Goal: Task Accomplishment & Management: Manage account settings

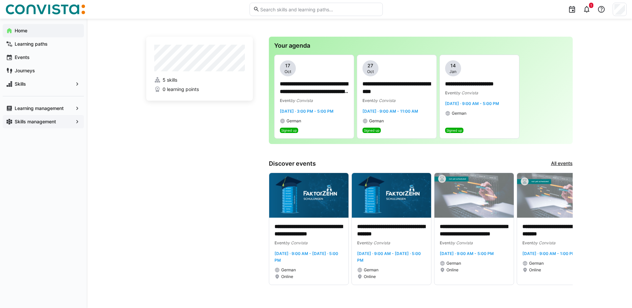
click at [0, 0] on app-navigation-label "Skills management" at bounding box center [0, 0] width 0 height 0
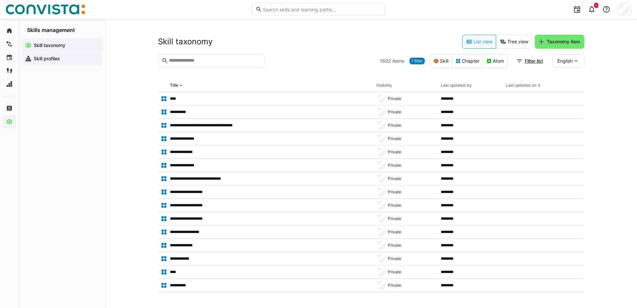
click at [0, 0] on app-navigation-label "Skill profiles" at bounding box center [0, 0] width 0 height 0
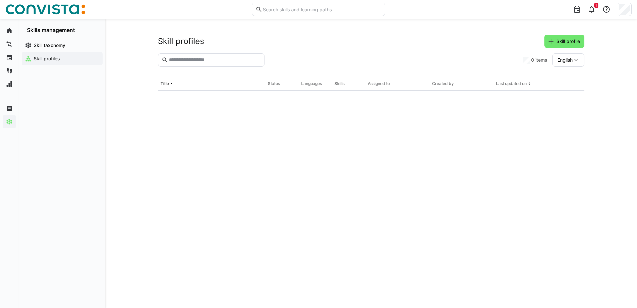
click at [211, 58] on input "text" at bounding box center [214, 60] width 93 height 6
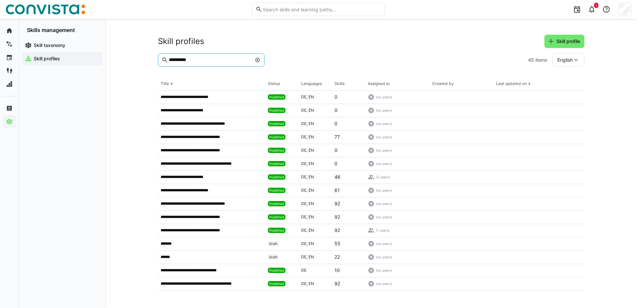
type input "**********"
click at [569, 58] on span "English" at bounding box center [564, 60] width 15 height 7
click at [567, 79] on span "German" at bounding box center [565, 77] width 17 height 7
click at [244, 116] on div "**********" at bounding box center [211, 110] width 107 height 13
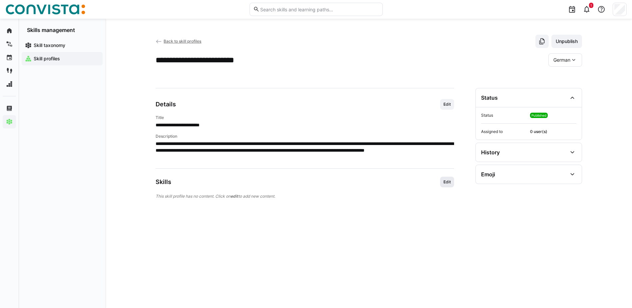
click at [450, 180] on span "Edit" at bounding box center [447, 181] width 9 height 5
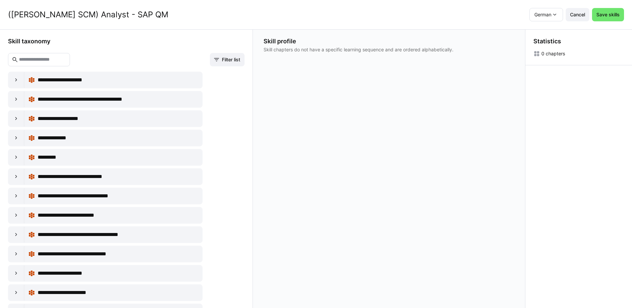
click at [59, 60] on input "text" at bounding box center [42, 60] width 48 height 6
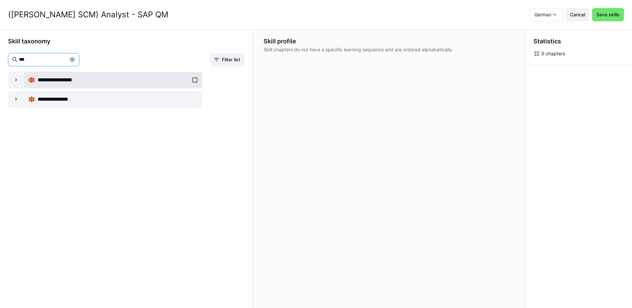
type input "**"
click at [192, 80] on div "**********" at bounding box center [113, 79] width 170 height 13
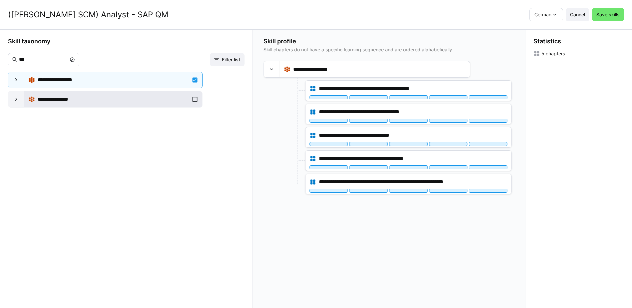
click at [192, 100] on div "**********" at bounding box center [113, 99] width 170 height 13
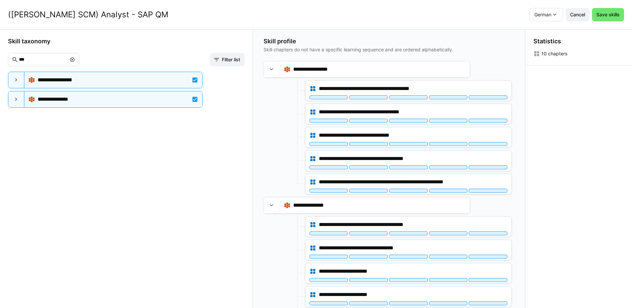
click at [75, 59] on eds-icon at bounding box center [72, 59] width 5 height 5
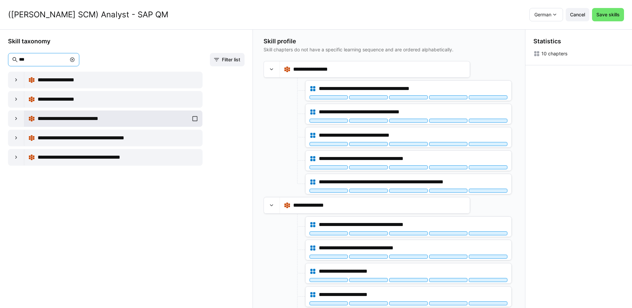
type input "***"
click at [193, 119] on div "**********" at bounding box center [113, 118] width 170 height 13
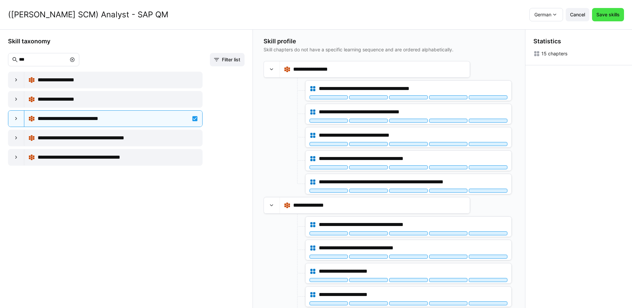
click at [612, 17] on span "Save skills" at bounding box center [607, 14] width 25 height 7
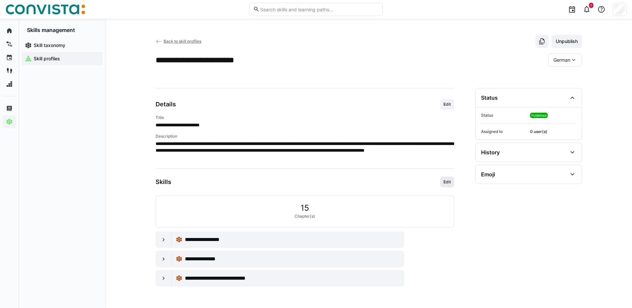
click at [447, 180] on span "Edit" at bounding box center [447, 181] width 9 height 5
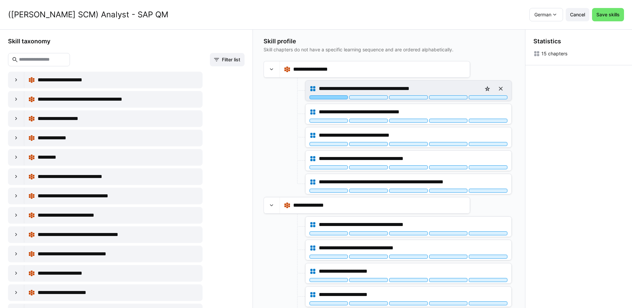
click at [333, 97] on div at bounding box center [329, 97] width 39 height 4
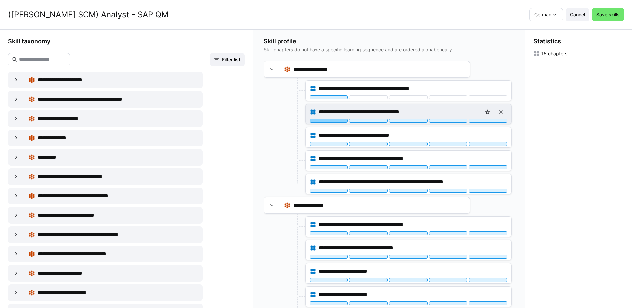
click at [332, 119] on div at bounding box center [329, 121] width 39 height 4
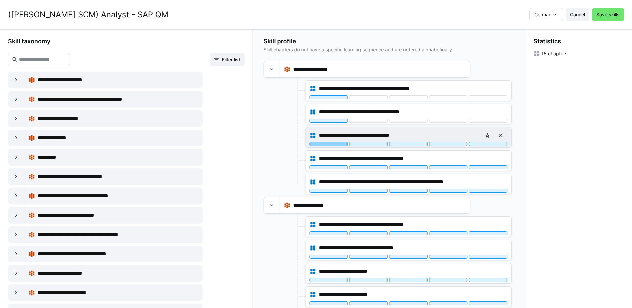
click at [331, 143] on div at bounding box center [329, 144] width 39 height 4
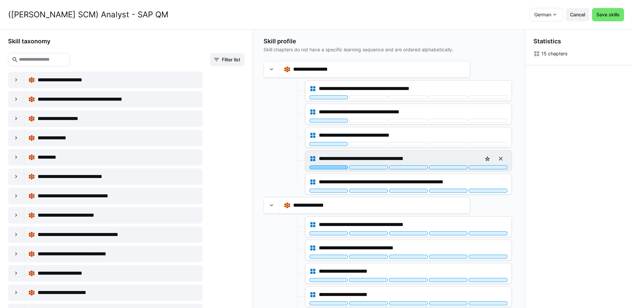
click at [329, 168] on div at bounding box center [329, 167] width 39 height 4
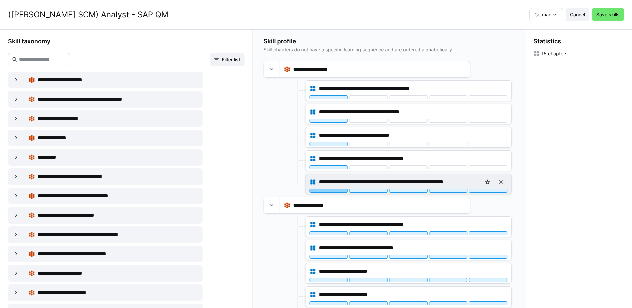
click at [331, 190] on div at bounding box center [329, 191] width 39 height 4
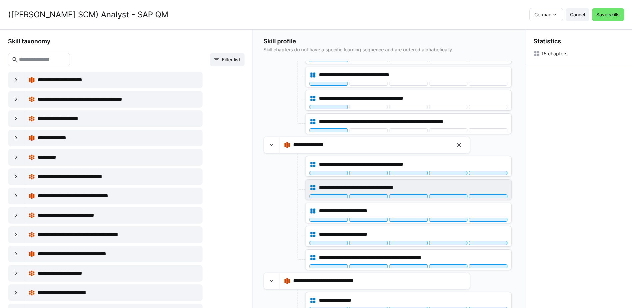
scroll to position [67, 0]
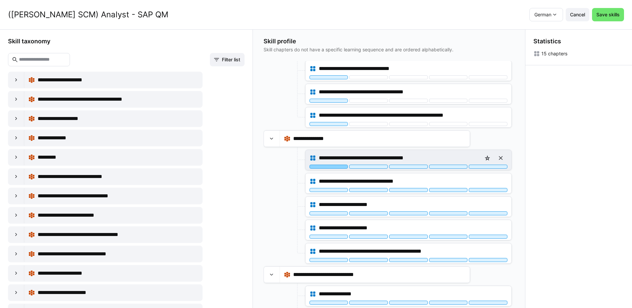
click at [340, 168] on div at bounding box center [329, 167] width 39 height 4
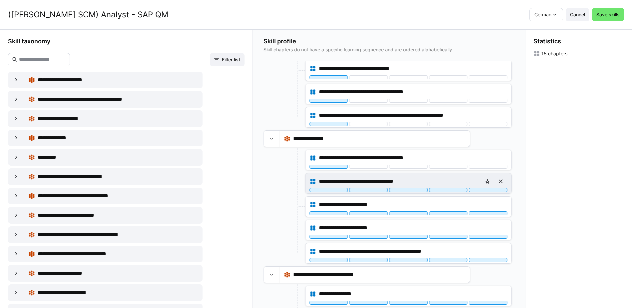
click at [334, 187] on div "**********" at bounding box center [409, 181] width 198 height 13
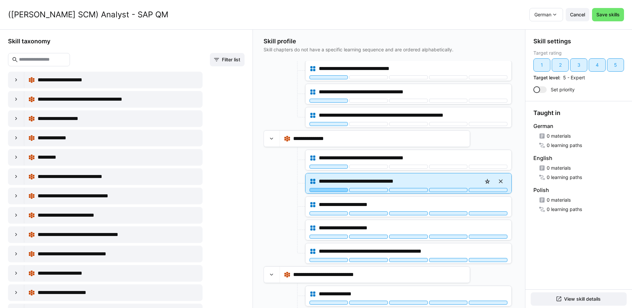
click at [337, 190] on div at bounding box center [329, 190] width 39 height 4
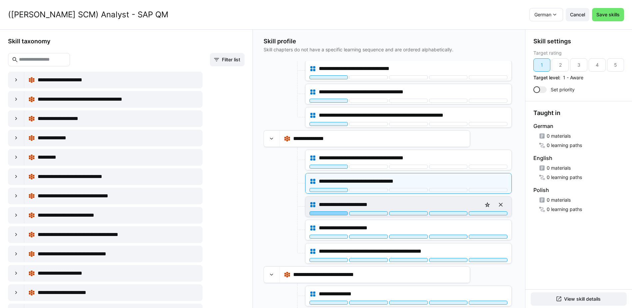
click at [337, 211] on div at bounding box center [329, 213] width 39 height 4
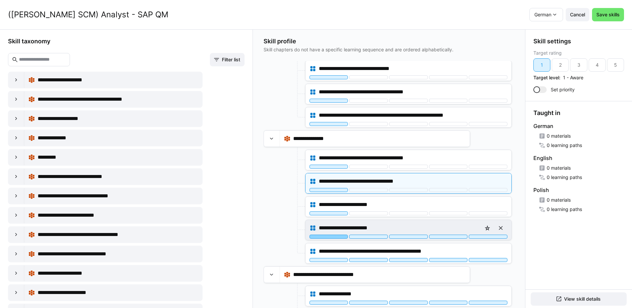
click at [332, 235] on div at bounding box center [329, 237] width 39 height 4
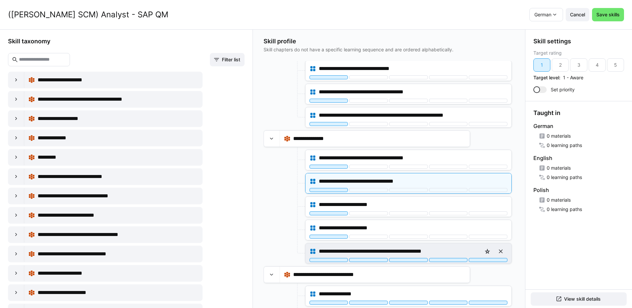
click at [335, 257] on div "**********" at bounding box center [409, 251] width 198 height 13
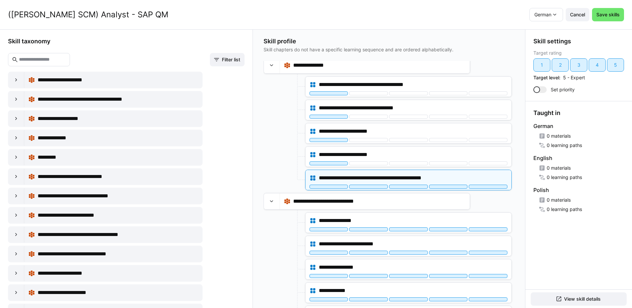
scroll to position [158, 0]
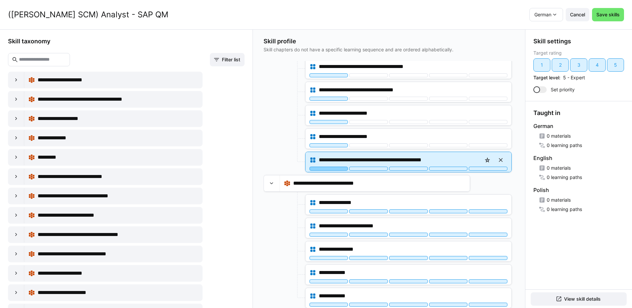
click at [336, 168] on div at bounding box center [329, 169] width 39 height 4
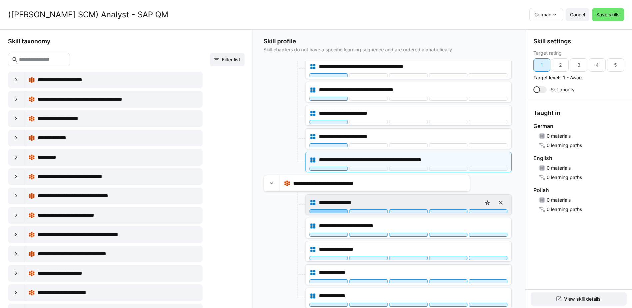
click at [328, 211] on div at bounding box center [329, 211] width 39 height 4
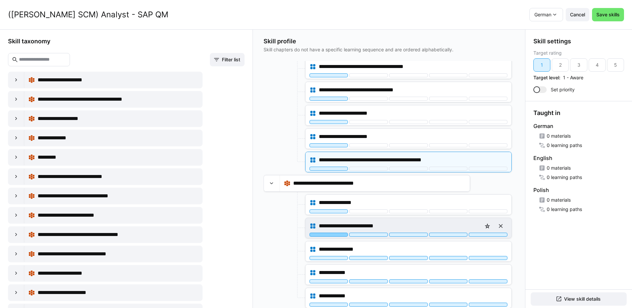
click at [332, 234] on div at bounding box center [329, 235] width 39 height 4
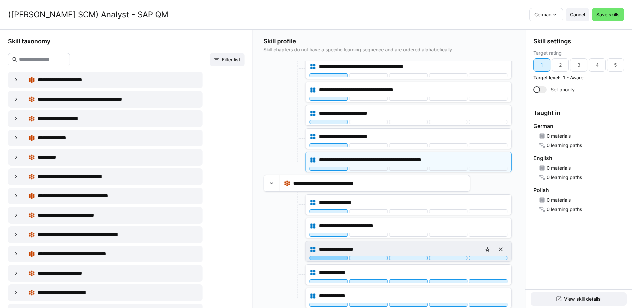
click at [331, 257] on div at bounding box center [329, 258] width 39 height 4
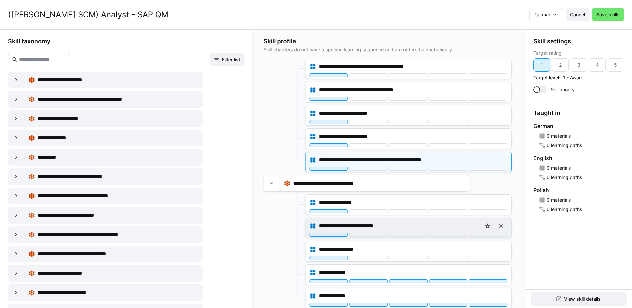
scroll to position [0, 0]
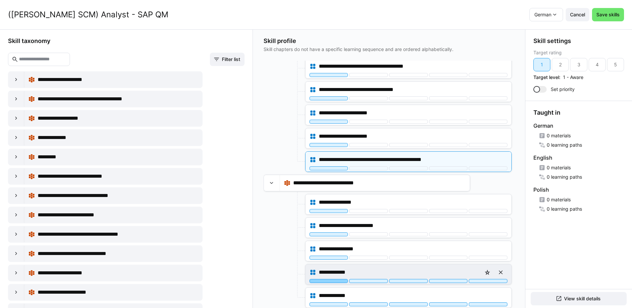
click at [327, 281] on div at bounding box center [329, 281] width 39 height 4
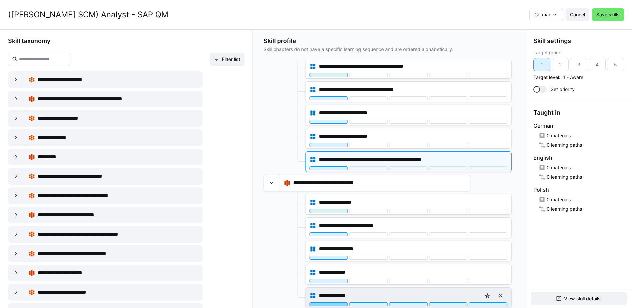
click at [325, 303] on div at bounding box center [329, 304] width 39 height 4
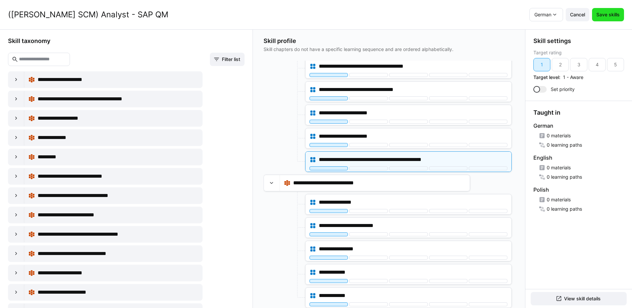
click at [607, 14] on span "Save skills" at bounding box center [607, 14] width 25 height 7
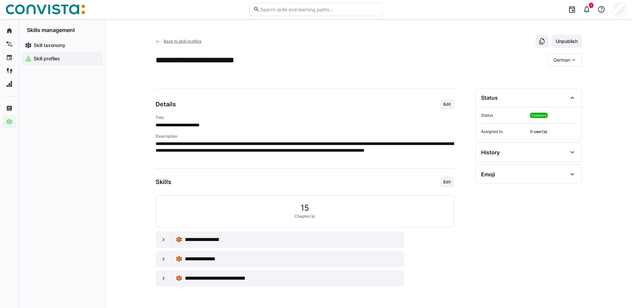
click at [189, 43] on span "Back to skill profiles" at bounding box center [183, 41] width 38 height 5
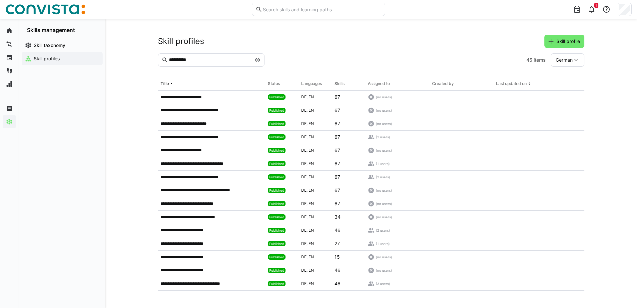
click at [224, 58] on input "**********" at bounding box center [209, 60] width 83 height 6
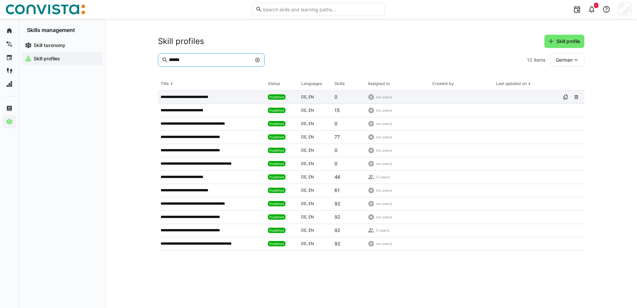
type input "******"
click at [237, 99] on app-table-first-column "**********" at bounding box center [212, 96] width 102 height 5
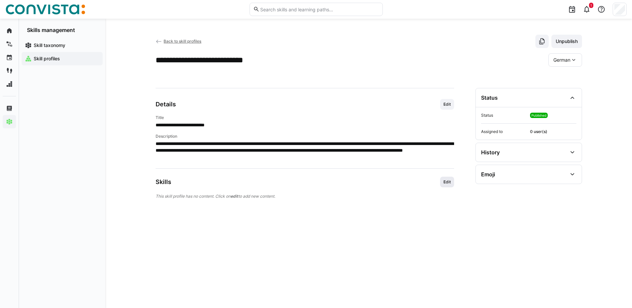
click at [449, 184] on span "Edit" at bounding box center [447, 181] width 9 height 5
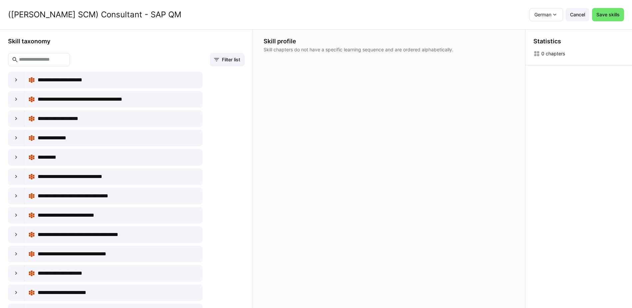
click at [60, 58] on input "text" at bounding box center [42, 60] width 48 height 6
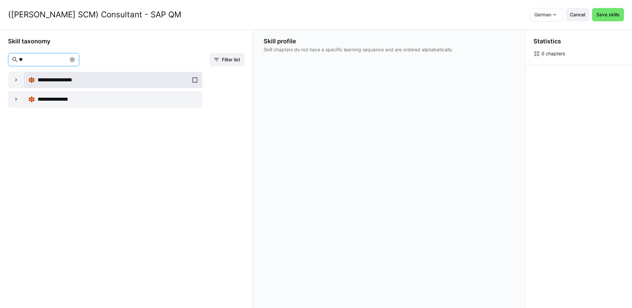
type input "**"
click at [192, 81] on div "**********" at bounding box center [113, 79] width 170 height 13
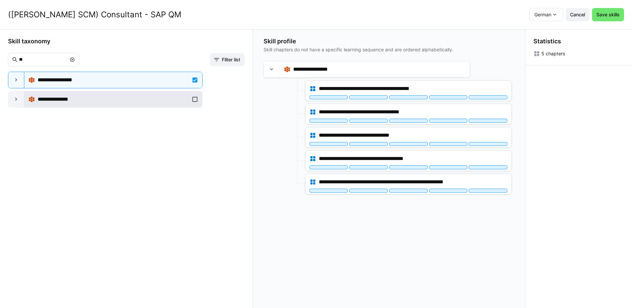
click at [192, 99] on div "**********" at bounding box center [113, 99] width 170 height 13
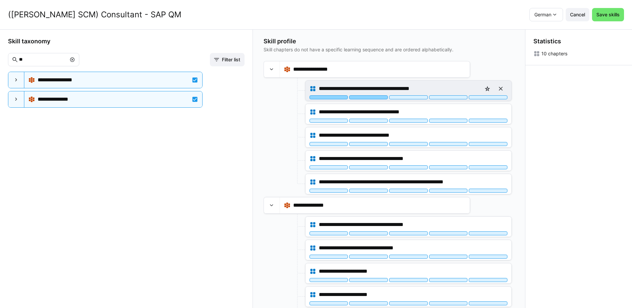
click at [367, 96] on div at bounding box center [368, 97] width 39 height 4
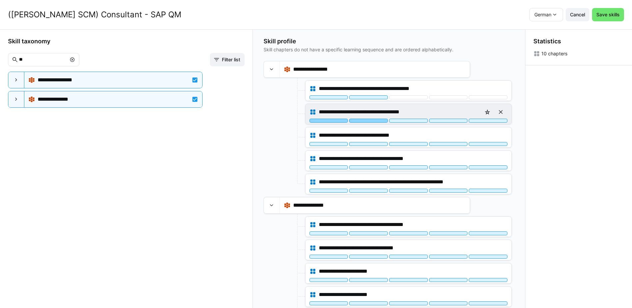
click at [367, 120] on div at bounding box center [368, 121] width 39 height 4
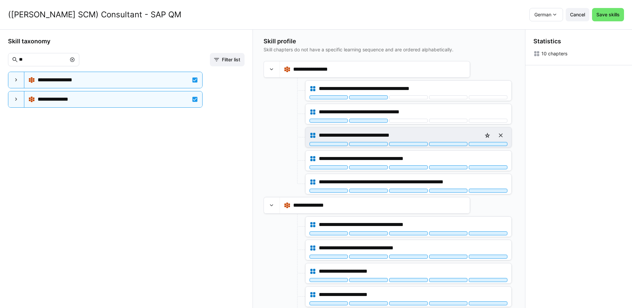
click at [369, 142] on div "**********" at bounding box center [409, 135] width 198 height 13
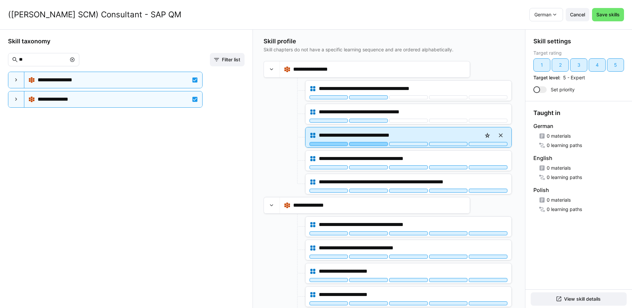
drag, startPoint x: 370, startPoint y: 144, endPoint x: 373, endPoint y: 145, distance: 3.7
click at [372, 145] on div at bounding box center [368, 144] width 39 height 4
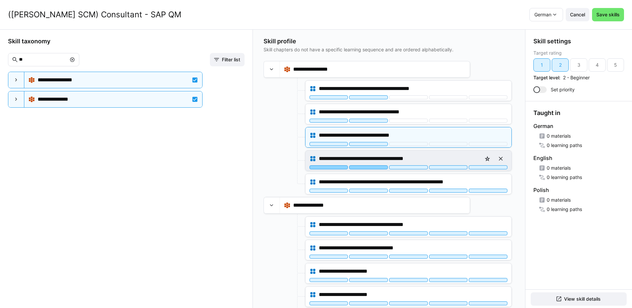
click at [372, 169] on div at bounding box center [368, 167] width 39 height 4
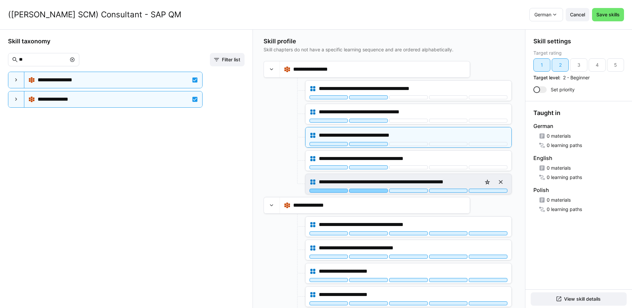
drag, startPoint x: 373, startPoint y: 190, endPoint x: 378, endPoint y: 192, distance: 5.4
click at [373, 191] on div at bounding box center [368, 191] width 39 height 4
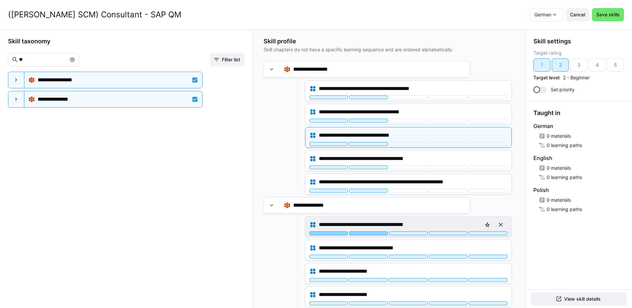
click at [379, 234] on div at bounding box center [368, 233] width 39 height 4
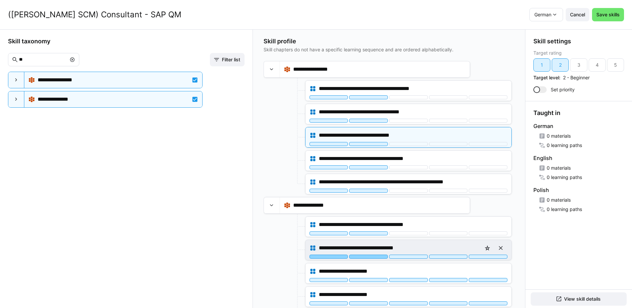
click at [377, 256] on div at bounding box center [368, 257] width 39 height 4
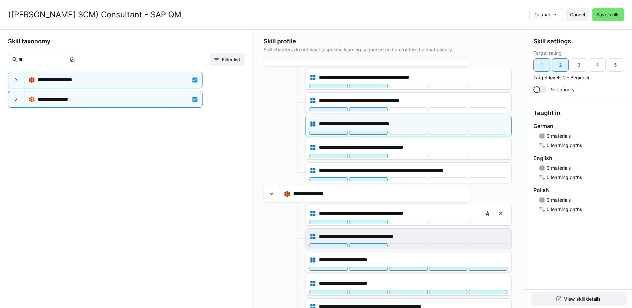
scroll to position [22, 0]
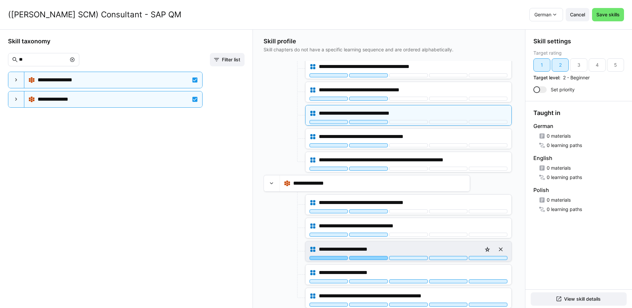
click at [369, 257] on div at bounding box center [368, 258] width 39 height 4
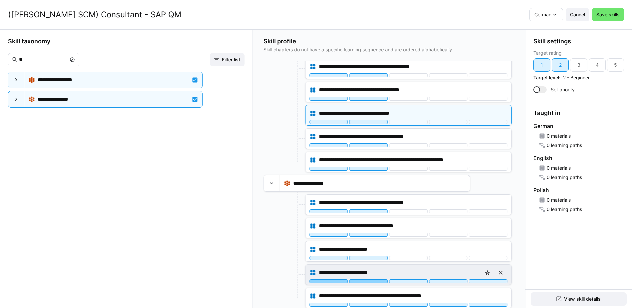
click at [372, 280] on div at bounding box center [368, 281] width 39 height 4
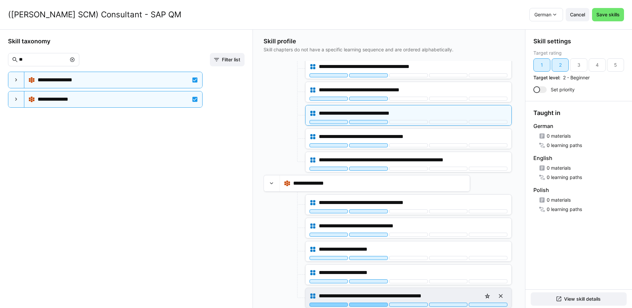
click at [371, 303] on div at bounding box center [368, 305] width 39 height 4
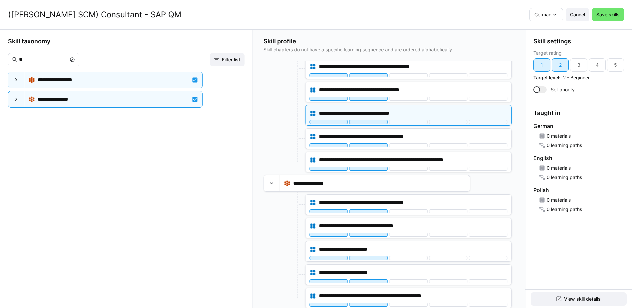
click at [75, 60] on eds-icon at bounding box center [72, 59] width 5 height 5
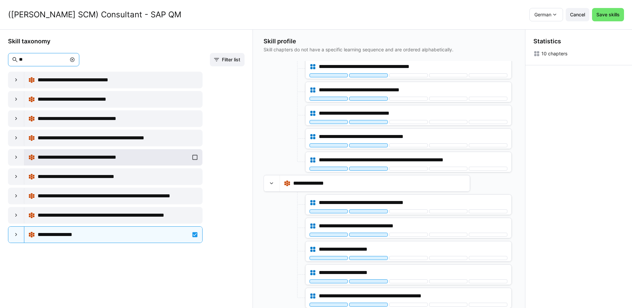
type input "**"
click at [192, 158] on div "**********" at bounding box center [113, 157] width 170 height 13
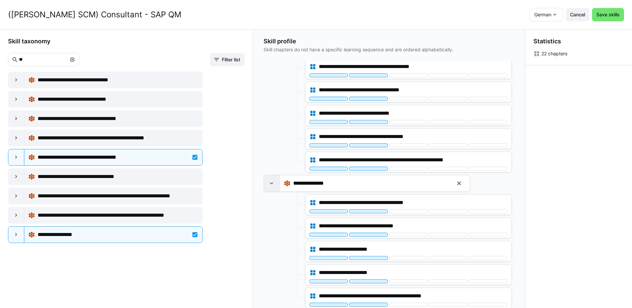
click at [271, 183] on eds-icon at bounding box center [271, 183] width 7 height 7
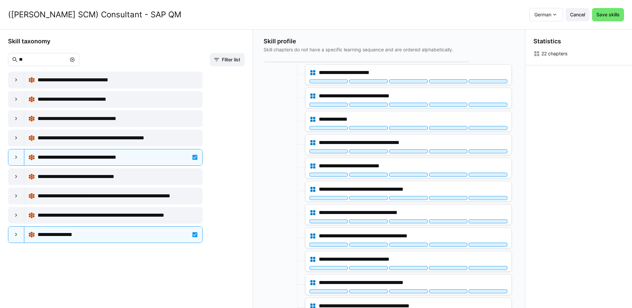
scroll to position [5, 0]
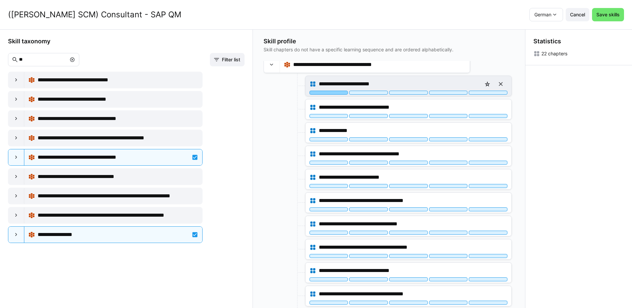
click at [339, 93] on div at bounding box center [329, 93] width 39 height 4
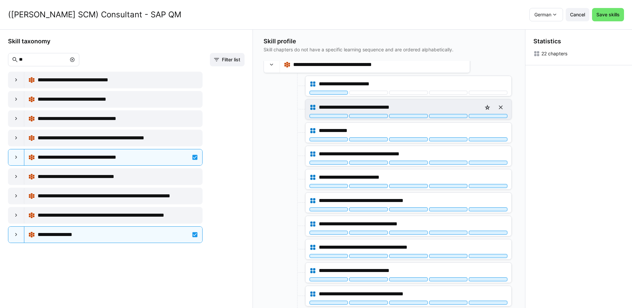
click at [338, 117] on div at bounding box center [329, 116] width 39 height 4
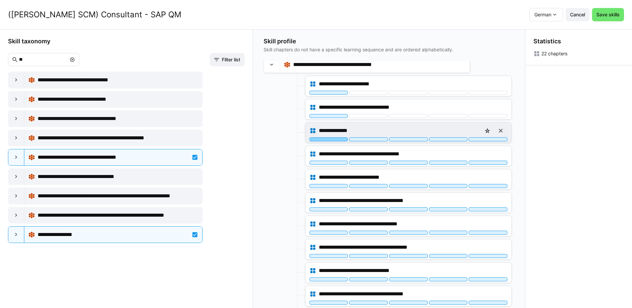
click at [338, 139] on div at bounding box center [329, 139] width 39 height 4
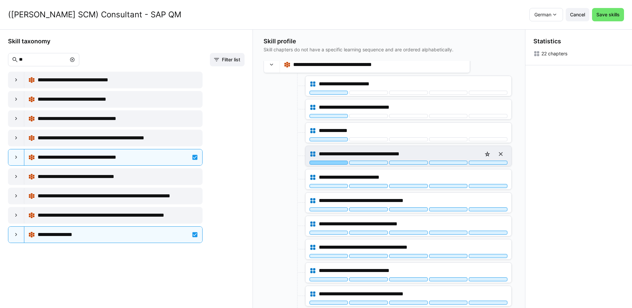
click at [333, 163] on div at bounding box center [329, 163] width 39 height 4
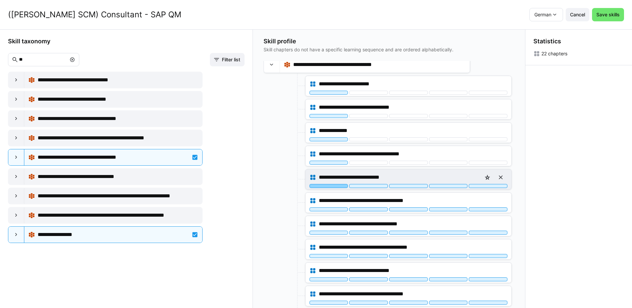
click at [332, 184] on div at bounding box center [329, 186] width 39 height 4
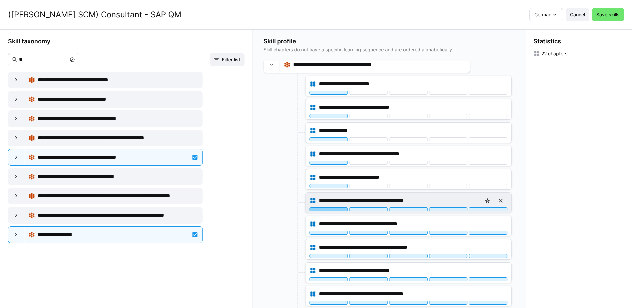
click at [332, 210] on div at bounding box center [329, 209] width 39 height 4
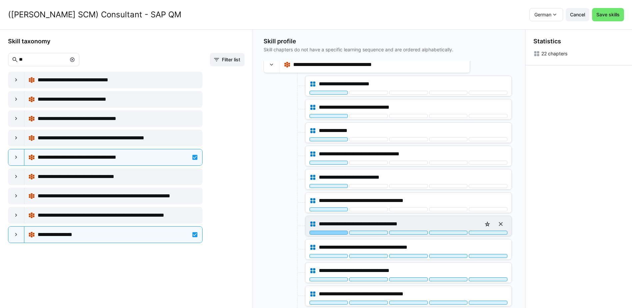
click at [332, 232] on div at bounding box center [329, 233] width 39 height 4
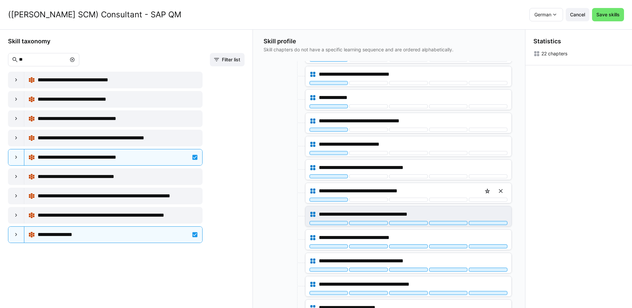
scroll to position [38, 0]
click at [340, 223] on div at bounding box center [329, 223] width 39 height 4
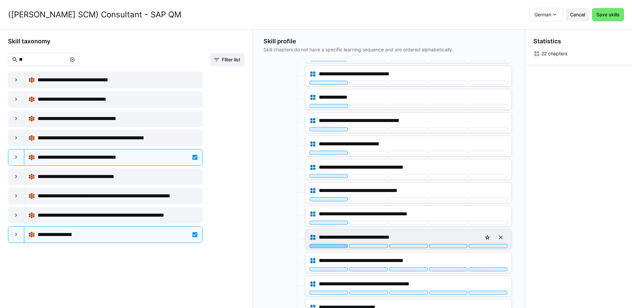
click at [335, 248] on div at bounding box center [329, 246] width 39 height 4
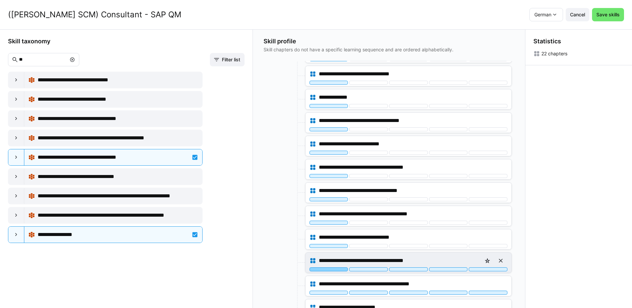
click at [339, 270] on div at bounding box center [329, 269] width 39 height 4
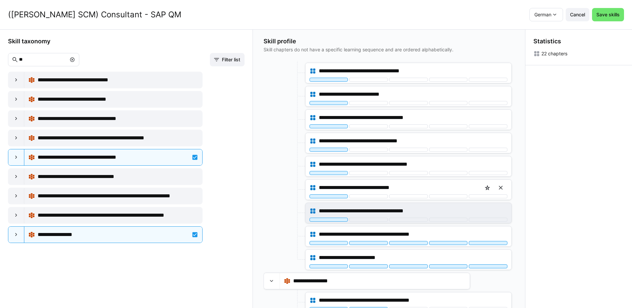
scroll to position [105, 0]
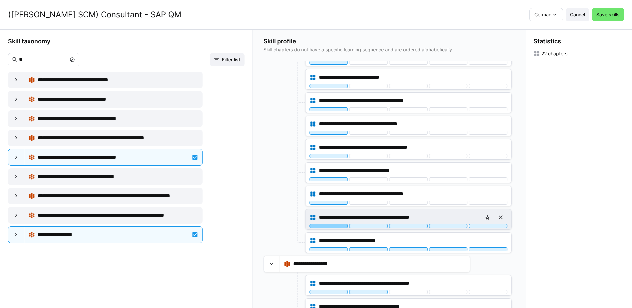
click at [330, 225] on div at bounding box center [329, 226] width 39 height 4
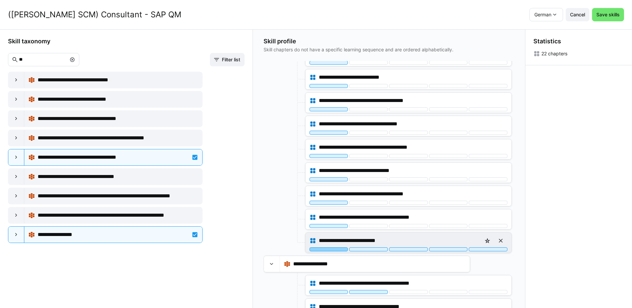
click at [334, 248] on div at bounding box center [329, 249] width 39 height 4
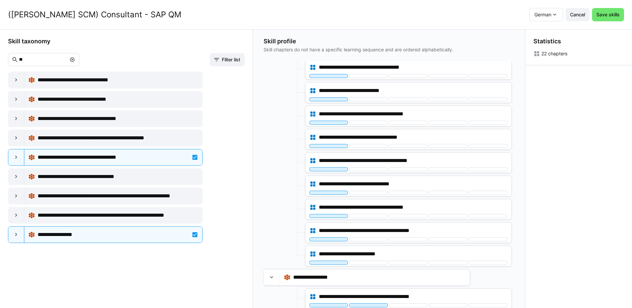
scroll to position [0, 0]
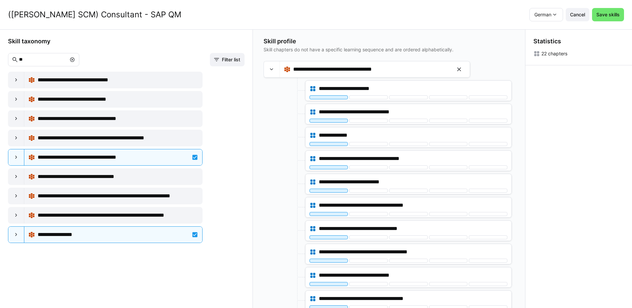
drag, startPoint x: 275, startPoint y: 70, endPoint x: 263, endPoint y: 72, distance: 12.1
click at [275, 70] on eds-icon at bounding box center [271, 69] width 7 height 7
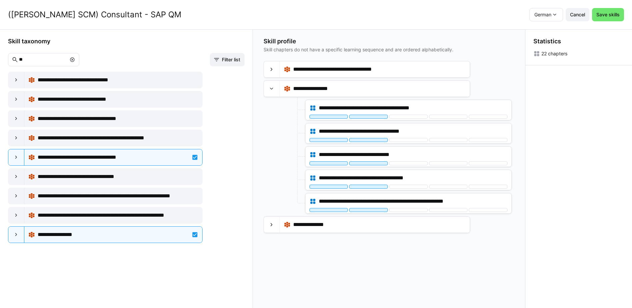
click at [75, 59] on eds-icon at bounding box center [72, 59] width 5 height 5
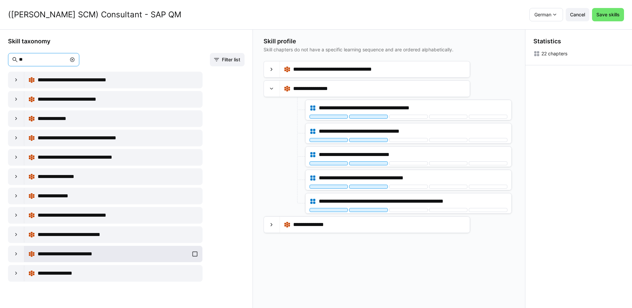
type input "**"
click at [194, 255] on div "**********" at bounding box center [113, 253] width 170 height 13
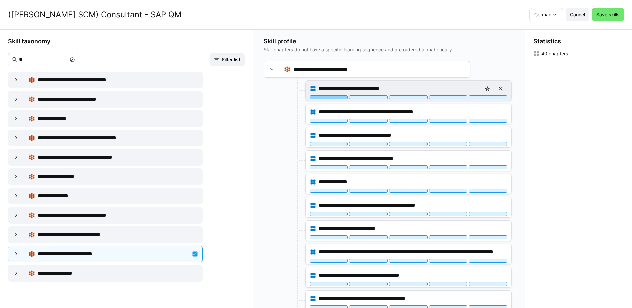
click at [323, 98] on div at bounding box center [329, 97] width 39 height 4
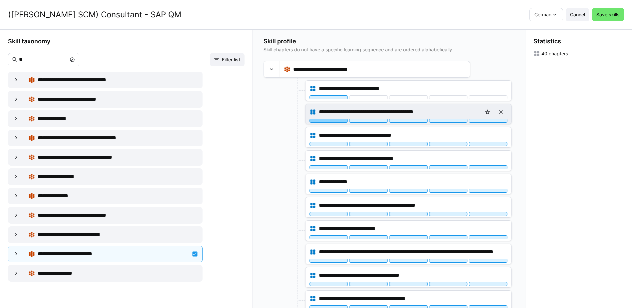
click at [331, 121] on div at bounding box center [329, 121] width 39 height 4
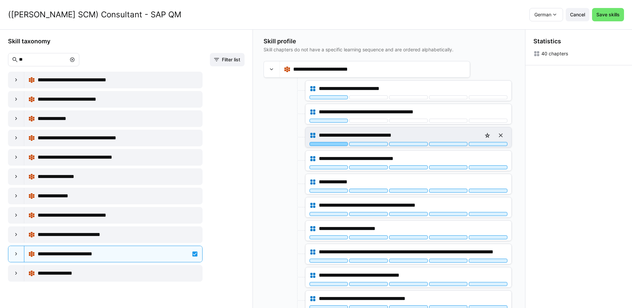
click at [331, 145] on div at bounding box center [329, 144] width 39 height 4
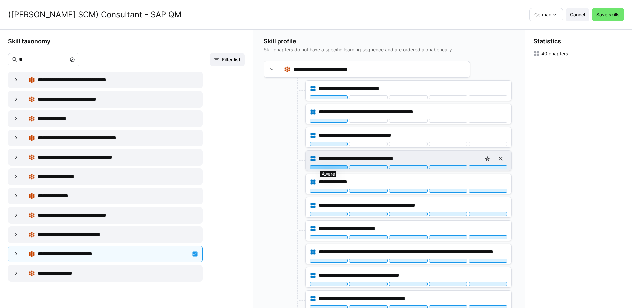
click at [333, 169] on div at bounding box center [329, 167] width 39 height 4
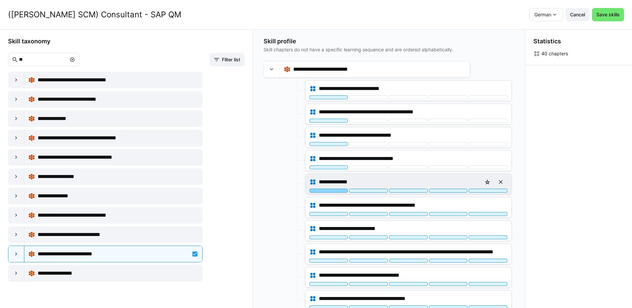
click at [335, 190] on div at bounding box center [329, 191] width 39 height 4
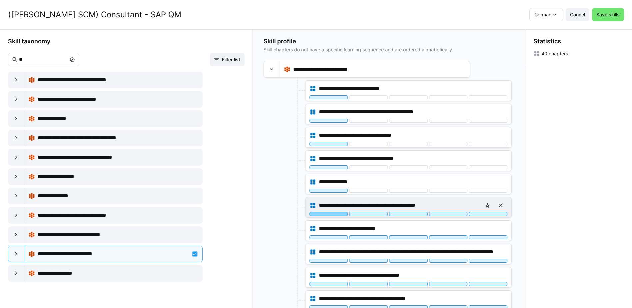
click at [335, 213] on div at bounding box center [329, 214] width 39 height 4
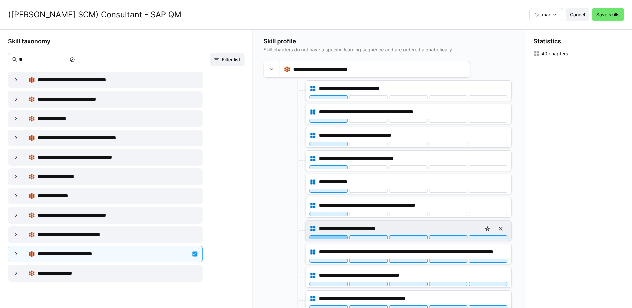
click at [337, 238] on div at bounding box center [329, 237] width 39 height 4
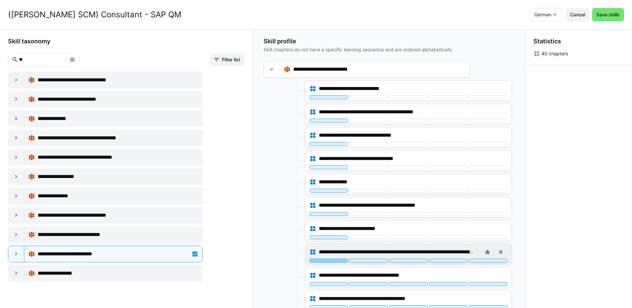
click at [337, 260] on div at bounding box center [329, 261] width 39 height 4
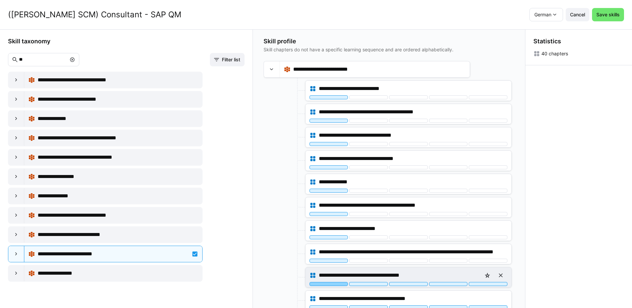
click at [337, 284] on div at bounding box center [329, 284] width 39 height 4
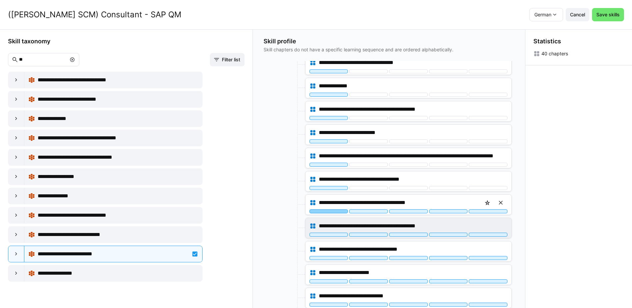
scroll to position [100, 0]
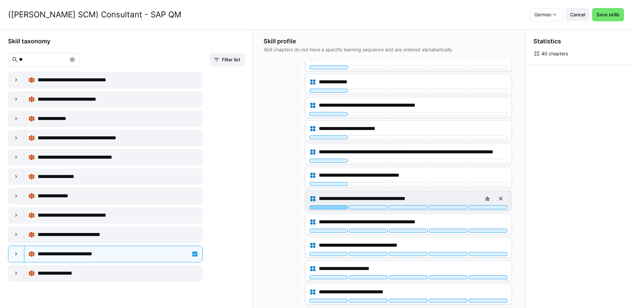
click at [333, 208] on div at bounding box center [329, 207] width 39 height 4
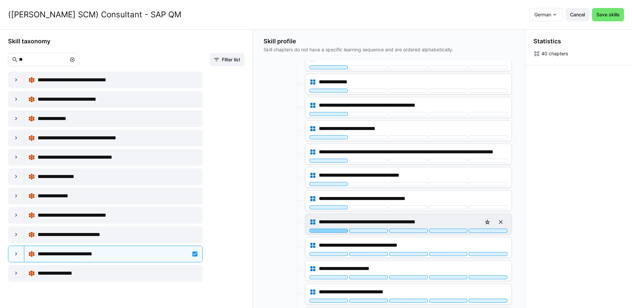
click at [334, 230] on div at bounding box center [329, 231] width 39 height 4
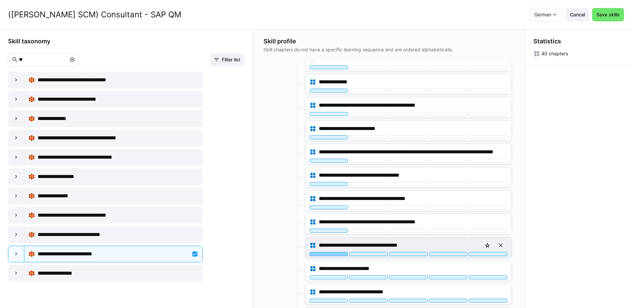
click at [332, 252] on div at bounding box center [329, 254] width 39 height 4
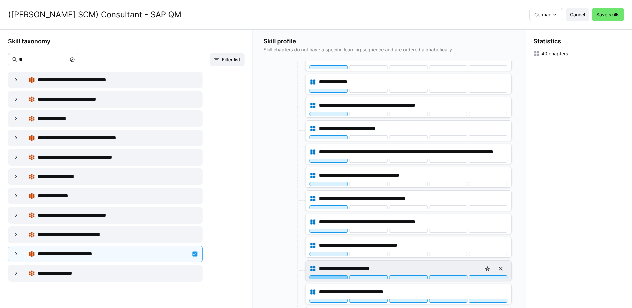
click at [337, 279] on div at bounding box center [329, 277] width 39 height 4
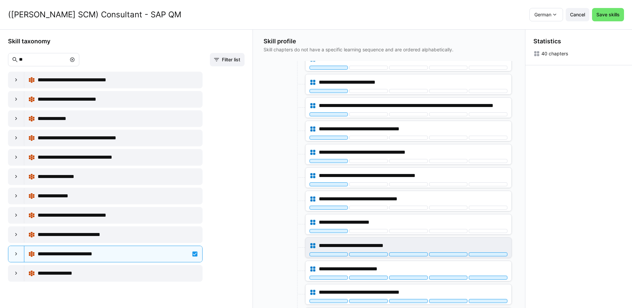
scroll to position [167, 0]
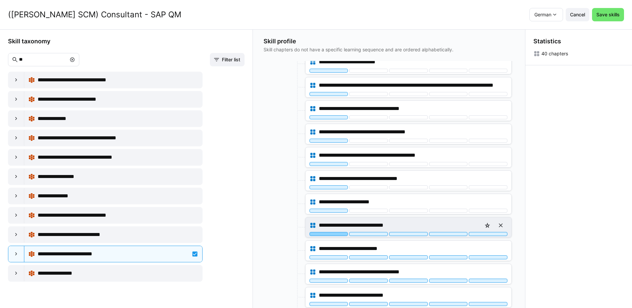
click at [335, 233] on div at bounding box center [329, 234] width 39 height 4
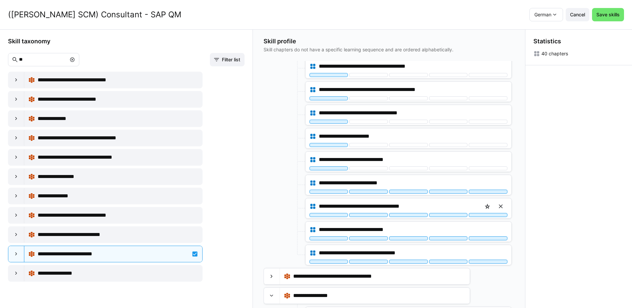
scroll to position [233, 0]
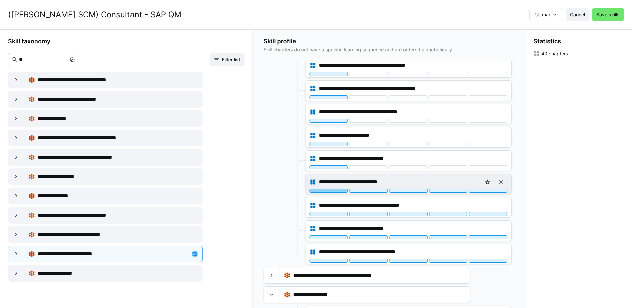
click at [335, 190] on div at bounding box center [329, 191] width 39 height 4
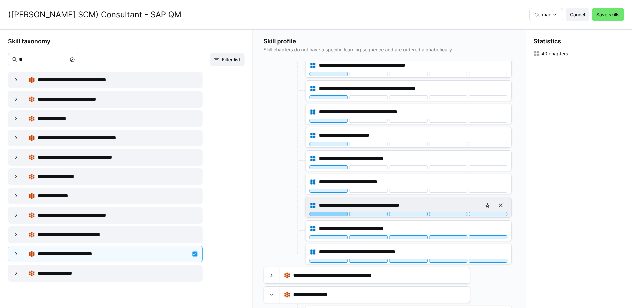
click at [338, 214] on div at bounding box center [329, 214] width 39 height 4
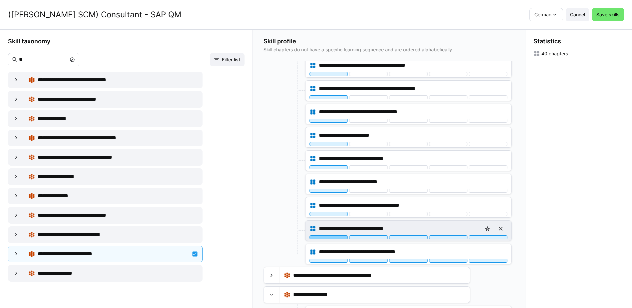
click at [336, 236] on div at bounding box center [329, 237] width 39 height 4
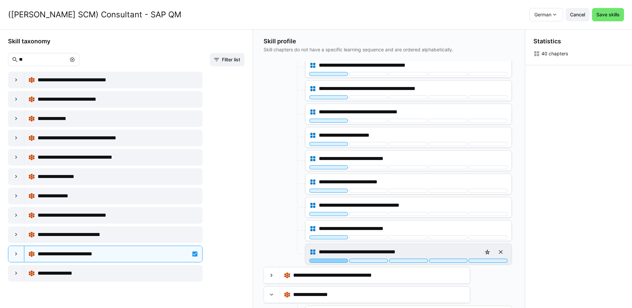
click at [333, 260] on div at bounding box center [329, 261] width 39 height 4
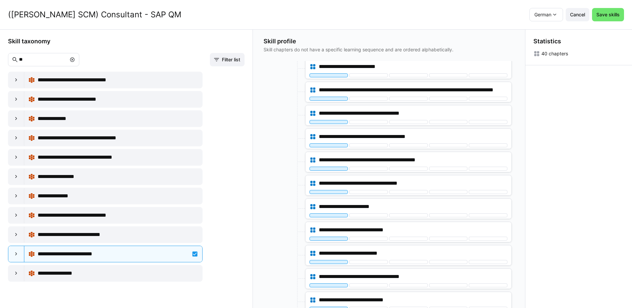
scroll to position [0, 0]
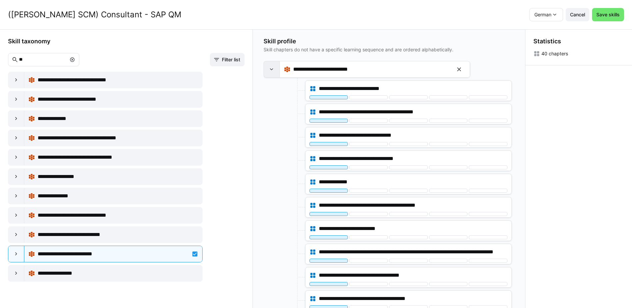
click at [271, 69] on eds-icon at bounding box center [271, 69] width 7 height 7
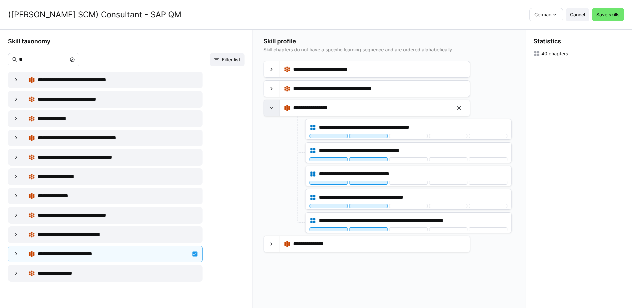
click at [273, 106] on eds-icon at bounding box center [271, 108] width 7 height 7
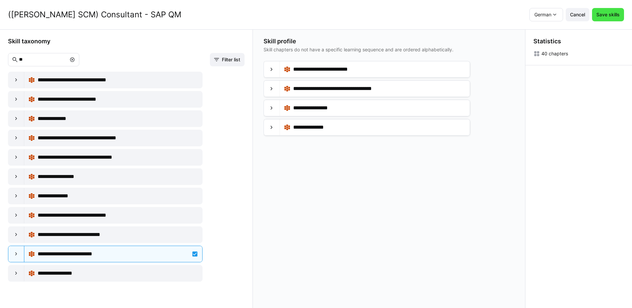
click at [621, 14] on span "Save skills" at bounding box center [607, 14] width 25 height 7
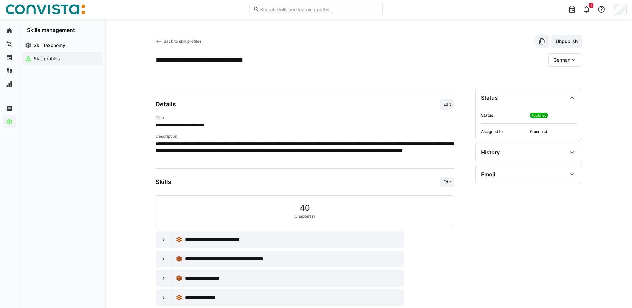
scroll to position [14, 0]
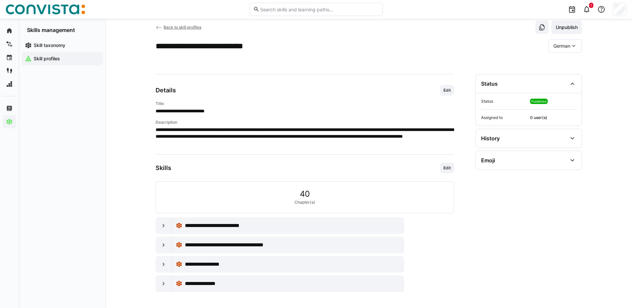
drag, startPoint x: 182, startPoint y: 26, endPoint x: 184, endPoint y: 29, distance: 4.0
click at [182, 26] on span "Back to skill profiles" at bounding box center [183, 27] width 38 height 5
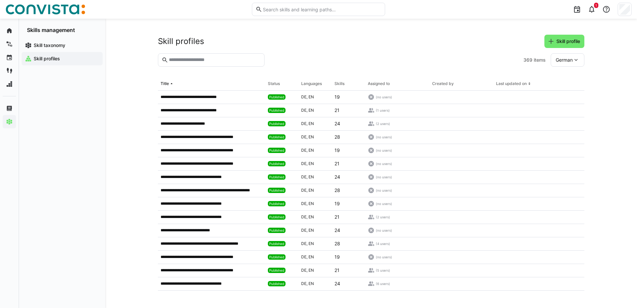
click at [227, 61] on input "text" at bounding box center [214, 60] width 93 height 6
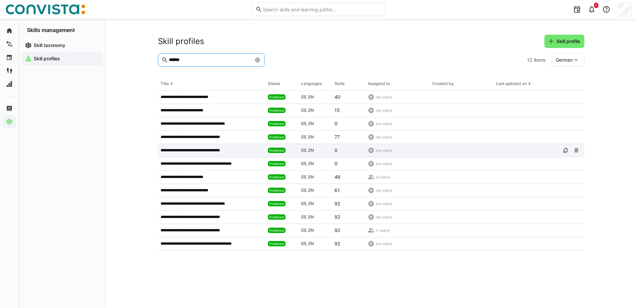
type input "******"
click at [247, 148] on app-table-first-column "**********" at bounding box center [212, 150] width 102 height 5
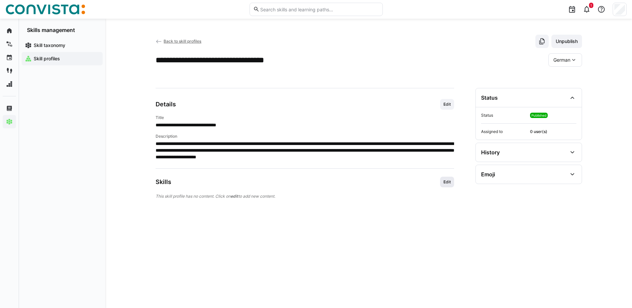
click at [443, 182] on span "Edit" at bounding box center [447, 181] width 9 height 5
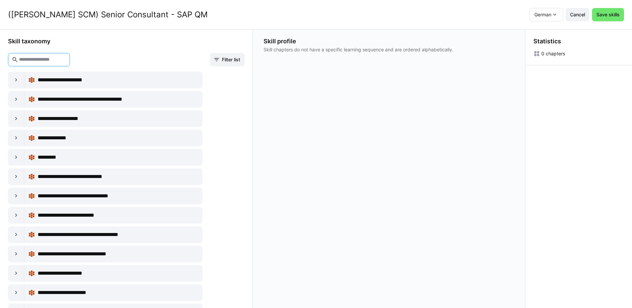
click at [66, 58] on input "text" at bounding box center [42, 60] width 48 height 6
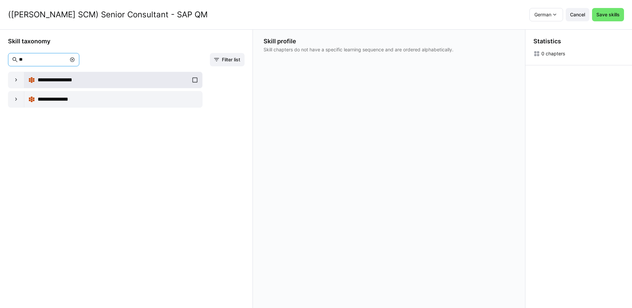
type input "**"
click at [191, 81] on div "**********" at bounding box center [113, 79] width 170 height 13
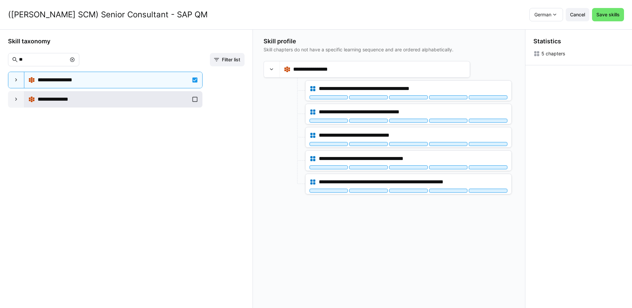
click at [193, 100] on div "**********" at bounding box center [113, 99] width 170 height 13
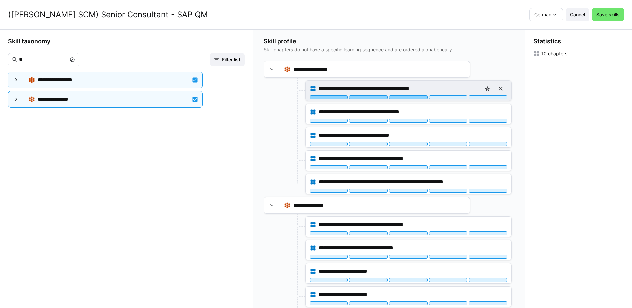
click at [411, 97] on div at bounding box center [408, 97] width 39 height 4
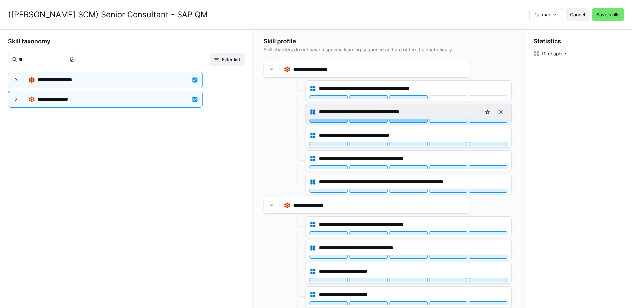
click at [413, 121] on div at bounding box center [408, 121] width 39 height 4
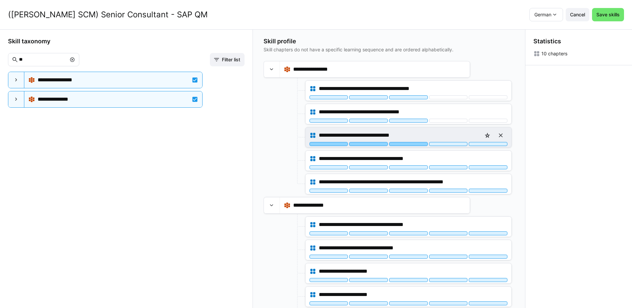
click at [414, 144] on div at bounding box center [408, 144] width 39 height 4
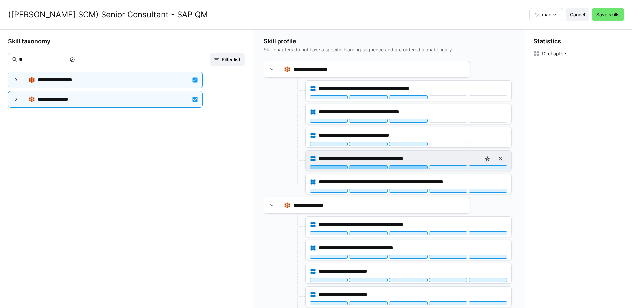
click at [413, 166] on div at bounding box center [408, 167] width 39 height 4
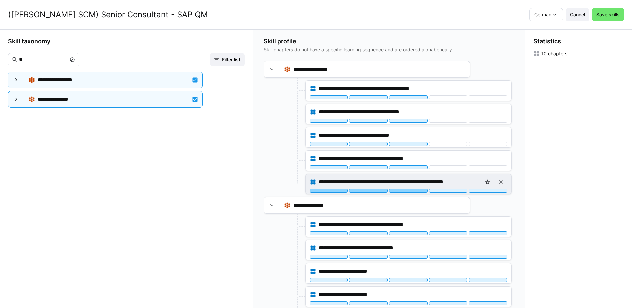
click at [411, 191] on div at bounding box center [408, 191] width 39 height 4
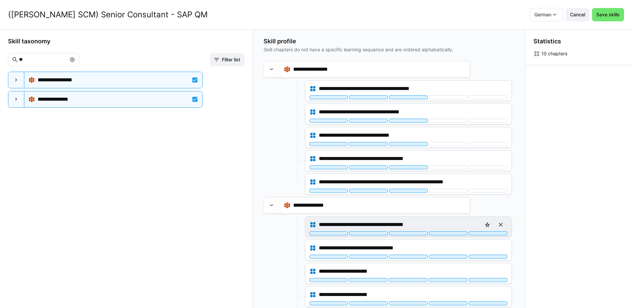
click at [415, 235] on div "**********" at bounding box center [409, 227] width 206 height 20
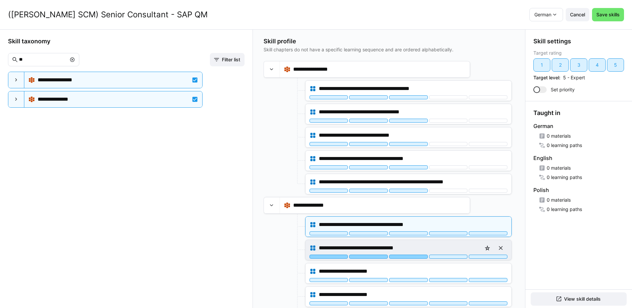
click at [416, 257] on div at bounding box center [408, 257] width 39 height 4
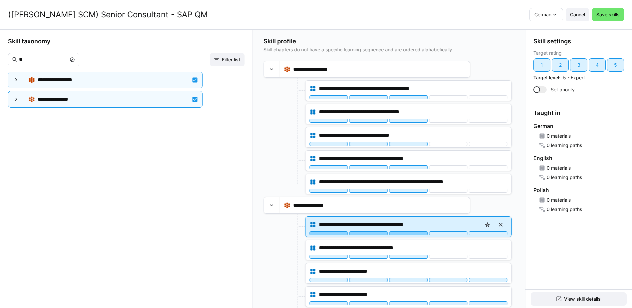
click at [416, 233] on div at bounding box center [408, 233] width 39 height 4
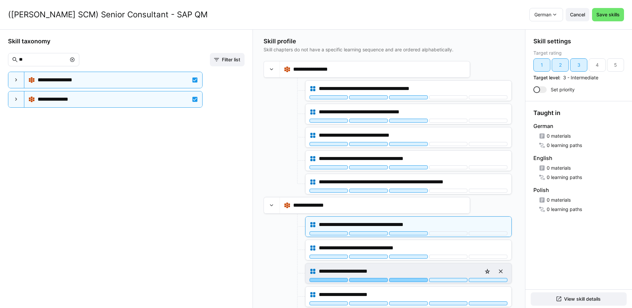
click at [415, 281] on div at bounding box center [408, 280] width 39 height 4
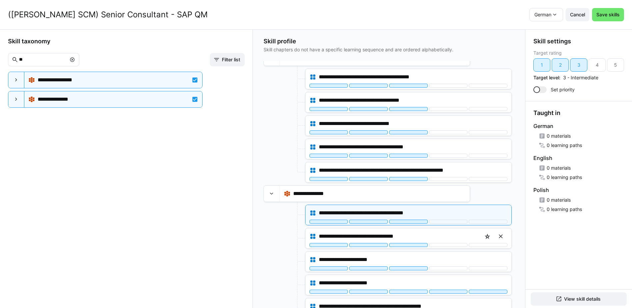
scroll to position [22, 0]
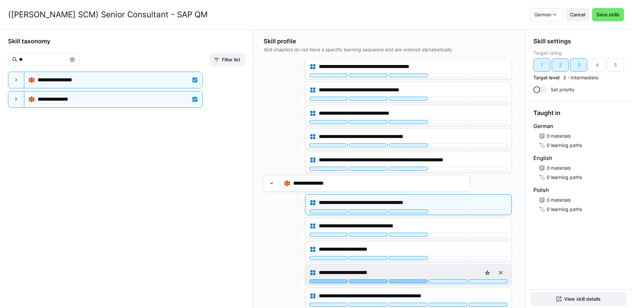
click at [412, 282] on div at bounding box center [408, 281] width 39 height 4
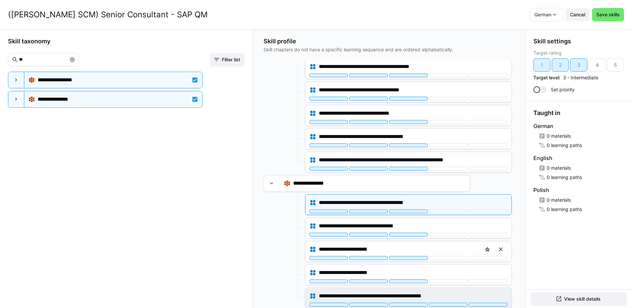
scroll to position [0, 0]
click at [414, 303] on div at bounding box center [408, 304] width 39 height 4
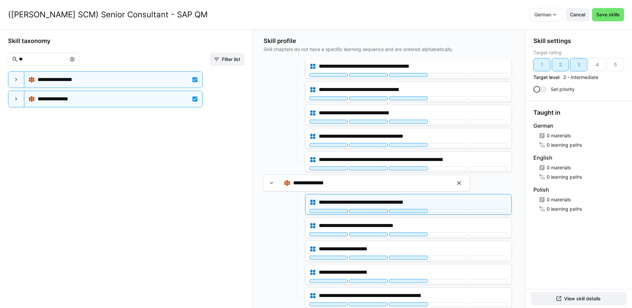
click at [276, 185] on div at bounding box center [272, 183] width 16 height 16
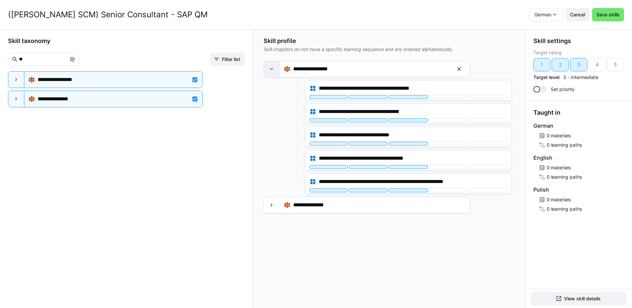
click at [270, 70] on eds-icon at bounding box center [271, 69] width 7 height 7
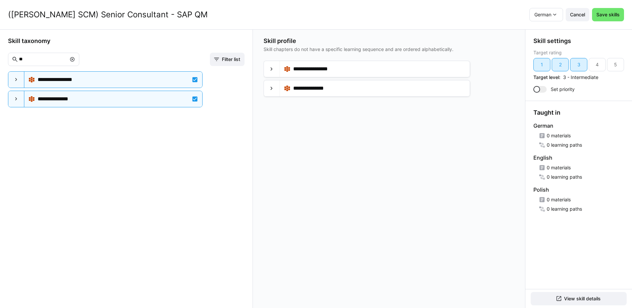
click at [75, 58] on eds-icon at bounding box center [72, 59] width 5 height 5
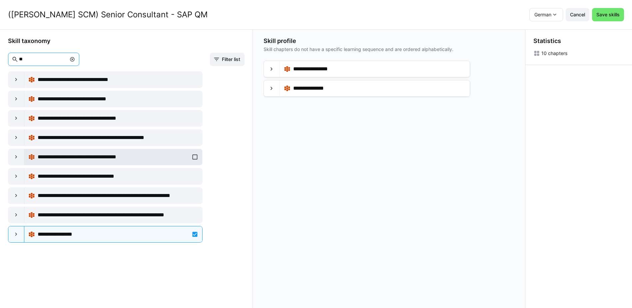
type input "**"
click at [194, 158] on div "**********" at bounding box center [113, 156] width 170 height 13
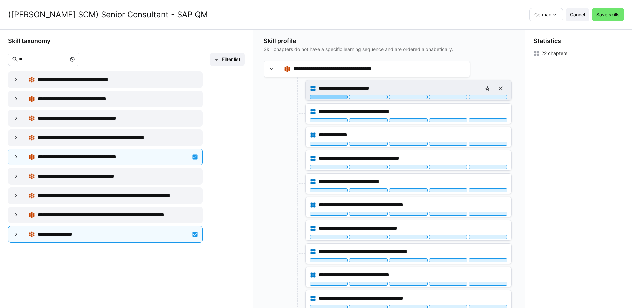
click at [342, 98] on div at bounding box center [329, 97] width 39 height 4
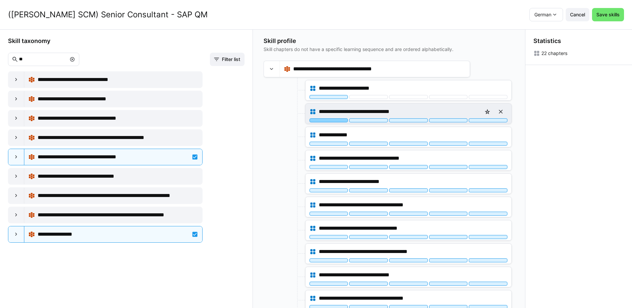
click at [338, 121] on div at bounding box center [329, 120] width 39 height 4
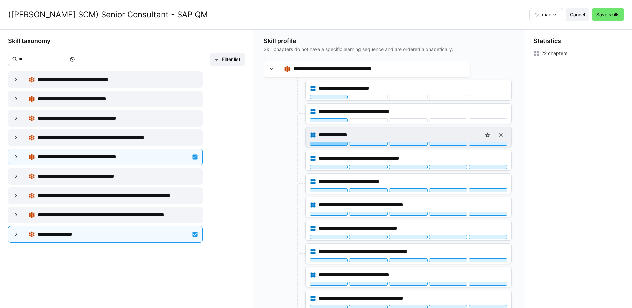
click at [338, 144] on div at bounding box center [329, 144] width 39 height 4
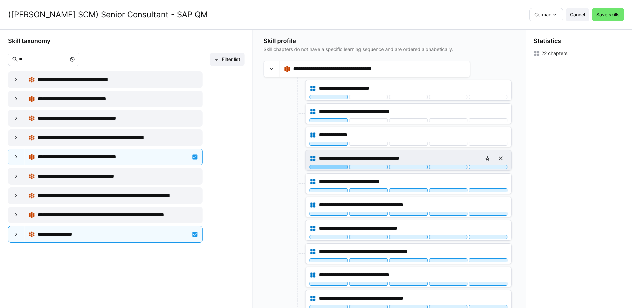
click at [338, 166] on div at bounding box center [329, 167] width 39 height 4
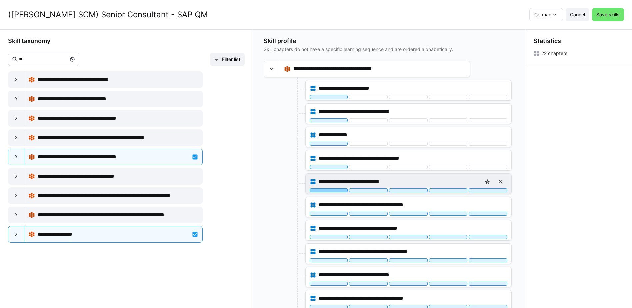
click at [337, 191] on div at bounding box center [329, 190] width 39 height 4
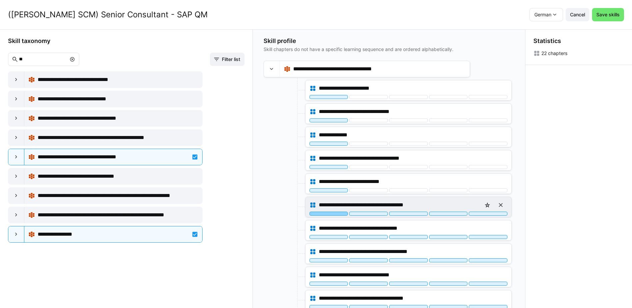
click at [338, 213] on div at bounding box center [329, 214] width 39 height 4
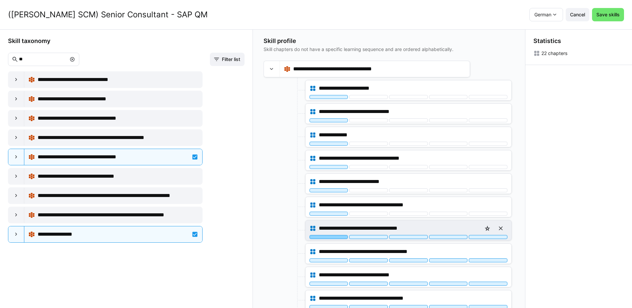
click at [342, 236] on div at bounding box center [329, 237] width 39 height 4
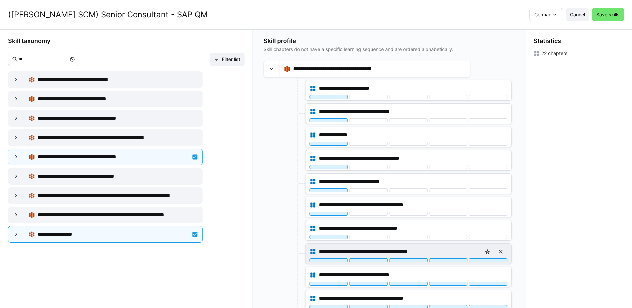
click at [340, 262] on div "**********" at bounding box center [409, 254] width 206 height 20
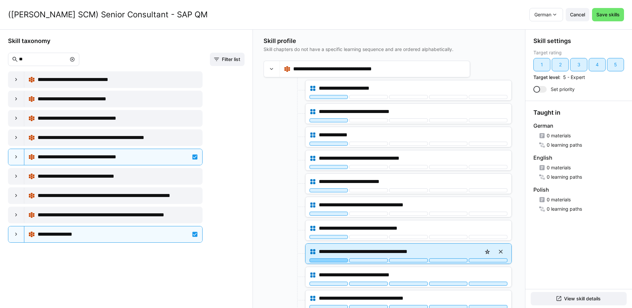
click at [340, 260] on div at bounding box center [329, 260] width 39 height 4
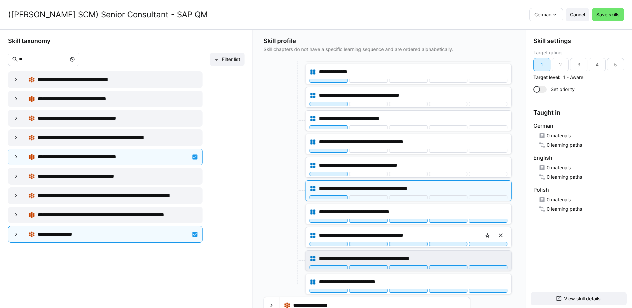
scroll to position [88, 0]
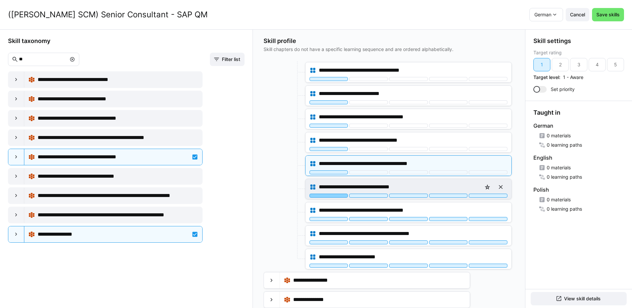
click at [341, 197] on div at bounding box center [329, 196] width 39 height 4
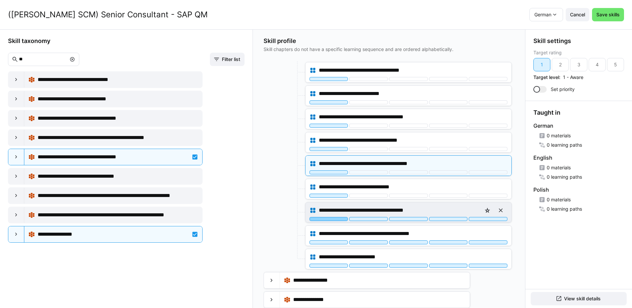
click at [338, 220] on div at bounding box center [329, 219] width 39 height 4
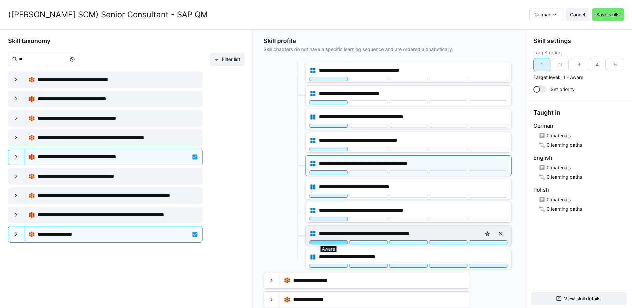
click at [338, 241] on div at bounding box center [329, 242] width 39 height 4
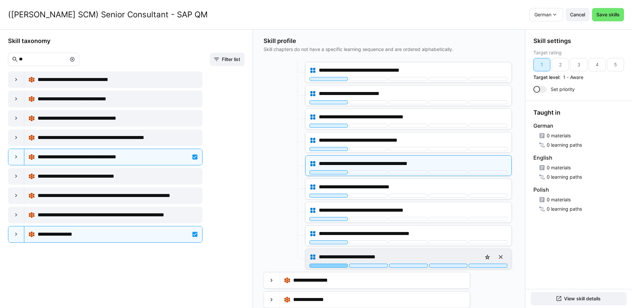
click at [340, 267] on div at bounding box center [329, 266] width 39 height 4
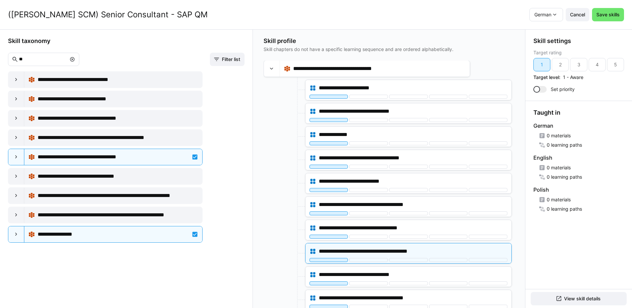
scroll to position [0, 0]
click at [276, 75] on div at bounding box center [272, 69] width 16 height 16
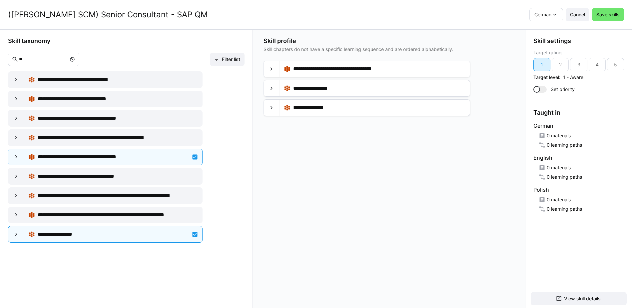
click at [75, 59] on eds-icon at bounding box center [72, 59] width 5 height 5
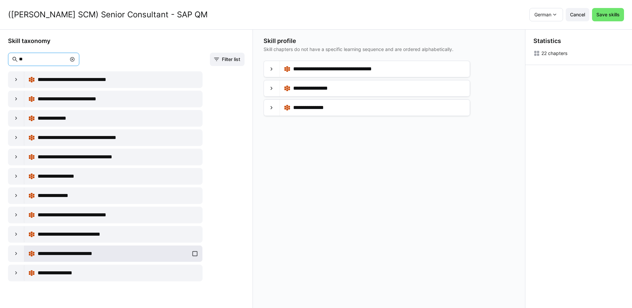
type input "**"
click at [192, 254] on div "**********" at bounding box center [113, 253] width 170 height 13
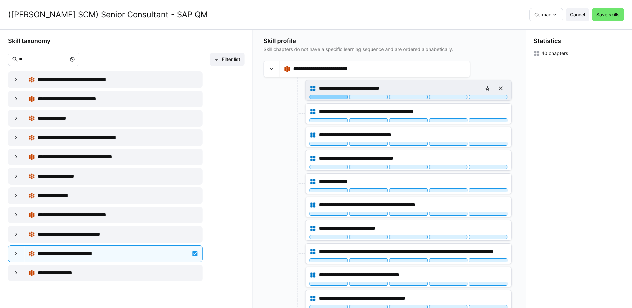
click at [332, 96] on div at bounding box center [329, 97] width 39 height 4
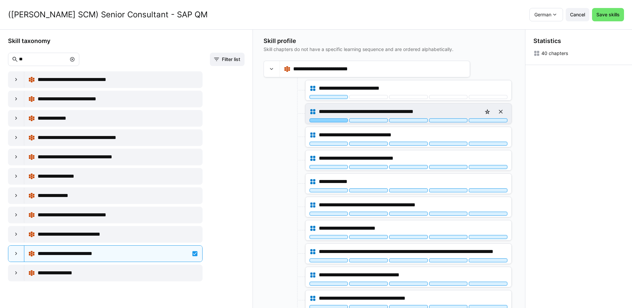
click at [333, 121] on div at bounding box center [329, 120] width 39 height 4
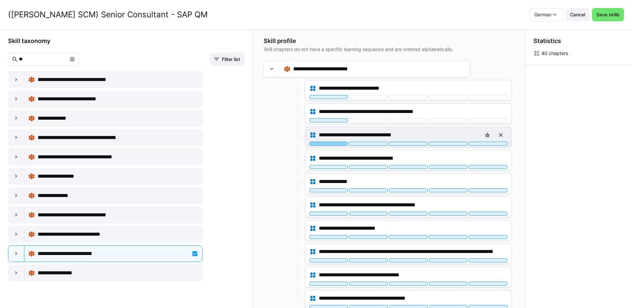
click at [334, 144] on div at bounding box center [329, 144] width 39 height 4
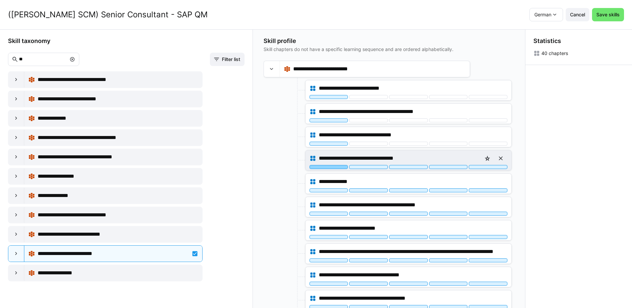
click at [334, 165] on div at bounding box center [329, 167] width 39 height 4
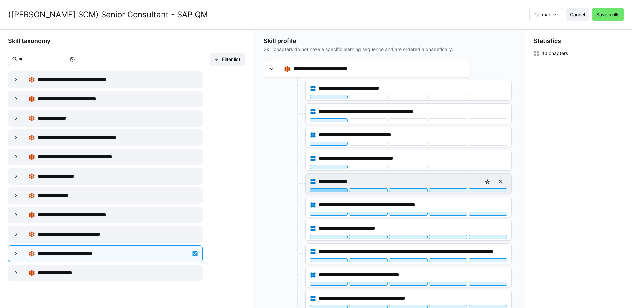
click at [335, 192] on div at bounding box center [329, 190] width 39 height 4
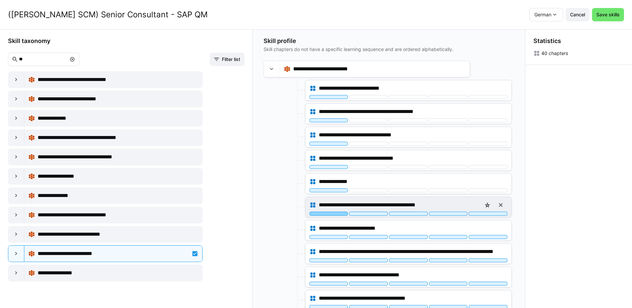
click at [336, 213] on div at bounding box center [329, 214] width 39 height 4
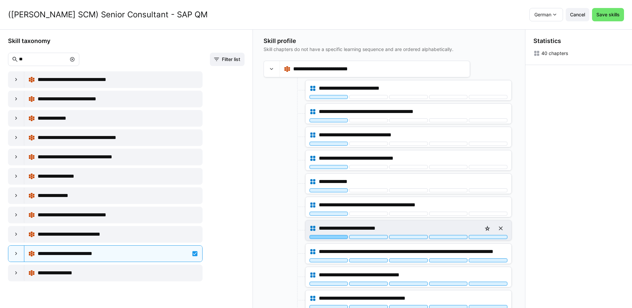
click at [334, 237] on div at bounding box center [329, 237] width 39 height 4
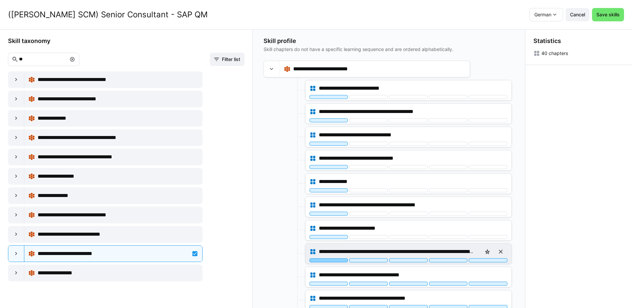
click at [343, 260] on div at bounding box center [329, 260] width 39 height 4
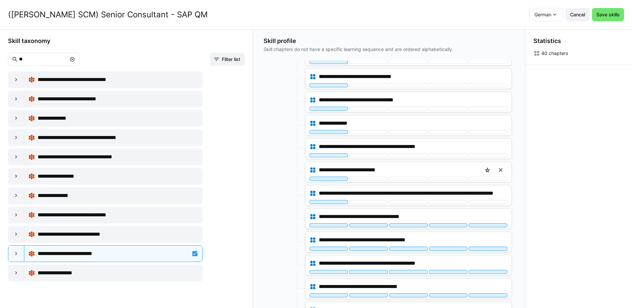
scroll to position [67, 0]
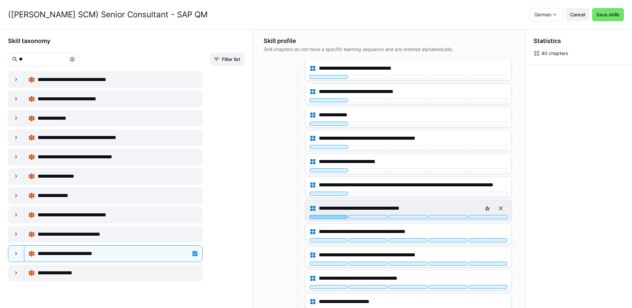
click at [339, 216] on div at bounding box center [329, 217] width 39 height 4
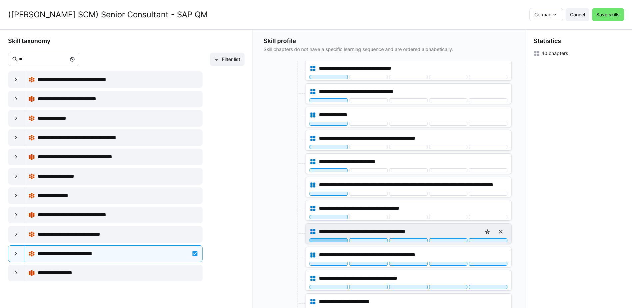
click at [341, 241] on div at bounding box center [329, 240] width 39 height 4
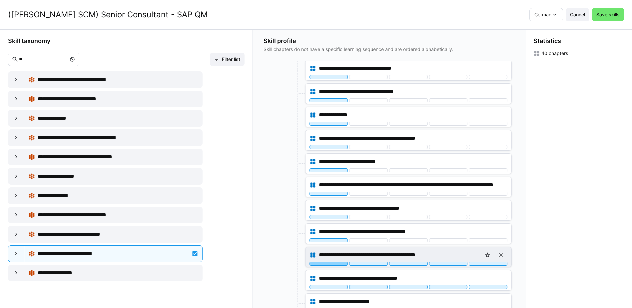
click at [340, 262] on div at bounding box center [329, 264] width 39 height 4
drag, startPoint x: 334, startPoint y: 286, endPoint x: 330, endPoint y: 266, distance: 20.5
click at [334, 285] on div at bounding box center [329, 287] width 39 height 4
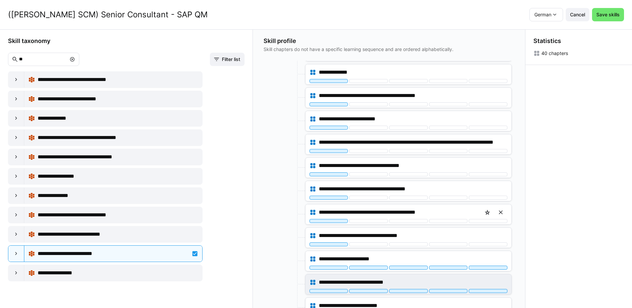
scroll to position [167, 0]
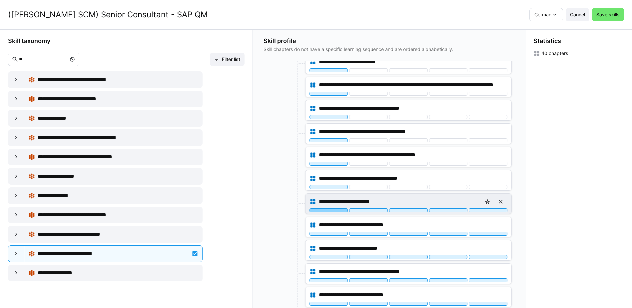
click at [334, 209] on div at bounding box center [329, 210] width 39 height 4
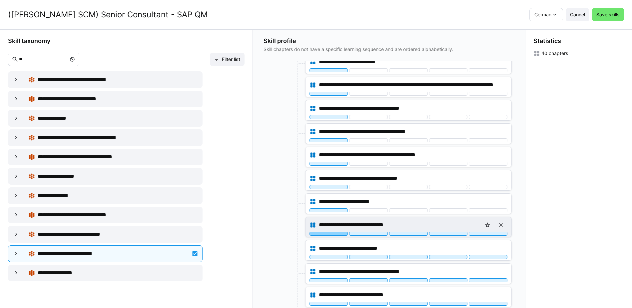
click at [334, 234] on div at bounding box center [329, 234] width 39 height 4
drag, startPoint x: 336, startPoint y: 257, endPoint x: 344, endPoint y: 232, distance: 26.1
click at [337, 257] on div at bounding box center [329, 257] width 39 height 4
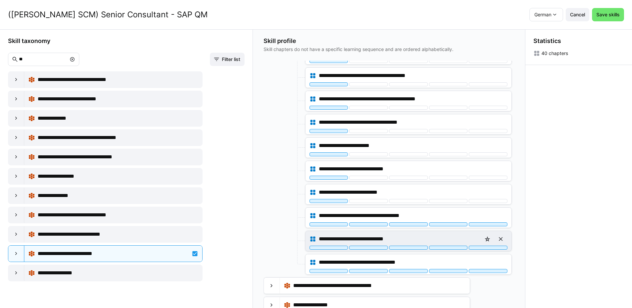
scroll to position [233, 0]
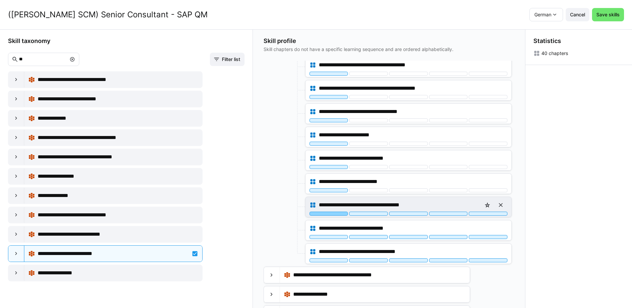
click at [340, 215] on div at bounding box center [329, 214] width 39 height 4
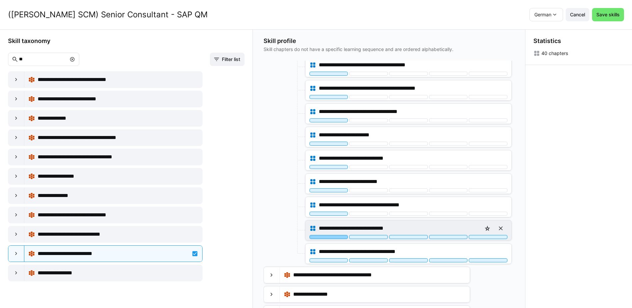
click at [339, 237] on div at bounding box center [329, 237] width 39 height 4
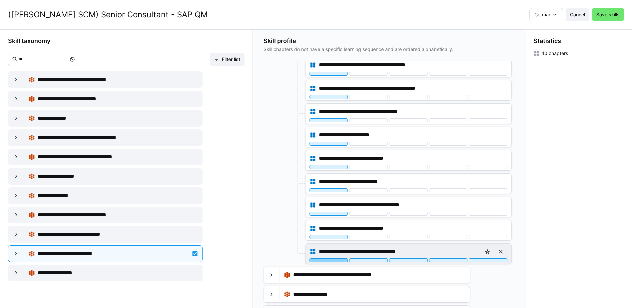
click at [335, 260] on div at bounding box center [329, 260] width 39 height 4
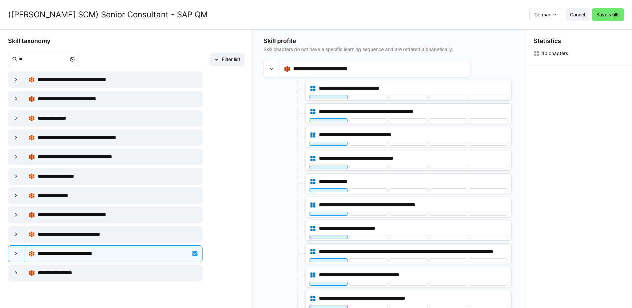
scroll to position [0, 0]
click at [274, 74] on div at bounding box center [272, 69] width 16 height 16
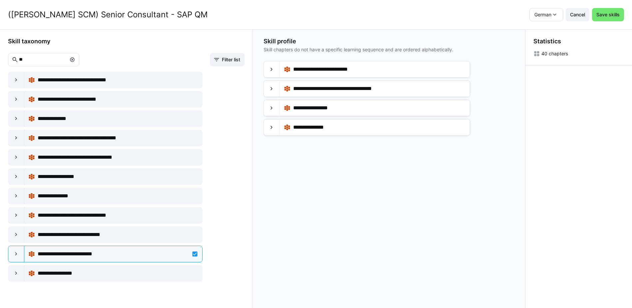
click at [75, 59] on eds-icon at bounding box center [72, 59] width 5 height 5
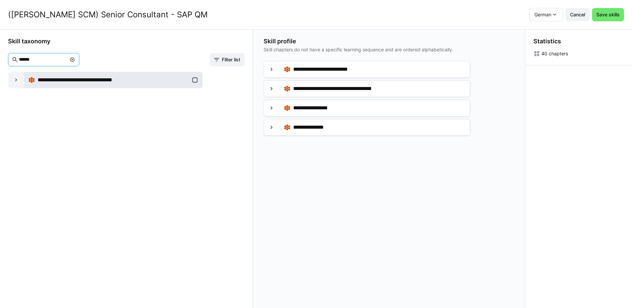
type input "******"
click at [193, 81] on div "**********" at bounding box center [113, 79] width 170 height 13
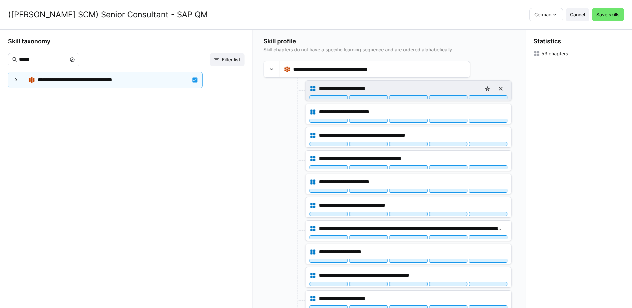
click at [329, 100] on div "**********" at bounding box center [409, 91] width 206 height 20
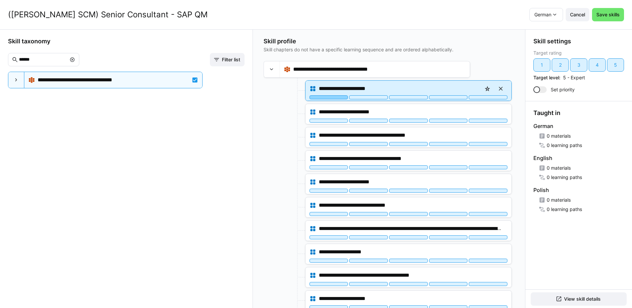
click at [330, 99] on div at bounding box center [329, 97] width 39 height 4
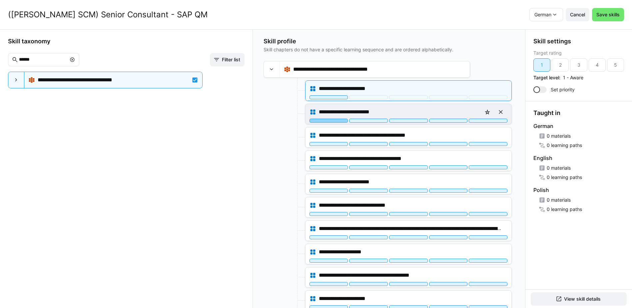
click at [333, 120] on div at bounding box center [329, 121] width 39 height 4
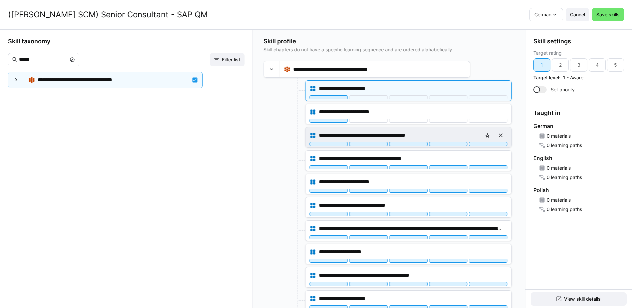
click at [335, 131] on span "**********" at bounding box center [380, 135] width 123 height 8
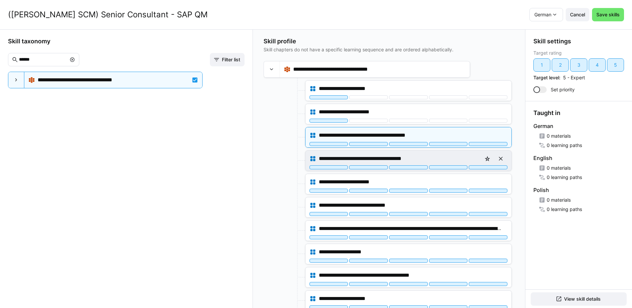
click at [334, 154] on div "**********" at bounding box center [409, 158] width 198 height 13
click at [337, 144] on div at bounding box center [329, 144] width 39 height 4
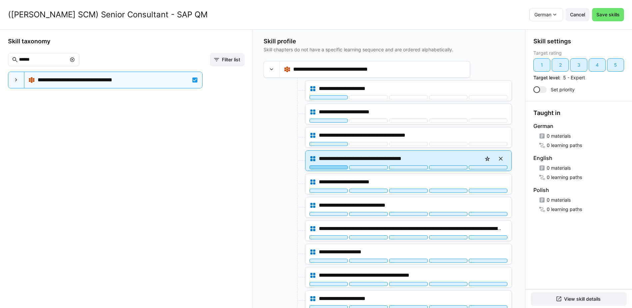
click at [335, 167] on div at bounding box center [329, 167] width 39 height 4
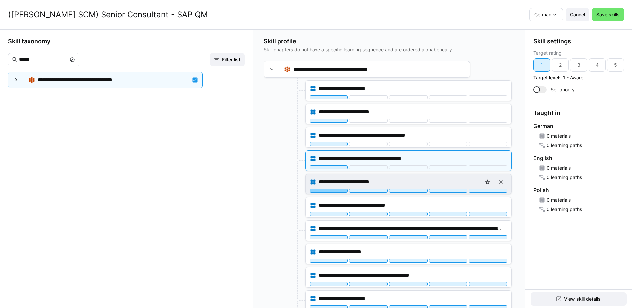
click at [337, 192] on div at bounding box center [329, 191] width 39 height 4
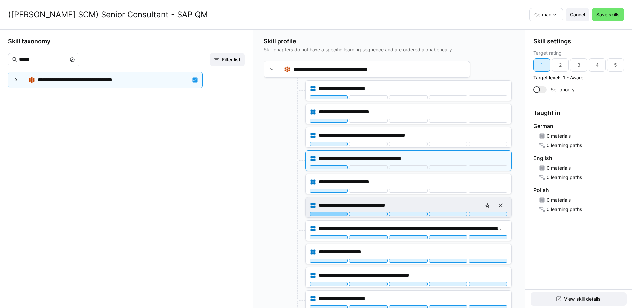
click at [335, 214] on div at bounding box center [329, 214] width 39 height 4
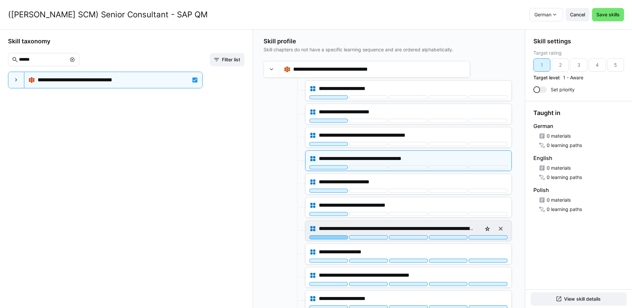
click at [341, 237] on div at bounding box center [329, 237] width 39 height 4
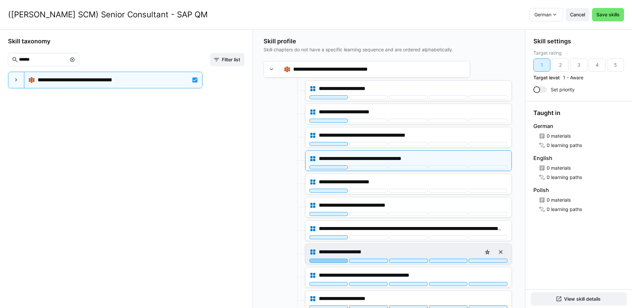
click at [337, 262] on div at bounding box center [329, 261] width 39 height 4
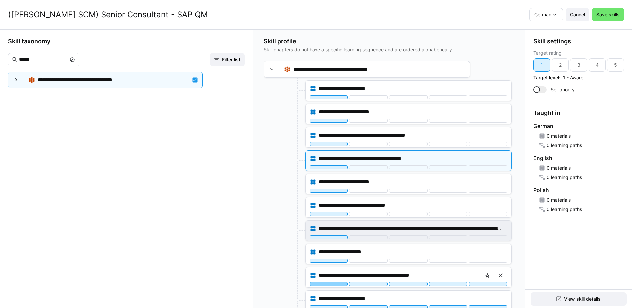
drag, startPoint x: 336, startPoint y: 284, endPoint x: 352, endPoint y: 226, distance: 60.0
click at [336, 283] on div at bounding box center [329, 284] width 39 height 4
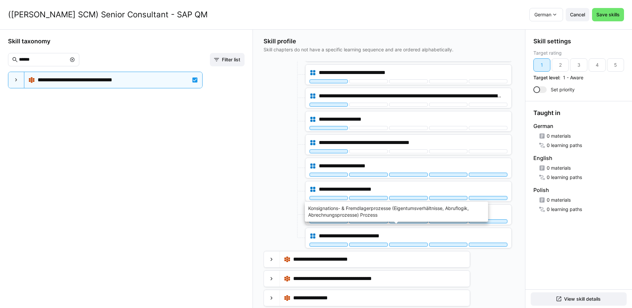
scroll to position [133, 0]
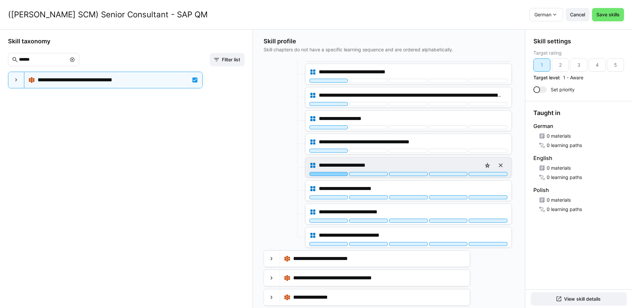
click at [338, 173] on div at bounding box center [329, 174] width 39 height 4
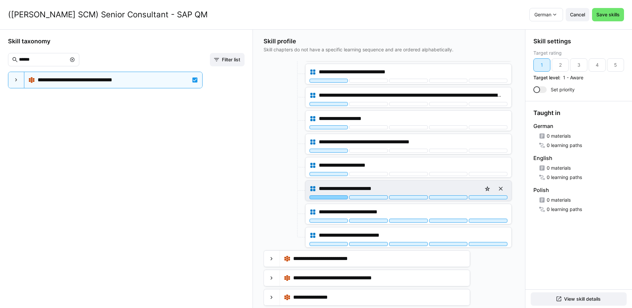
click at [336, 197] on div at bounding box center [329, 197] width 39 height 4
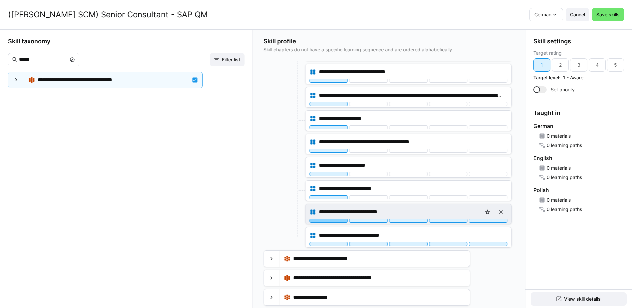
click at [334, 222] on div at bounding box center [329, 221] width 39 height 4
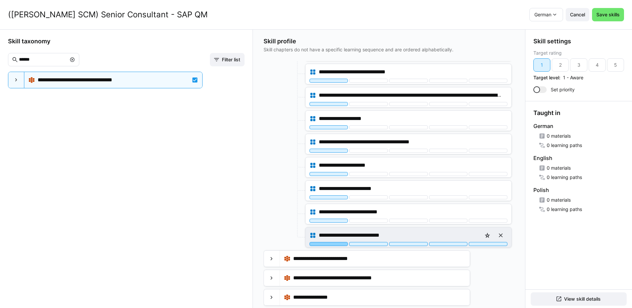
click at [333, 245] on div at bounding box center [329, 244] width 39 height 4
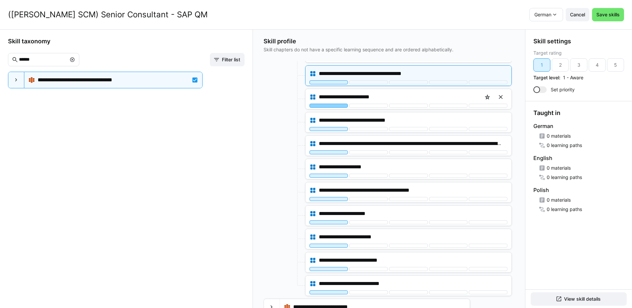
scroll to position [0, 0]
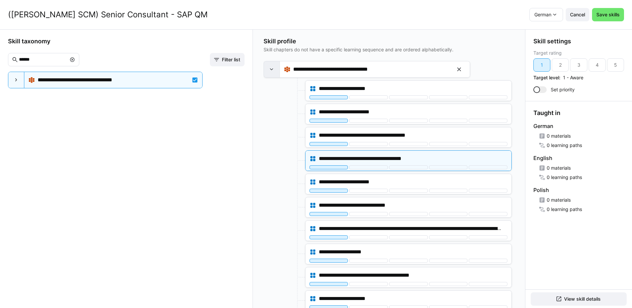
click at [274, 67] on eds-icon at bounding box center [271, 69] width 7 height 7
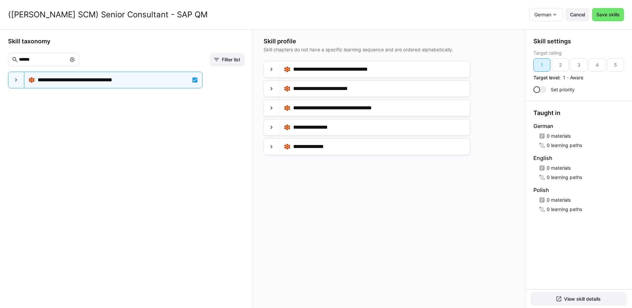
click at [75, 61] on eds-icon at bounding box center [72, 59] width 5 height 5
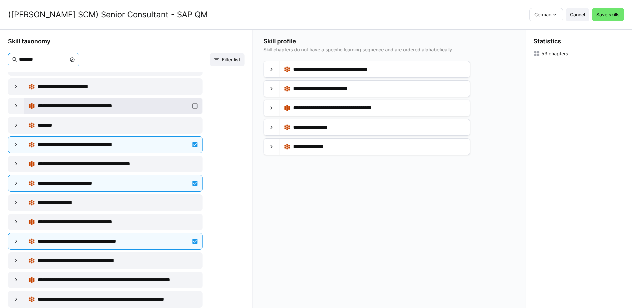
scroll to position [400, 0]
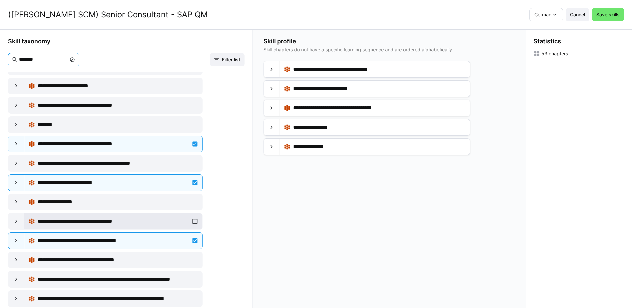
type input "********"
click at [193, 221] on div "**********" at bounding box center [113, 221] width 170 height 13
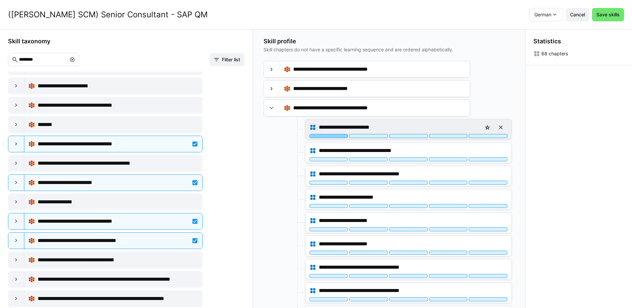
click at [332, 137] on div at bounding box center [329, 136] width 39 height 4
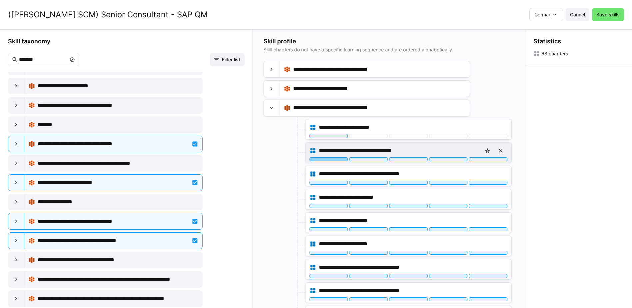
click at [334, 160] on div at bounding box center [329, 159] width 39 height 4
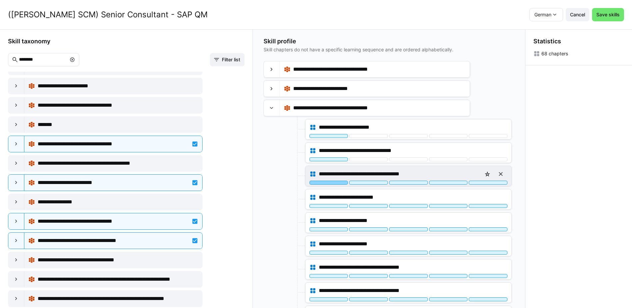
click at [332, 184] on div at bounding box center [329, 183] width 39 height 4
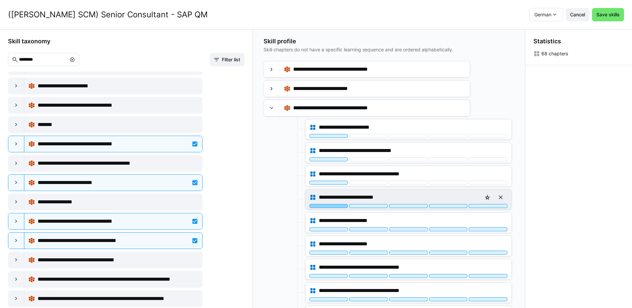
click at [332, 207] on div at bounding box center [329, 206] width 39 height 4
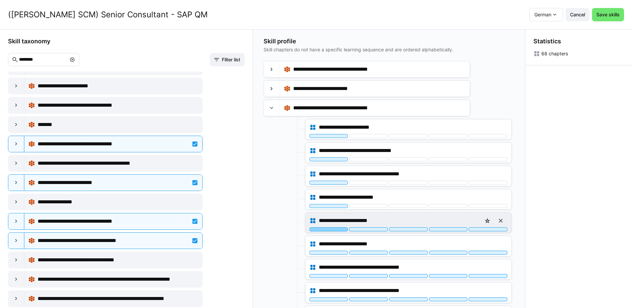
click at [329, 229] on div at bounding box center [329, 229] width 39 height 4
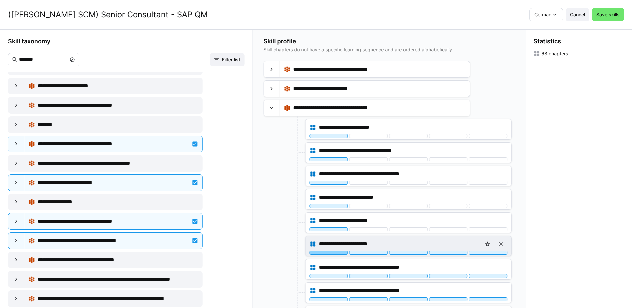
click at [338, 252] on div at bounding box center [329, 253] width 39 height 4
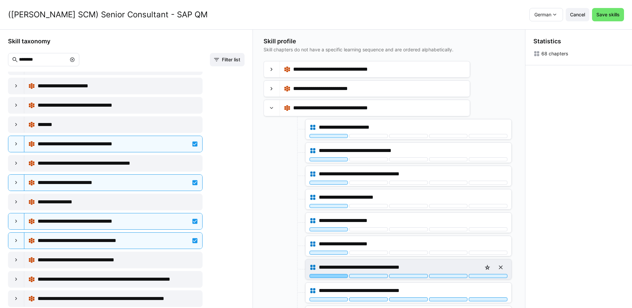
click at [337, 277] on div at bounding box center [329, 276] width 39 height 4
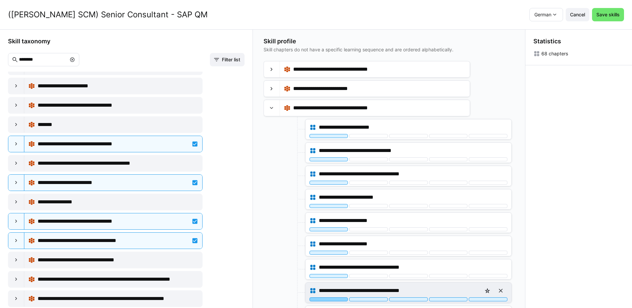
click at [338, 299] on div at bounding box center [329, 299] width 39 height 4
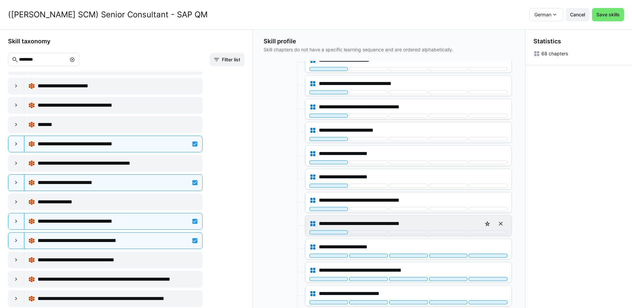
scroll to position [100, 0]
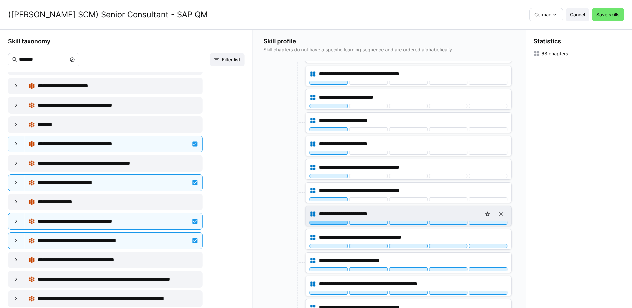
click at [333, 222] on div at bounding box center [329, 223] width 39 height 4
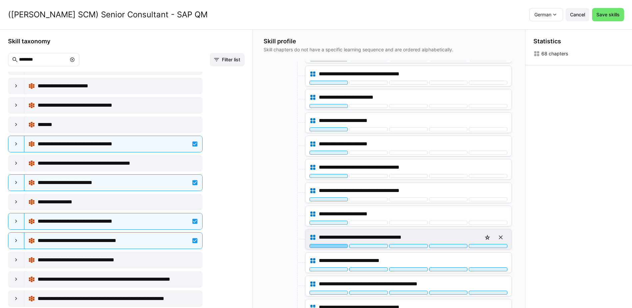
click at [338, 245] on div at bounding box center [329, 246] width 39 height 4
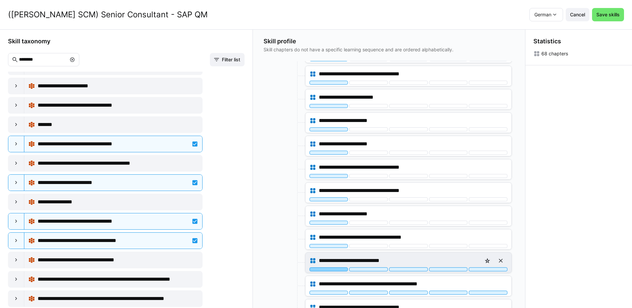
click at [334, 268] on div at bounding box center [329, 269] width 39 height 4
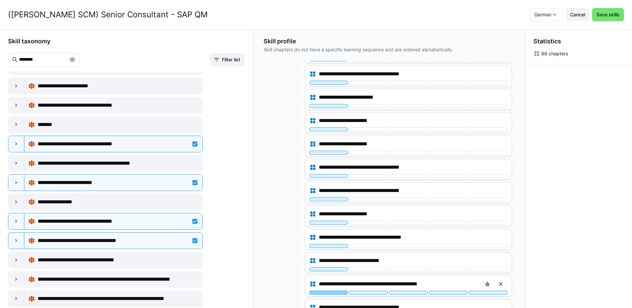
drag, startPoint x: 333, startPoint y: 291, endPoint x: 335, endPoint y: 251, distance: 40.1
click at [332, 291] on div at bounding box center [329, 293] width 39 height 4
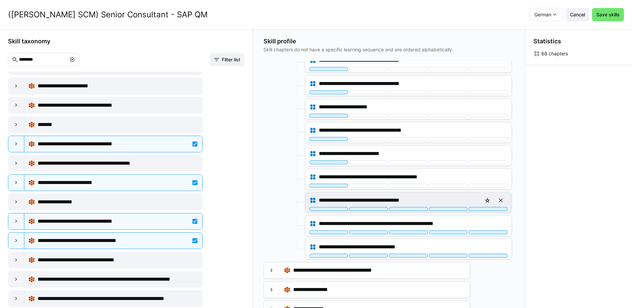
scroll to position [216, 0]
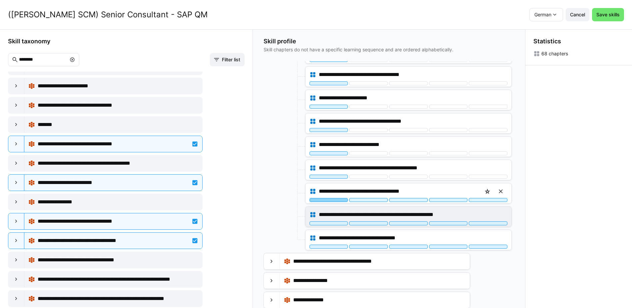
drag, startPoint x: 334, startPoint y: 200, endPoint x: 336, endPoint y: 216, distance: 16.1
click at [334, 200] on div at bounding box center [329, 200] width 39 height 4
click at [333, 223] on div at bounding box center [329, 223] width 39 height 4
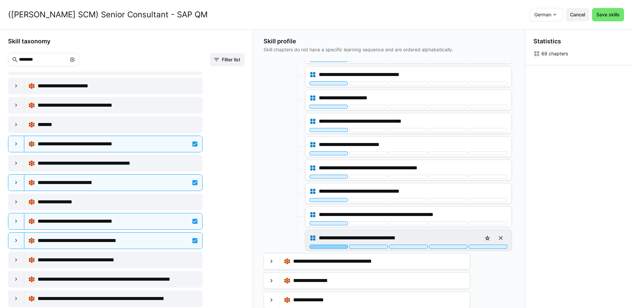
click at [333, 247] on div at bounding box center [329, 247] width 39 height 4
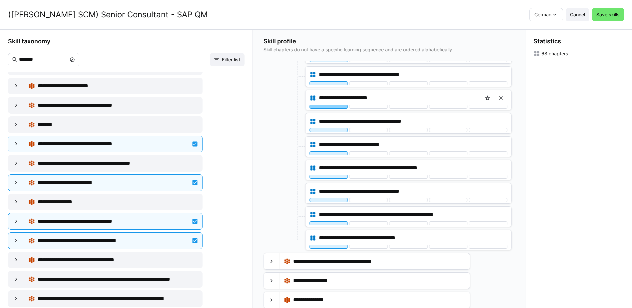
scroll to position [0, 0]
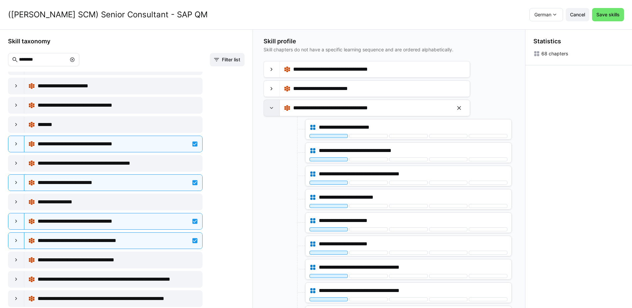
click at [275, 110] on eds-icon at bounding box center [271, 108] width 7 height 7
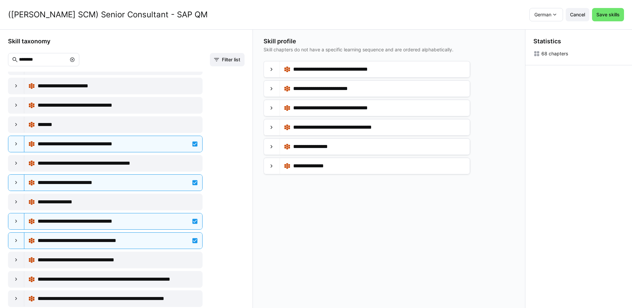
click at [75, 61] on eds-icon at bounding box center [72, 59] width 5 height 5
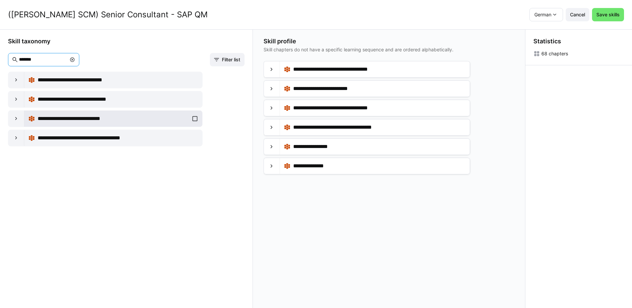
type input "*******"
click at [193, 118] on div "**********" at bounding box center [113, 118] width 170 height 13
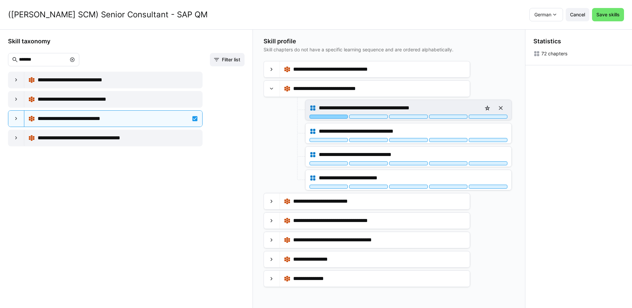
click at [327, 118] on div at bounding box center [329, 117] width 39 height 4
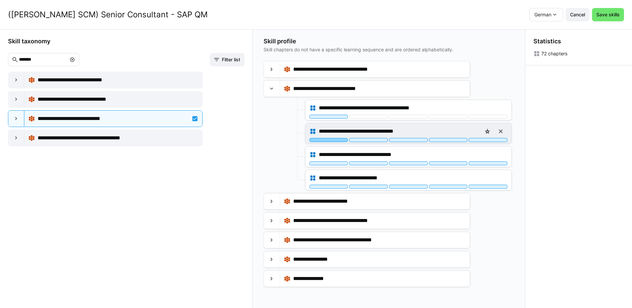
click at [336, 141] on div at bounding box center [329, 140] width 39 height 4
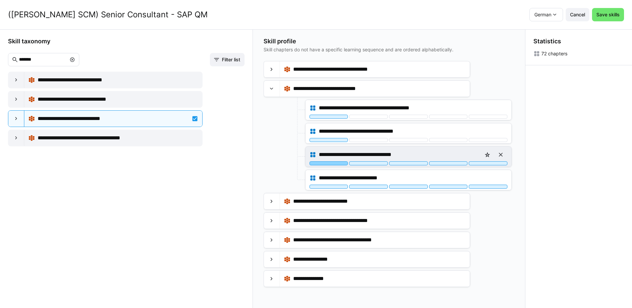
click at [334, 163] on div at bounding box center [329, 163] width 39 height 4
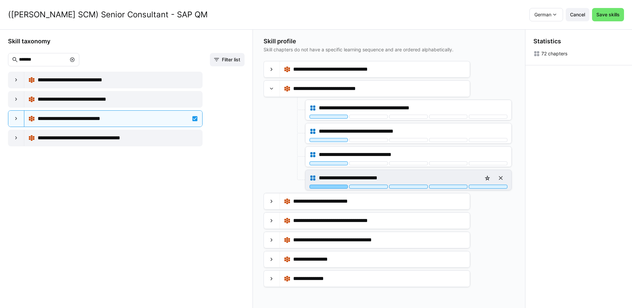
click at [332, 186] on div at bounding box center [329, 187] width 39 height 4
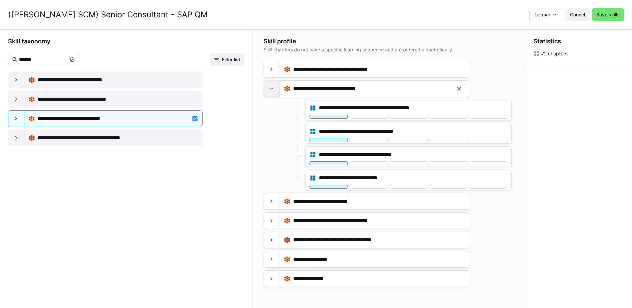
click at [277, 90] on div at bounding box center [272, 89] width 16 height 16
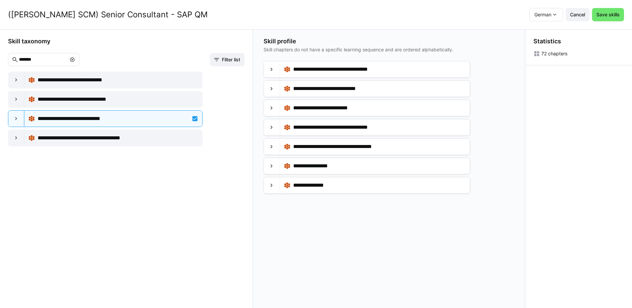
click at [75, 59] on eds-icon at bounding box center [72, 59] width 5 height 5
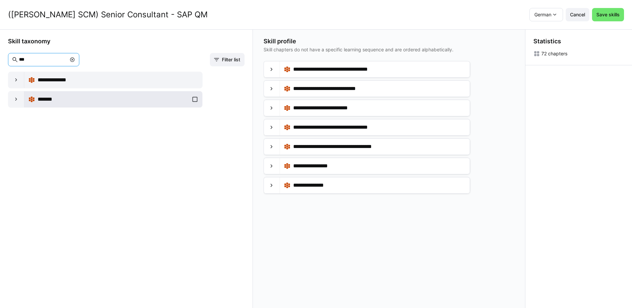
type input "***"
click at [193, 100] on div "*******" at bounding box center [113, 99] width 170 height 13
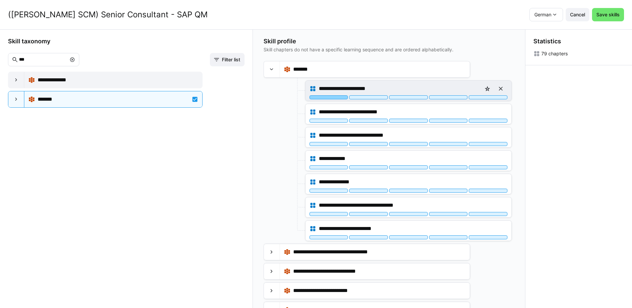
click at [328, 98] on div at bounding box center [329, 97] width 39 height 4
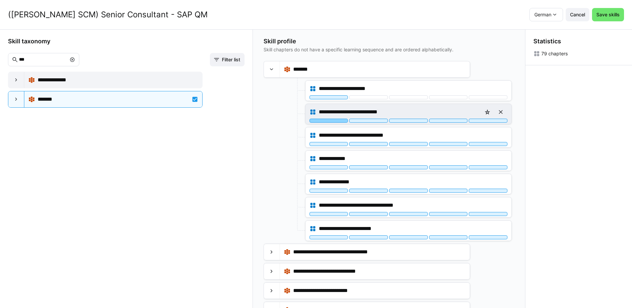
click at [328, 121] on div at bounding box center [329, 121] width 39 height 4
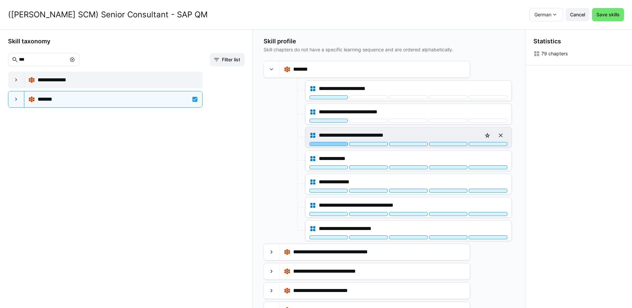
click at [332, 145] on div at bounding box center [329, 144] width 39 height 4
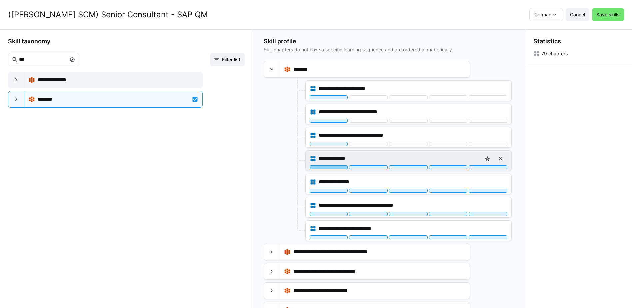
click at [331, 167] on div at bounding box center [329, 167] width 39 height 4
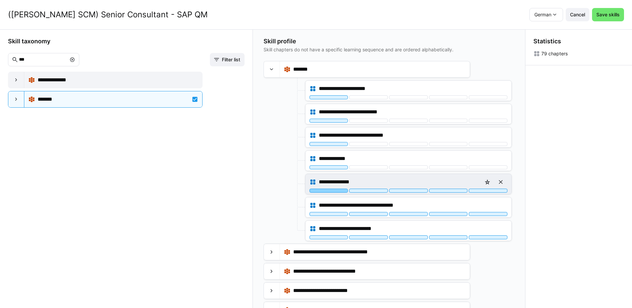
click at [335, 191] on div at bounding box center [329, 191] width 39 height 4
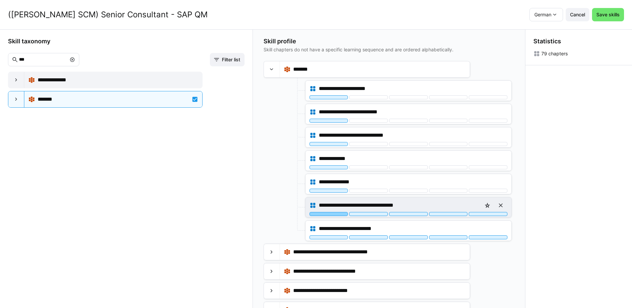
click at [331, 213] on div at bounding box center [329, 214] width 39 height 4
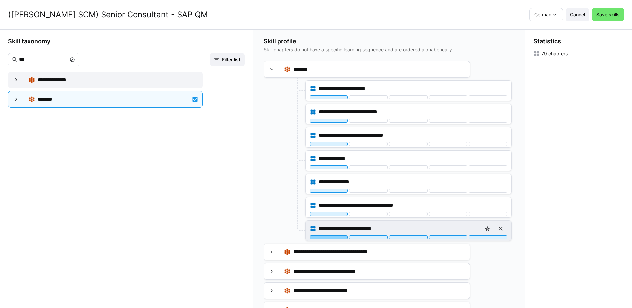
click at [330, 237] on div at bounding box center [329, 237] width 39 height 4
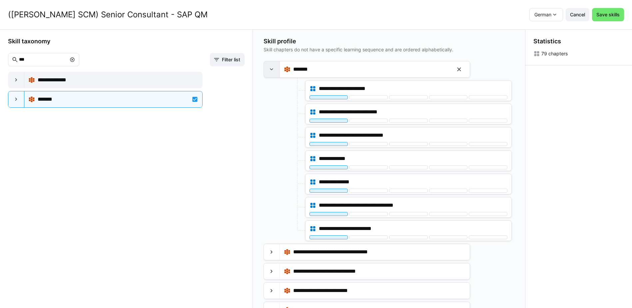
click at [273, 69] on eds-icon at bounding box center [271, 69] width 7 height 7
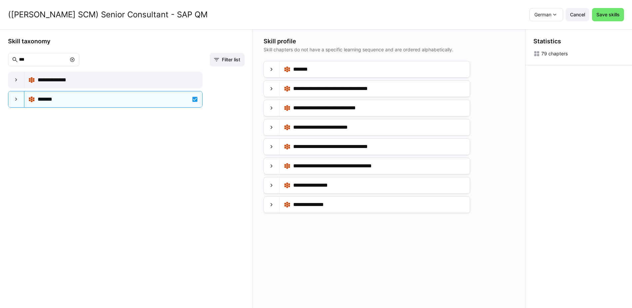
click at [75, 60] on eds-icon at bounding box center [72, 59] width 5 height 5
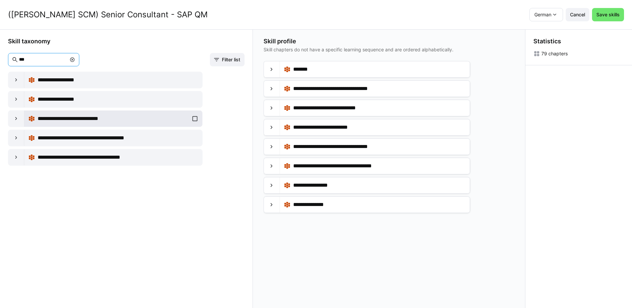
type input "***"
drag, startPoint x: 192, startPoint y: 118, endPoint x: 198, endPoint y: 120, distance: 6.2
click at [193, 118] on div "**********" at bounding box center [113, 118] width 170 height 13
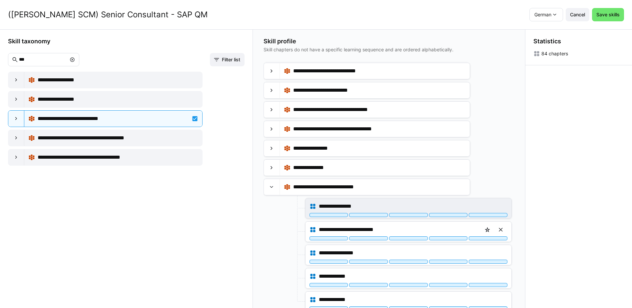
scroll to position [41, 0]
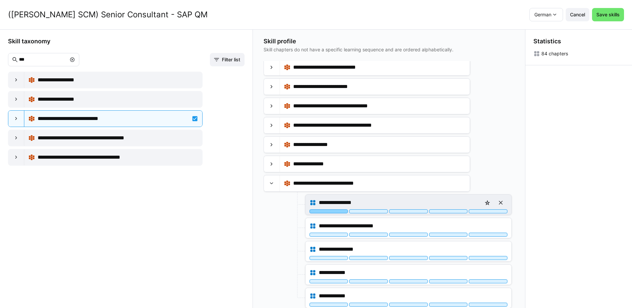
click at [341, 212] on div at bounding box center [329, 211] width 39 height 4
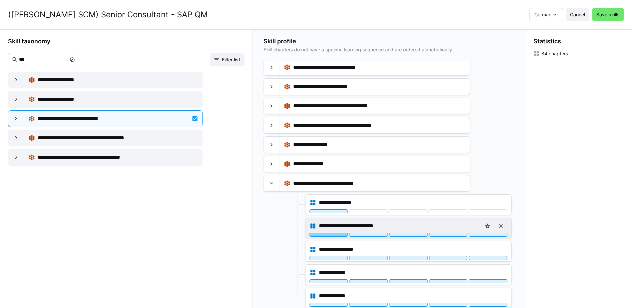
click at [334, 235] on div at bounding box center [329, 235] width 39 height 4
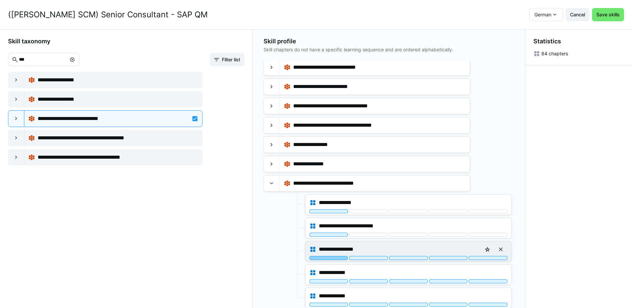
click at [335, 258] on div at bounding box center [329, 258] width 39 height 4
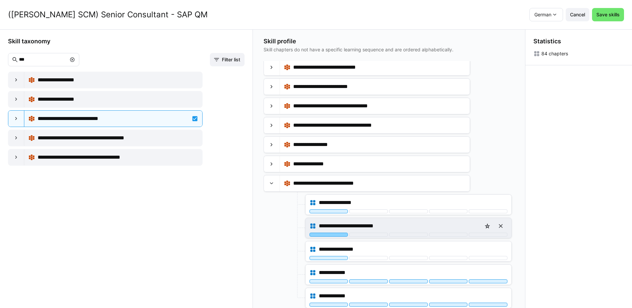
scroll to position [0, 0]
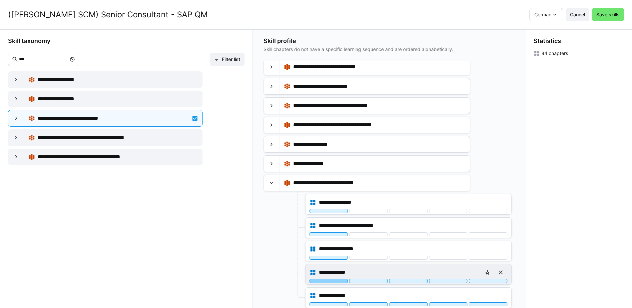
click at [339, 281] on div at bounding box center [329, 281] width 39 height 4
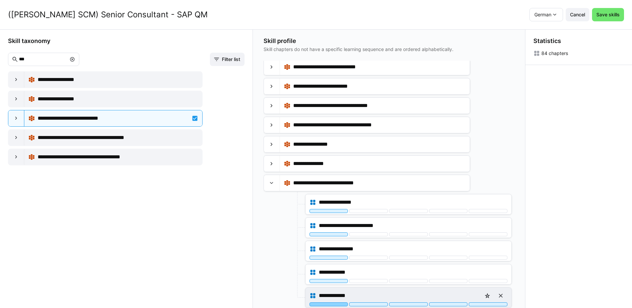
click at [339, 304] on div at bounding box center [329, 304] width 39 height 4
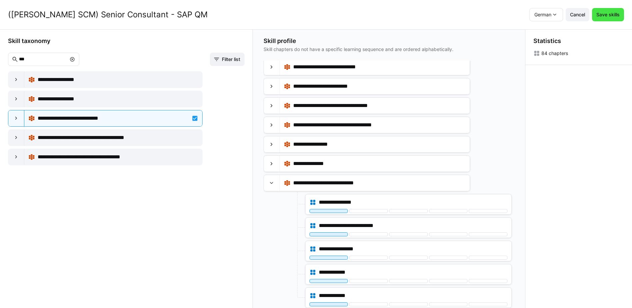
click at [611, 19] on span "Save skills" at bounding box center [608, 14] width 32 height 13
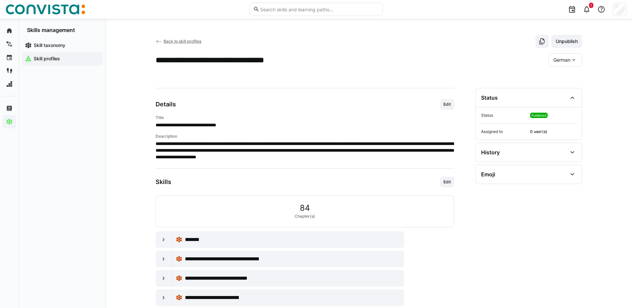
click at [192, 40] on span "Back to skill profiles" at bounding box center [183, 41] width 38 height 5
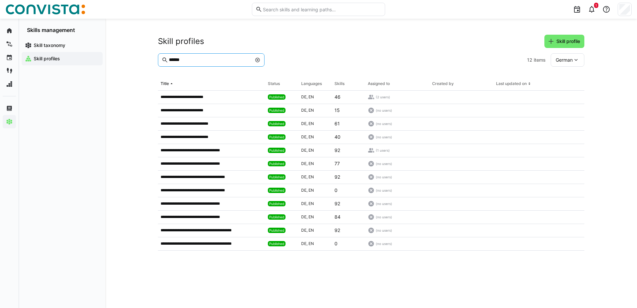
drag, startPoint x: 199, startPoint y: 59, endPoint x: 163, endPoint y: 62, distance: 36.8
click at [163, 62] on eds-input "******" at bounding box center [211, 59] width 107 height 13
click at [231, 137] on app-table-first-column "**********" at bounding box center [212, 136] width 102 height 5
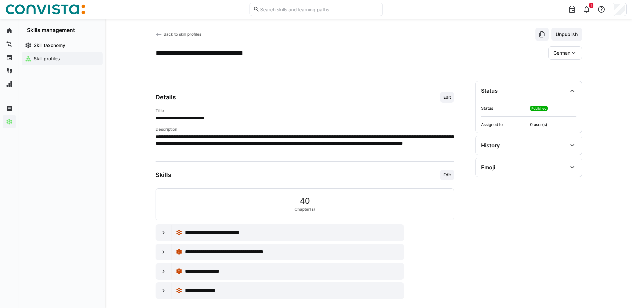
scroll to position [14, 0]
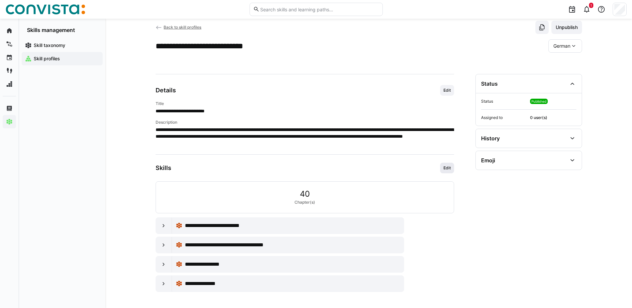
click at [449, 170] on span "Edit" at bounding box center [447, 167] width 9 height 5
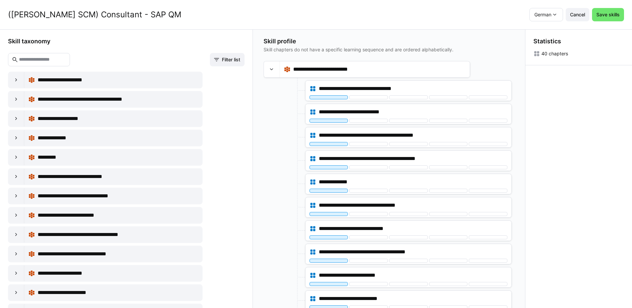
click at [66, 60] on input "text" at bounding box center [42, 60] width 48 height 6
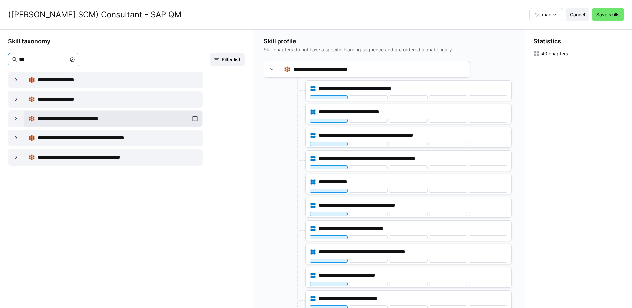
type input "***"
click at [193, 119] on div "**********" at bounding box center [113, 118] width 170 height 13
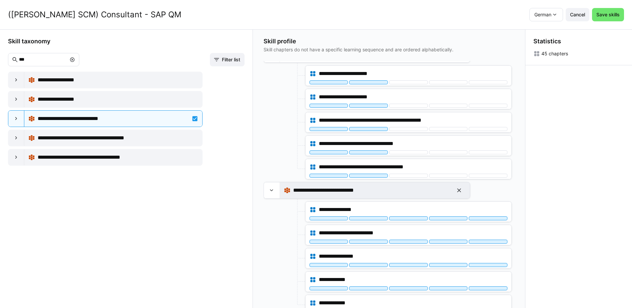
scroll to position [896, 0]
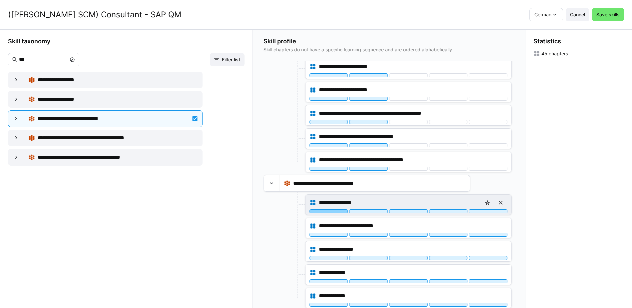
click at [339, 212] on div at bounding box center [329, 211] width 39 height 4
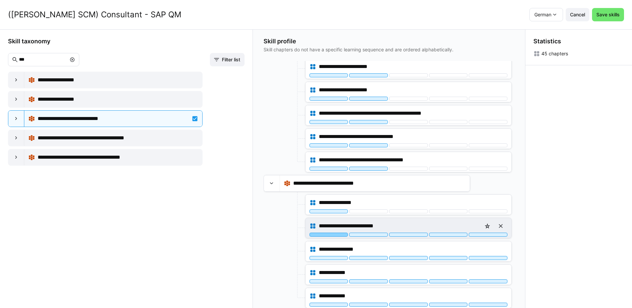
click at [335, 235] on div at bounding box center [329, 235] width 39 height 4
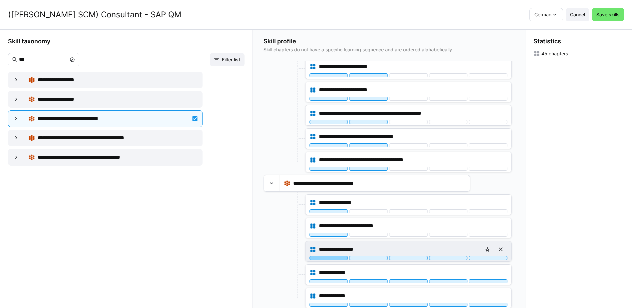
click at [337, 258] on div at bounding box center [329, 258] width 39 height 4
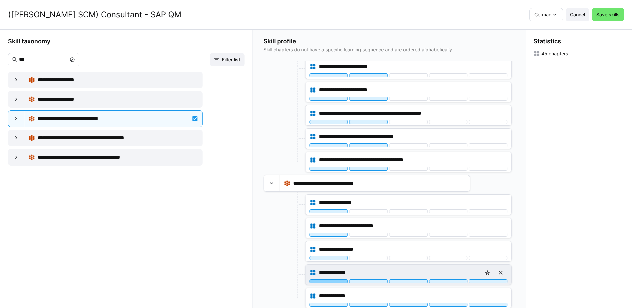
click at [337, 280] on div at bounding box center [329, 281] width 39 height 4
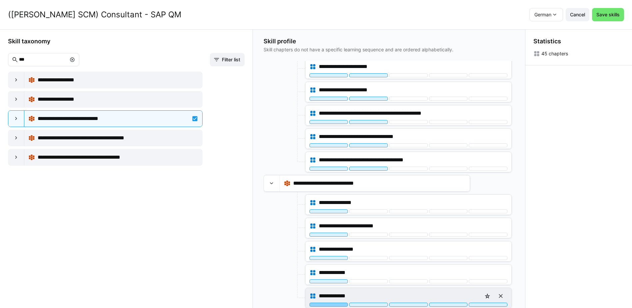
click at [335, 304] on div at bounding box center [329, 305] width 39 height 4
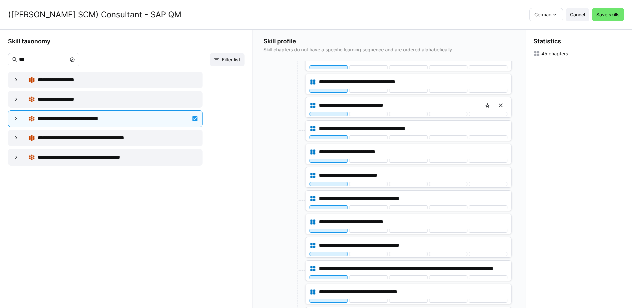
scroll to position [0, 0]
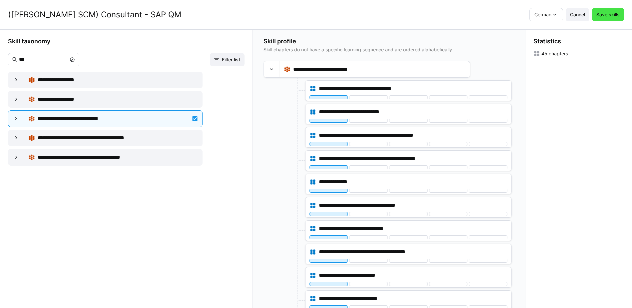
click at [620, 14] on span "Save skills" at bounding box center [607, 14] width 25 height 7
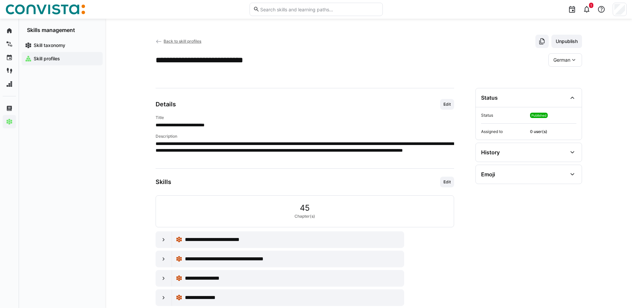
click at [187, 41] on span "Back to skill profiles" at bounding box center [183, 41] width 38 height 5
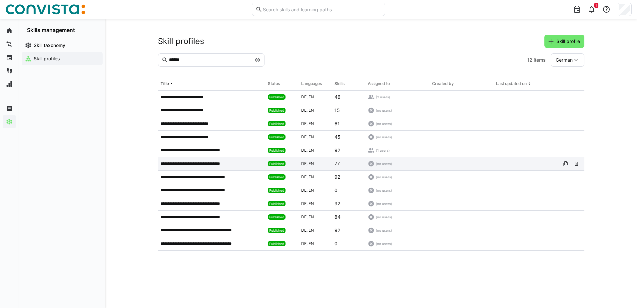
click at [214, 164] on p "**********" at bounding box center [199, 163] width 76 height 5
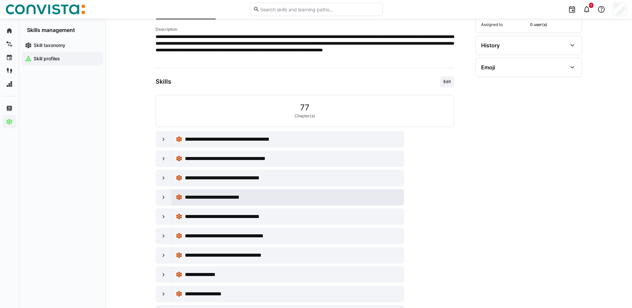
scroll to position [133, 0]
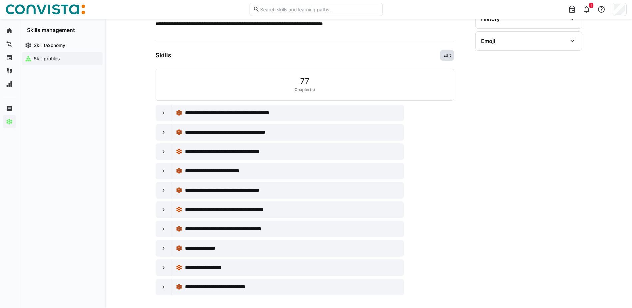
click at [450, 56] on span "Edit" at bounding box center [447, 55] width 9 height 5
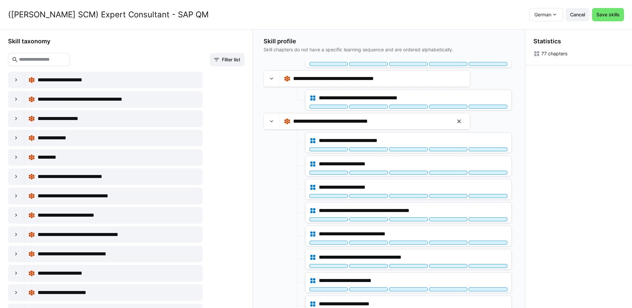
scroll to position [0, 0]
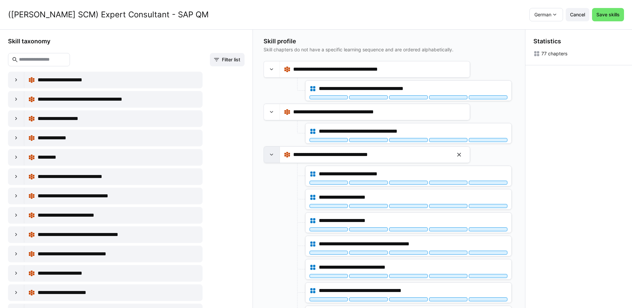
click at [276, 152] on div at bounding box center [272, 155] width 16 height 16
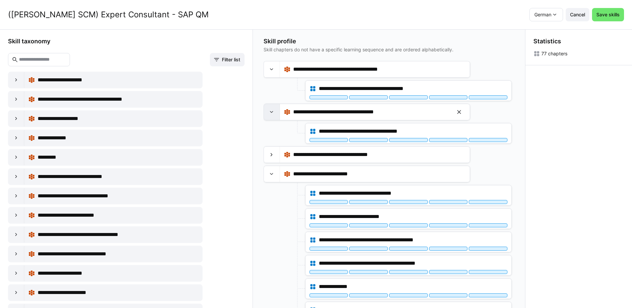
click at [276, 115] on div at bounding box center [272, 112] width 16 height 16
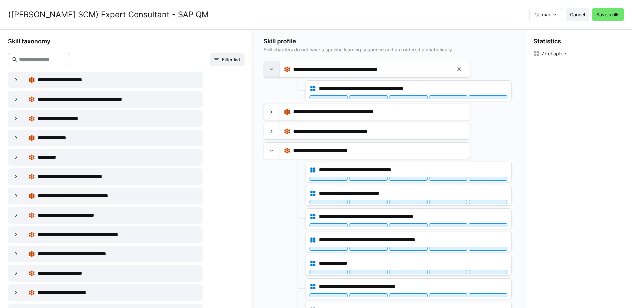
click at [275, 71] on eds-icon at bounding box center [271, 69] width 7 height 7
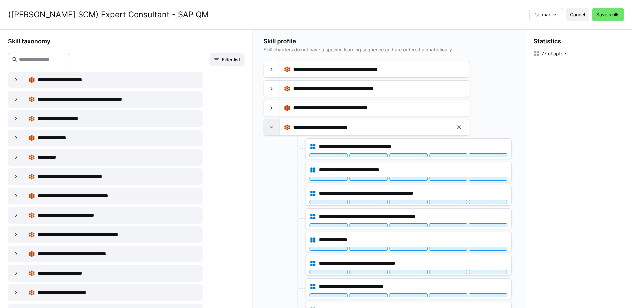
click at [273, 132] on div at bounding box center [272, 127] width 16 height 16
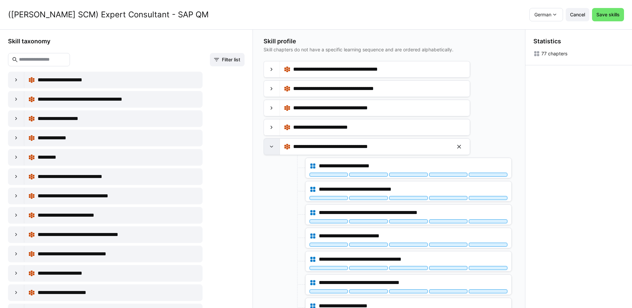
click at [273, 143] on div at bounding box center [272, 147] width 16 height 16
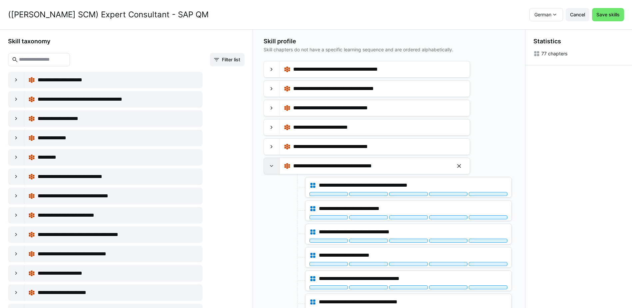
click at [275, 167] on eds-icon at bounding box center [271, 166] width 7 height 7
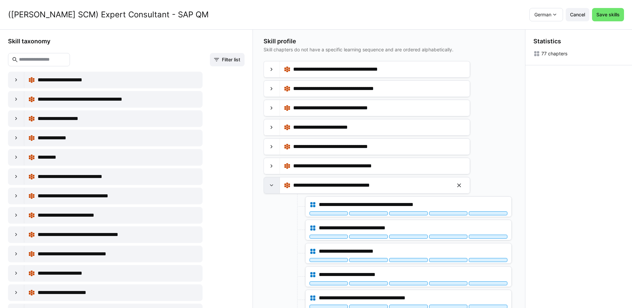
click at [273, 192] on div at bounding box center [272, 185] width 16 height 16
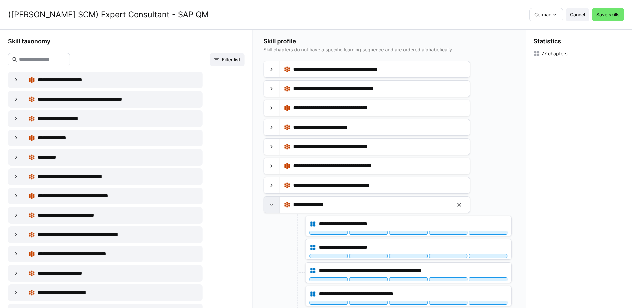
click at [275, 210] on div at bounding box center [272, 205] width 16 height 16
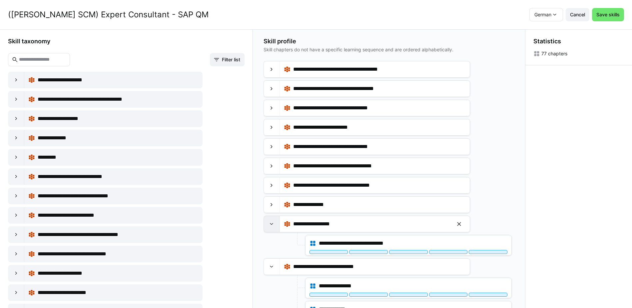
click at [273, 226] on eds-icon at bounding box center [271, 224] width 7 height 7
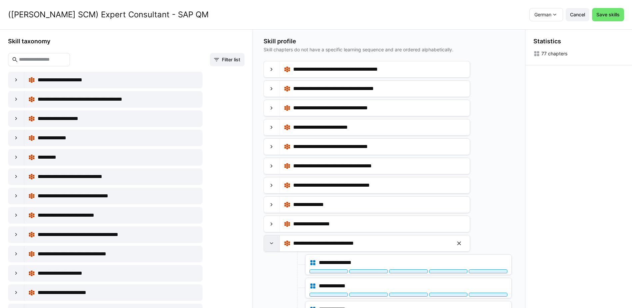
click at [274, 243] on eds-icon at bounding box center [271, 243] width 7 height 7
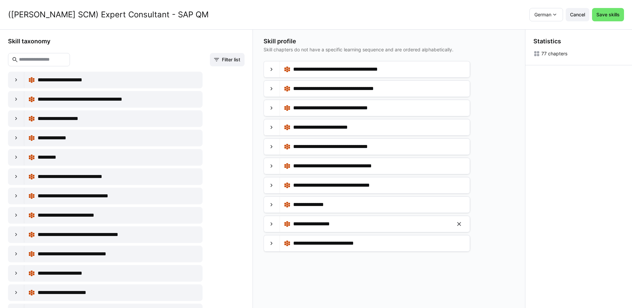
scroll to position [0, 0]
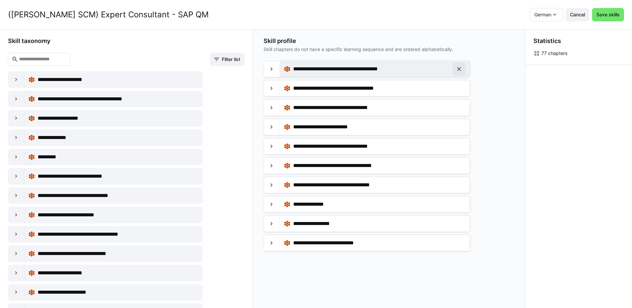
click at [463, 72] on eds-icon at bounding box center [459, 69] width 7 height 7
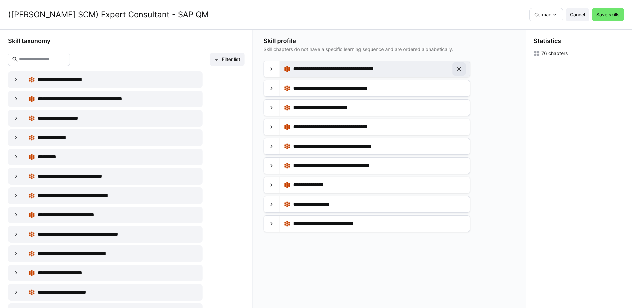
click at [462, 71] on eds-icon at bounding box center [459, 69] width 7 height 7
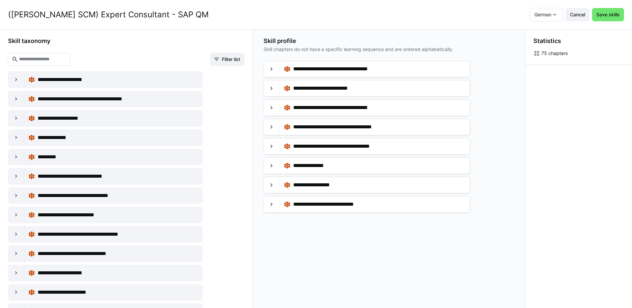
click at [60, 57] on input "text" at bounding box center [42, 59] width 48 height 6
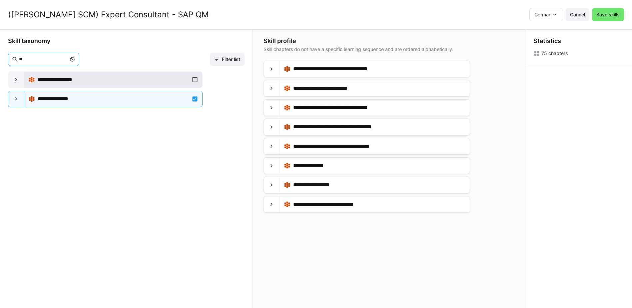
type input "**"
click at [194, 80] on div "**********" at bounding box center [113, 79] width 170 height 13
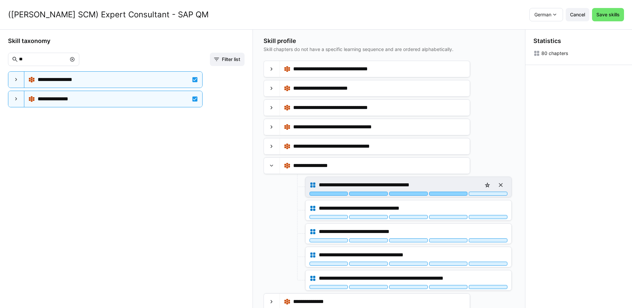
click at [445, 193] on div at bounding box center [448, 194] width 39 height 4
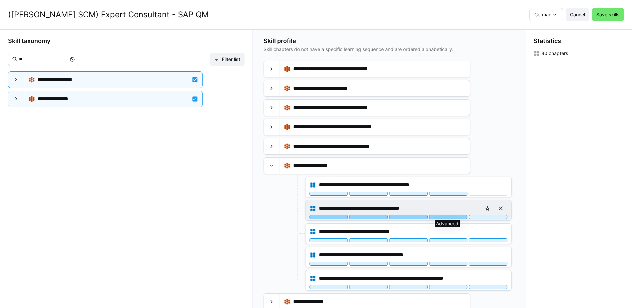
click at [451, 218] on div at bounding box center [448, 217] width 39 height 4
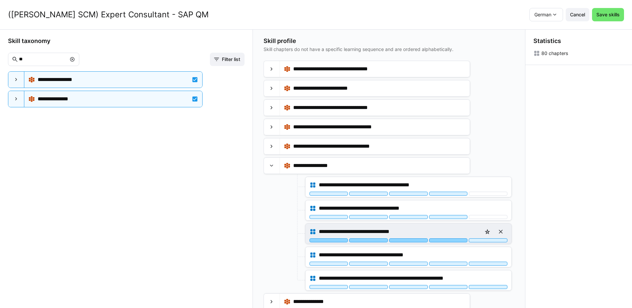
click at [455, 240] on div at bounding box center [448, 240] width 39 height 4
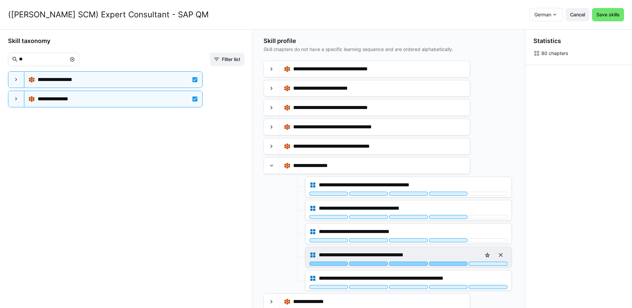
click at [456, 265] on div at bounding box center [448, 264] width 39 height 4
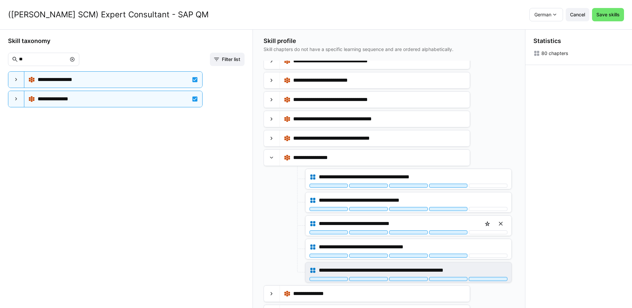
scroll to position [41, 0]
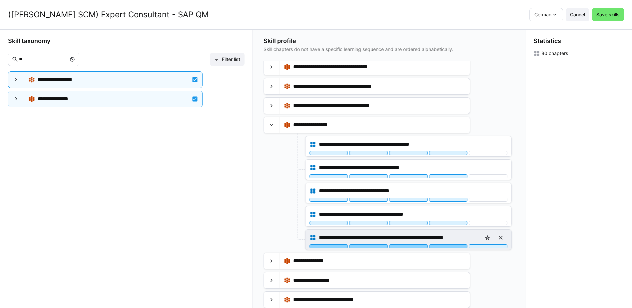
click at [455, 245] on div at bounding box center [448, 246] width 39 height 4
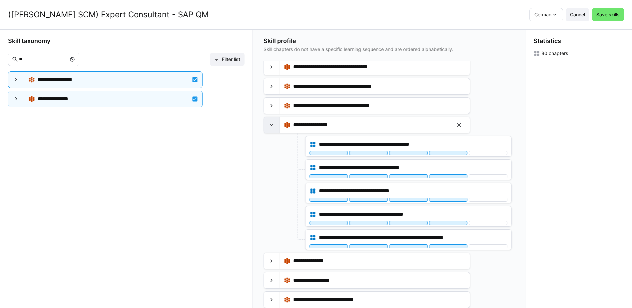
click at [272, 127] on eds-icon at bounding box center [271, 125] width 7 height 7
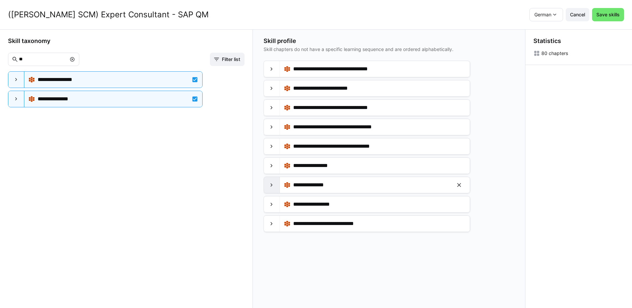
click at [271, 183] on eds-icon at bounding box center [271, 185] width 7 height 7
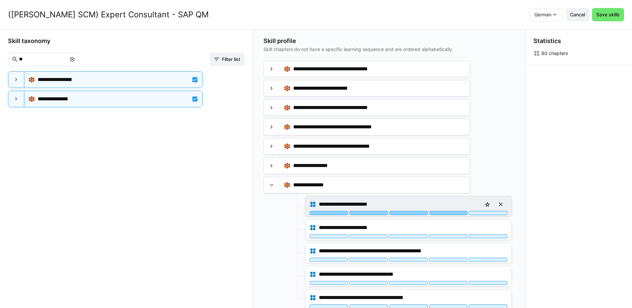
click at [454, 213] on div at bounding box center [448, 213] width 39 height 4
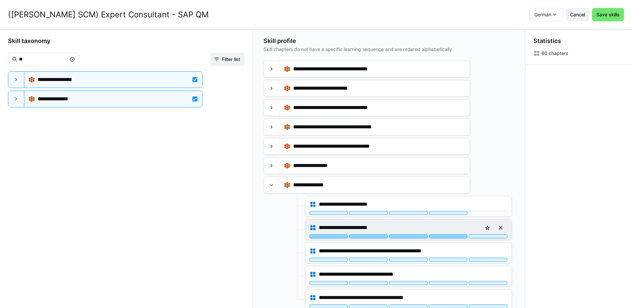
click at [454, 236] on div at bounding box center [448, 236] width 39 height 4
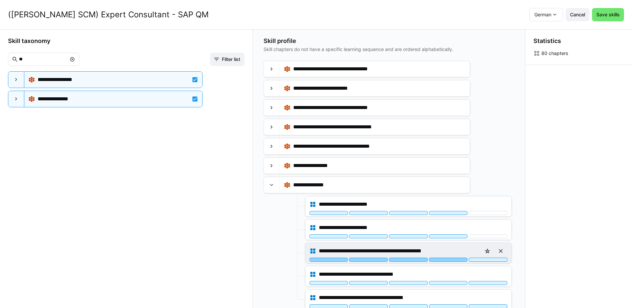
click at [455, 261] on div at bounding box center [448, 260] width 39 height 4
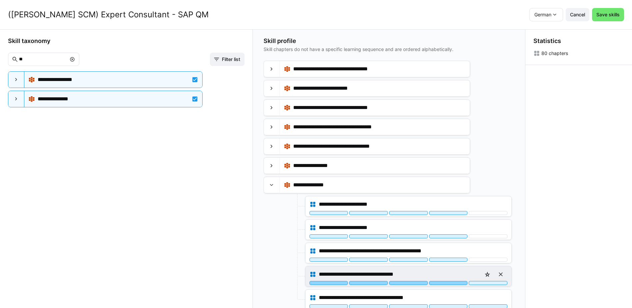
click at [446, 283] on div at bounding box center [448, 283] width 39 height 4
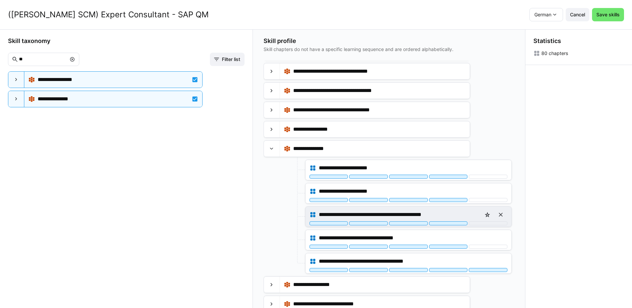
scroll to position [41, 0]
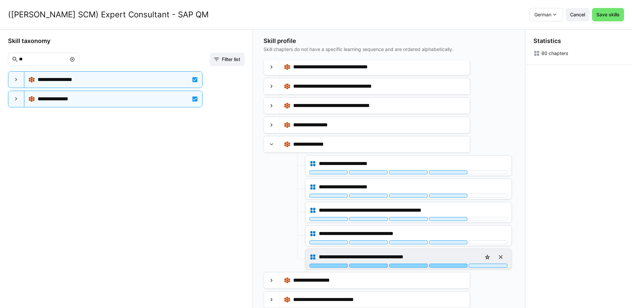
click at [460, 267] on div at bounding box center [448, 266] width 39 height 4
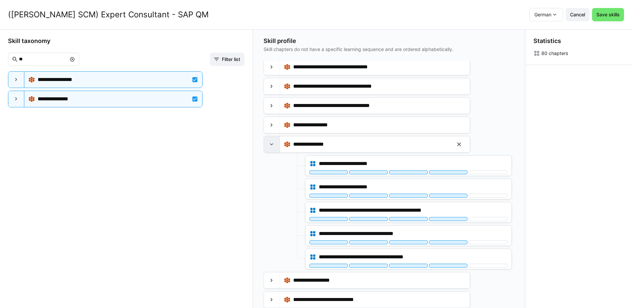
click at [270, 144] on eds-icon at bounding box center [271, 144] width 7 height 7
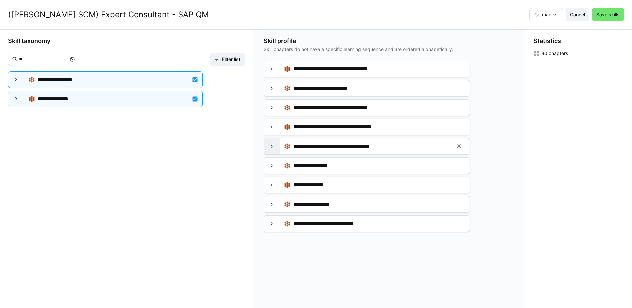
scroll to position [0, 0]
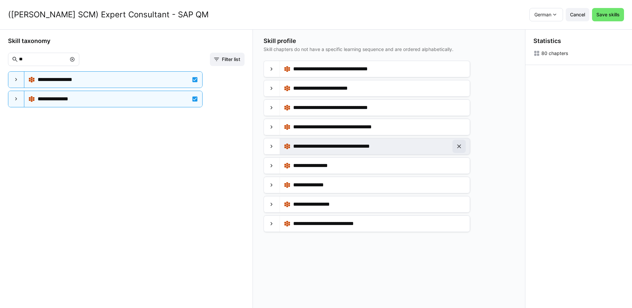
click at [462, 147] on eds-icon at bounding box center [459, 146] width 7 height 7
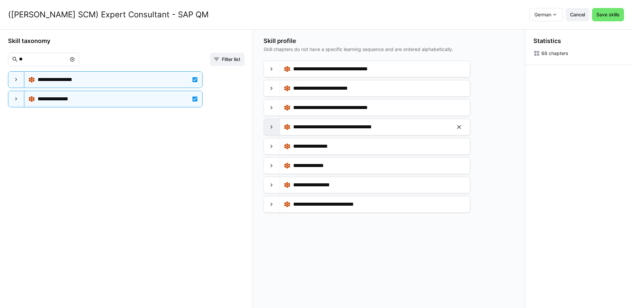
click at [272, 126] on eds-icon at bounding box center [271, 127] width 7 height 7
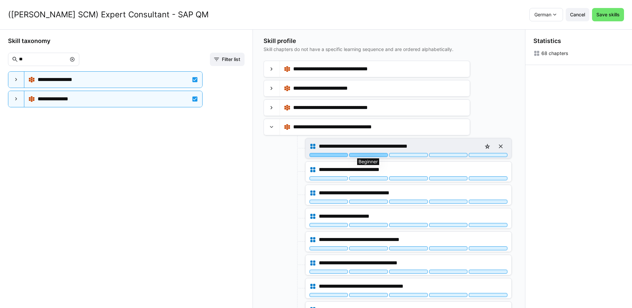
click at [360, 155] on div at bounding box center [368, 155] width 39 height 4
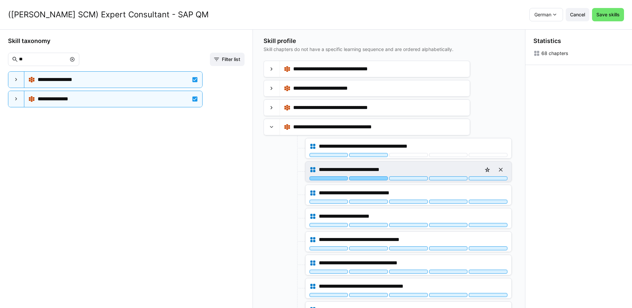
click at [369, 178] on div at bounding box center [368, 178] width 39 height 4
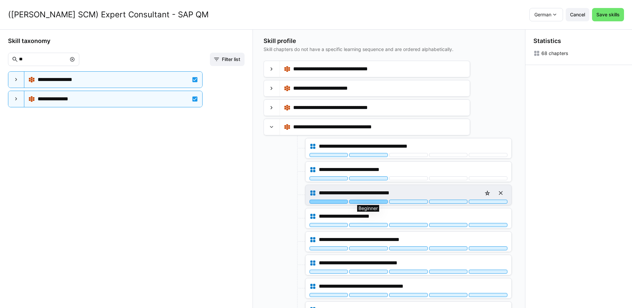
click at [374, 200] on div at bounding box center [368, 202] width 39 height 4
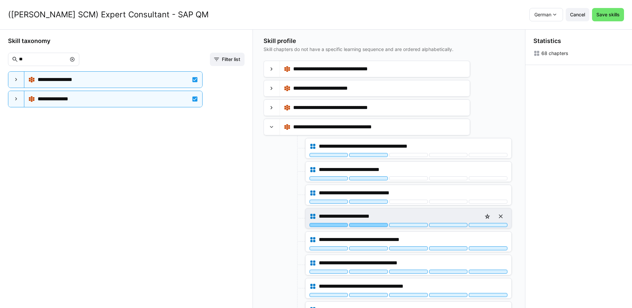
click at [375, 225] on div at bounding box center [368, 225] width 39 height 4
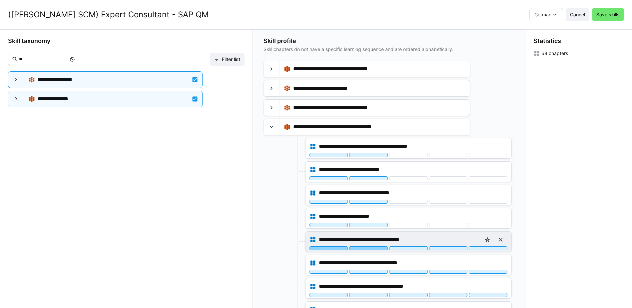
click at [375, 247] on div at bounding box center [368, 248] width 39 height 4
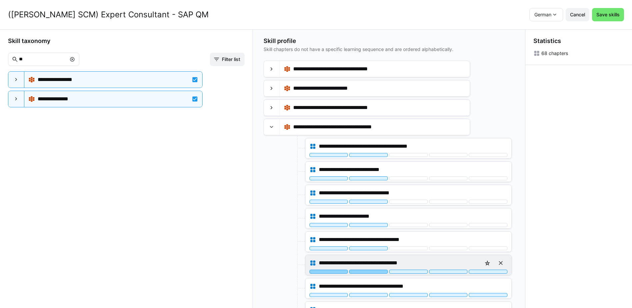
click at [375, 271] on div at bounding box center [368, 272] width 39 height 4
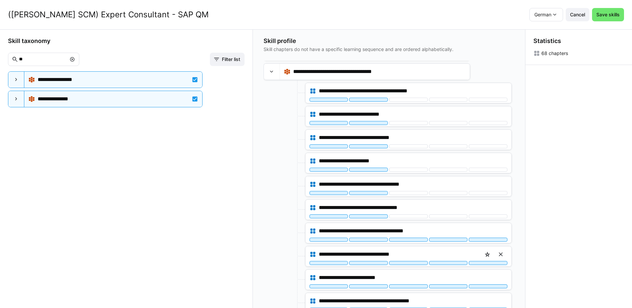
scroll to position [100, 0]
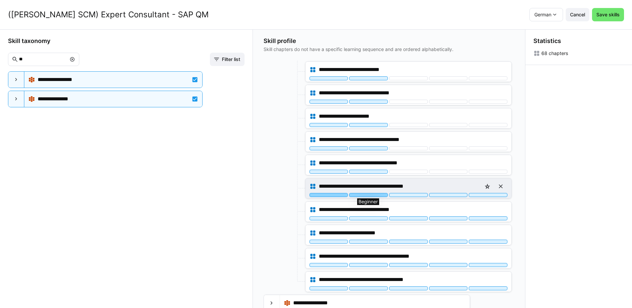
click at [377, 195] on div at bounding box center [368, 195] width 39 height 4
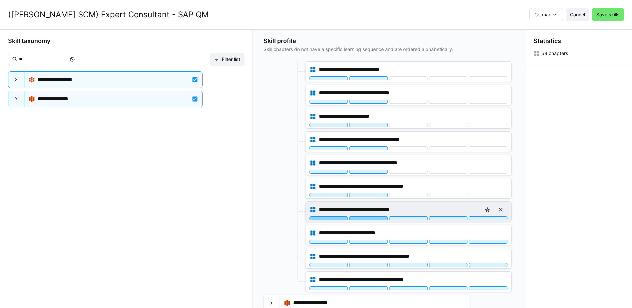
click at [374, 218] on div at bounding box center [368, 218] width 39 height 4
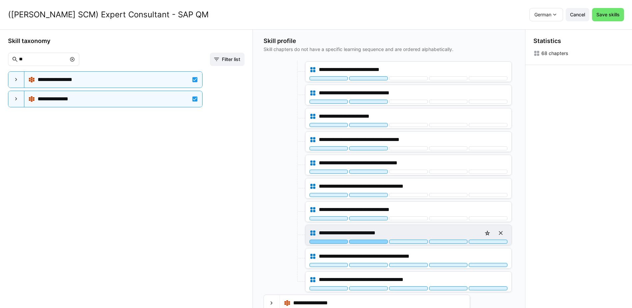
click at [374, 241] on div at bounding box center [368, 242] width 39 height 4
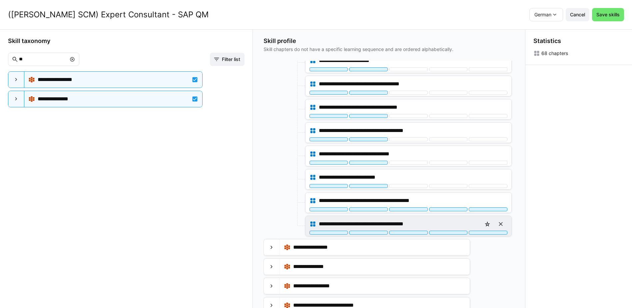
scroll to position [161, 0]
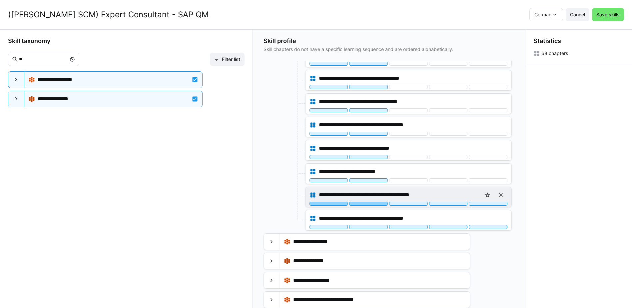
click at [372, 204] on div at bounding box center [368, 204] width 39 height 4
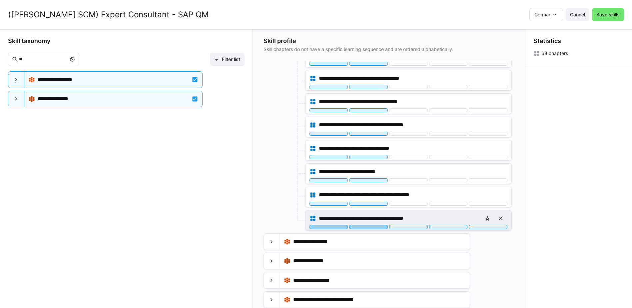
click at [371, 227] on div at bounding box center [368, 227] width 39 height 4
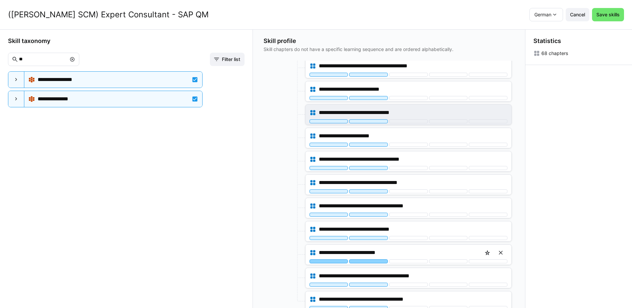
scroll to position [0, 0]
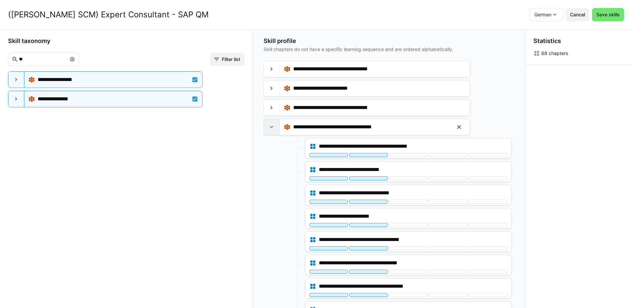
click at [273, 127] on eds-icon at bounding box center [271, 127] width 7 height 7
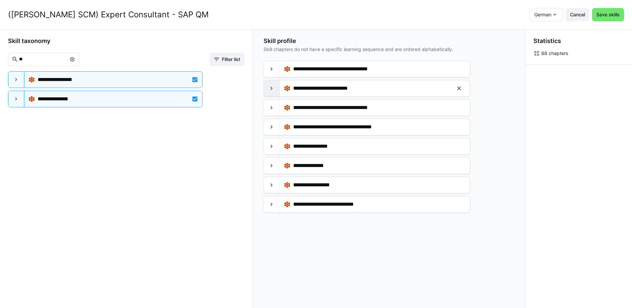
click at [273, 85] on div at bounding box center [272, 88] width 16 height 16
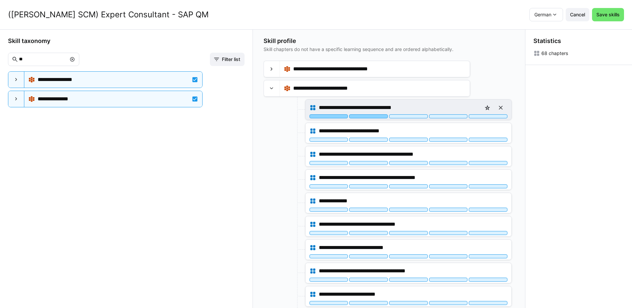
click at [370, 116] on div at bounding box center [368, 116] width 39 height 4
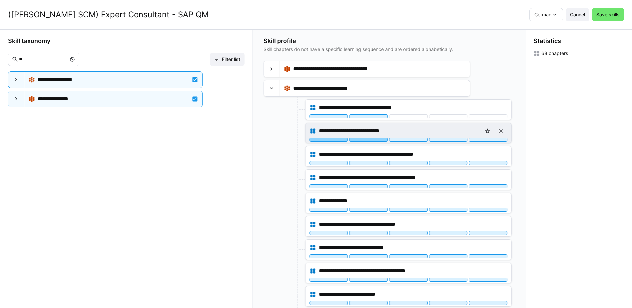
click at [373, 140] on div at bounding box center [368, 140] width 39 height 4
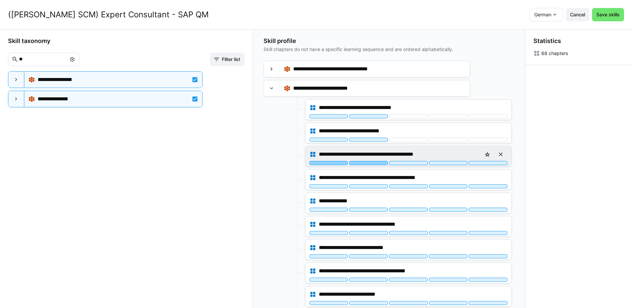
click at [373, 162] on div at bounding box center [368, 163] width 39 height 4
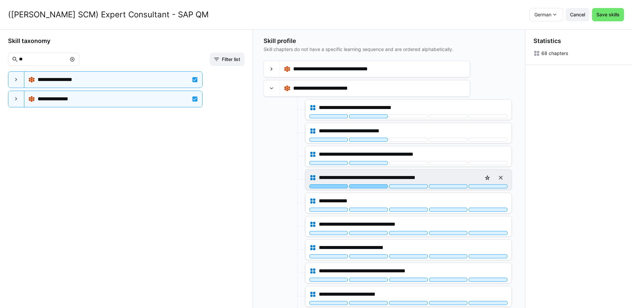
click at [372, 186] on div at bounding box center [368, 186] width 39 height 4
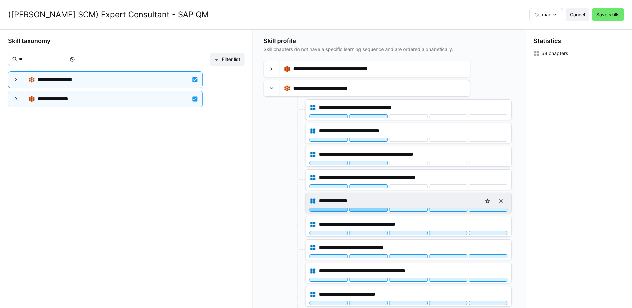
click at [373, 209] on div at bounding box center [368, 210] width 39 height 4
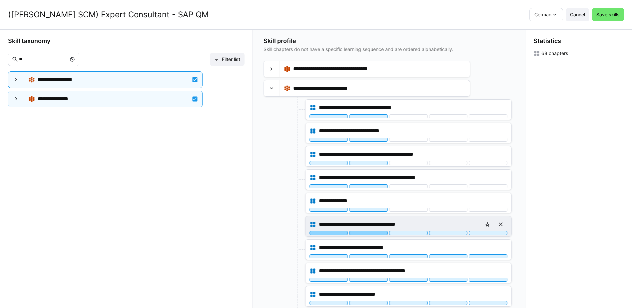
click at [374, 234] on div at bounding box center [368, 233] width 39 height 4
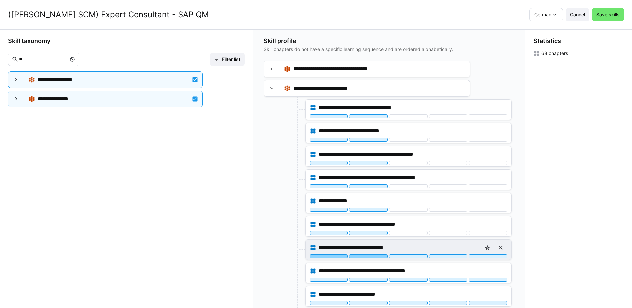
click at [373, 257] on div at bounding box center [368, 256] width 39 height 4
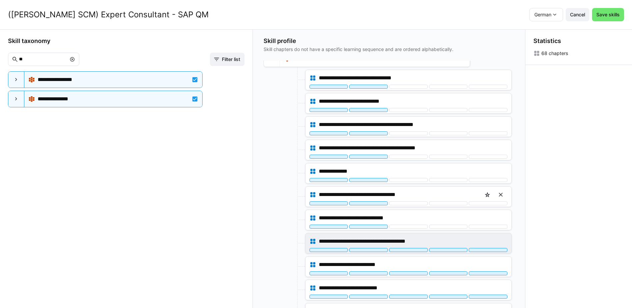
scroll to position [33, 0]
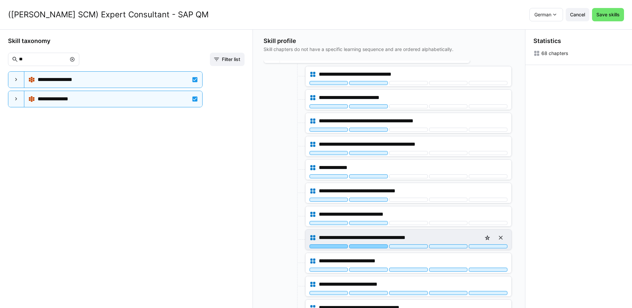
click at [374, 246] on div at bounding box center [368, 246] width 39 height 4
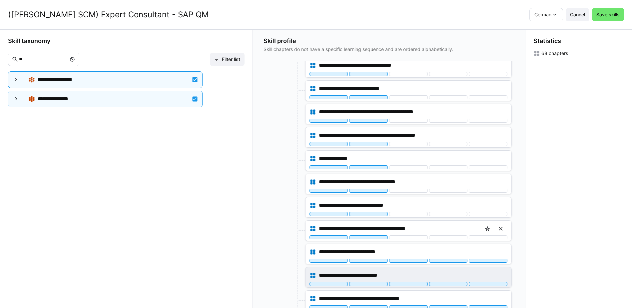
scroll to position [100, 0]
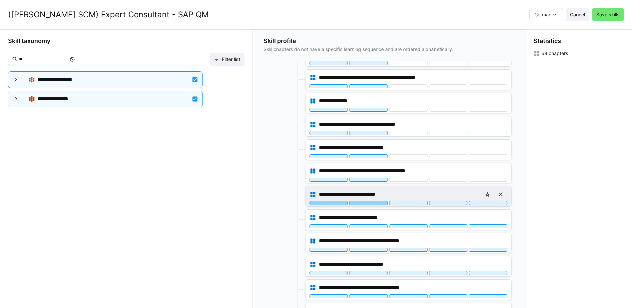
click at [377, 203] on div at bounding box center [368, 203] width 39 height 4
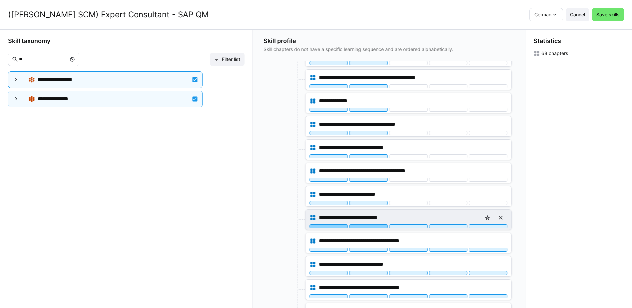
click at [371, 228] on div at bounding box center [368, 226] width 39 height 4
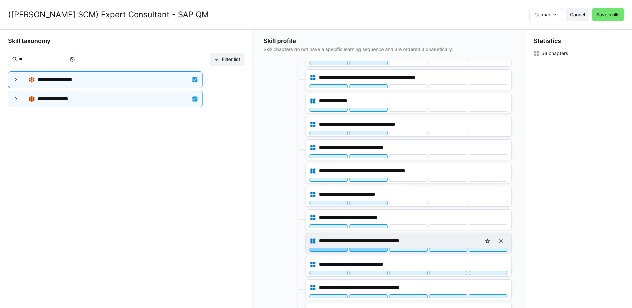
click at [373, 248] on div at bounding box center [368, 250] width 39 height 4
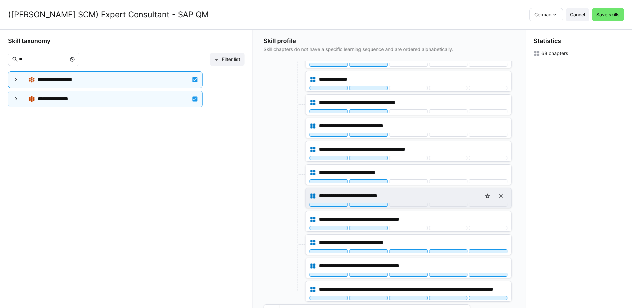
scroll to position [167, 0]
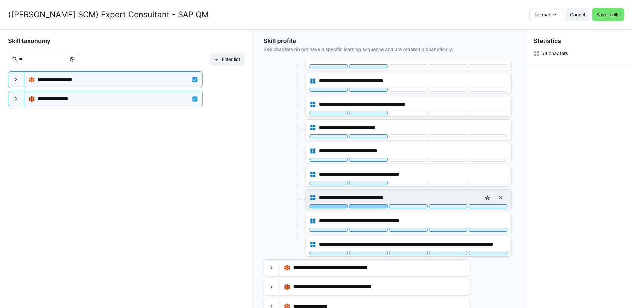
click at [379, 206] on div at bounding box center [368, 206] width 39 height 4
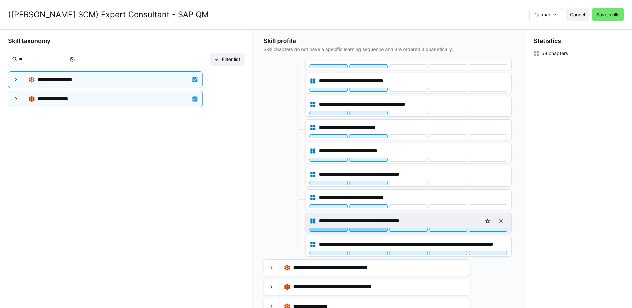
click at [374, 229] on div at bounding box center [368, 230] width 39 height 4
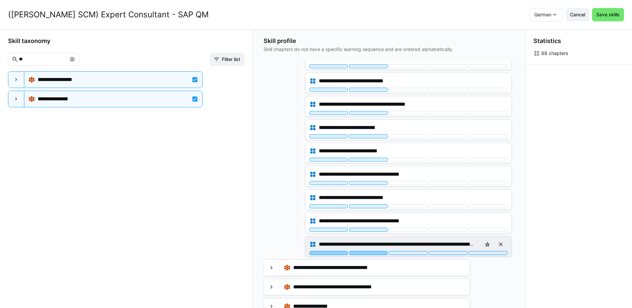
click at [374, 253] on div at bounding box center [368, 253] width 39 height 4
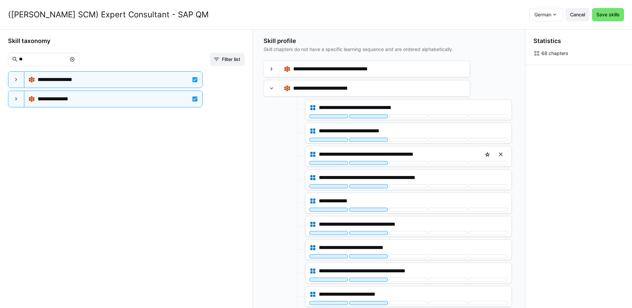
scroll to position [0, 0]
click at [275, 89] on eds-icon at bounding box center [271, 88] width 7 height 7
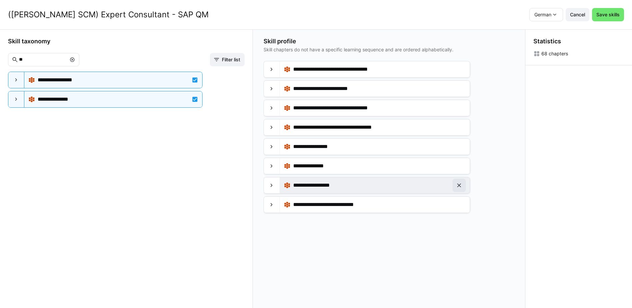
click at [462, 185] on eds-icon at bounding box center [459, 185] width 7 height 7
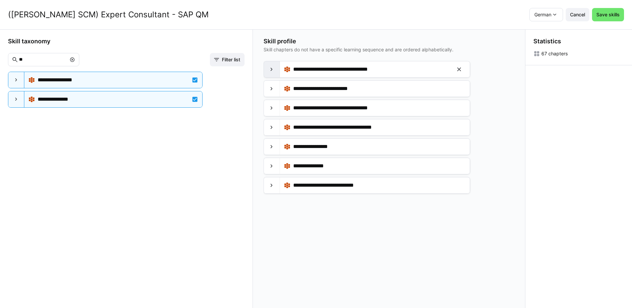
click at [277, 70] on div at bounding box center [272, 69] width 16 height 16
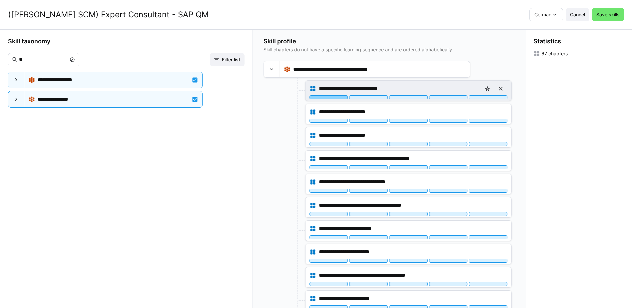
click at [338, 97] on div at bounding box center [329, 97] width 39 height 4
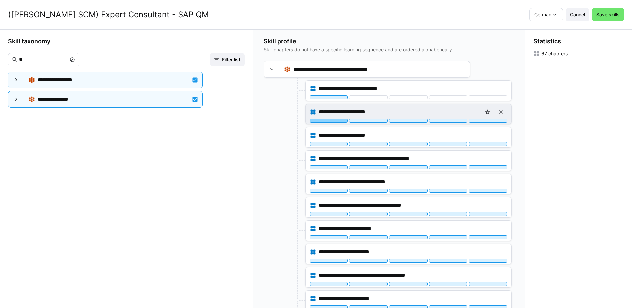
click at [338, 122] on div at bounding box center [329, 121] width 39 height 4
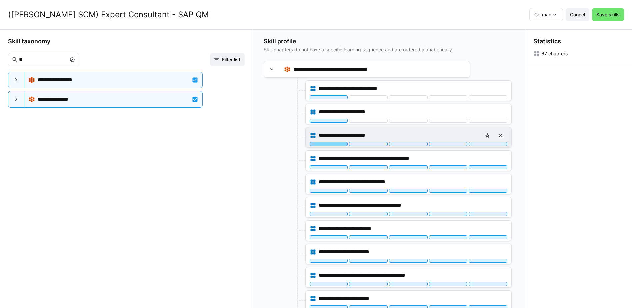
click at [338, 143] on div at bounding box center [329, 144] width 39 height 4
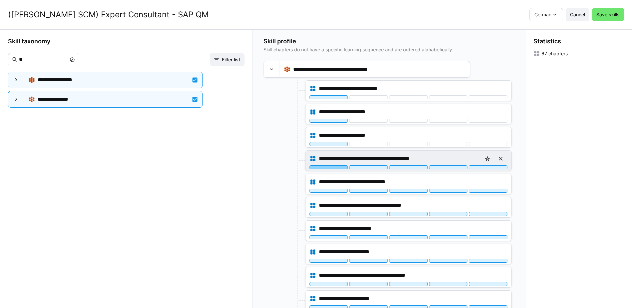
click at [337, 168] on div at bounding box center [329, 167] width 39 height 4
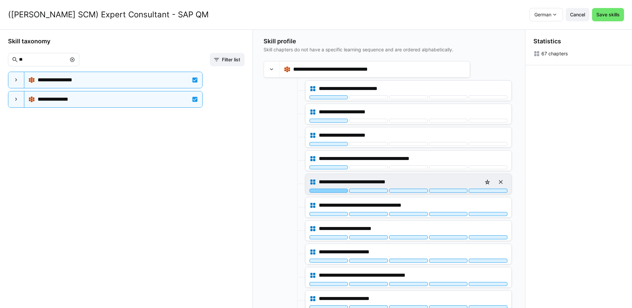
click at [341, 189] on div at bounding box center [329, 191] width 39 height 4
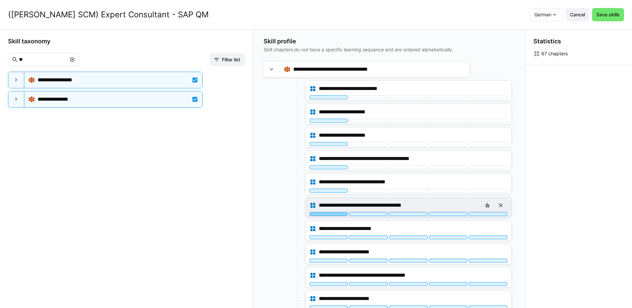
click at [336, 212] on div at bounding box center [329, 214] width 39 height 4
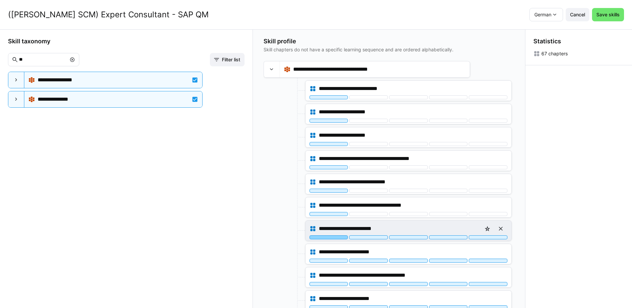
drag, startPoint x: 335, startPoint y: 236, endPoint x: 332, endPoint y: 232, distance: 5.0
click at [335, 235] on div at bounding box center [329, 237] width 39 height 4
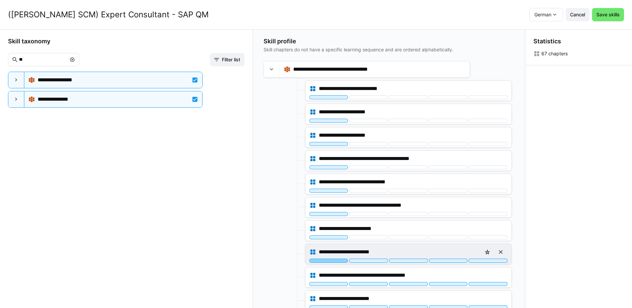
click at [342, 262] on div at bounding box center [329, 261] width 39 height 4
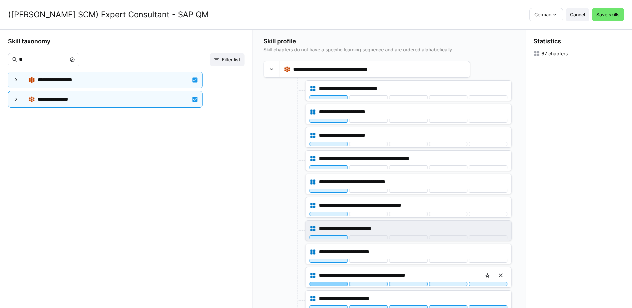
drag, startPoint x: 337, startPoint y: 284, endPoint x: 347, endPoint y: 235, distance: 50.1
click at [336, 281] on div "**********" at bounding box center [409, 277] width 206 height 20
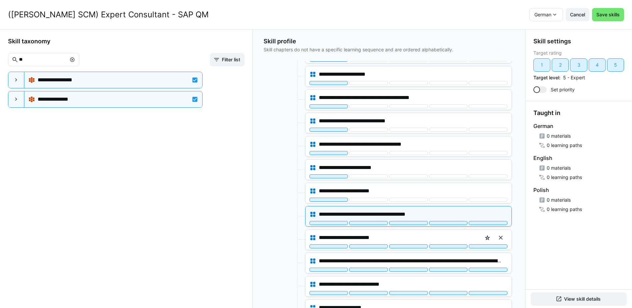
scroll to position [100, 0]
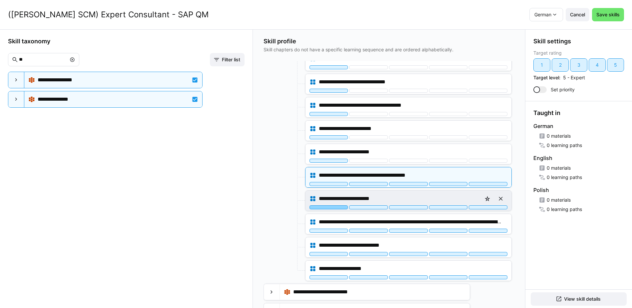
click at [337, 207] on div at bounding box center [329, 207] width 39 height 4
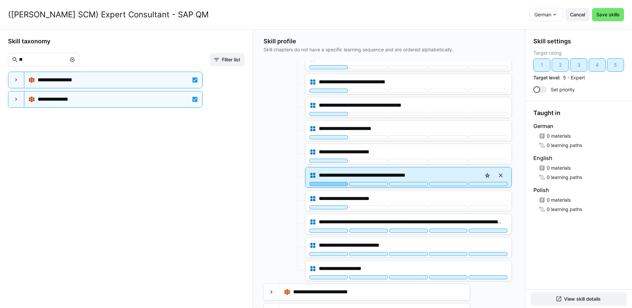
click at [339, 185] on div at bounding box center [329, 184] width 39 height 4
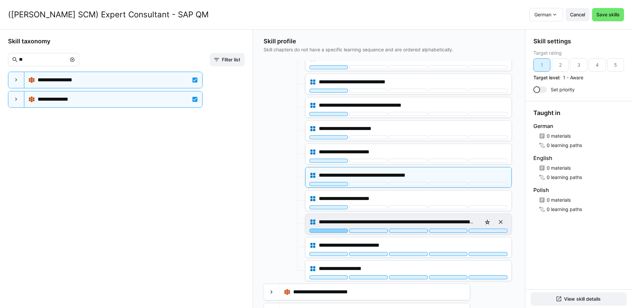
click at [333, 232] on div at bounding box center [329, 231] width 39 height 4
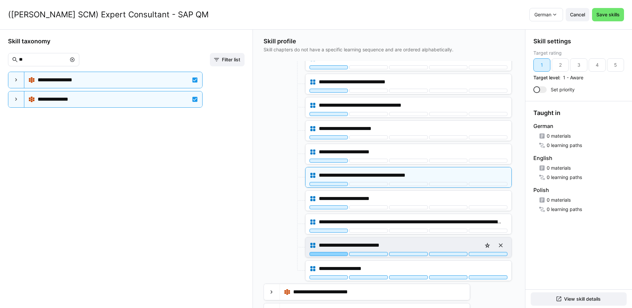
click at [332, 253] on div at bounding box center [329, 254] width 39 height 4
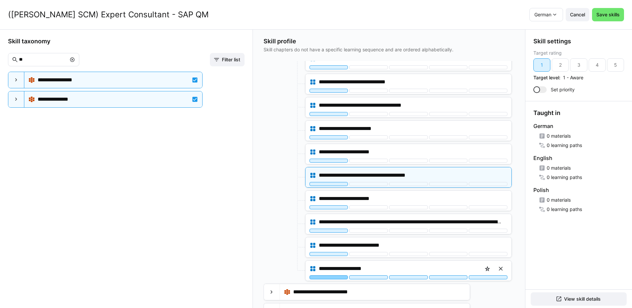
drag, startPoint x: 335, startPoint y: 277, endPoint x: 333, endPoint y: 257, distance: 19.7
click at [335, 277] on div at bounding box center [329, 277] width 39 height 4
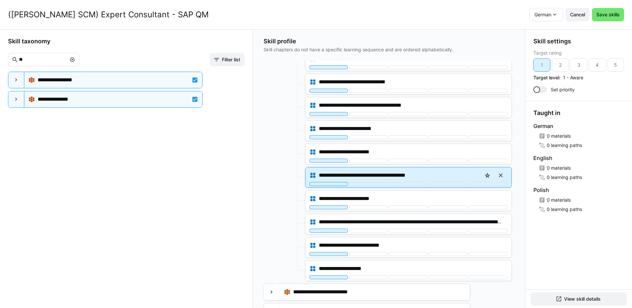
scroll to position [0, 0]
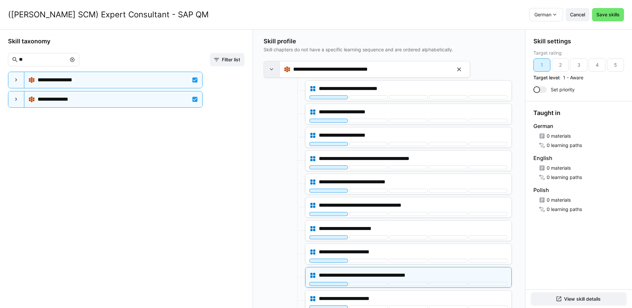
click at [276, 72] on div at bounding box center [272, 69] width 16 height 16
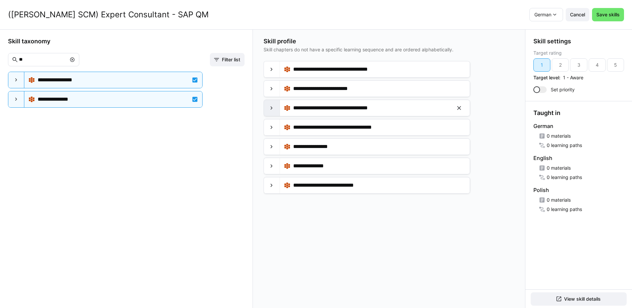
click at [274, 108] on eds-icon at bounding box center [271, 108] width 7 height 7
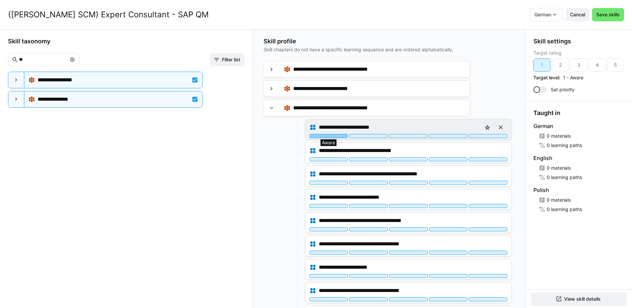
click at [337, 136] on div at bounding box center [329, 136] width 39 height 4
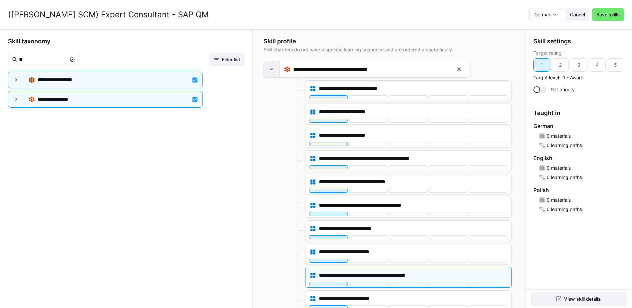
click at [275, 69] on eds-icon at bounding box center [271, 69] width 7 height 7
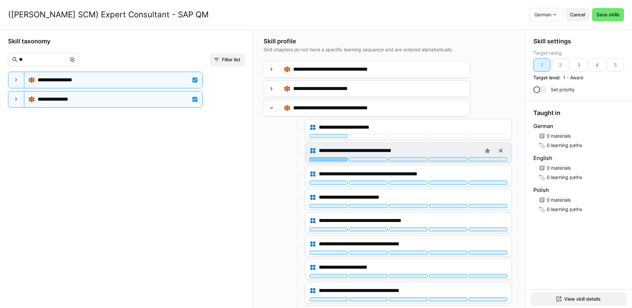
click at [337, 160] on div at bounding box center [329, 159] width 39 height 4
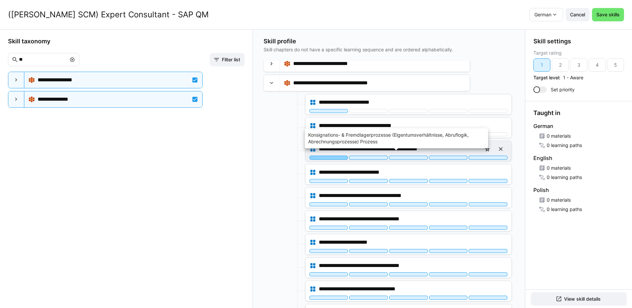
scroll to position [333, 0]
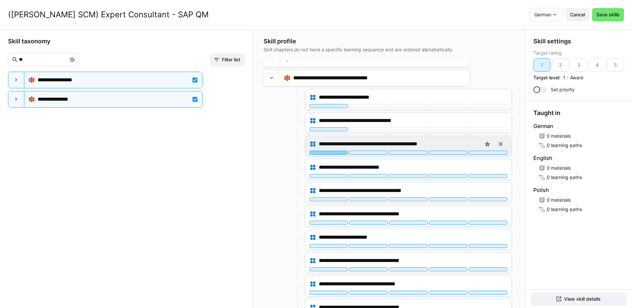
click at [338, 152] on div at bounding box center [329, 153] width 39 height 4
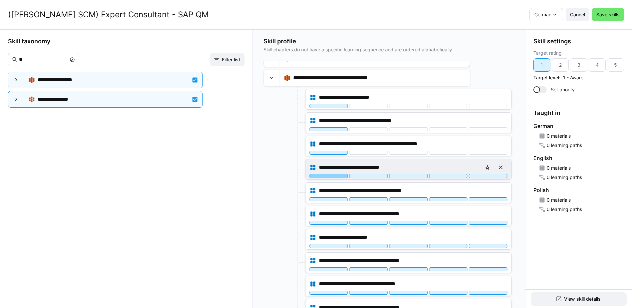
click at [338, 176] on div at bounding box center [329, 176] width 39 height 4
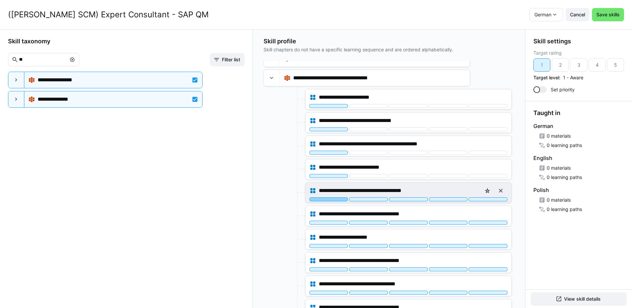
click at [337, 200] on div at bounding box center [329, 199] width 39 height 4
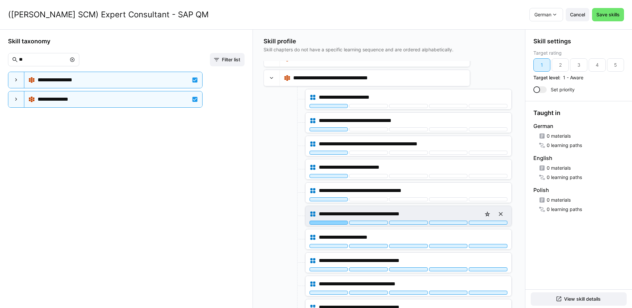
click at [340, 224] on div at bounding box center [329, 223] width 39 height 4
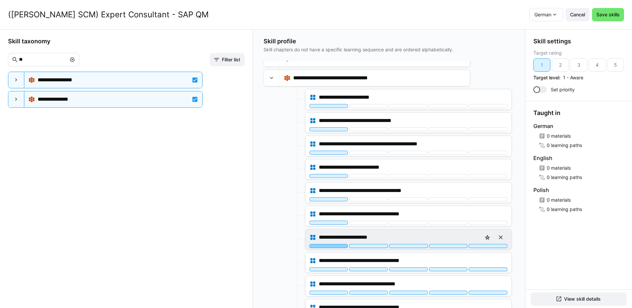
click at [337, 246] on div at bounding box center [329, 246] width 39 height 4
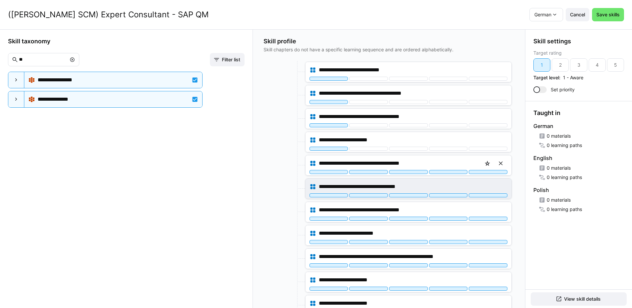
scroll to position [433, 0]
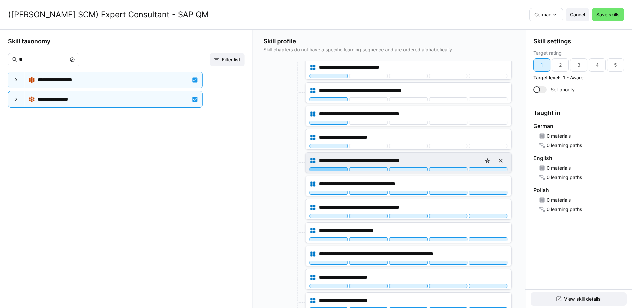
click at [338, 171] on div at bounding box center [329, 169] width 39 height 4
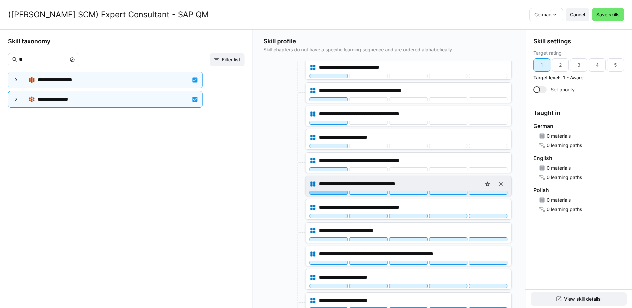
click at [338, 192] on div at bounding box center [329, 193] width 39 height 4
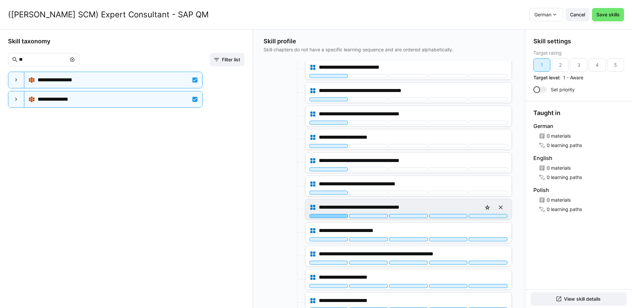
click at [337, 215] on div at bounding box center [329, 216] width 39 height 4
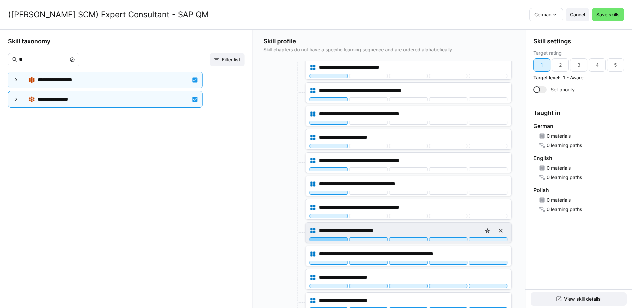
click at [335, 241] on div at bounding box center [329, 239] width 39 height 4
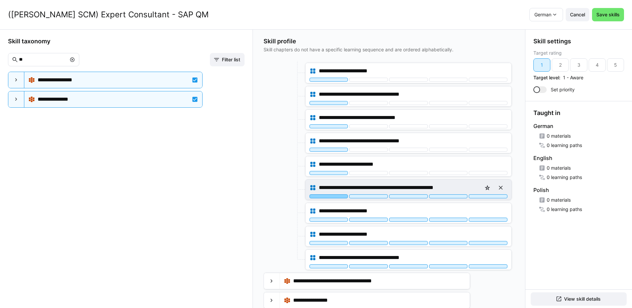
scroll to position [500, 0]
click at [339, 196] on div at bounding box center [329, 196] width 39 height 4
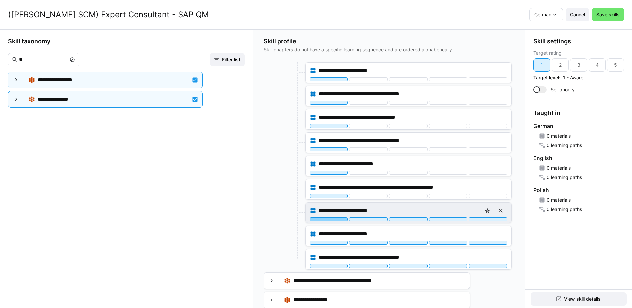
click at [339, 220] on div at bounding box center [329, 219] width 39 height 4
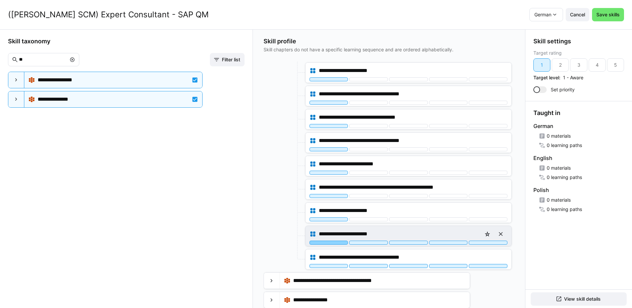
click at [336, 243] on div at bounding box center [329, 243] width 39 height 4
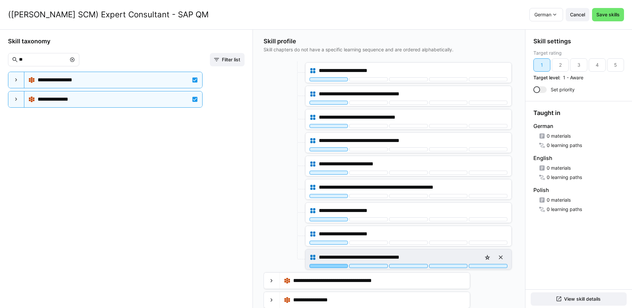
click at [336, 264] on div at bounding box center [329, 266] width 39 height 4
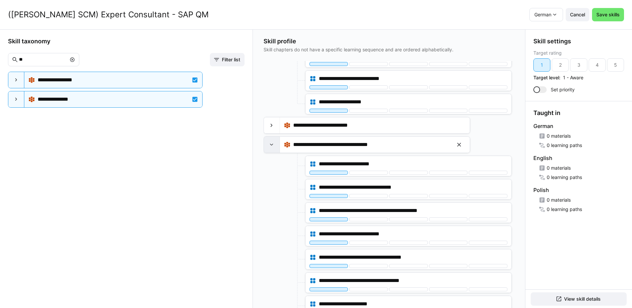
click at [277, 148] on div at bounding box center [272, 145] width 16 height 16
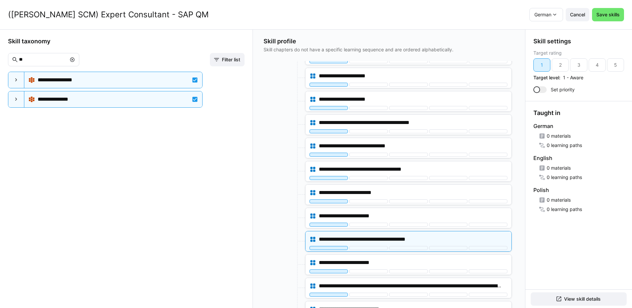
scroll to position [0, 0]
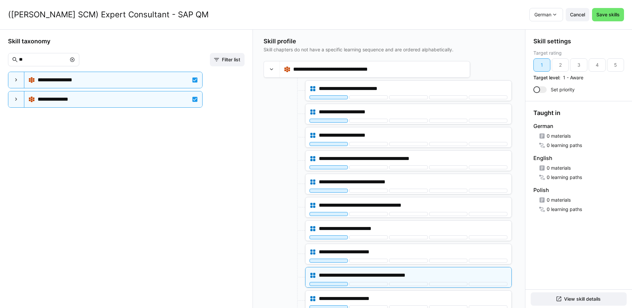
click at [275, 98] on div at bounding box center [284, 90] width 40 height 21
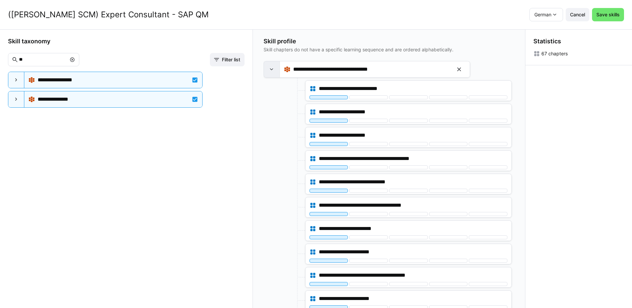
click at [276, 66] on div at bounding box center [272, 69] width 16 height 16
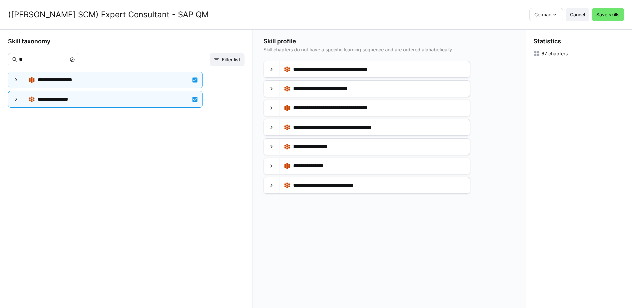
click at [75, 60] on eds-icon at bounding box center [72, 59] width 5 height 5
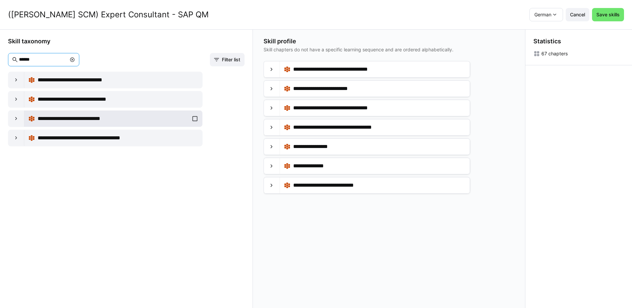
type input "******"
click at [193, 119] on div "**********" at bounding box center [113, 118] width 170 height 13
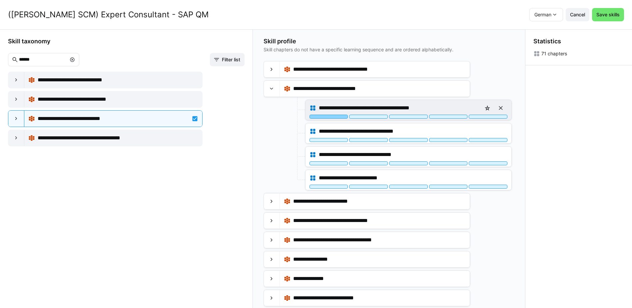
click at [318, 116] on div at bounding box center [329, 117] width 39 height 4
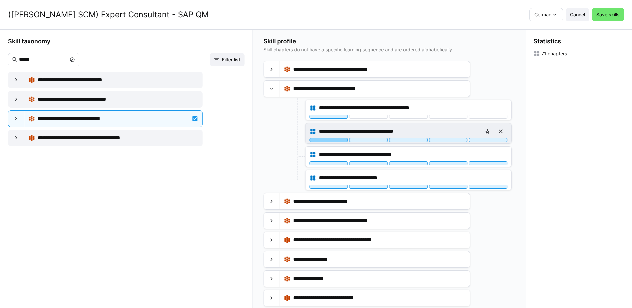
click at [323, 140] on div at bounding box center [329, 140] width 39 height 4
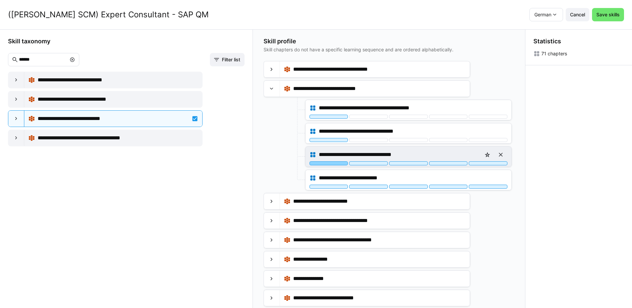
click at [327, 164] on div at bounding box center [329, 163] width 39 height 4
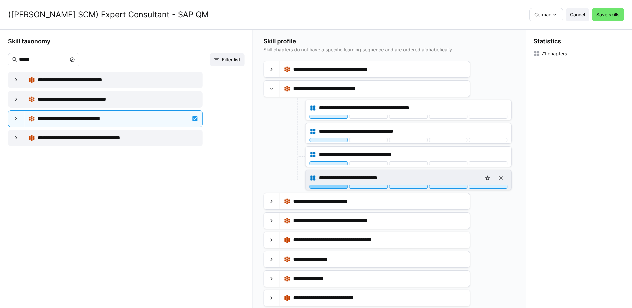
click at [327, 187] on div at bounding box center [329, 187] width 39 height 4
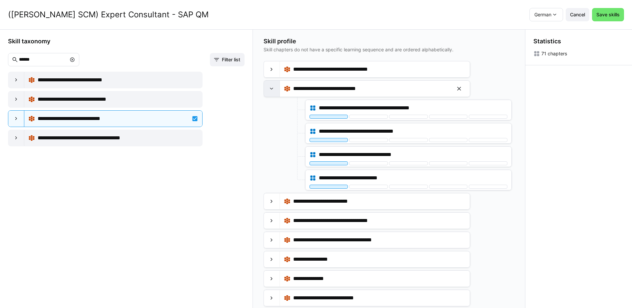
click at [270, 90] on eds-icon at bounding box center [271, 88] width 7 height 7
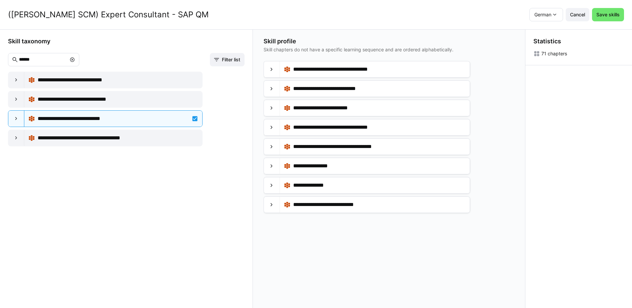
click at [75, 58] on eds-icon at bounding box center [72, 59] width 5 height 5
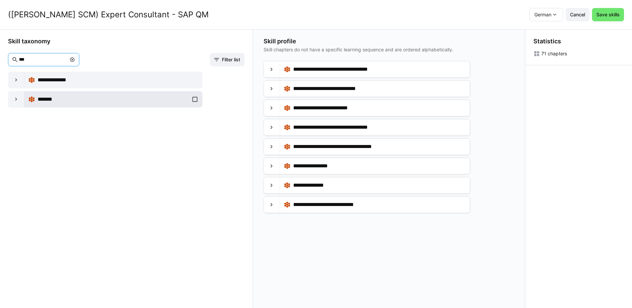
type input "***"
click at [193, 100] on div "*******" at bounding box center [113, 99] width 170 height 13
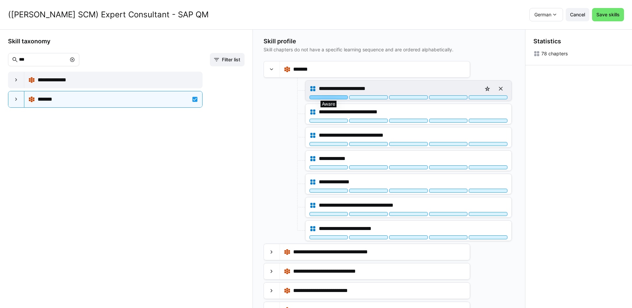
click at [324, 99] on div at bounding box center [329, 97] width 39 height 4
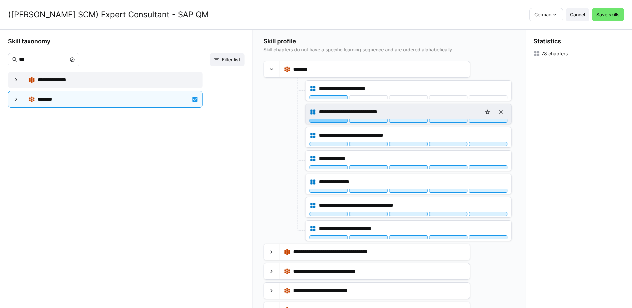
click at [331, 120] on div at bounding box center [329, 121] width 39 height 4
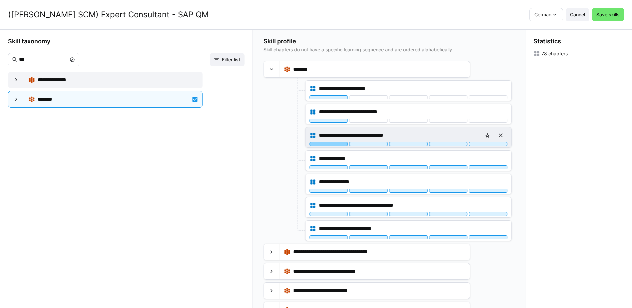
click at [331, 143] on div at bounding box center [329, 144] width 39 height 4
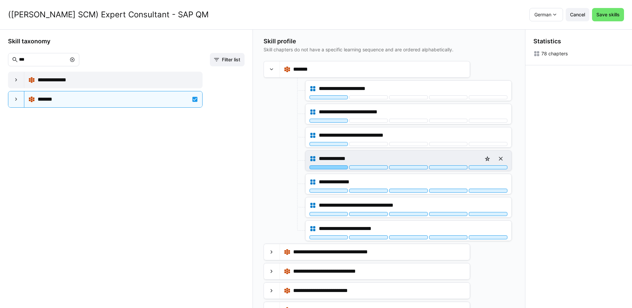
click at [329, 168] on div at bounding box center [329, 167] width 39 height 4
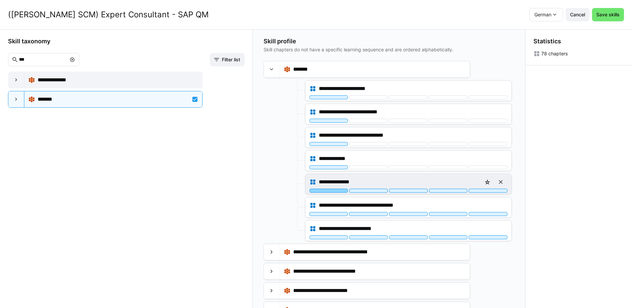
click at [328, 191] on div at bounding box center [329, 191] width 39 height 4
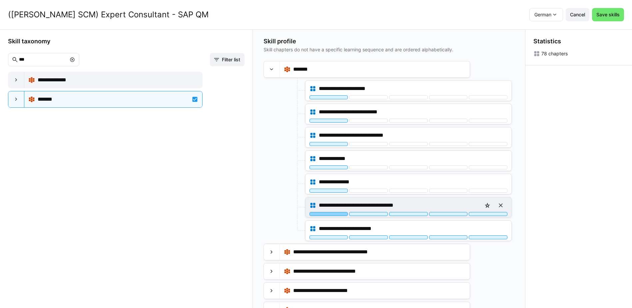
click at [329, 213] on div at bounding box center [329, 214] width 39 height 4
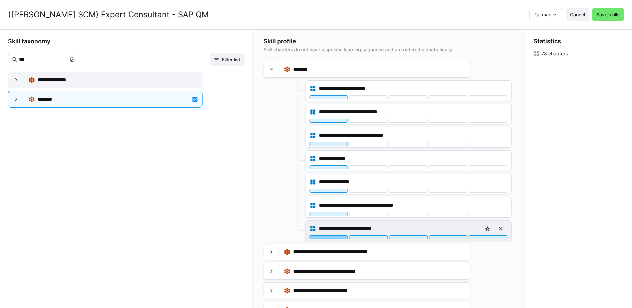
click at [327, 237] on div at bounding box center [329, 237] width 39 height 4
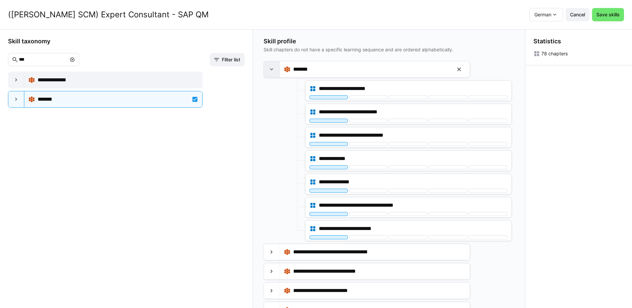
click at [277, 68] on div at bounding box center [272, 69] width 16 height 16
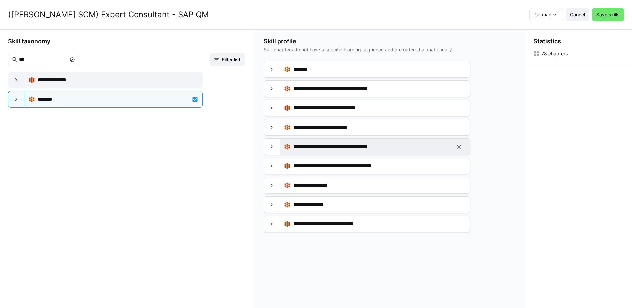
scroll to position [0, 0]
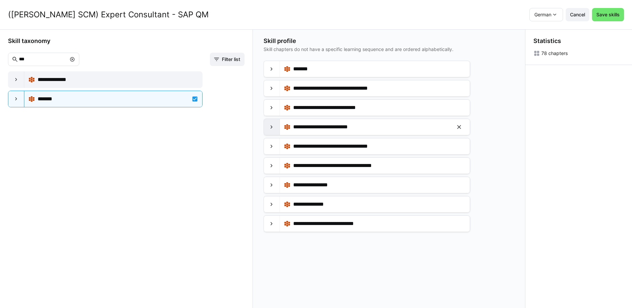
click at [274, 125] on eds-icon at bounding box center [271, 127] width 7 height 7
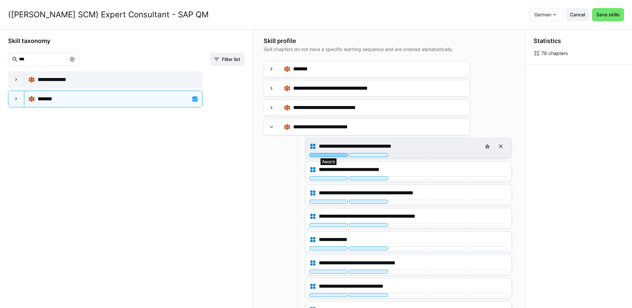
click at [335, 156] on div at bounding box center [329, 155] width 39 height 4
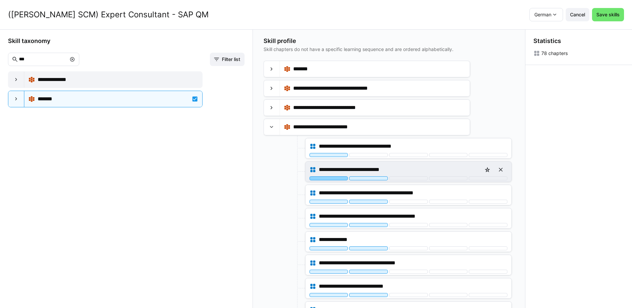
click at [339, 179] on div at bounding box center [329, 178] width 39 height 4
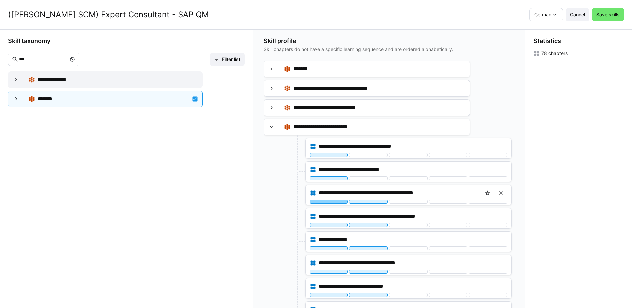
click at [340, 203] on div at bounding box center [329, 202] width 39 height 4
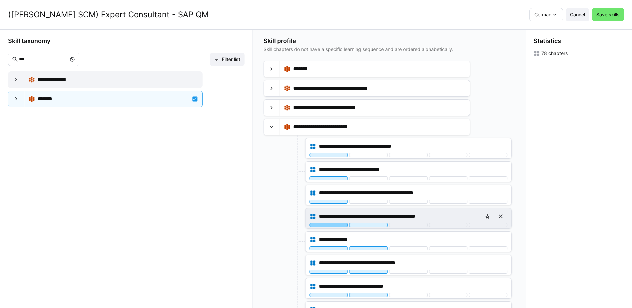
click at [339, 225] on div at bounding box center [329, 225] width 39 height 4
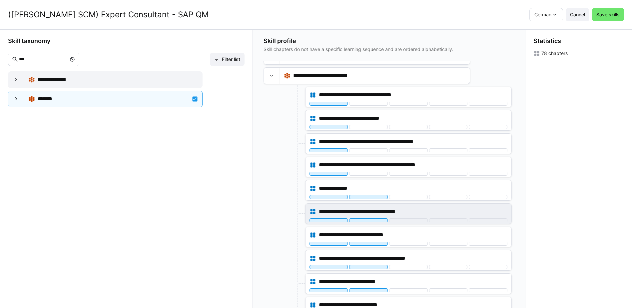
scroll to position [67, 0]
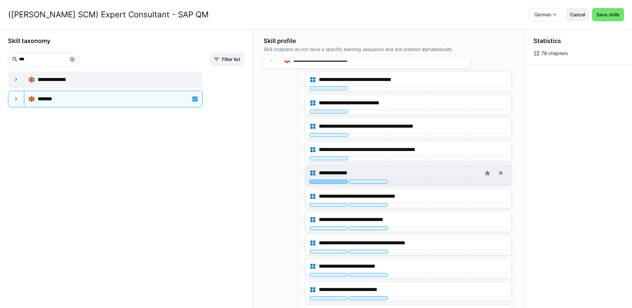
click at [339, 182] on div at bounding box center [329, 182] width 39 height 4
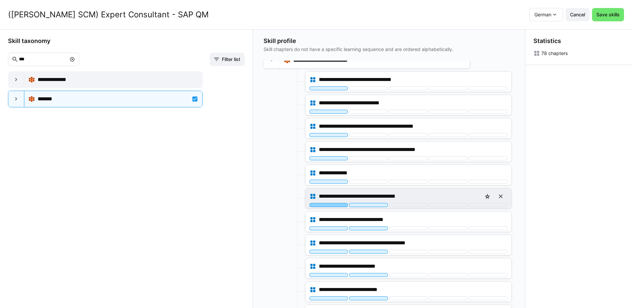
click at [340, 205] on div at bounding box center [329, 205] width 39 height 4
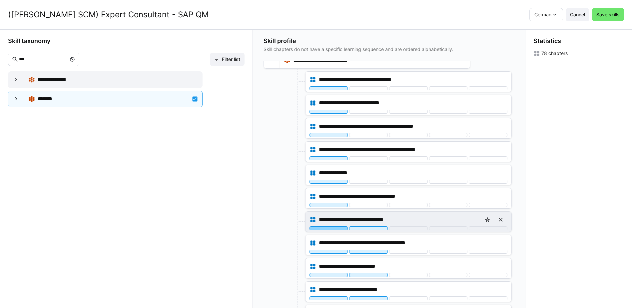
click at [340, 228] on div at bounding box center [329, 228] width 39 height 4
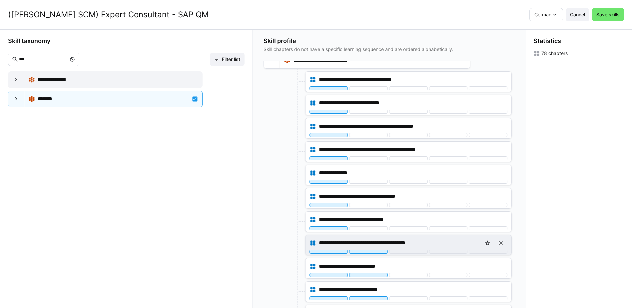
click at [332, 252] on div "**********" at bounding box center [409, 245] width 206 height 20
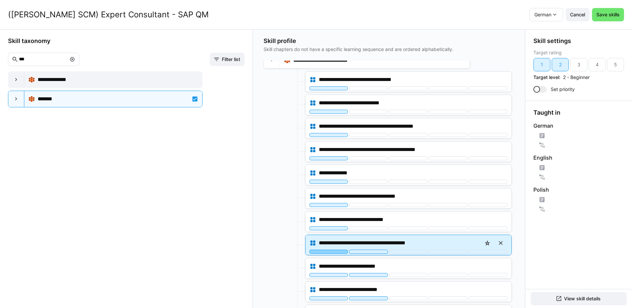
click at [332, 250] on div at bounding box center [329, 252] width 39 height 4
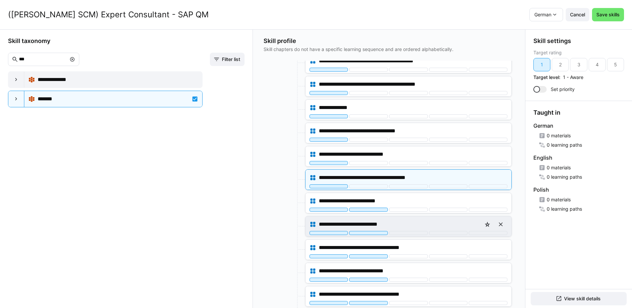
scroll to position [133, 0]
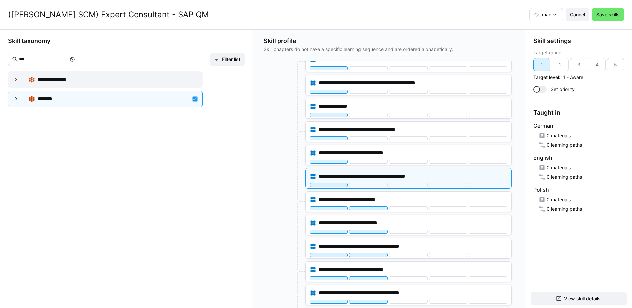
click at [276, 202] on div at bounding box center [284, 201] width 40 height 21
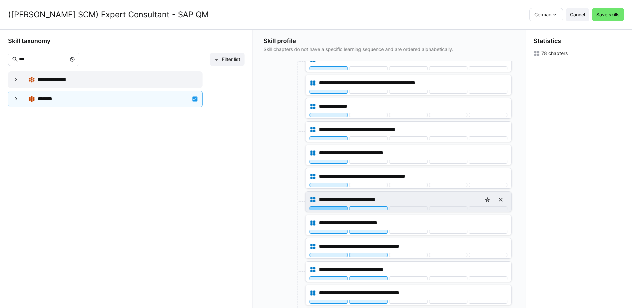
click at [336, 209] on div at bounding box center [329, 208] width 39 height 4
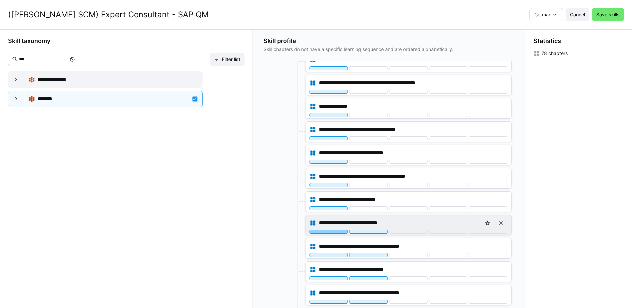
click at [337, 231] on div at bounding box center [329, 232] width 39 height 4
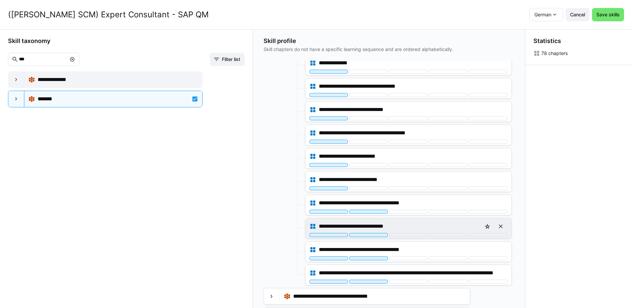
scroll to position [200, 0]
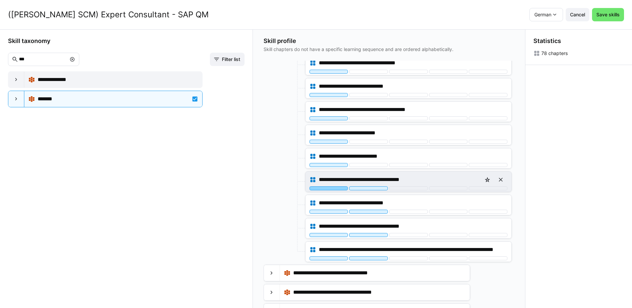
click at [339, 188] on div at bounding box center [329, 188] width 39 height 4
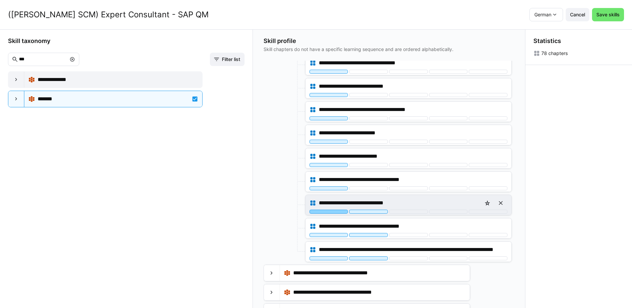
click at [338, 212] on div at bounding box center [329, 212] width 39 height 4
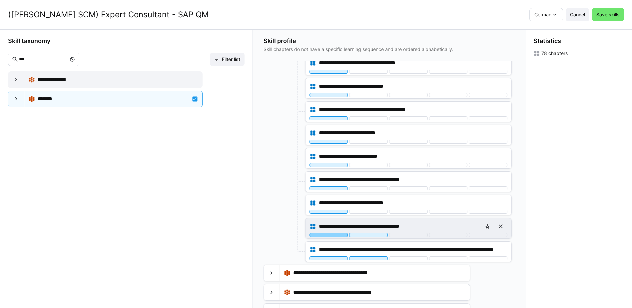
click at [338, 234] on div at bounding box center [329, 235] width 39 height 4
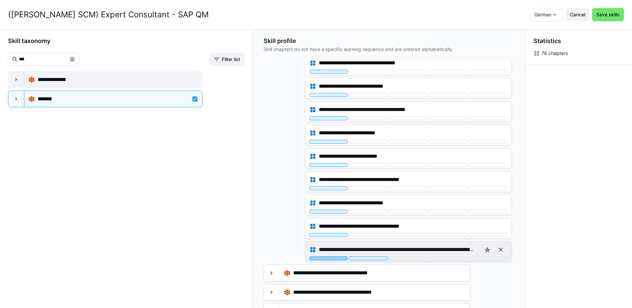
drag, startPoint x: 333, startPoint y: 258, endPoint x: 331, endPoint y: 255, distance: 3.4
click at [333, 258] on div at bounding box center [329, 258] width 39 height 4
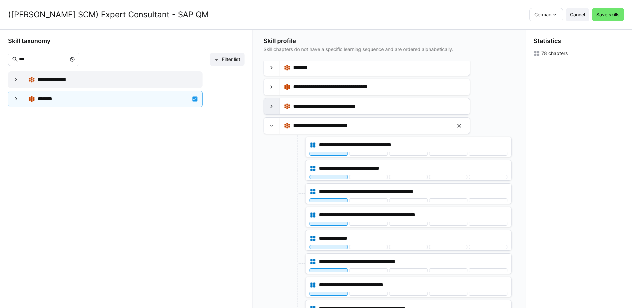
scroll to position [0, 0]
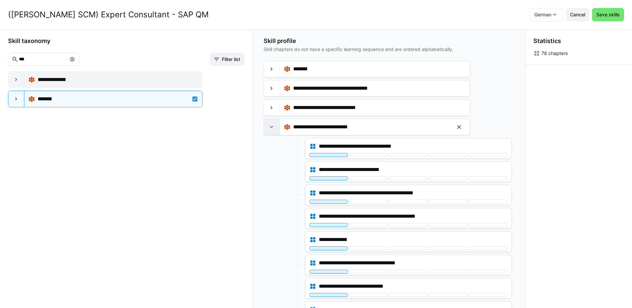
drag, startPoint x: 272, startPoint y: 124, endPoint x: 276, endPoint y: 124, distance: 4.3
click at [273, 124] on eds-icon at bounding box center [271, 127] width 7 height 7
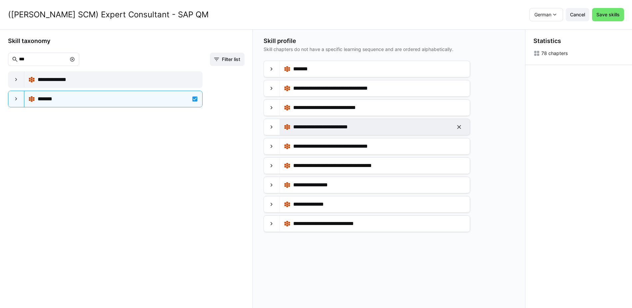
scroll to position [100, 0]
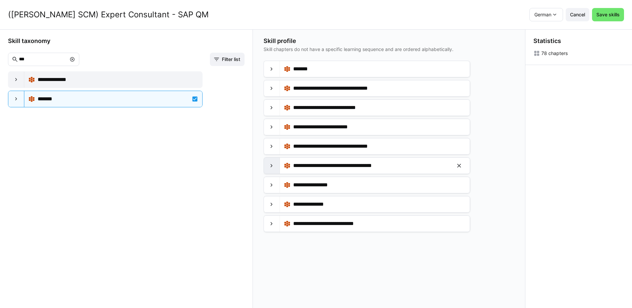
click at [272, 168] on eds-icon at bounding box center [271, 165] width 7 height 7
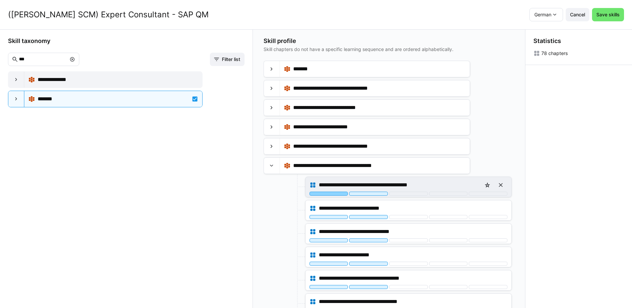
click at [333, 195] on div at bounding box center [329, 194] width 39 height 4
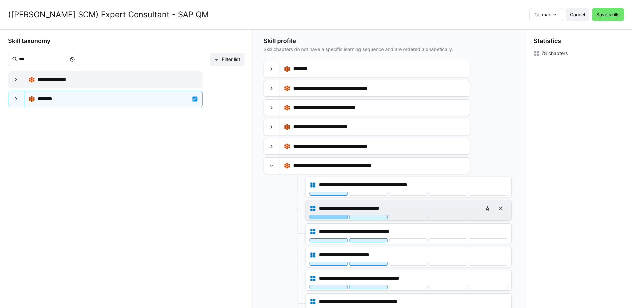
click at [334, 219] on div at bounding box center [329, 217] width 39 height 4
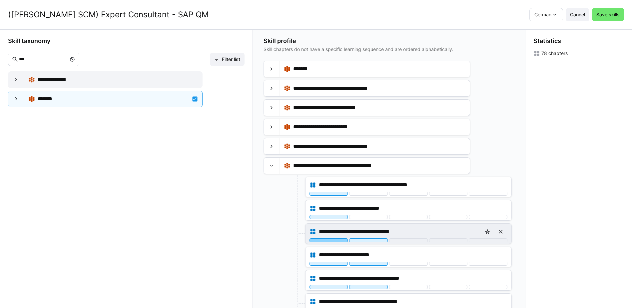
click at [338, 241] on div at bounding box center [329, 240] width 39 height 4
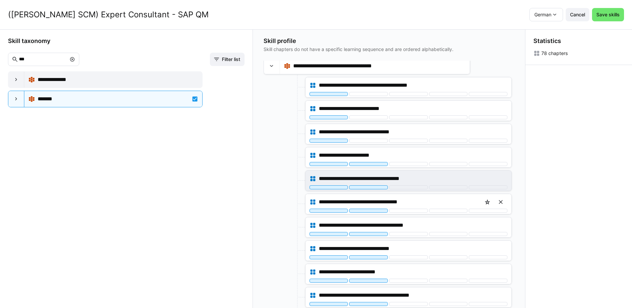
scroll to position [100, 0]
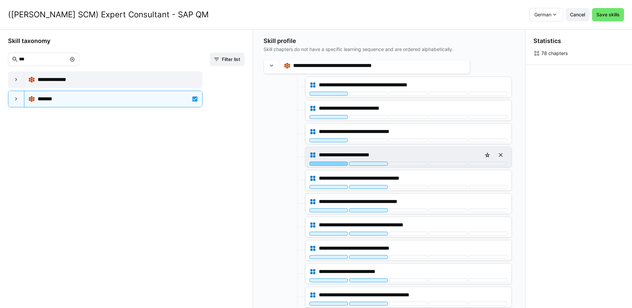
click at [336, 163] on div at bounding box center [329, 164] width 39 height 4
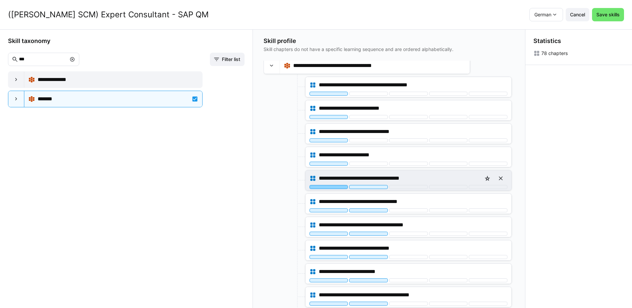
click at [336, 187] on div at bounding box center [329, 187] width 39 height 4
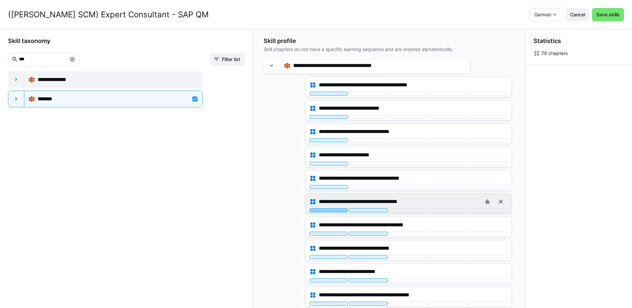
click at [337, 210] on div at bounding box center [329, 210] width 39 height 4
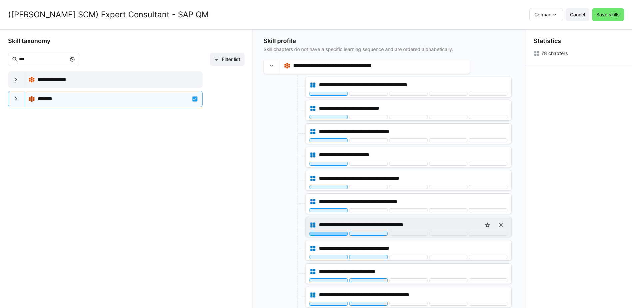
click at [338, 233] on div at bounding box center [329, 234] width 39 height 4
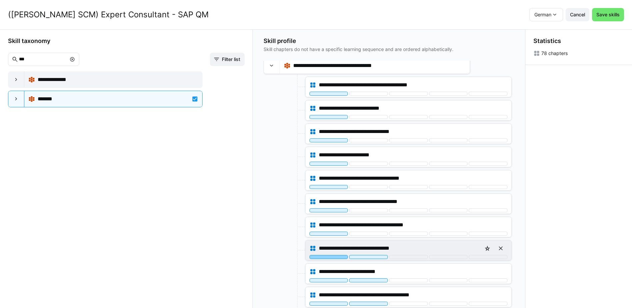
click at [338, 258] on div at bounding box center [329, 257] width 39 height 4
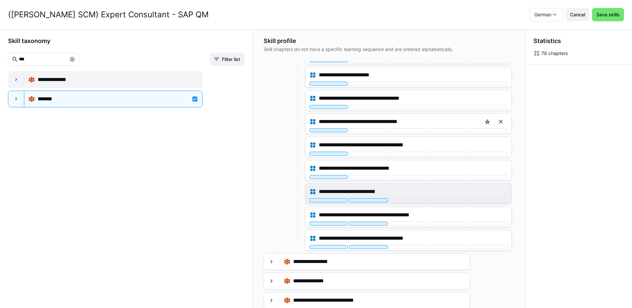
scroll to position [181, 0]
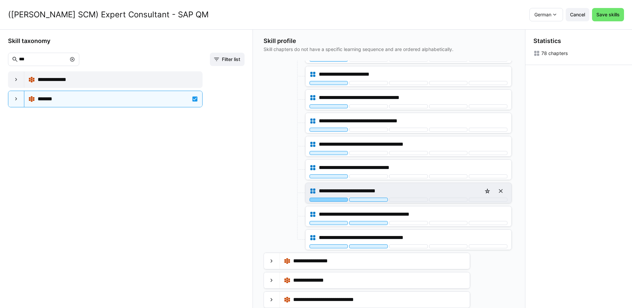
click at [333, 199] on div at bounding box center [329, 200] width 39 height 4
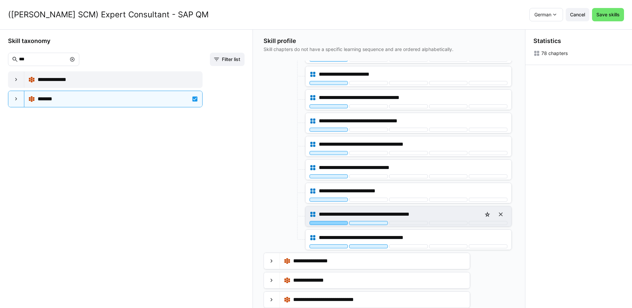
click at [338, 225] on div at bounding box center [329, 223] width 39 height 4
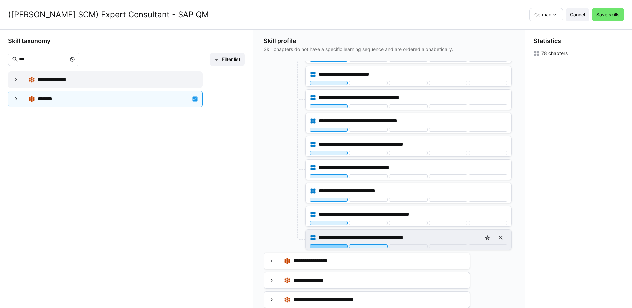
drag, startPoint x: 334, startPoint y: 246, endPoint x: 269, endPoint y: 163, distance: 105.3
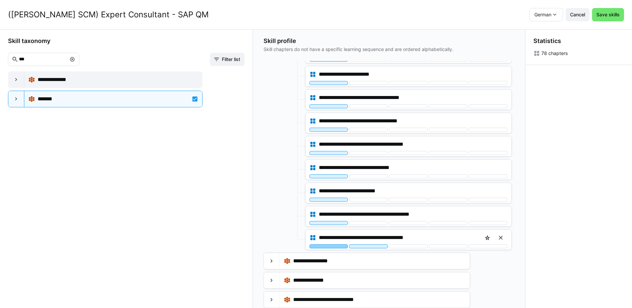
click at [334, 245] on div at bounding box center [329, 246] width 39 height 4
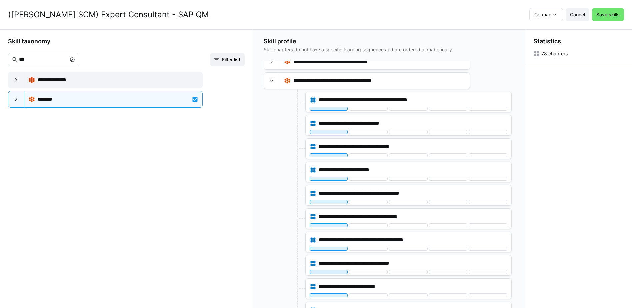
scroll to position [0, 0]
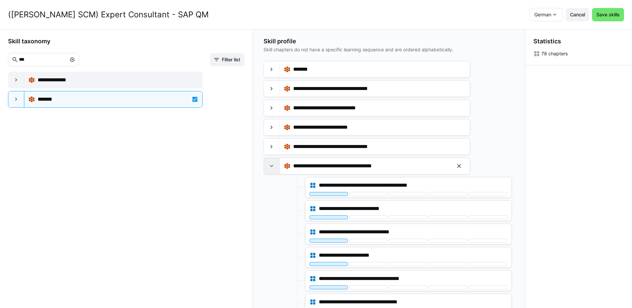
click at [278, 166] on div at bounding box center [272, 166] width 16 height 16
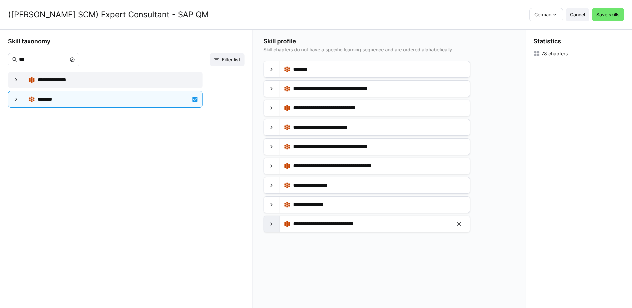
click at [272, 225] on eds-icon at bounding box center [271, 224] width 7 height 7
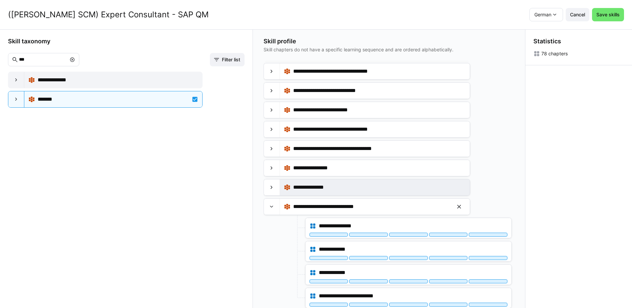
scroll to position [0, 0]
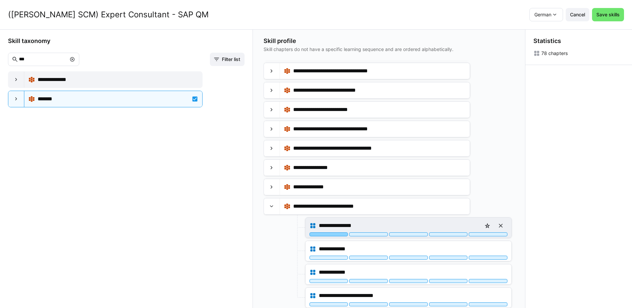
click at [342, 234] on div at bounding box center [329, 234] width 39 height 4
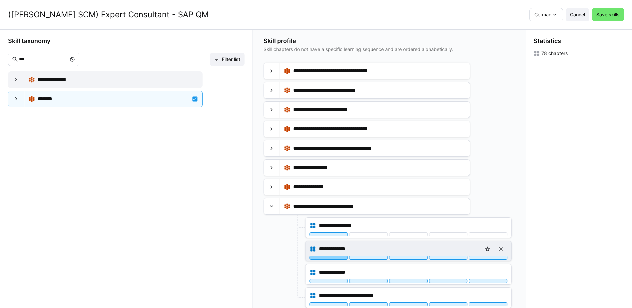
click at [340, 257] on div at bounding box center [329, 258] width 39 height 4
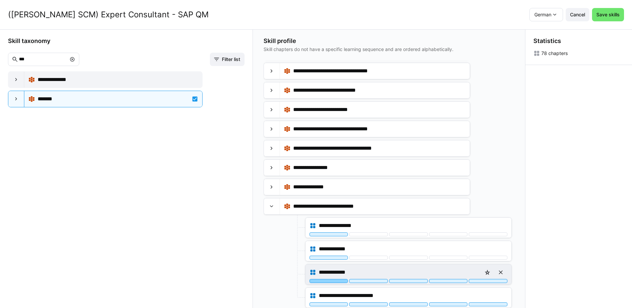
drag, startPoint x: 339, startPoint y: 282, endPoint x: 342, endPoint y: 268, distance: 14.7
click at [339, 281] on div at bounding box center [329, 281] width 39 height 4
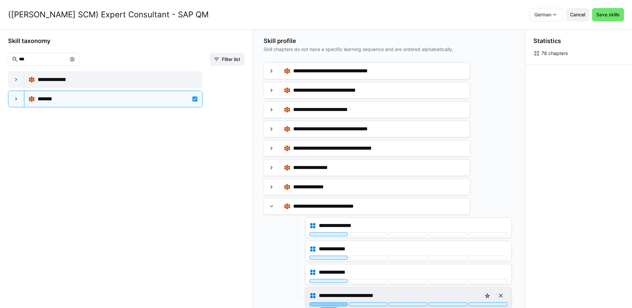
click at [336, 304] on div at bounding box center [329, 304] width 39 height 4
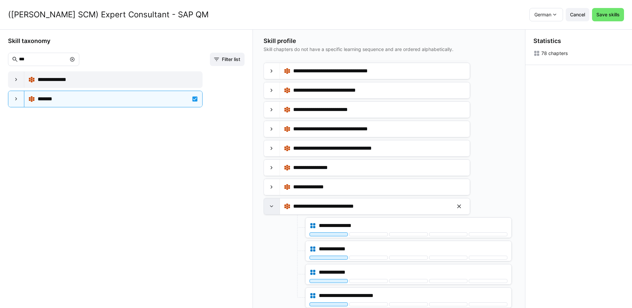
click at [273, 208] on eds-icon at bounding box center [271, 206] width 7 height 7
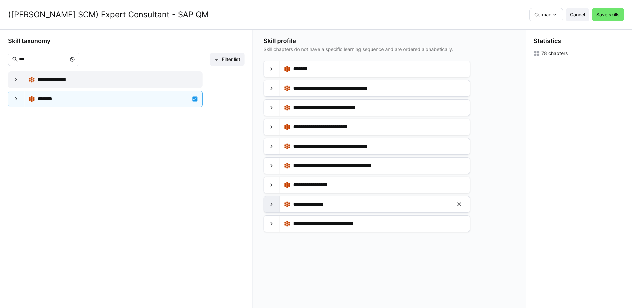
scroll to position [0, 0]
click at [620, 14] on span "Save skills" at bounding box center [607, 14] width 25 height 7
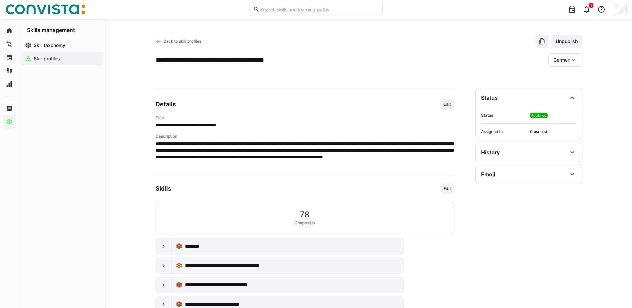
click at [182, 42] on span "Back to skill profiles" at bounding box center [183, 41] width 38 height 5
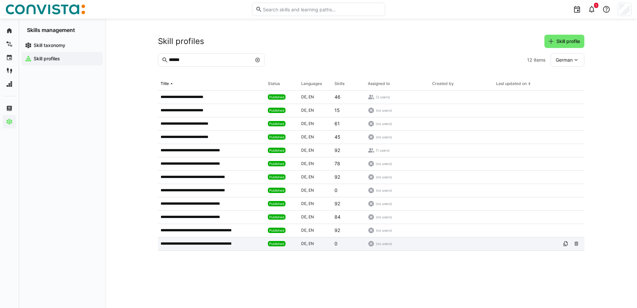
click at [221, 243] on p "**********" at bounding box center [205, 243] width 89 height 5
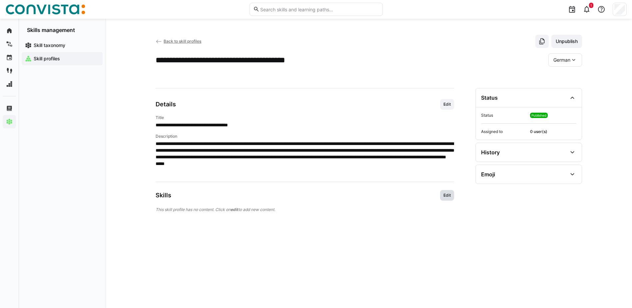
click at [450, 198] on span "Edit" at bounding box center [447, 195] width 9 height 5
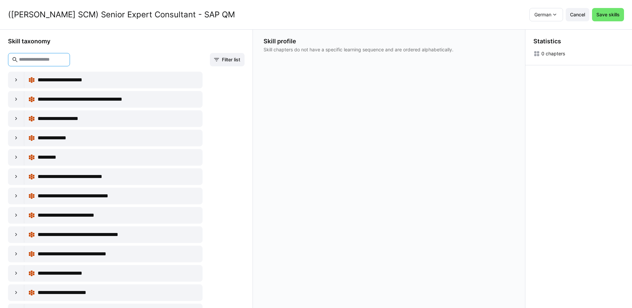
click at [38, 58] on input "text" at bounding box center [42, 60] width 48 height 6
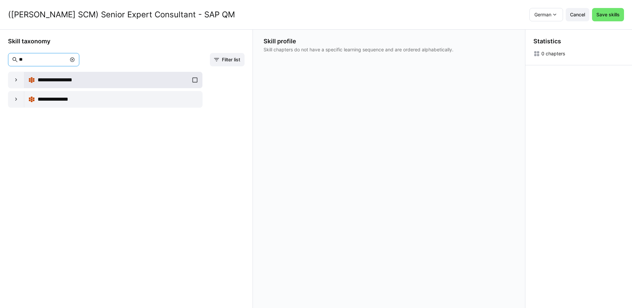
type input "**"
click at [192, 79] on div "**********" at bounding box center [113, 79] width 170 height 13
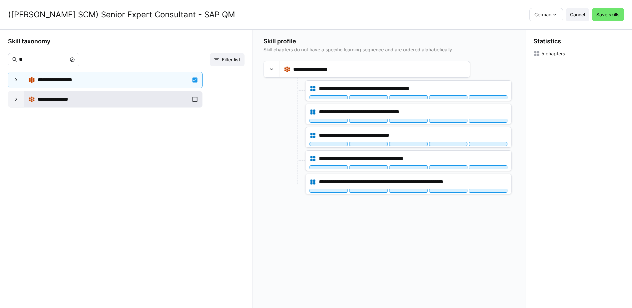
click at [194, 100] on div "**********" at bounding box center [113, 99] width 170 height 13
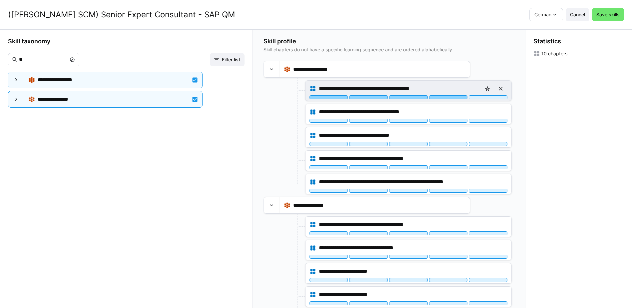
click at [455, 99] on div at bounding box center [448, 97] width 39 height 4
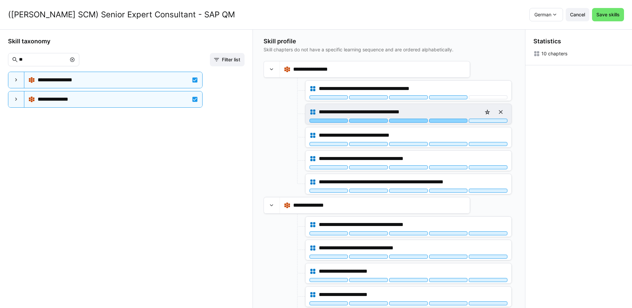
click at [455, 120] on div at bounding box center [448, 121] width 39 height 4
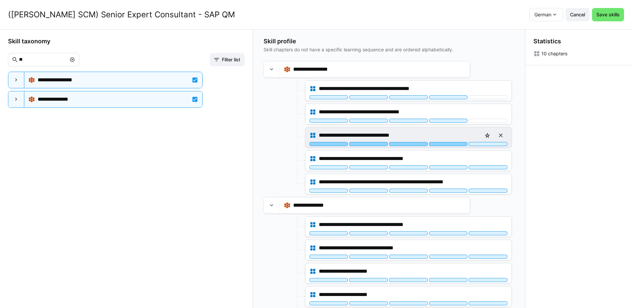
click at [455, 145] on div at bounding box center [448, 144] width 39 height 4
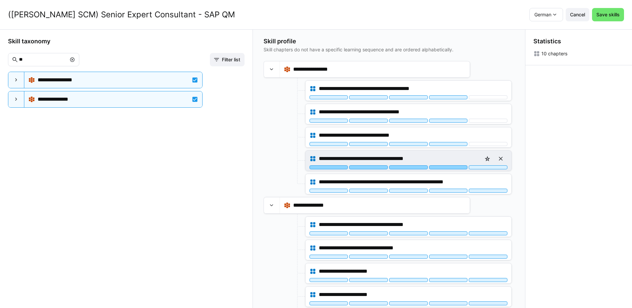
click at [451, 168] on div at bounding box center [448, 167] width 39 height 4
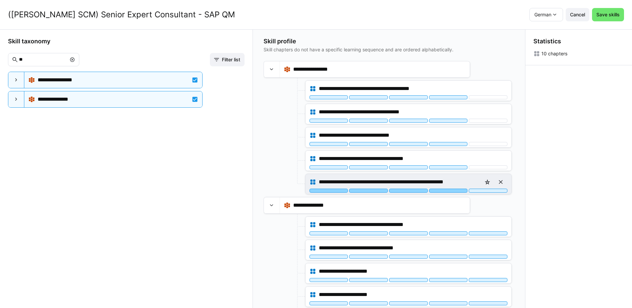
click at [451, 190] on div at bounding box center [448, 191] width 39 height 4
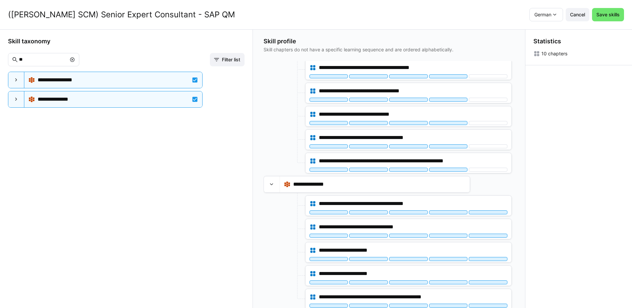
scroll to position [22, 0]
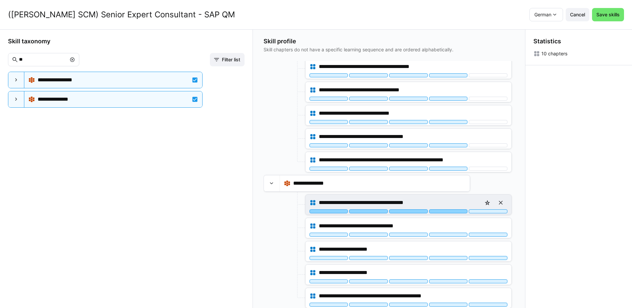
click at [451, 211] on div at bounding box center [448, 211] width 39 height 4
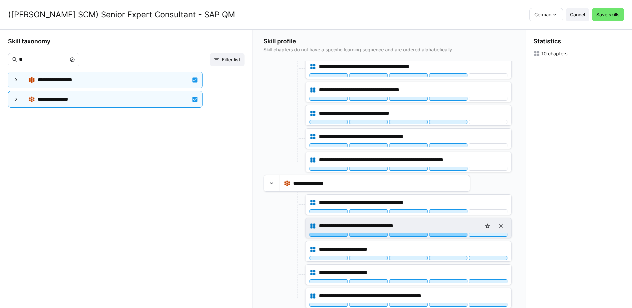
click at [453, 235] on div at bounding box center [448, 235] width 39 height 4
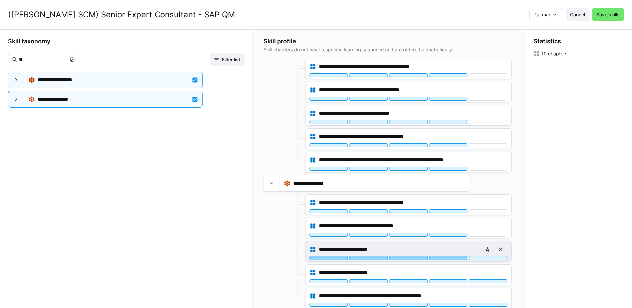
click at [452, 258] on div at bounding box center [448, 258] width 39 height 4
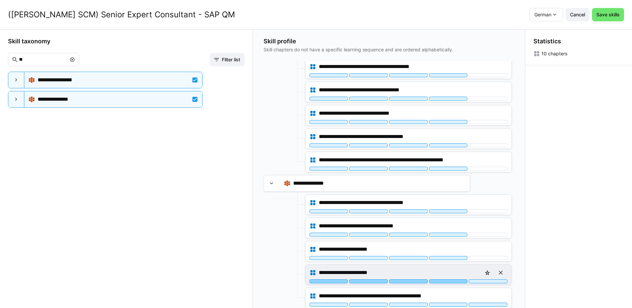
click at [453, 280] on div at bounding box center [448, 281] width 39 height 4
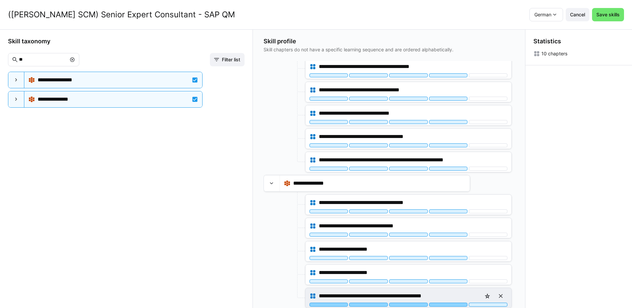
click at [452, 305] on div at bounding box center [448, 305] width 39 height 4
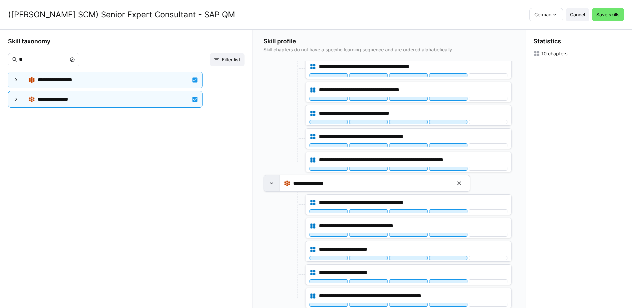
click at [277, 187] on div at bounding box center [272, 183] width 16 height 16
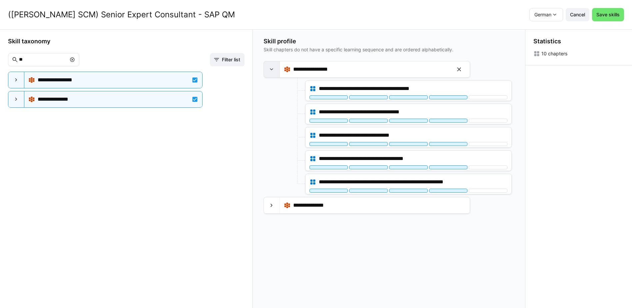
click at [269, 71] on div at bounding box center [272, 69] width 16 height 16
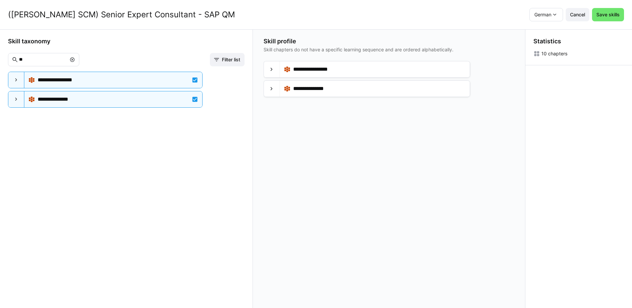
click at [75, 59] on eds-icon at bounding box center [72, 59] width 5 height 5
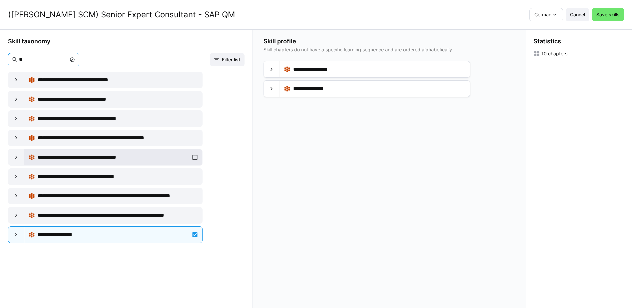
type input "**"
click at [192, 158] on div "**********" at bounding box center [113, 157] width 170 height 13
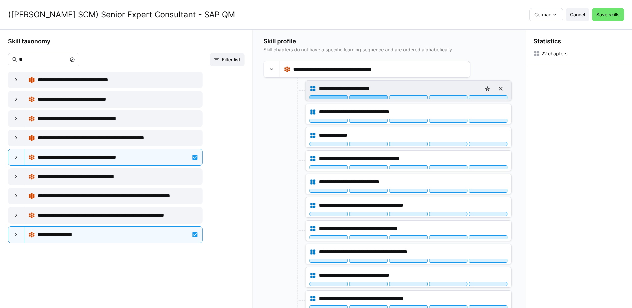
click at [370, 98] on div at bounding box center [368, 97] width 39 height 4
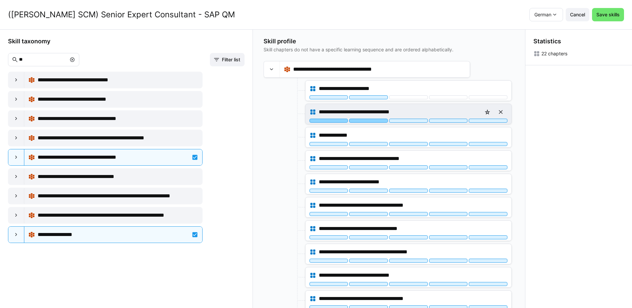
click at [374, 121] on div at bounding box center [368, 121] width 39 height 4
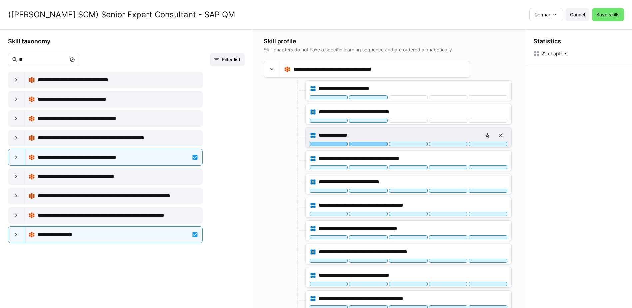
click at [375, 145] on div at bounding box center [368, 144] width 39 height 4
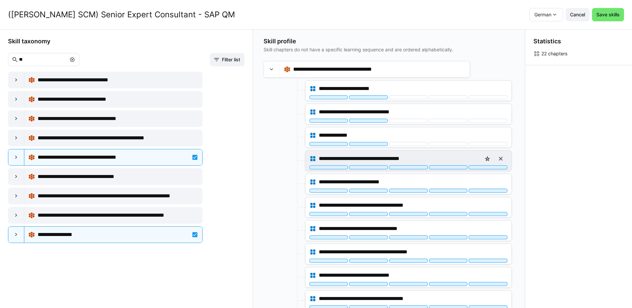
click at [375, 169] on div "**********" at bounding box center [409, 161] width 206 height 20
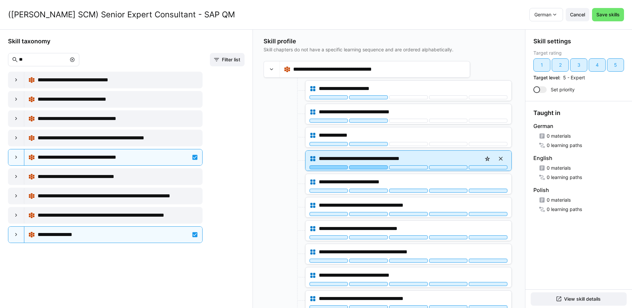
click at [378, 167] on div at bounding box center [368, 167] width 39 height 4
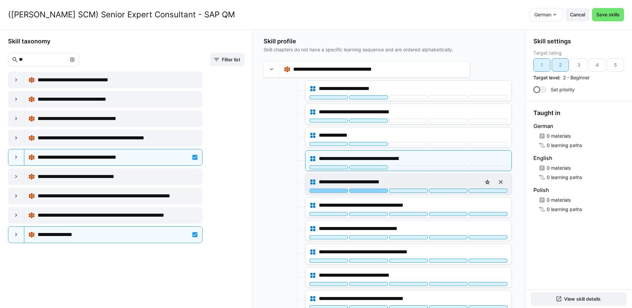
click at [378, 191] on div at bounding box center [368, 191] width 39 height 4
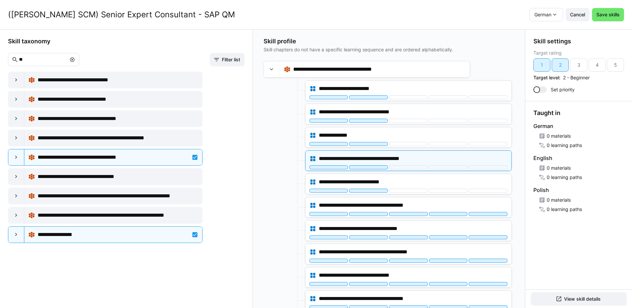
click at [271, 184] on div at bounding box center [284, 184] width 40 height 21
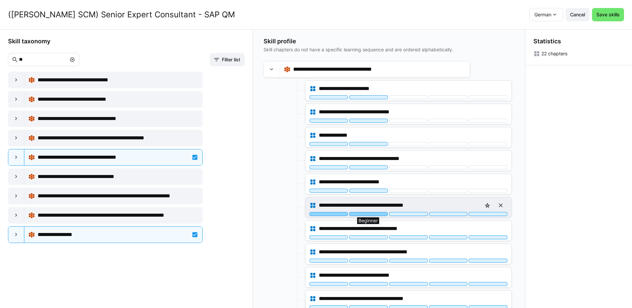
click at [368, 213] on div at bounding box center [368, 214] width 39 height 4
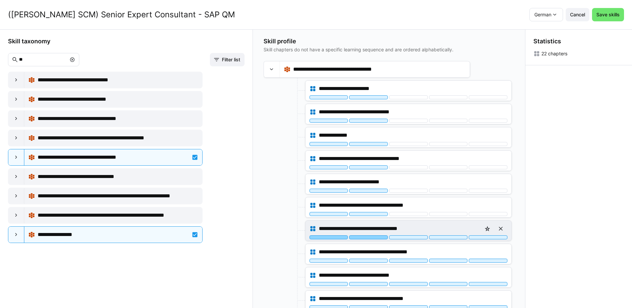
click at [375, 237] on div at bounding box center [368, 237] width 39 height 4
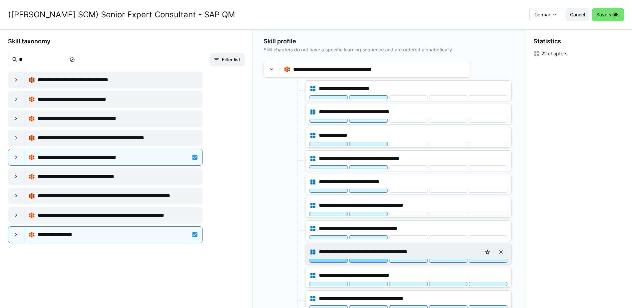
click at [376, 260] on div at bounding box center [368, 261] width 39 height 4
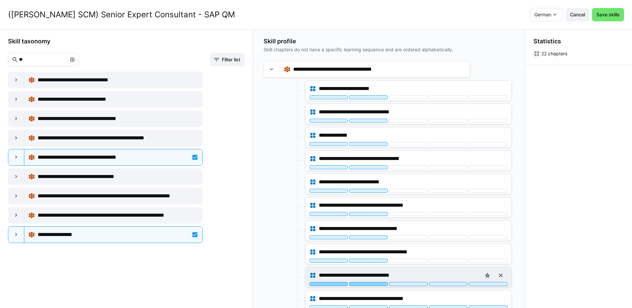
click at [377, 285] on div at bounding box center [368, 284] width 39 height 4
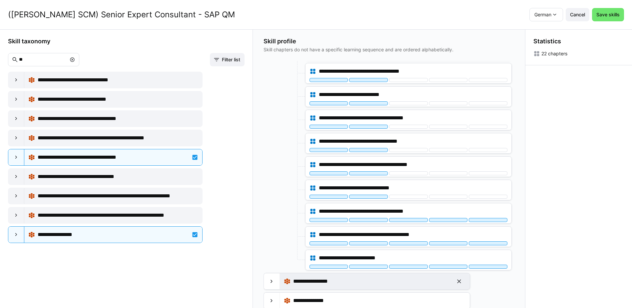
scroll to position [88, 0]
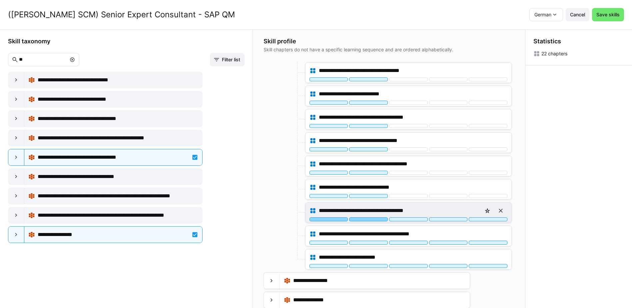
click at [377, 220] on div at bounding box center [368, 219] width 39 height 4
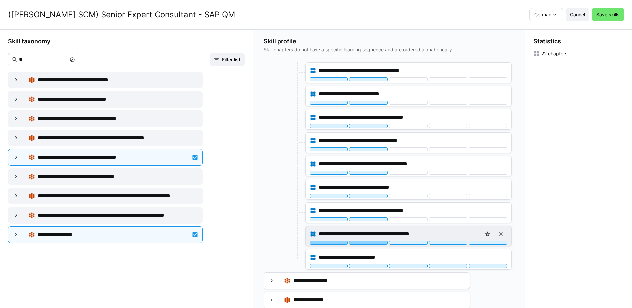
click at [377, 242] on div at bounding box center [368, 243] width 39 height 4
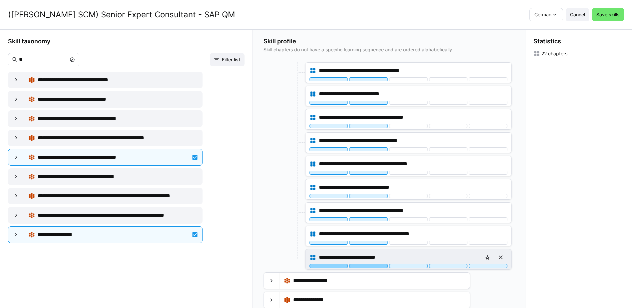
click at [375, 266] on div at bounding box center [368, 266] width 39 height 4
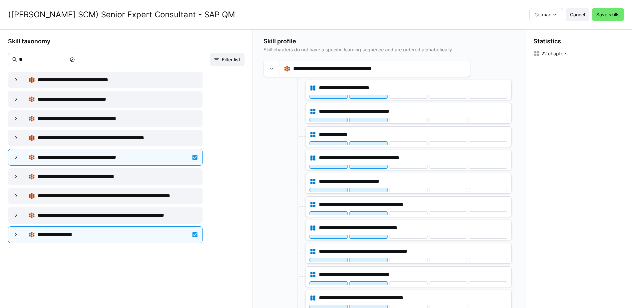
scroll to position [0, 0]
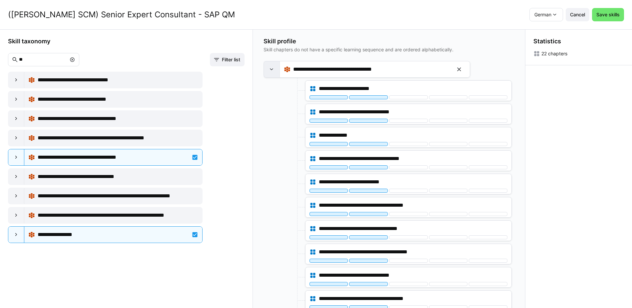
click at [273, 76] on div at bounding box center [272, 69] width 16 height 16
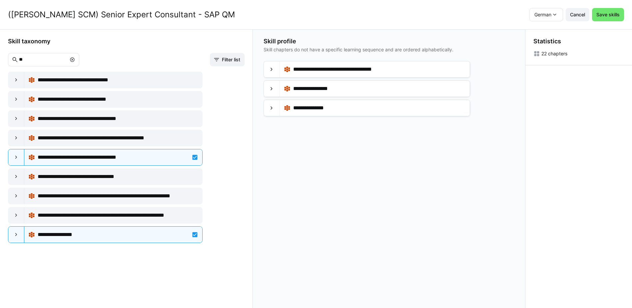
click at [75, 59] on eds-icon at bounding box center [72, 59] width 5 height 5
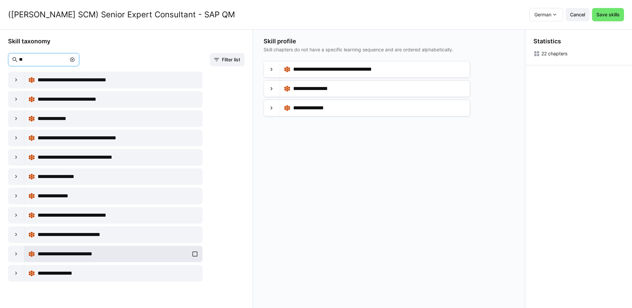
type input "**"
click at [193, 255] on div "**********" at bounding box center [113, 253] width 170 height 13
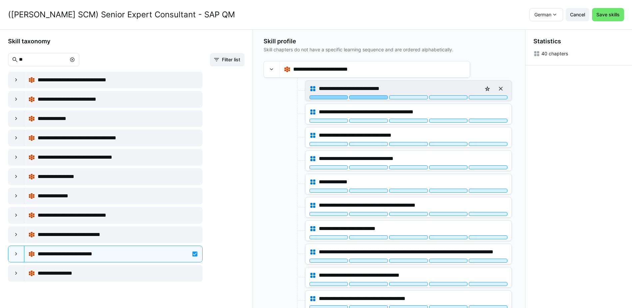
click at [380, 97] on div at bounding box center [368, 97] width 39 height 4
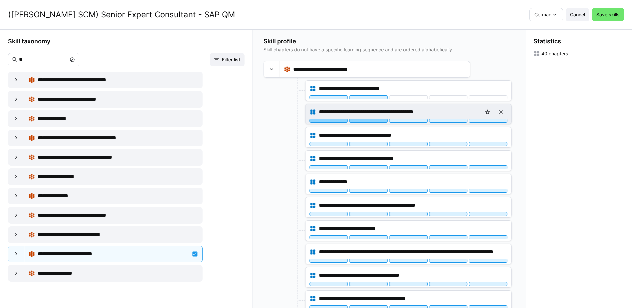
click at [379, 120] on div at bounding box center [368, 121] width 39 height 4
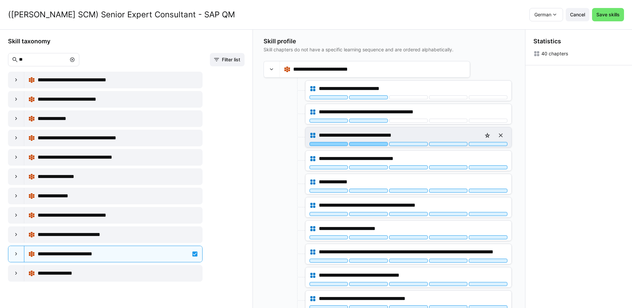
click at [381, 144] on div at bounding box center [368, 144] width 39 height 4
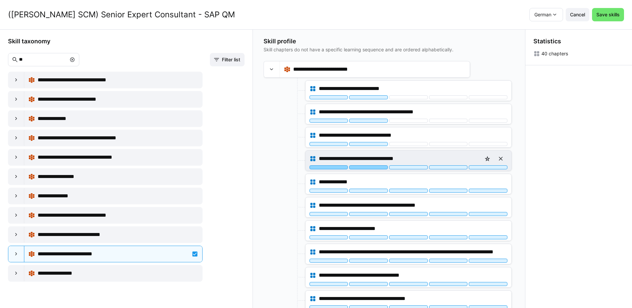
click at [379, 166] on div at bounding box center [368, 167] width 39 height 4
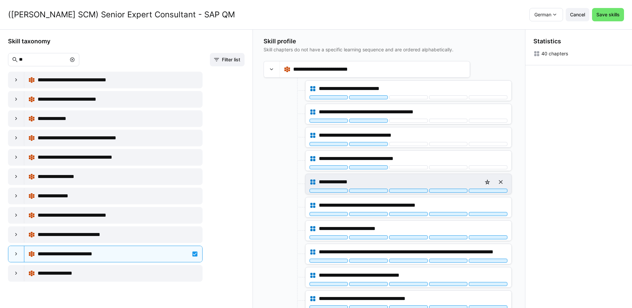
click at [377, 193] on div "**********" at bounding box center [409, 184] width 206 height 20
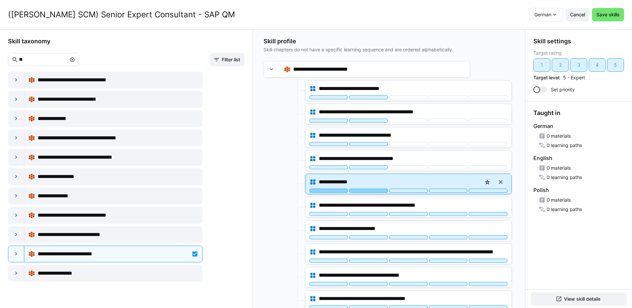
click at [377, 192] on div at bounding box center [368, 191] width 39 height 4
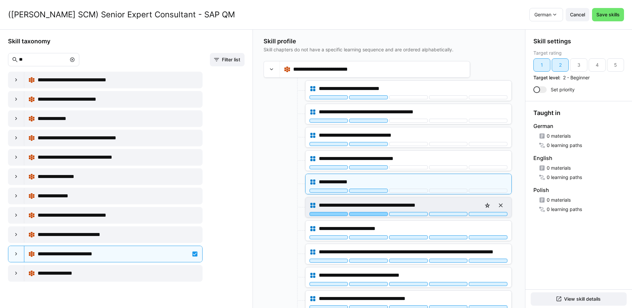
click at [379, 214] on div at bounding box center [368, 214] width 39 height 4
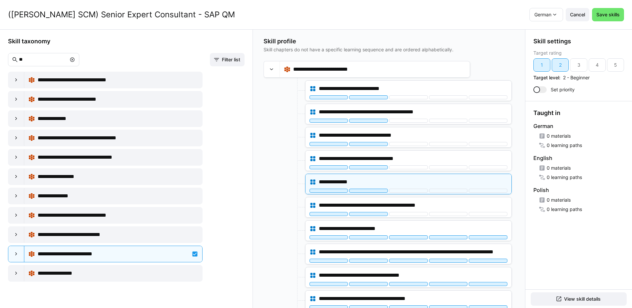
drag, startPoint x: 269, startPoint y: 177, endPoint x: 275, endPoint y: 181, distance: 6.9
click at [270, 178] on div at bounding box center [284, 184] width 40 height 21
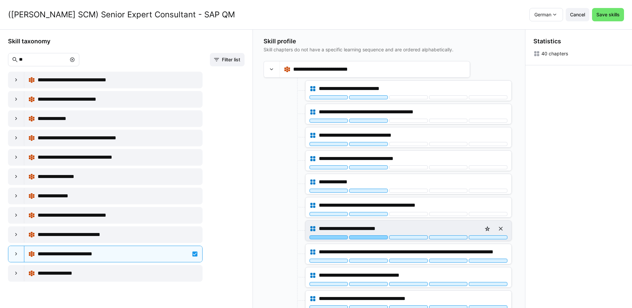
click at [367, 239] on div at bounding box center [368, 237] width 39 height 4
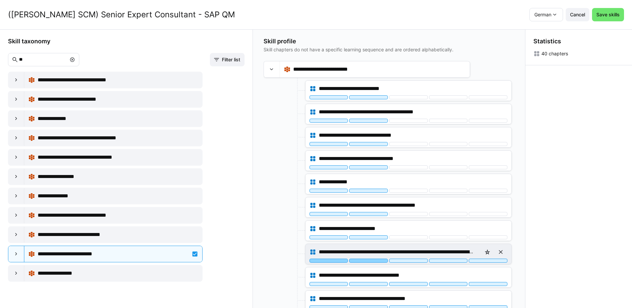
click at [379, 261] on div at bounding box center [368, 261] width 39 height 4
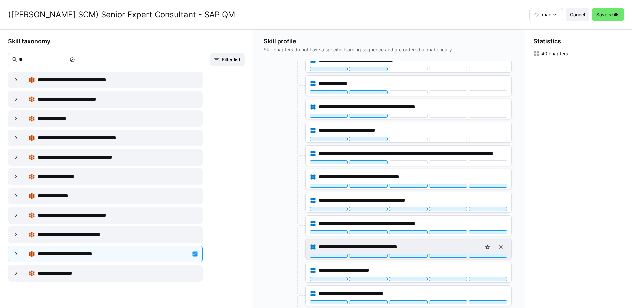
scroll to position [100, 0]
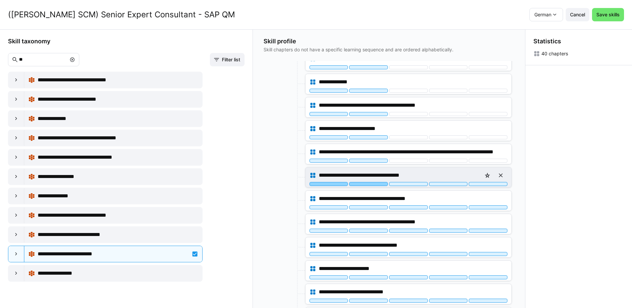
click at [376, 185] on div at bounding box center [368, 184] width 39 height 4
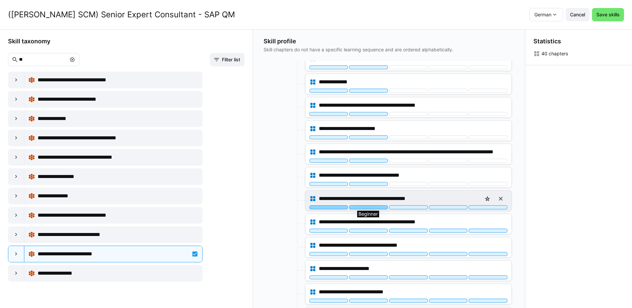
click at [376, 208] on div at bounding box center [368, 207] width 39 height 4
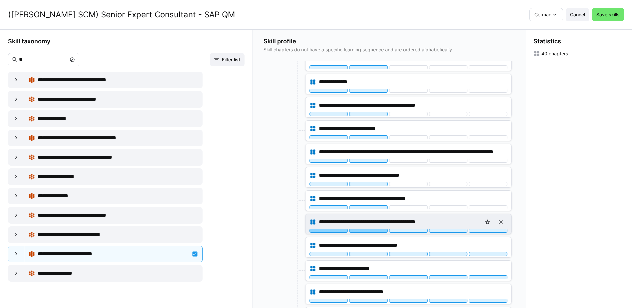
click at [373, 231] on div at bounding box center [368, 231] width 39 height 4
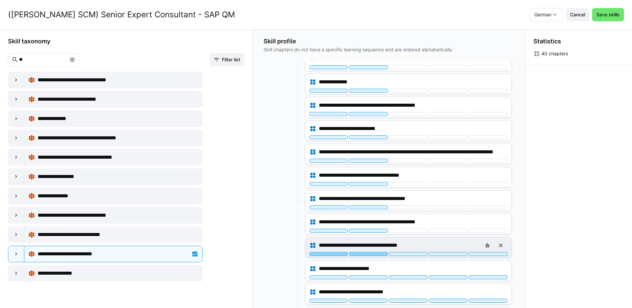
click at [373, 253] on div at bounding box center [368, 254] width 39 height 4
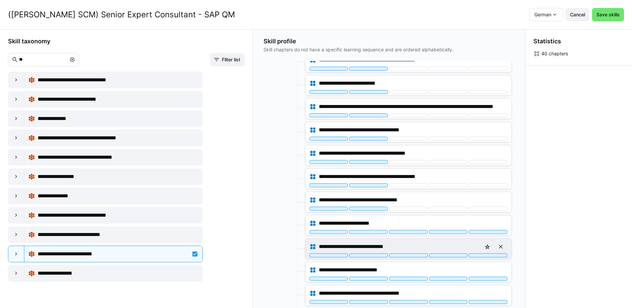
scroll to position [167, 0]
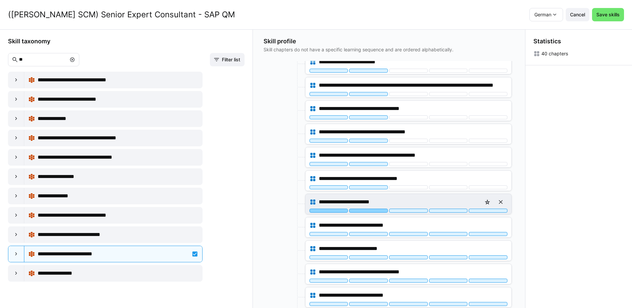
click at [378, 211] on div at bounding box center [368, 211] width 39 height 4
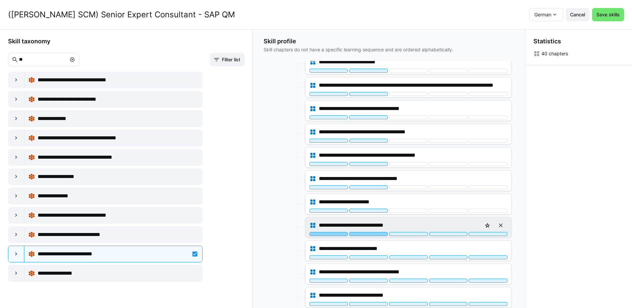
drag, startPoint x: 377, startPoint y: 234, endPoint x: 378, endPoint y: 219, distance: 14.4
click at [377, 233] on div at bounding box center [368, 234] width 39 height 4
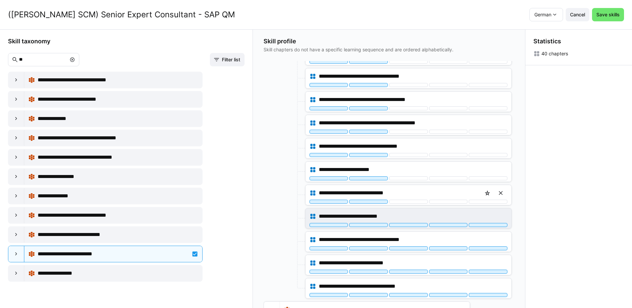
scroll to position [200, 0]
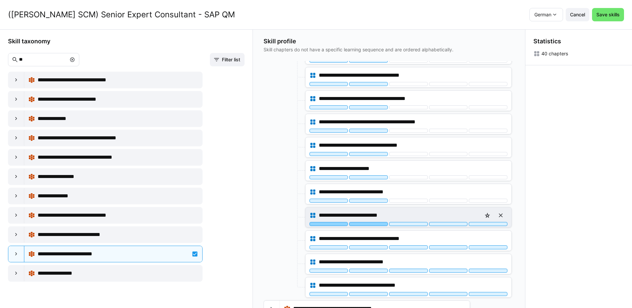
click at [377, 225] on div at bounding box center [368, 224] width 39 height 4
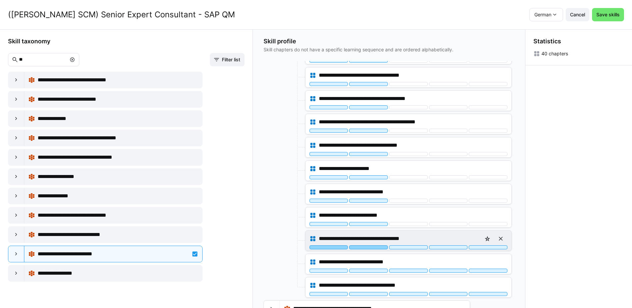
click at [380, 246] on div at bounding box center [368, 247] width 39 height 4
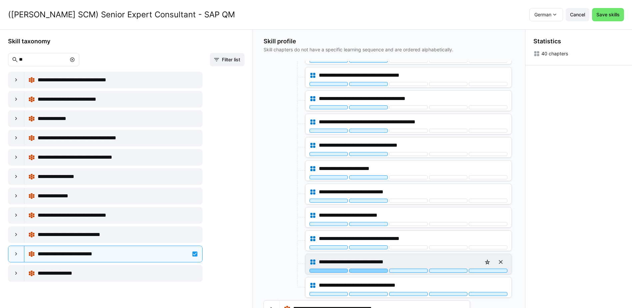
click at [375, 272] on div at bounding box center [368, 271] width 39 height 4
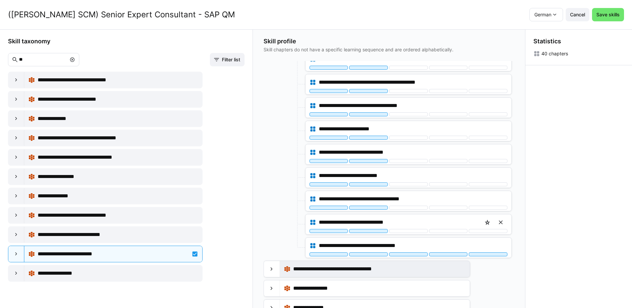
scroll to position [247, 0]
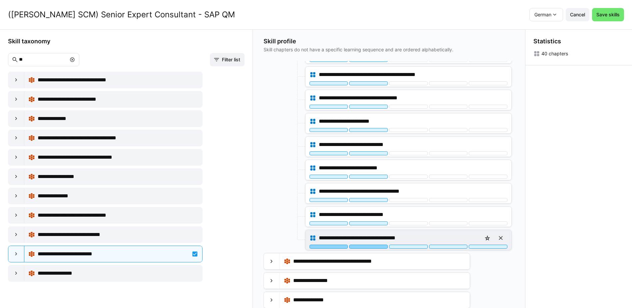
click at [376, 247] on div at bounding box center [368, 247] width 39 height 4
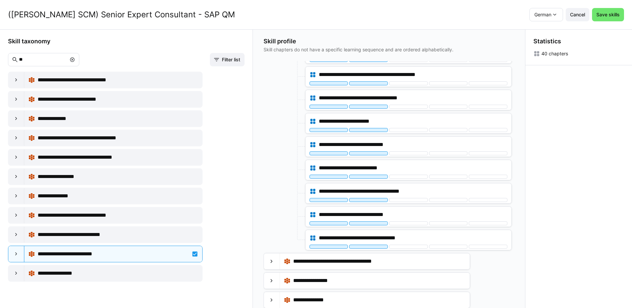
click at [271, 193] on div at bounding box center [284, 193] width 40 height 21
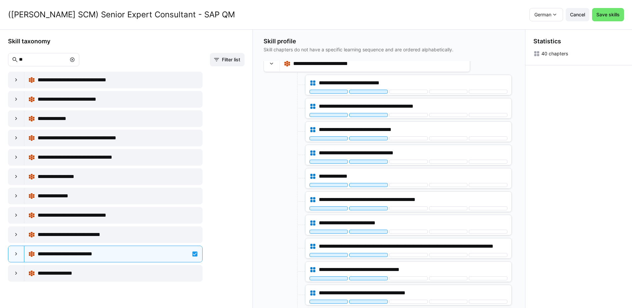
scroll to position [0, 0]
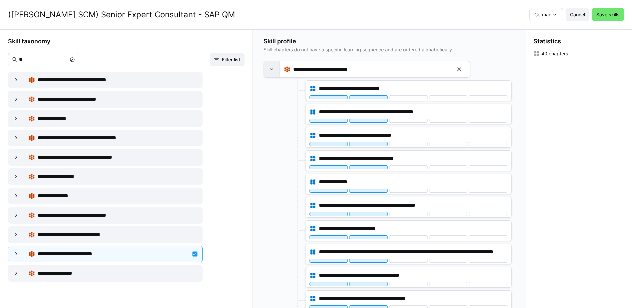
click at [278, 66] on div at bounding box center [272, 69] width 16 height 16
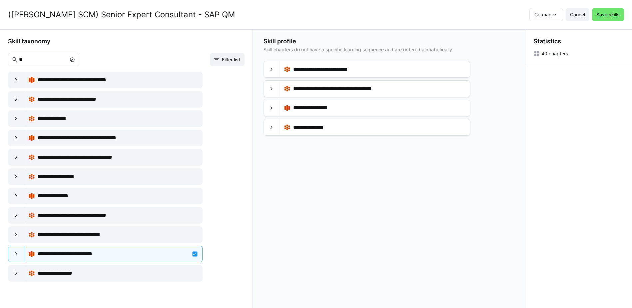
click at [75, 59] on eds-icon at bounding box center [72, 59] width 5 height 5
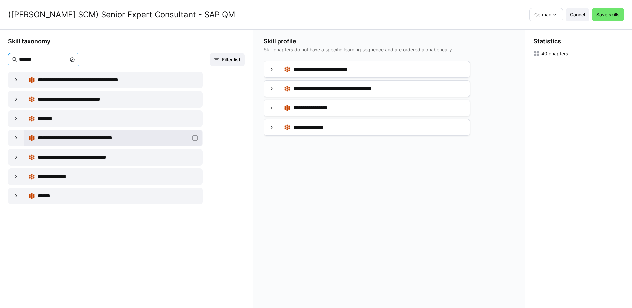
type input "*******"
click at [193, 138] on div "**********" at bounding box center [113, 137] width 170 height 13
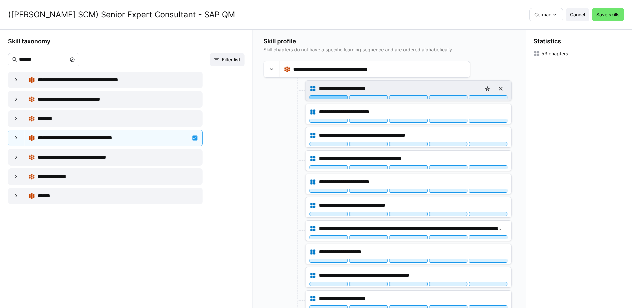
click at [339, 99] on div at bounding box center [329, 97] width 39 height 4
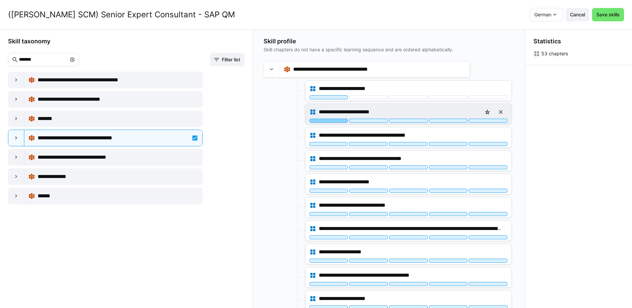
click at [338, 122] on div at bounding box center [329, 121] width 39 height 4
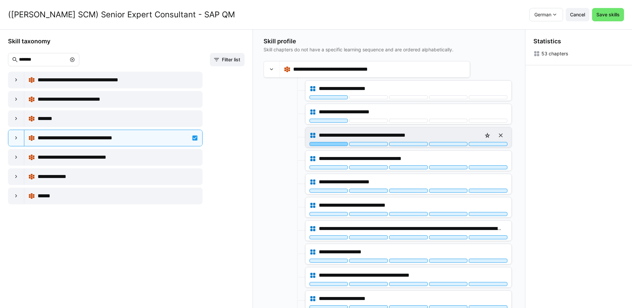
click at [336, 143] on div at bounding box center [329, 144] width 39 height 4
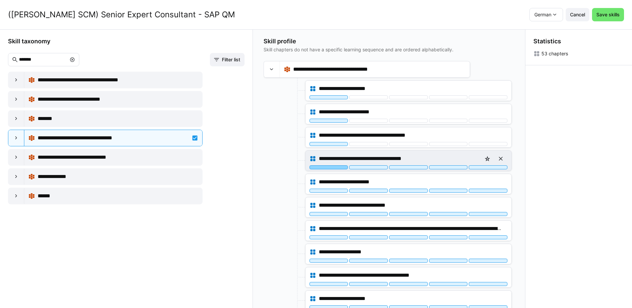
click at [336, 168] on div at bounding box center [329, 167] width 39 height 4
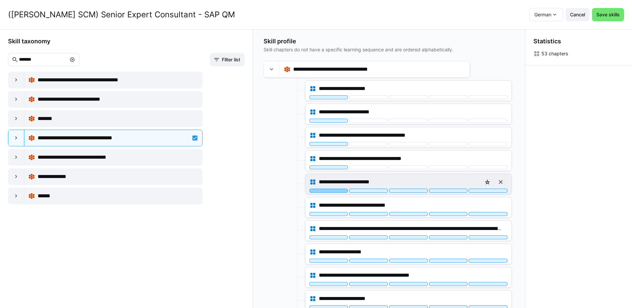
click at [336, 191] on div at bounding box center [329, 191] width 39 height 4
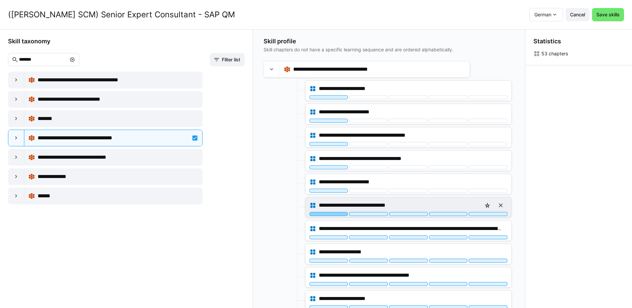
click at [339, 213] on div at bounding box center [329, 214] width 39 height 4
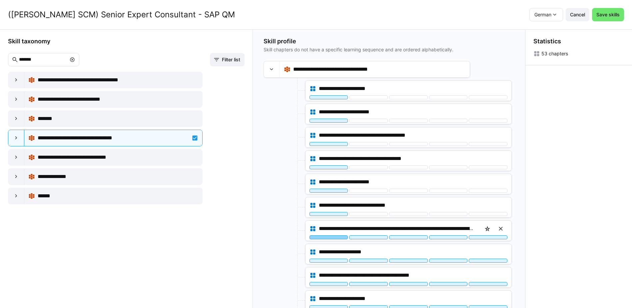
drag, startPoint x: 339, startPoint y: 238, endPoint x: 339, endPoint y: 219, distance: 18.7
click at [339, 237] on div at bounding box center [329, 237] width 39 height 4
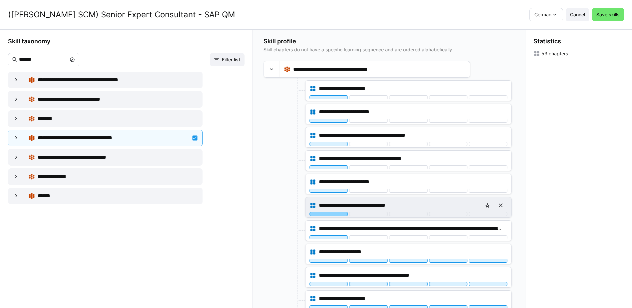
scroll to position [33, 0]
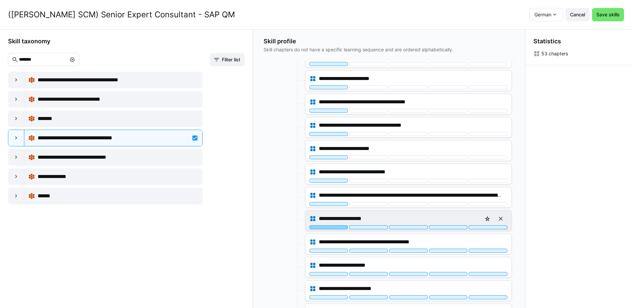
click at [340, 227] on div at bounding box center [329, 227] width 39 height 4
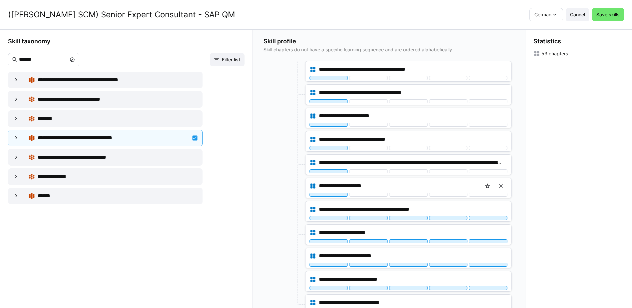
scroll to position [67, 0]
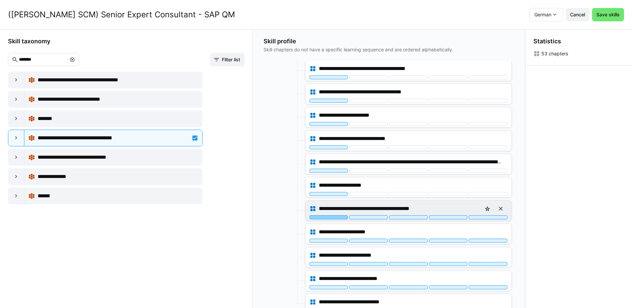
click at [340, 218] on div at bounding box center [329, 217] width 39 height 4
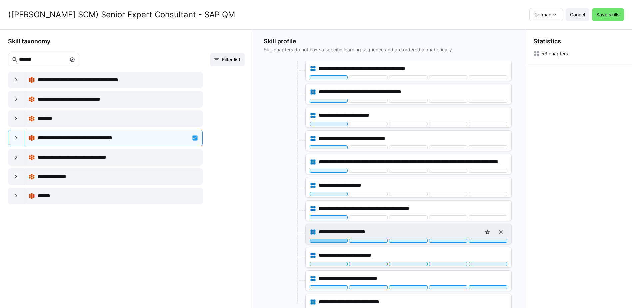
click at [337, 241] on div at bounding box center [329, 241] width 39 height 4
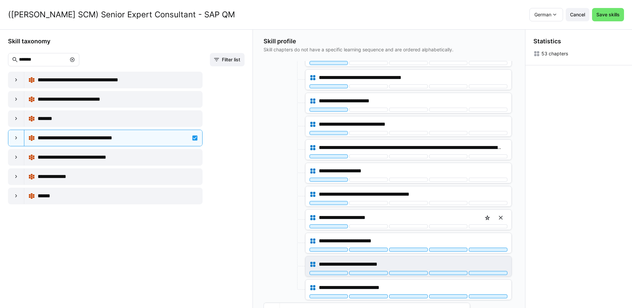
scroll to position [133, 0]
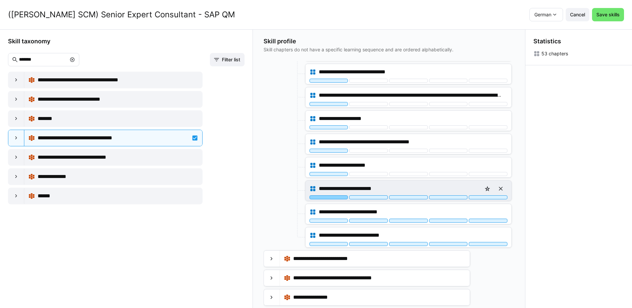
click at [340, 198] on div at bounding box center [329, 197] width 39 height 4
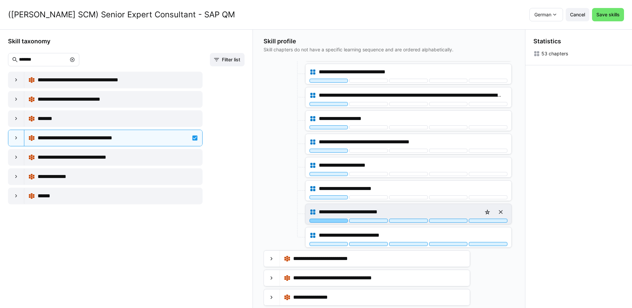
click at [338, 221] on div at bounding box center [329, 221] width 39 height 4
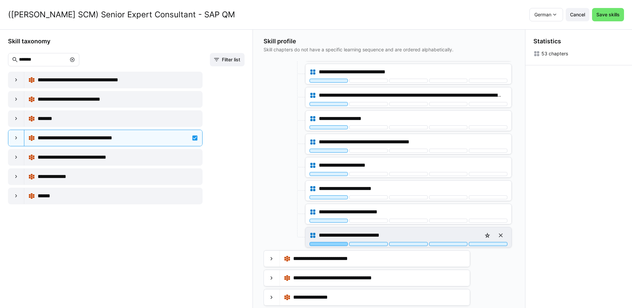
click at [336, 243] on div at bounding box center [329, 244] width 39 height 4
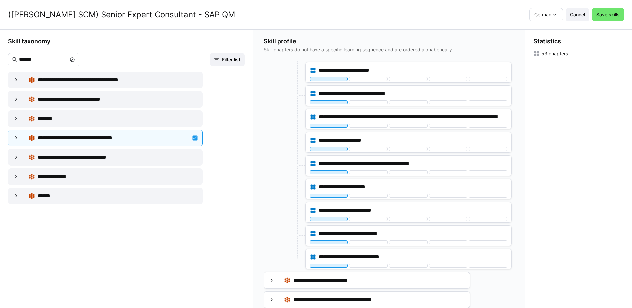
scroll to position [0, 0]
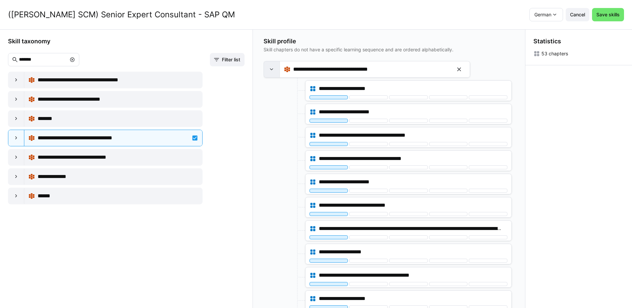
click at [275, 71] on eds-icon at bounding box center [271, 69] width 7 height 7
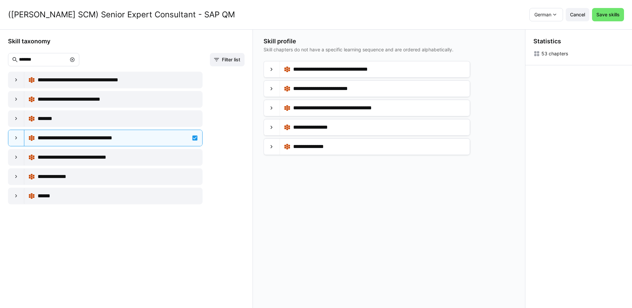
click at [75, 60] on eds-icon at bounding box center [72, 59] width 5 height 5
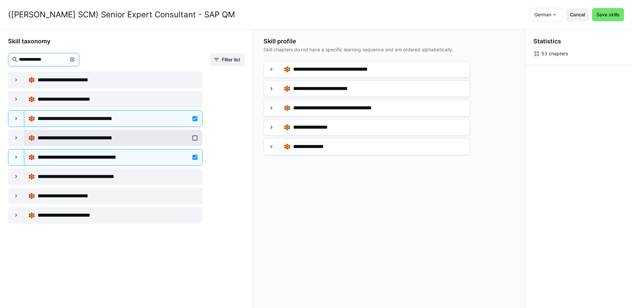
type input "**********"
click at [191, 139] on div "**********" at bounding box center [113, 137] width 170 height 13
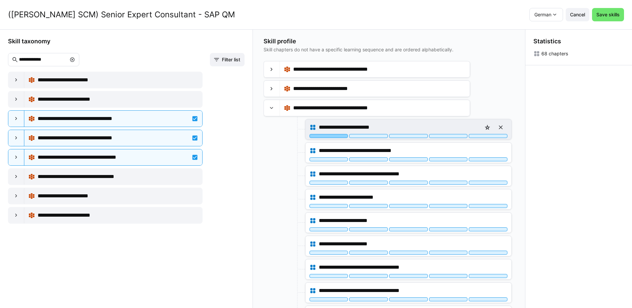
click at [333, 137] on div at bounding box center [329, 136] width 39 height 4
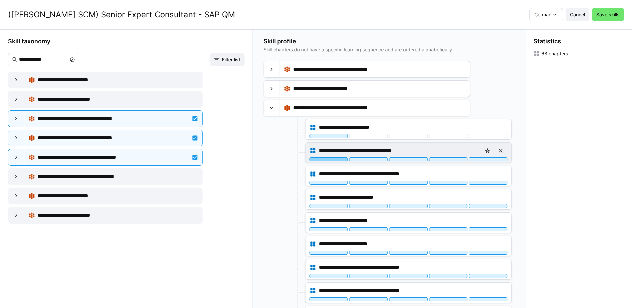
click at [335, 160] on div at bounding box center [329, 159] width 39 height 4
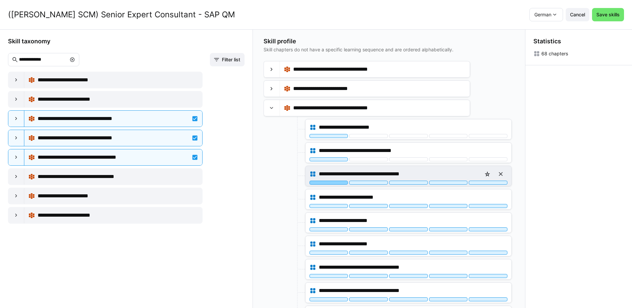
click at [340, 181] on div at bounding box center [329, 183] width 39 height 4
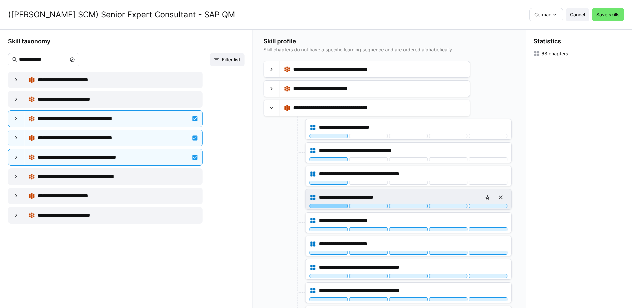
click at [337, 206] on div at bounding box center [329, 206] width 39 height 4
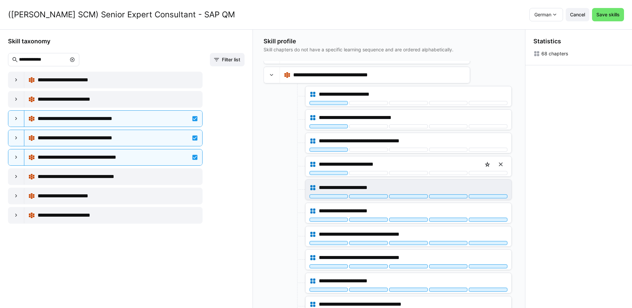
scroll to position [33, 0]
click at [335, 196] on div at bounding box center [329, 196] width 39 height 4
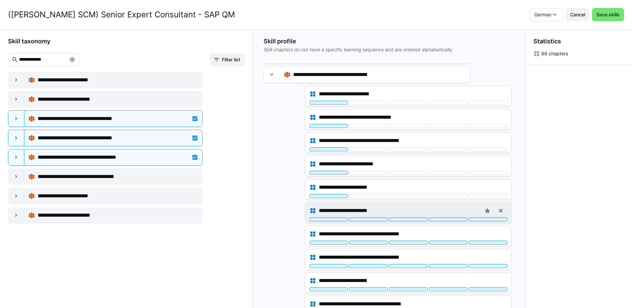
click at [338, 219] on div at bounding box center [329, 219] width 39 height 4
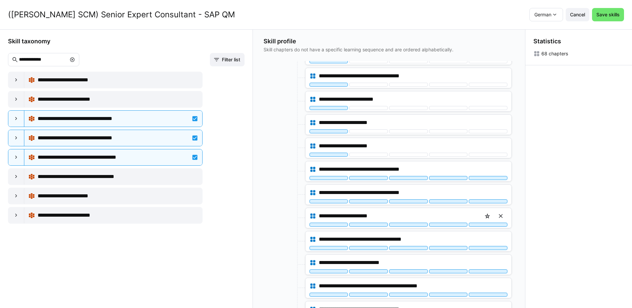
scroll to position [100, 0]
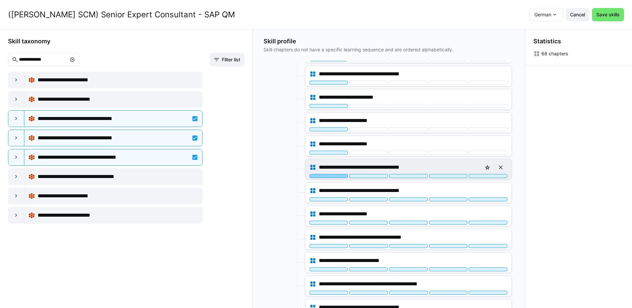
click at [333, 177] on div at bounding box center [329, 176] width 39 height 4
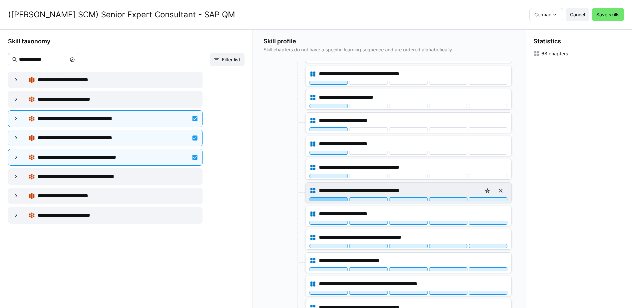
click at [337, 200] on div at bounding box center [329, 199] width 39 height 4
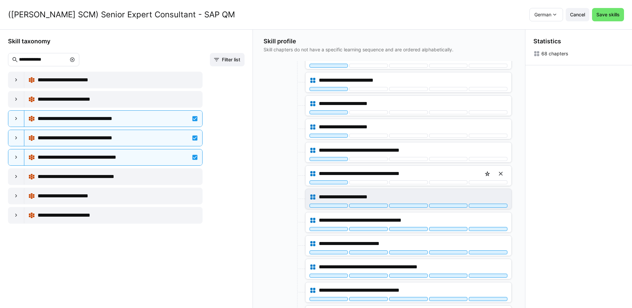
scroll to position [133, 0]
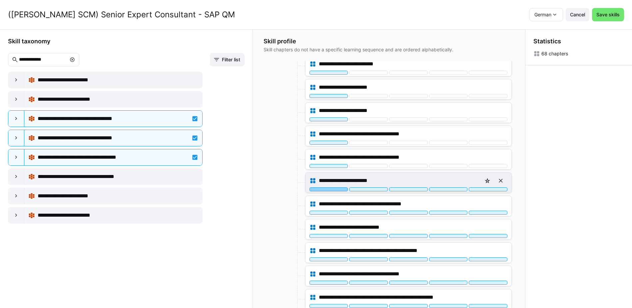
click at [338, 189] on div at bounding box center [329, 189] width 39 height 4
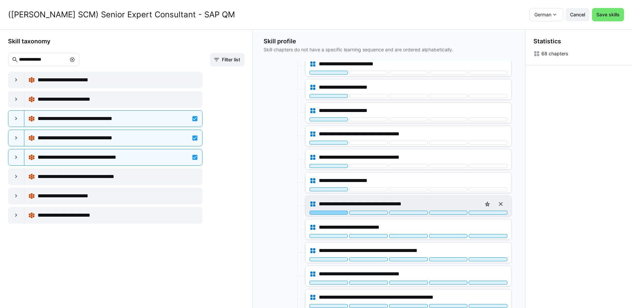
click at [338, 213] on div at bounding box center [329, 213] width 39 height 4
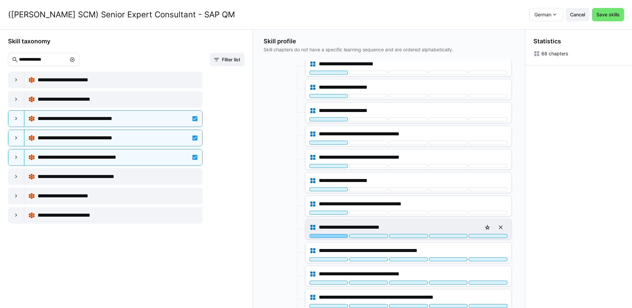
click at [338, 235] on div at bounding box center [329, 236] width 39 height 4
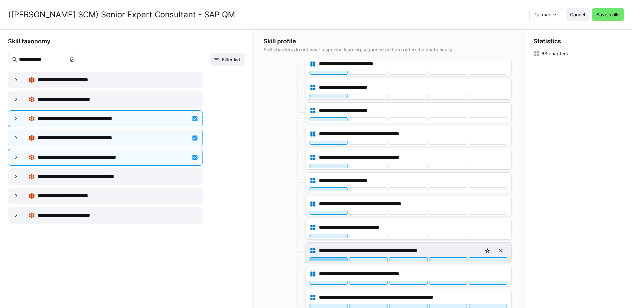
click at [335, 258] on div at bounding box center [329, 259] width 39 height 4
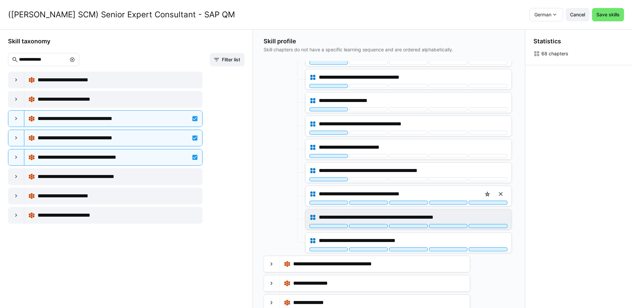
scroll to position [216, 0]
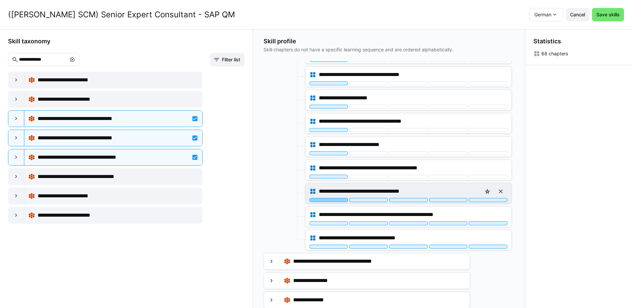
click at [340, 200] on div at bounding box center [329, 200] width 39 height 4
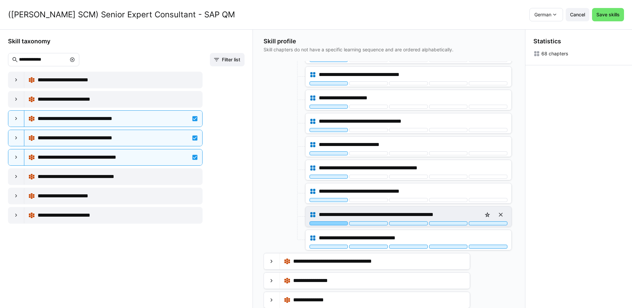
click at [339, 223] on div at bounding box center [329, 223] width 39 height 4
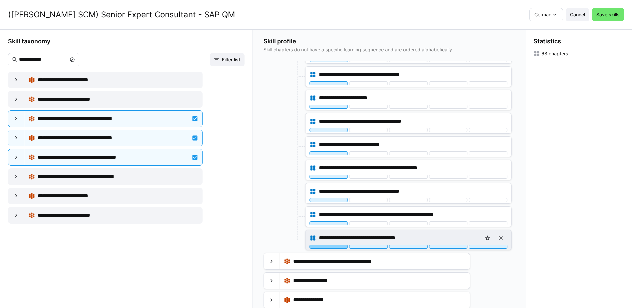
drag, startPoint x: 336, startPoint y: 246, endPoint x: 327, endPoint y: 232, distance: 17.2
click at [336, 246] on div at bounding box center [329, 247] width 39 height 4
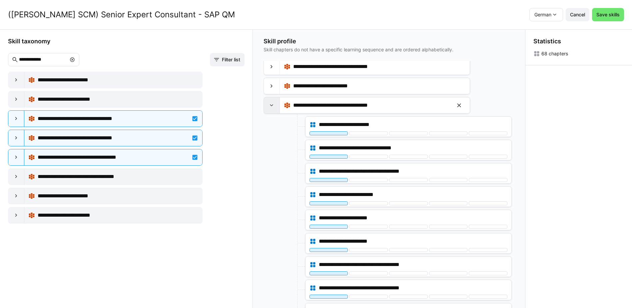
scroll to position [0, 0]
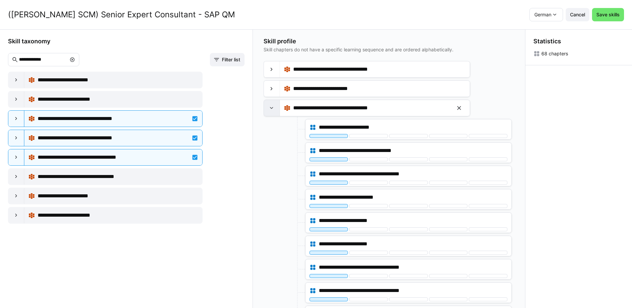
click at [275, 106] on eds-icon at bounding box center [271, 108] width 7 height 7
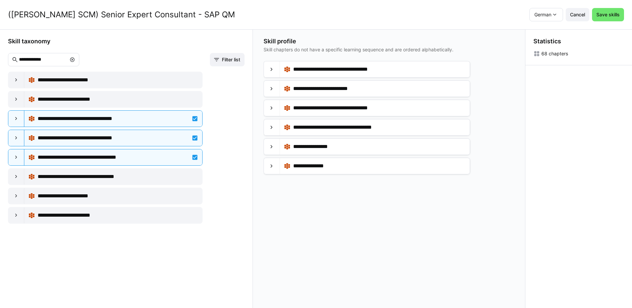
click at [75, 58] on eds-icon at bounding box center [72, 59] width 5 height 5
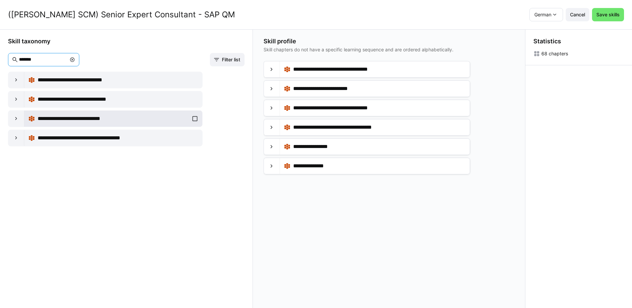
type input "*******"
click at [193, 118] on div "**********" at bounding box center [113, 118] width 170 height 13
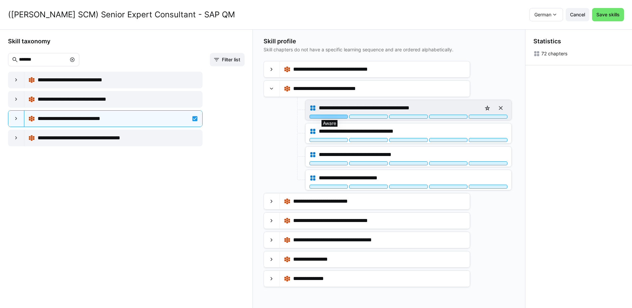
click at [335, 118] on div at bounding box center [329, 117] width 39 height 4
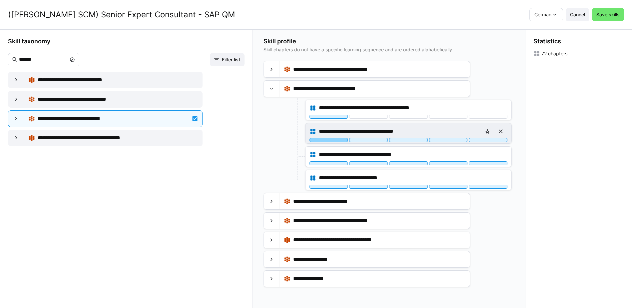
click at [335, 140] on div at bounding box center [329, 140] width 39 height 4
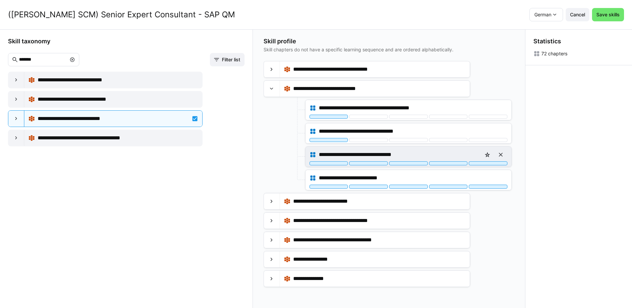
click at [338, 166] on div "**********" at bounding box center [409, 157] width 206 height 20
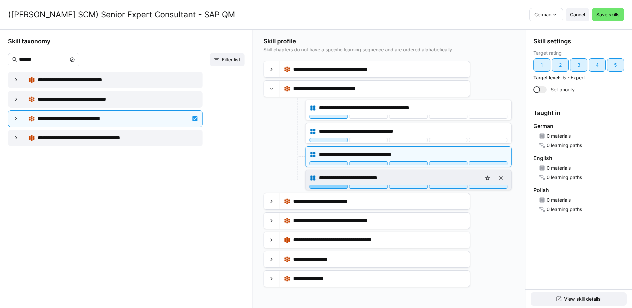
drag, startPoint x: 338, startPoint y: 187, endPoint x: 338, endPoint y: 174, distance: 13.0
click at [338, 187] on div at bounding box center [329, 187] width 39 height 4
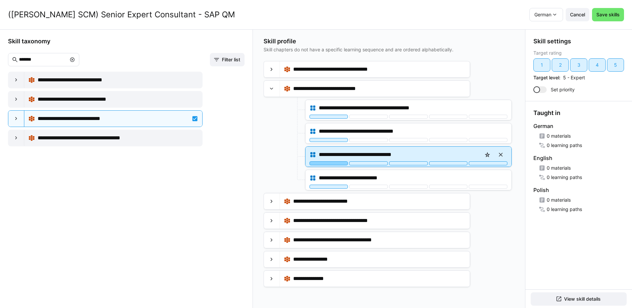
click at [339, 165] on div at bounding box center [329, 163] width 39 height 4
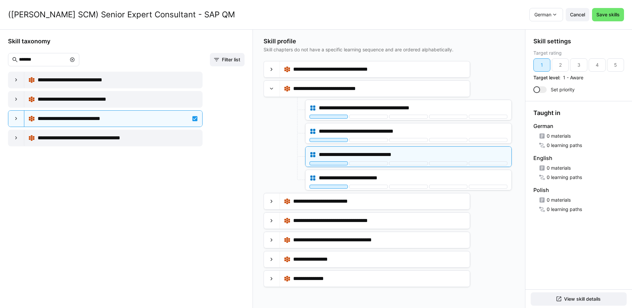
click at [285, 149] on div at bounding box center [284, 156] width 40 height 21
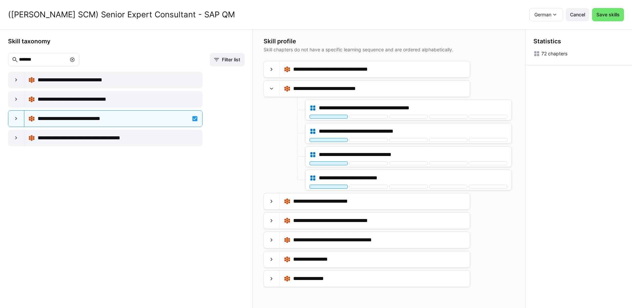
click at [75, 60] on eds-icon at bounding box center [72, 59] width 5 height 5
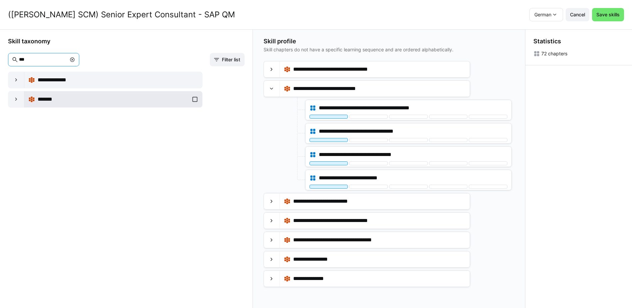
type input "***"
click at [193, 98] on div "*******" at bounding box center [113, 99] width 170 height 13
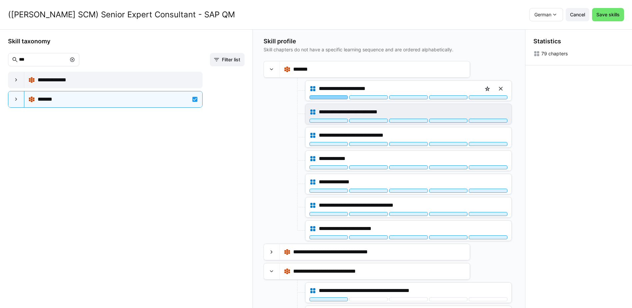
drag, startPoint x: 323, startPoint y: 98, endPoint x: 324, endPoint y: 106, distance: 7.7
click at [324, 98] on div at bounding box center [329, 97] width 39 height 4
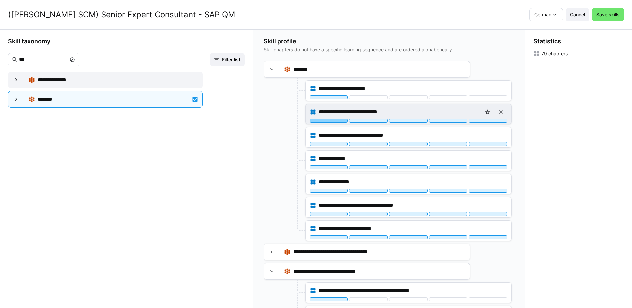
click at [328, 120] on div at bounding box center [329, 121] width 39 height 4
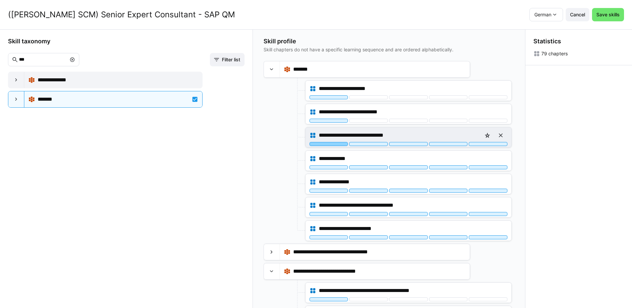
click at [334, 144] on div at bounding box center [329, 144] width 39 height 4
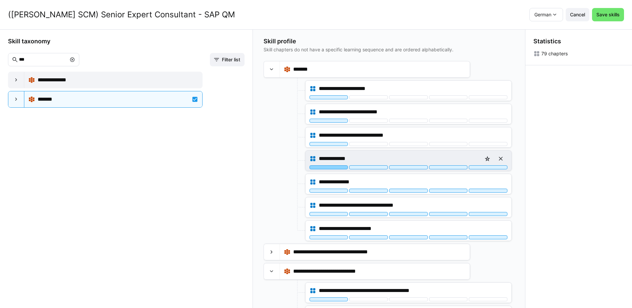
click at [333, 167] on div at bounding box center [329, 167] width 39 height 4
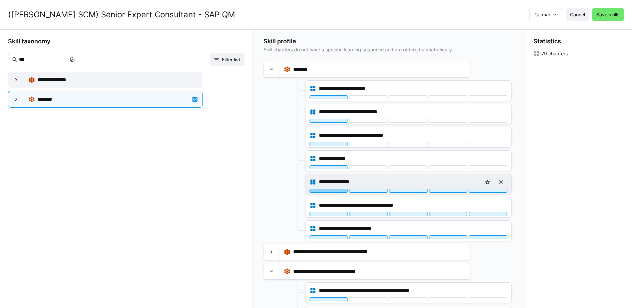
click at [333, 190] on div at bounding box center [329, 191] width 39 height 4
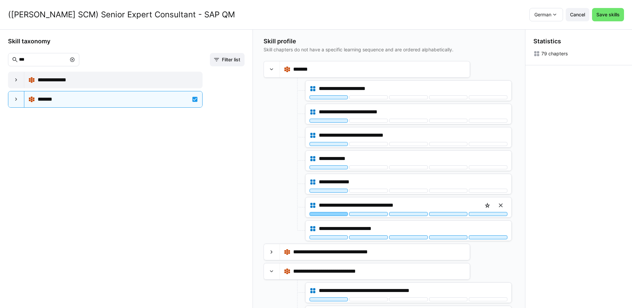
drag, startPoint x: 329, startPoint y: 215, endPoint x: 329, endPoint y: 219, distance: 4.7
click at [329, 215] on div at bounding box center [329, 214] width 39 height 4
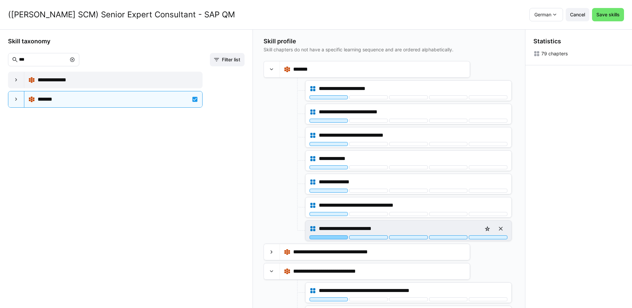
click at [331, 237] on div at bounding box center [329, 237] width 39 height 4
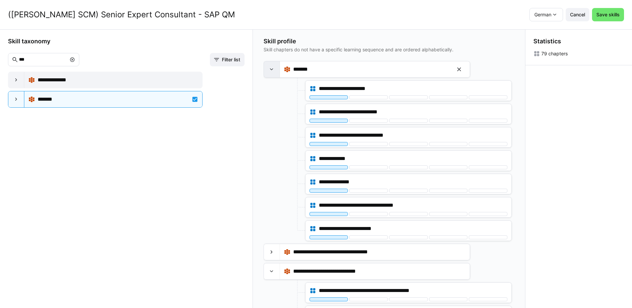
click at [270, 69] on eds-icon at bounding box center [271, 69] width 7 height 7
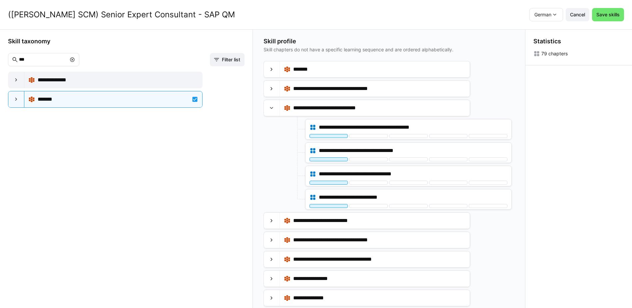
click at [75, 60] on eds-icon at bounding box center [72, 59] width 5 height 5
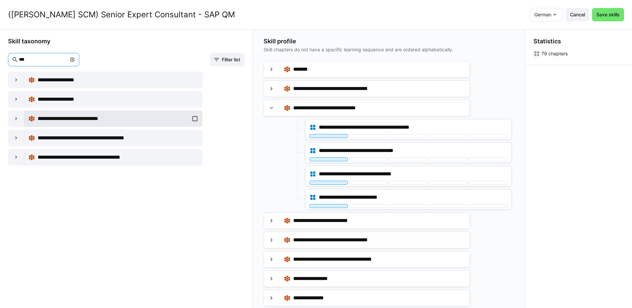
type input "***"
click at [192, 119] on div "**********" at bounding box center [113, 118] width 170 height 13
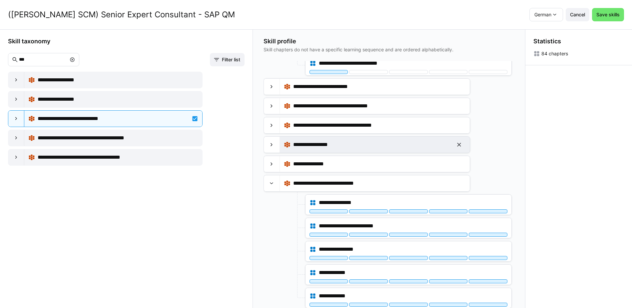
scroll to position [0, 0]
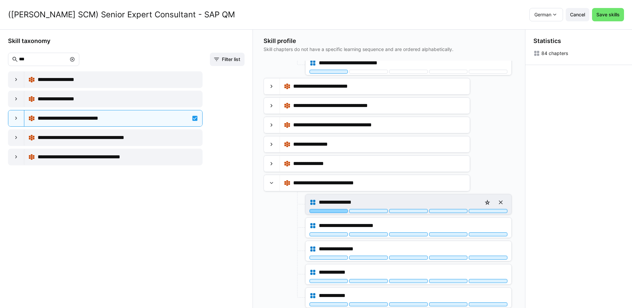
click at [334, 213] on div at bounding box center [329, 211] width 39 height 4
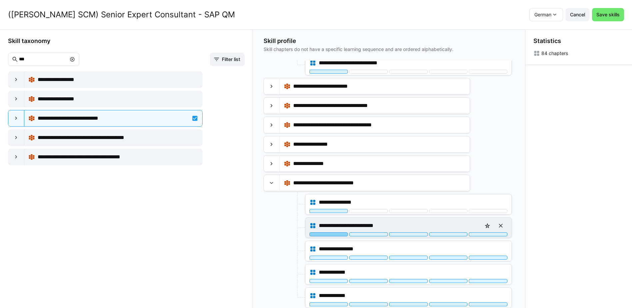
click at [337, 235] on div at bounding box center [329, 234] width 39 height 4
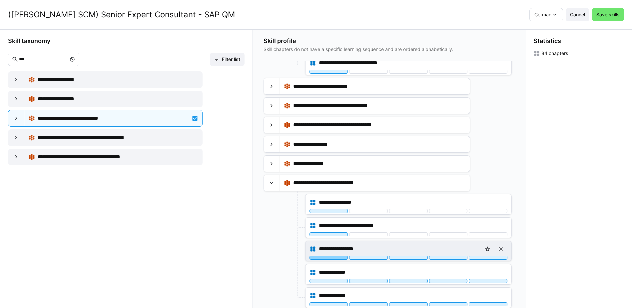
click at [338, 257] on div at bounding box center [329, 258] width 39 height 4
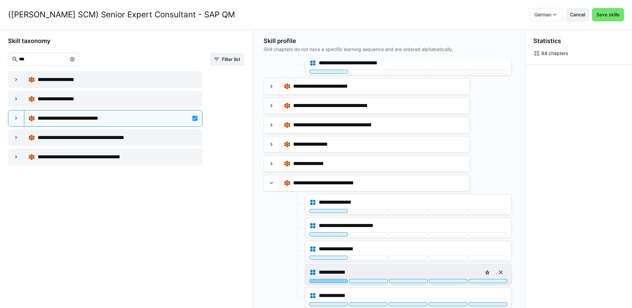
click at [333, 280] on div at bounding box center [329, 281] width 39 height 4
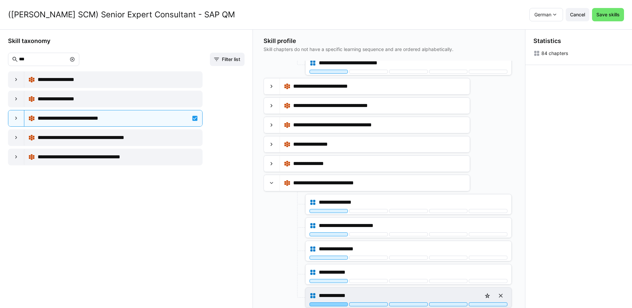
click at [336, 303] on div at bounding box center [329, 304] width 39 height 4
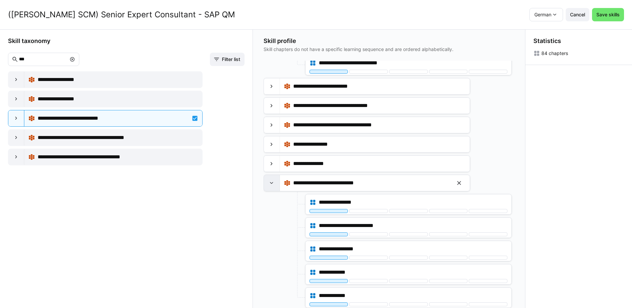
click at [275, 182] on eds-icon at bounding box center [271, 183] width 7 height 7
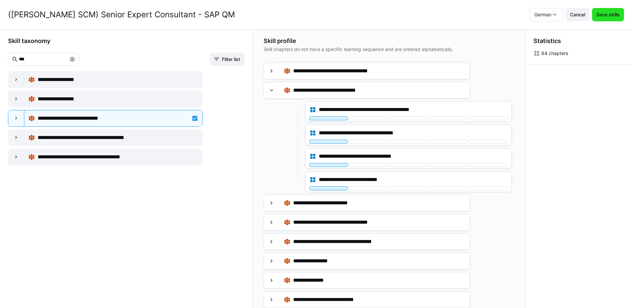
click at [612, 17] on span "Save skills" at bounding box center [607, 14] width 25 height 7
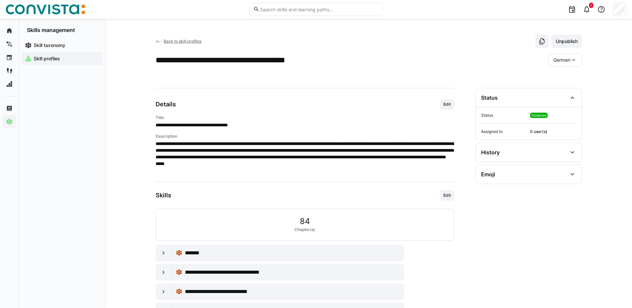
click at [186, 41] on span "Back to skill profiles" at bounding box center [183, 41] width 38 height 5
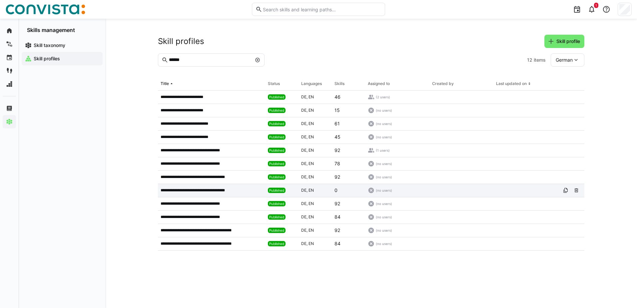
click at [244, 190] on app-table-first-column "**********" at bounding box center [212, 190] width 102 height 5
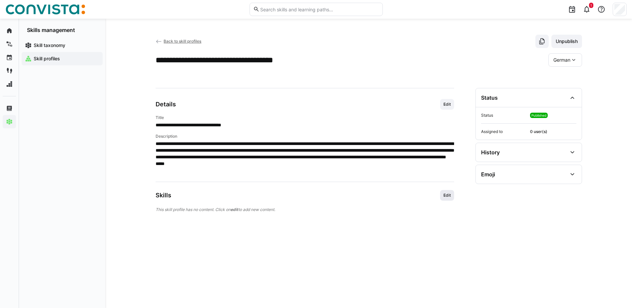
click at [447, 195] on span "Edit" at bounding box center [447, 195] width 9 height 5
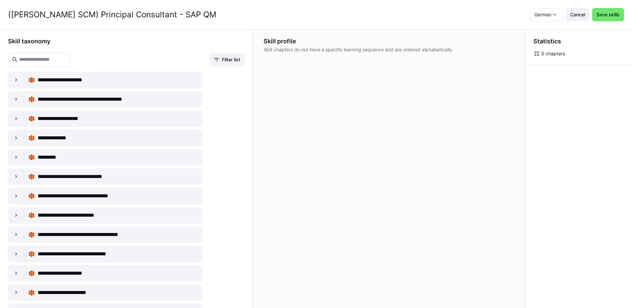
click at [70, 56] on eds-input at bounding box center [39, 59] width 62 height 13
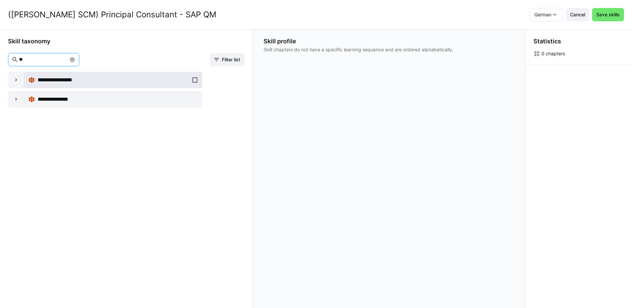
type input "**"
click at [193, 80] on div "**********" at bounding box center [113, 79] width 170 height 13
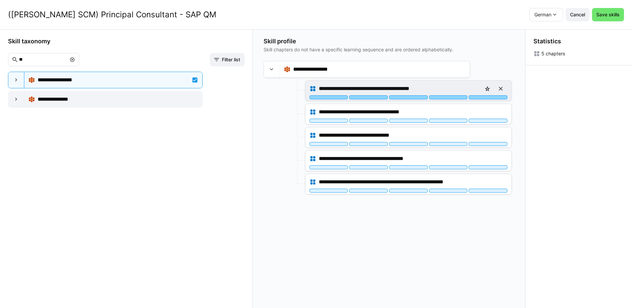
click at [492, 98] on div at bounding box center [488, 97] width 39 height 4
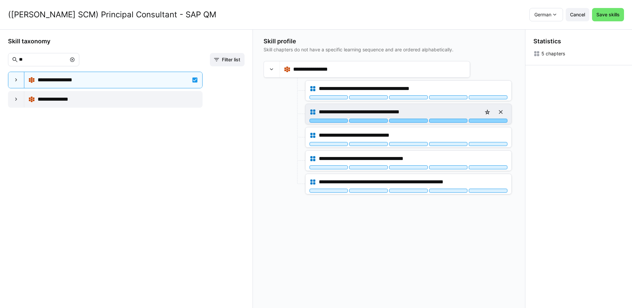
click at [495, 121] on div at bounding box center [488, 121] width 39 height 4
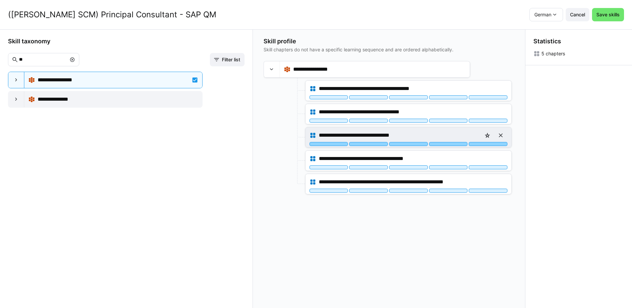
click at [495, 145] on div at bounding box center [488, 144] width 39 height 4
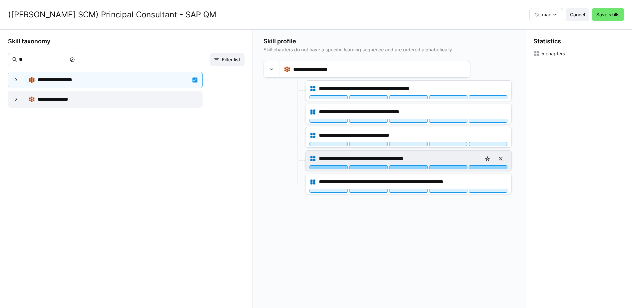
click at [498, 167] on div at bounding box center [488, 167] width 39 height 4
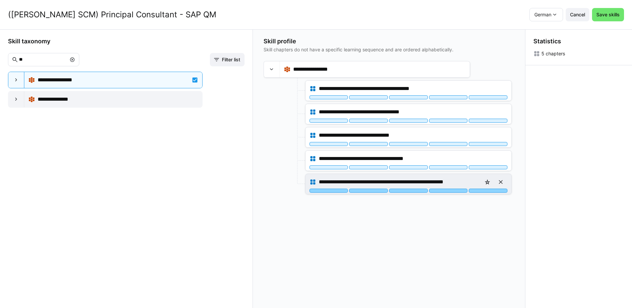
click at [497, 192] on div at bounding box center [488, 191] width 39 height 4
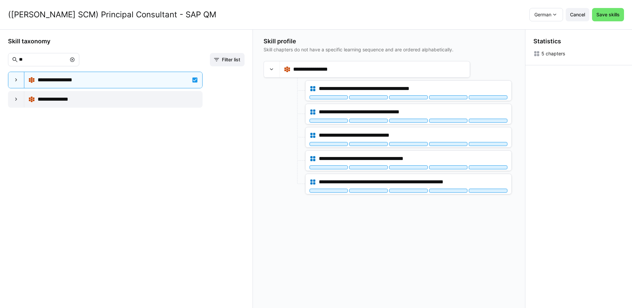
click at [241, 182] on div "**********" at bounding box center [126, 190] width 237 height 237
click at [194, 99] on div "**********" at bounding box center [113, 99] width 170 height 13
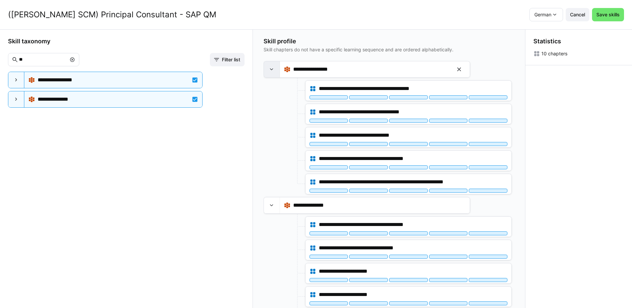
click at [272, 74] on div at bounding box center [272, 69] width 16 height 16
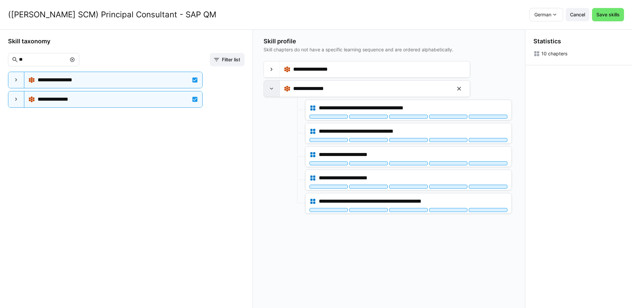
click at [275, 84] on div at bounding box center [272, 89] width 16 height 16
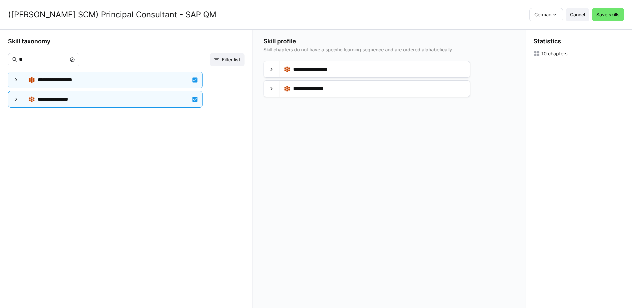
click at [75, 61] on eds-icon at bounding box center [72, 59] width 5 height 5
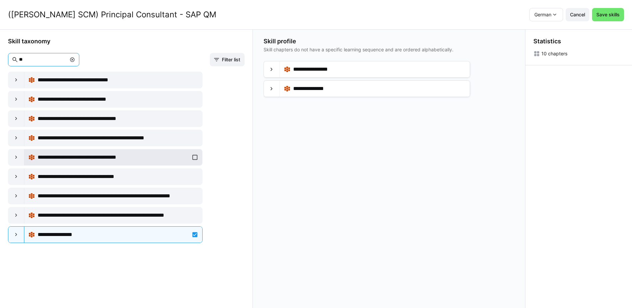
type input "**"
click at [193, 158] on div "**********" at bounding box center [113, 157] width 170 height 13
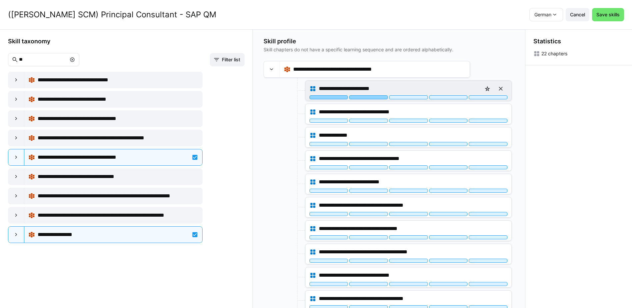
click at [362, 98] on div at bounding box center [368, 97] width 39 height 4
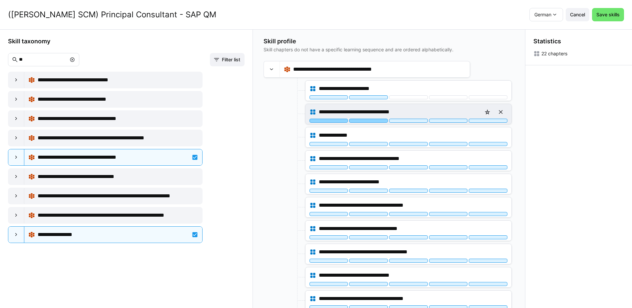
click at [369, 120] on div at bounding box center [368, 121] width 39 height 4
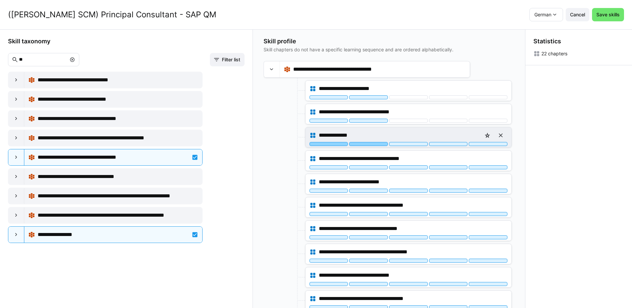
click at [373, 144] on div at bounding box center [368, 144] width 39 height 4
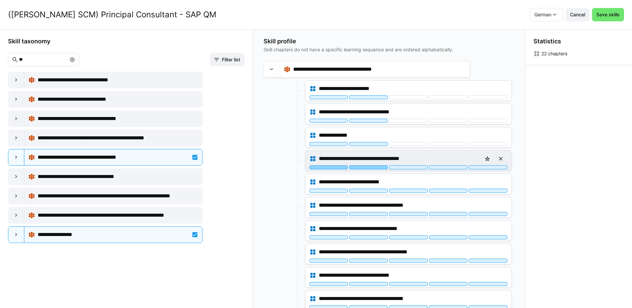
click at [376, 166] on div at bounding box center [368, 167] width 39 height 4
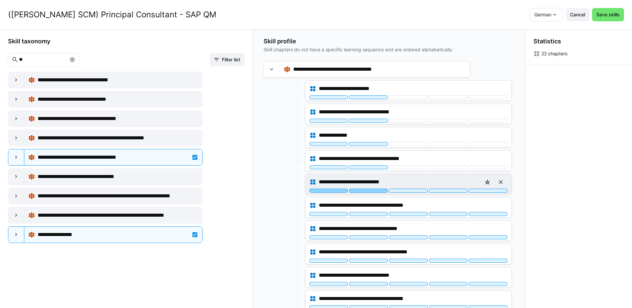
click at [374, 189] on div at bounding box center [368, 191] width 39 height 4
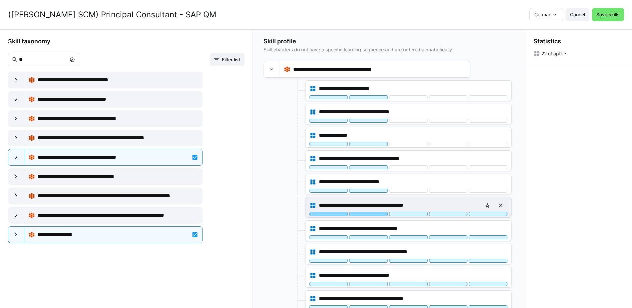
click at [371, 215] on div at bounding box center [368, 214] width 39 height 4
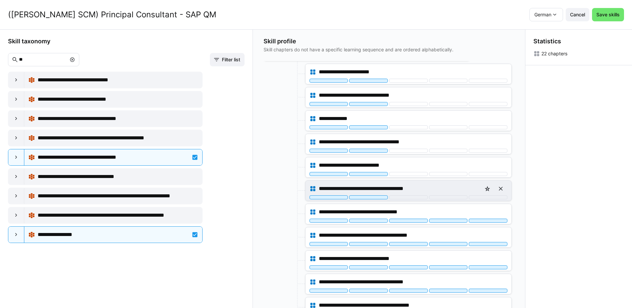
scroll to position [33, 0]
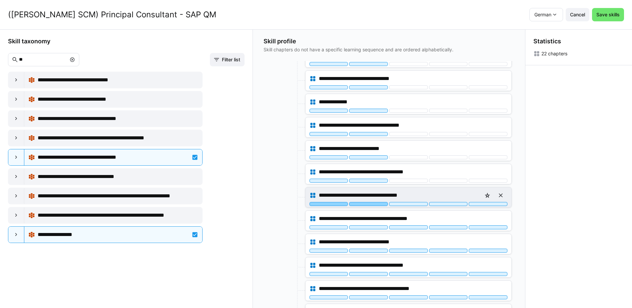
click at [378, 204] on div at bounding box center [368, 204] width 39 height 4
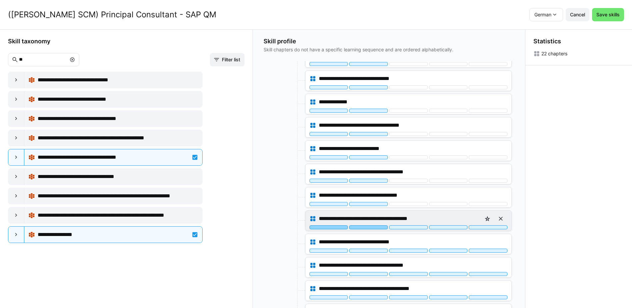
click at [376, 227] on div at bounding box center [368, 227] width 39 height 4
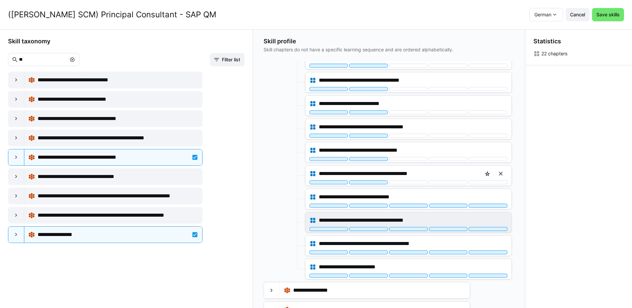
scroll to position [88, 0]
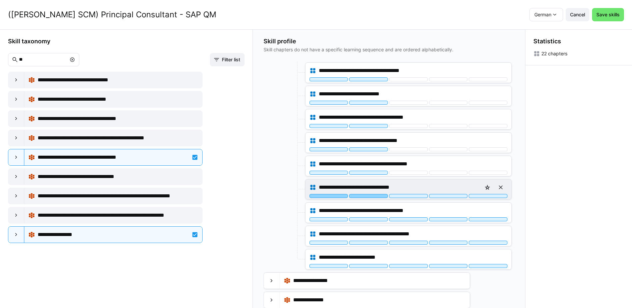
click at [378, 197] on div at bounding box center [368, 196] width 39 height 4
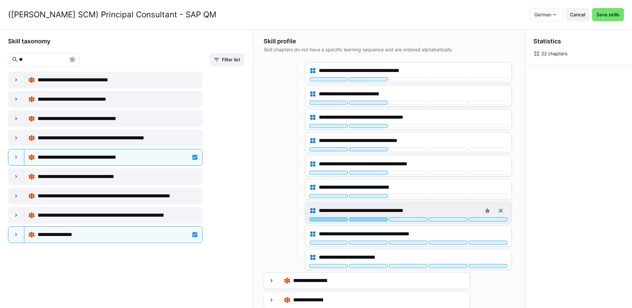
click at [378, 219] on div at bounding box center [368, 219] width 39 height 4
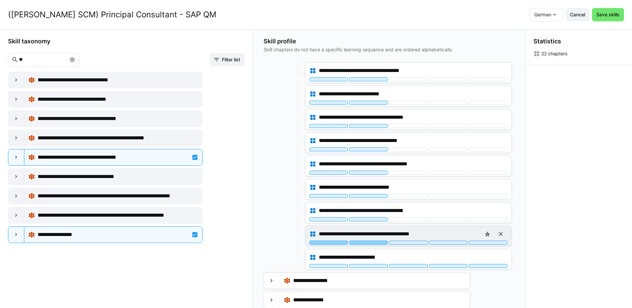
click at [376, 243] on div at bounding box center [368, 243] width 39 height 4
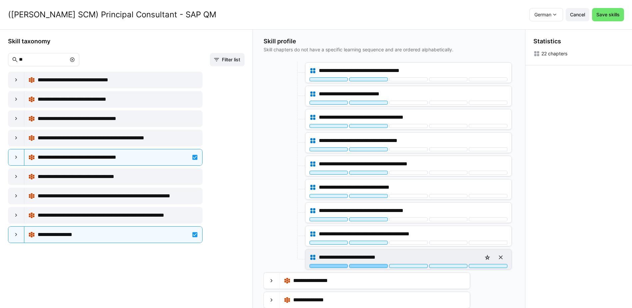
click at [374, 265] on div at bounding box center [368, 266] width 39 height 4
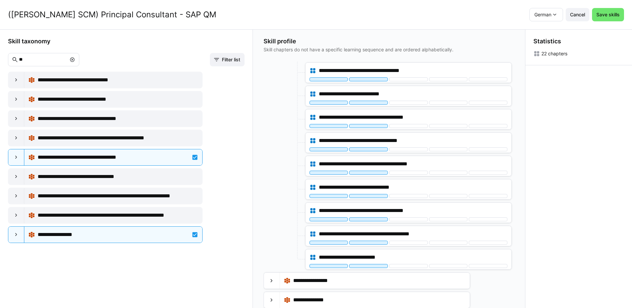
click at [75, 59] on eds-icon at bounding box center [72, 59] width 5 height 5
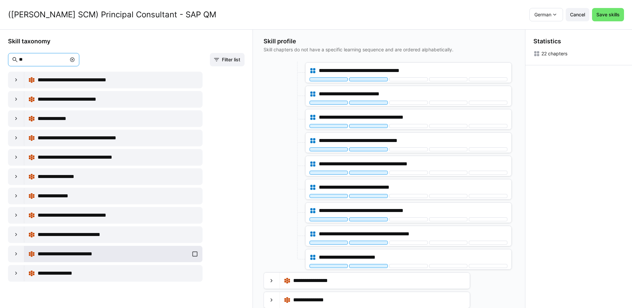
type input "**"
click at [195, 253] on div "**********" at bounding box center [113, 253] width 170 height 13
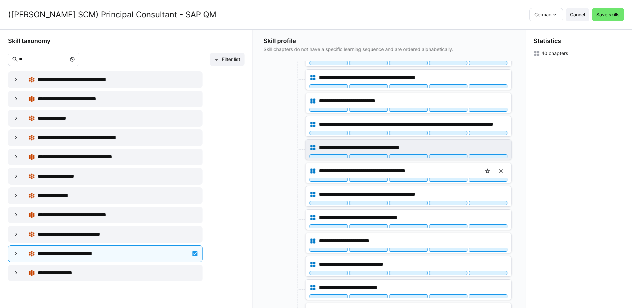
scroll to position [0, 0]
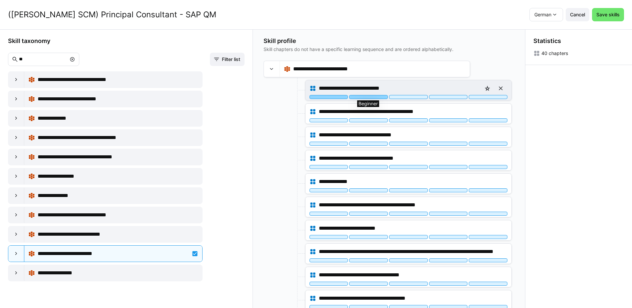
click at [372, 96] on div at bounding box center [368, 97] width 39 height 4
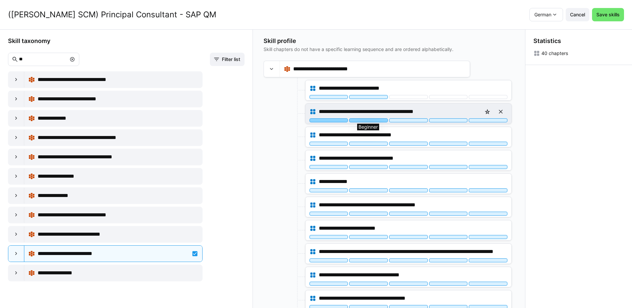
click at [376, 120] on div at bounding box center [368, 120] width 39 height 4
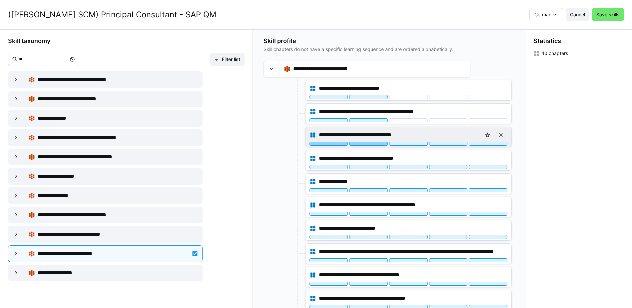
click at [377, 143] on div at bounding box center [368, 144] width 39 height 4
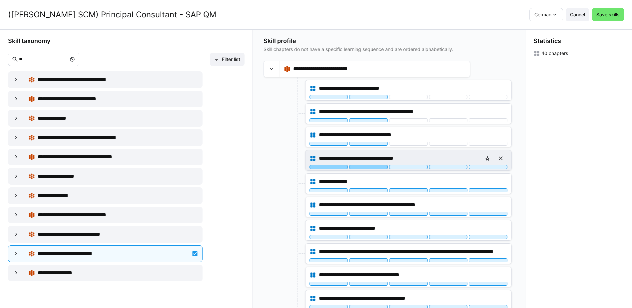
click at [379, 168] on div at bounding box center [368, 167] width 39 height 4
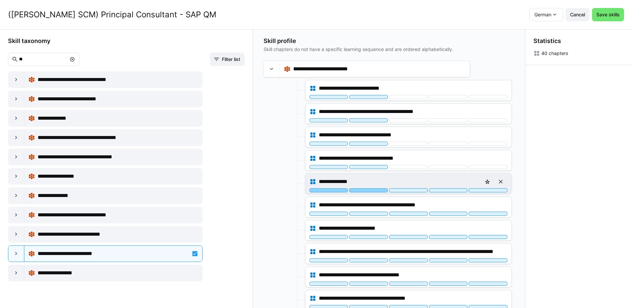
click at [378, 191] on div at bounding box center [368, 190] width 39 height 4
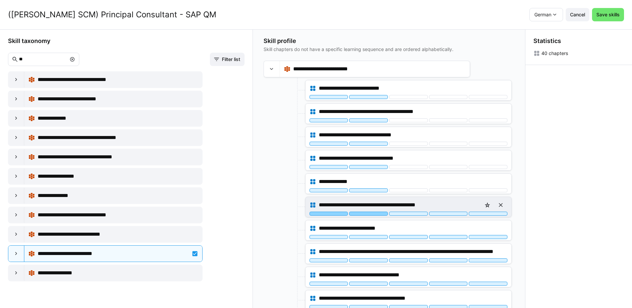
click at [379, 213] on div at bounding box center [368, 214] width 39 height 4
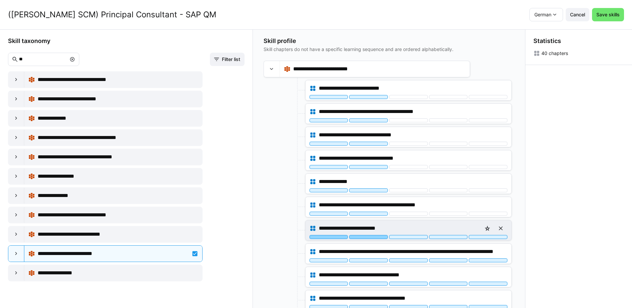
click at [378, 236] on div at bounding box center [368, 237] width 39 height 4
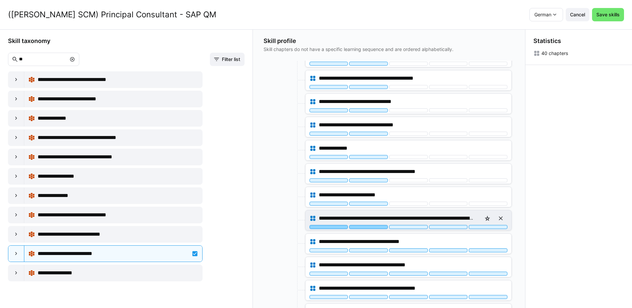
click at [378, 226] on div at bounding box center [368, 227] width 39 height 4
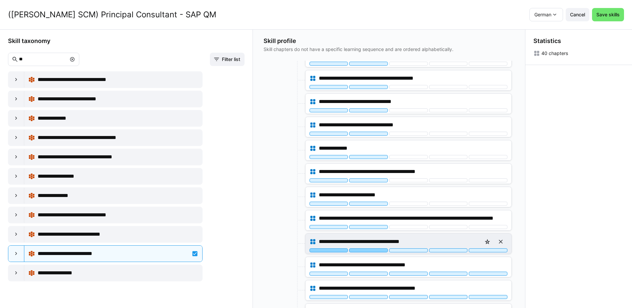
click at [376, 252] on div at bounding box center [368, 250] width 39 height 4
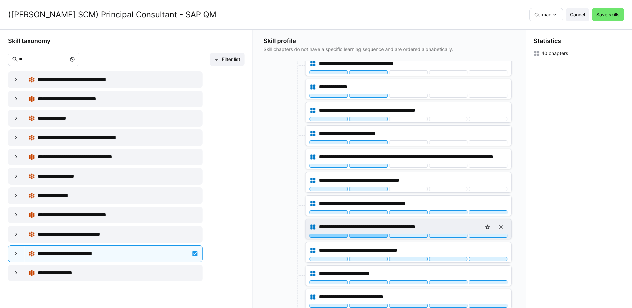
scroll to position [100, 0]
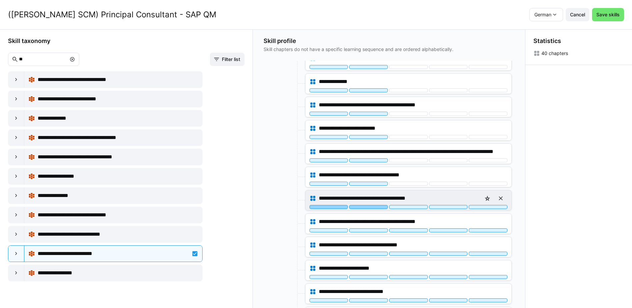
click at [377, 207] on div at bounding box center [368, 207] width 39 height 4
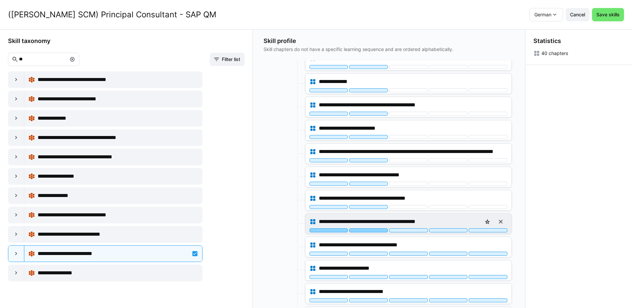
click at [377, 231] on div at bounding box center [368, 230] width 39 height 4
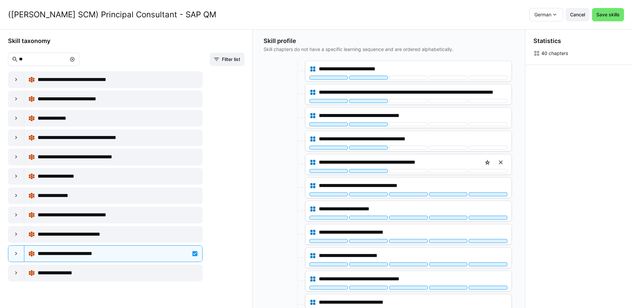
scroll to position [167, 0]
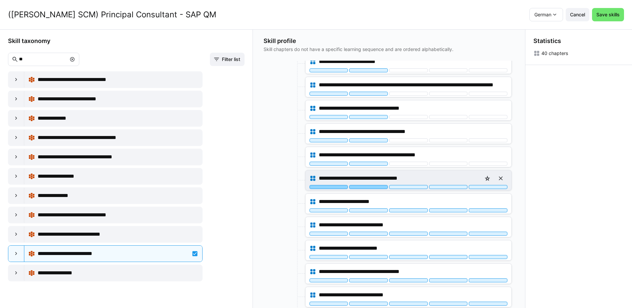
click at [373, 187] on div at bounding box center [368, 187] width 39 height 4
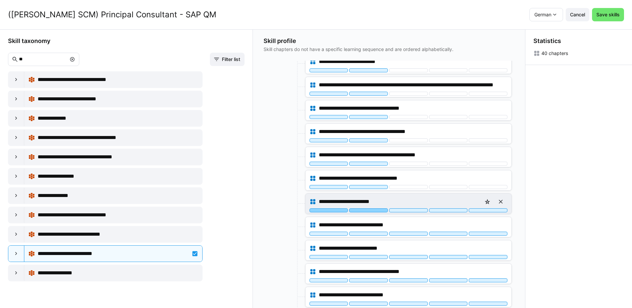
click at [373, 210] on div at bounding box center [368, 210] width 39 height 4
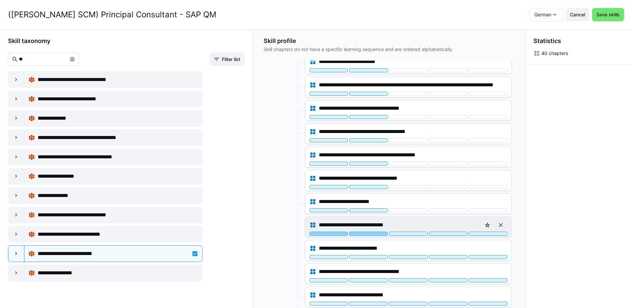
click at [376, 233] on div at bounding box center [368, 234] width 39 height 4
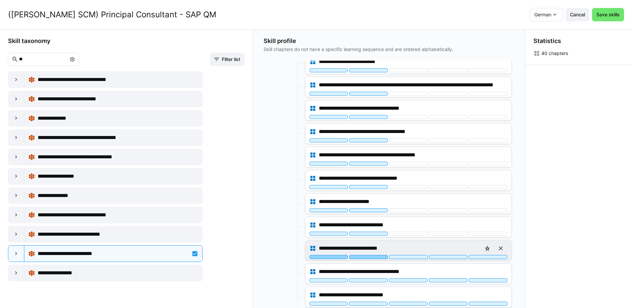
click at [375, 256] on div at bounding box center [368, 257] width 39 height 4
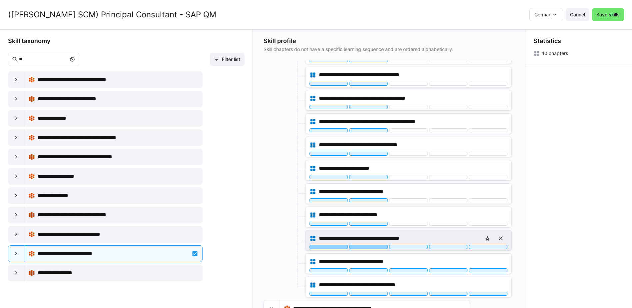
click at [376, 247] on div at bounding box center [368, 247] width 39 height 4
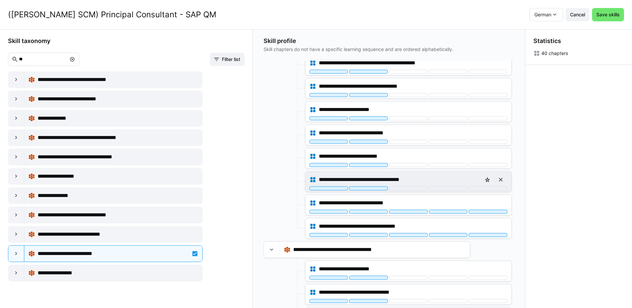
scroll to position [267, 0]
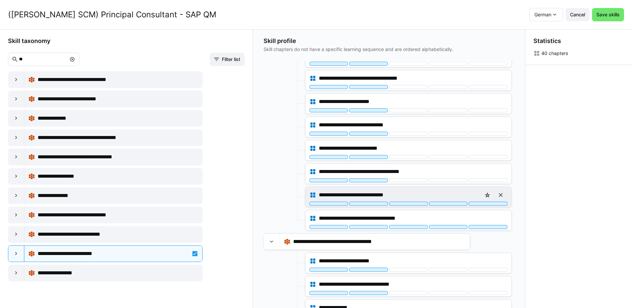
click at [377, 206] on div "**********" at bounding box center [409, 197] width 206 height 20
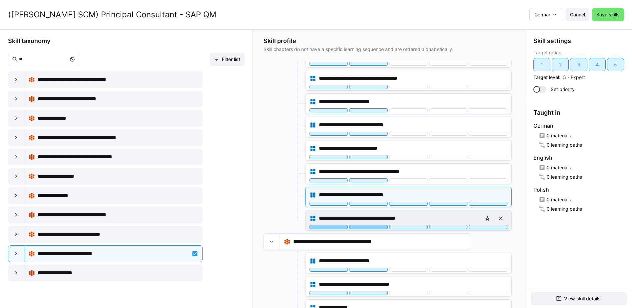
click at [375, 226] on div at bounding box center [368, 227] width 39 height 4
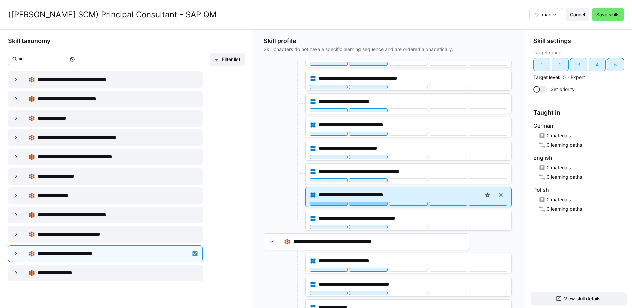
click at [377, 205] on div at bounding box center [368, 204] width 39 height 4
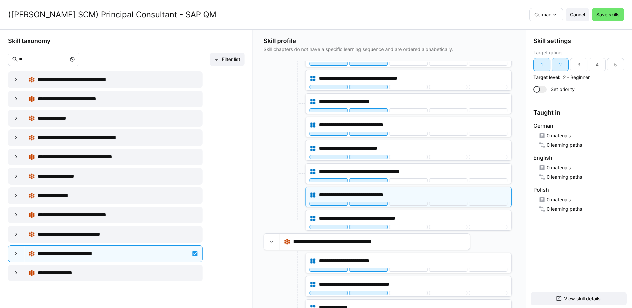
click at [269, 170] on div at bounding box center [284, 173] width 40 height 21
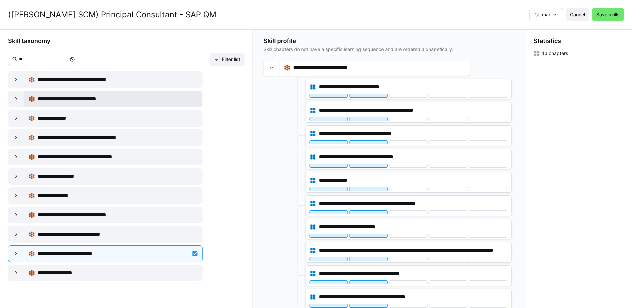
scroll to position [0, 0]
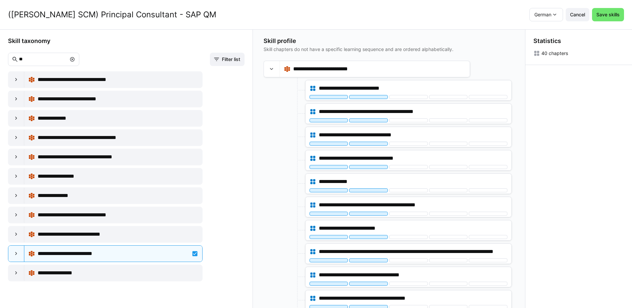
click at [75, 58] on eds-icon at bounding box center [72, 59] width 5 height 5
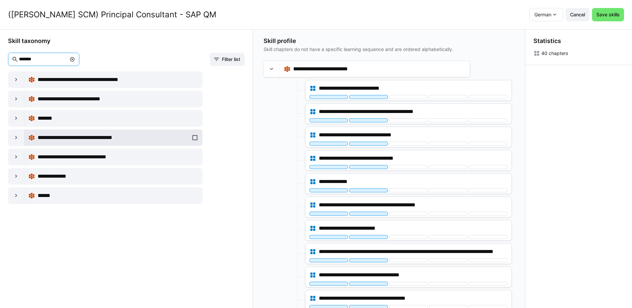
type input "*******"
click at [192, 137] on div "**********" at bounding box center [113, 137] width 170 height 13
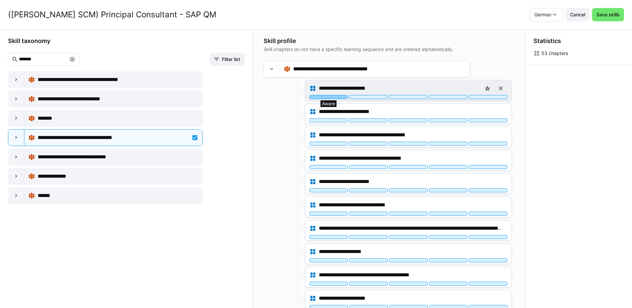
click at [339, 98] on div at bounding box center [329, 97] width 39 height 4
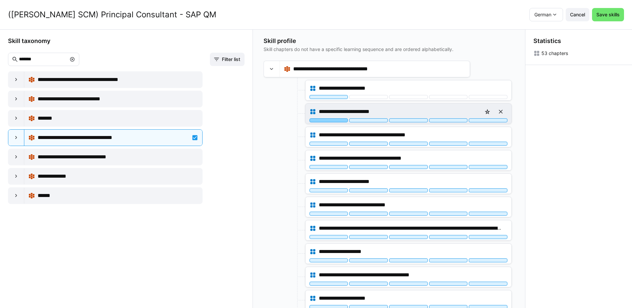
click at [341, 120] on div at bounding box center [329, 120] width 39 height 4
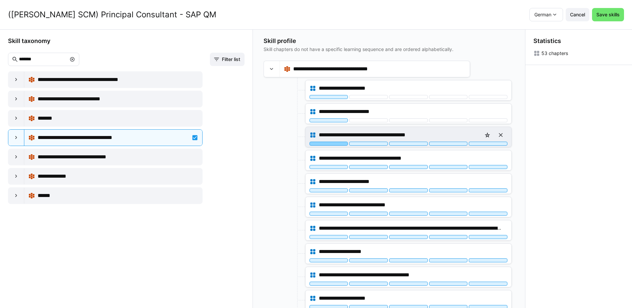
click at [338, 144] on div at bounding box center [329, 144] width 39 height 4
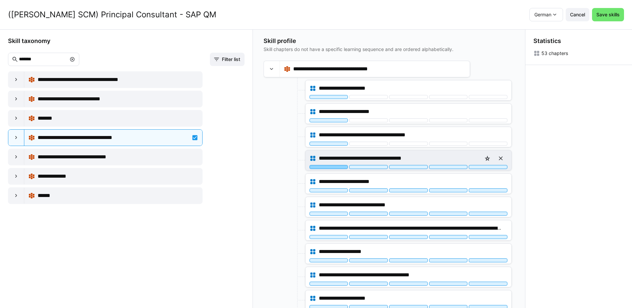
click at [338, 167] on div at bounding box center [329, 167] width 39 height 4
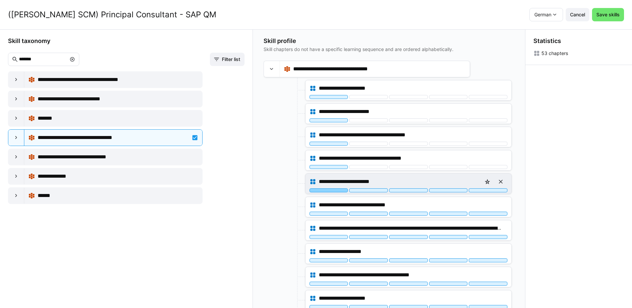
drag, startPoint x: 340, startPoint y: 191, endPoint x: 343, endPoint y: 188, distance: 3.5
click at [341, 191] on div at bounding box center [329, 190] width 39 height 4
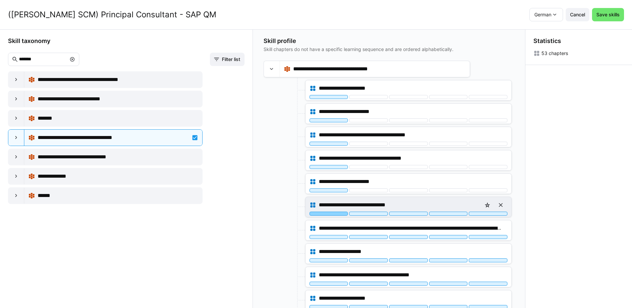
click at [337, 212] on div at bounding box center [329, 214] width 39 height 4
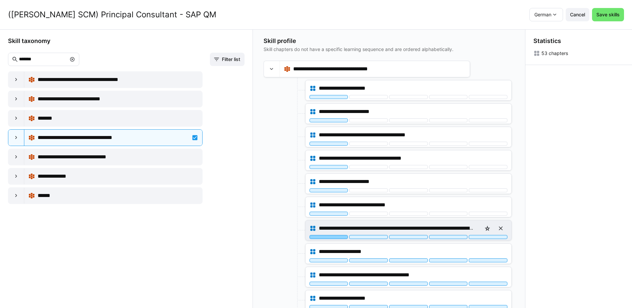
click at [337, 238] on div at bounding box center [329, 237] width 39 height 4
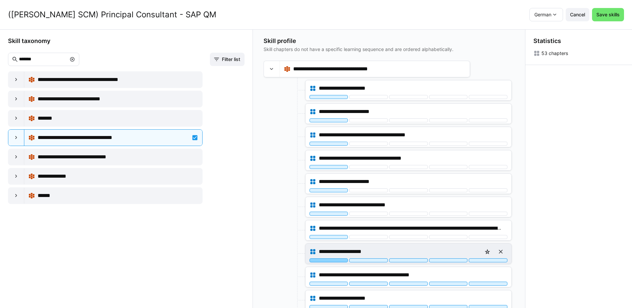
click at [338, 259] on div at bounding box center [329, 260] width 39 height 4
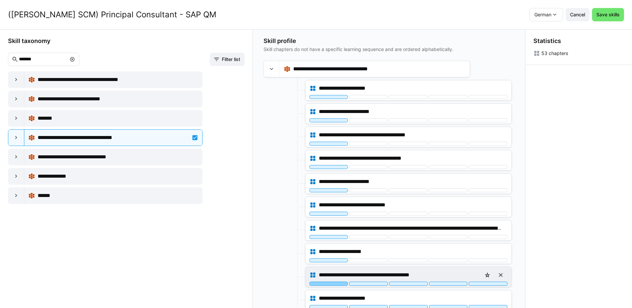
click at [335, 284] on div at bounding box center [329, 284] width 39 height 4
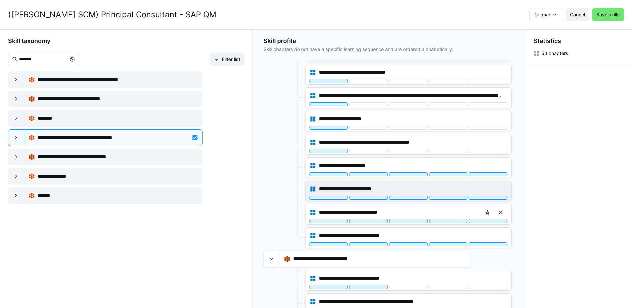
scroll to position [133, 0]
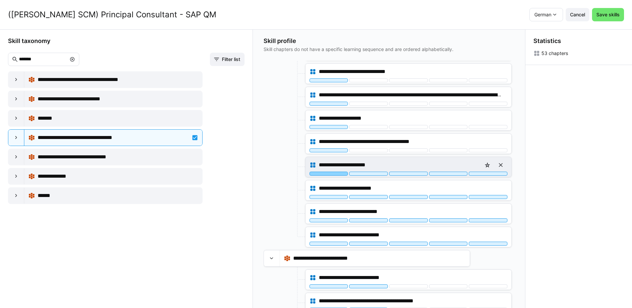
click at [341, 175] on div at bounding box center [329, 174] width 39 height 4
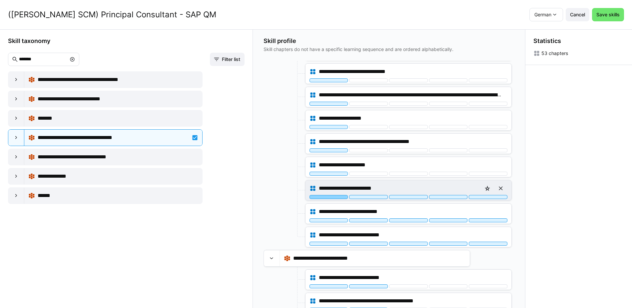
click at [333, 196] on div at bounding box center [329, 197] width 39 height 4
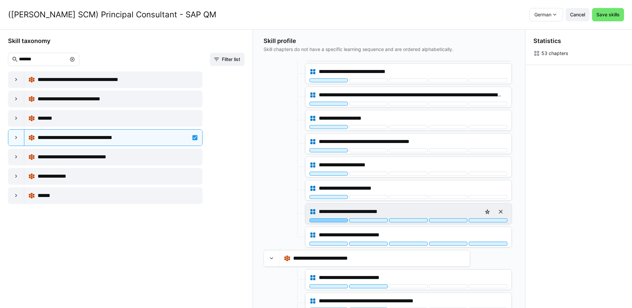
click at [338, 220] on div at bounding box center [329, 220] width 39 height 4
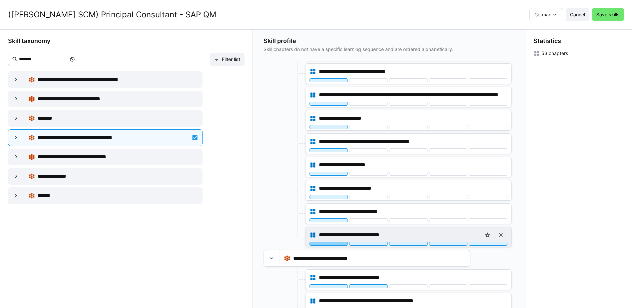
click at [334, 244] on div at bounding box center [329, 244] width 39 height 4
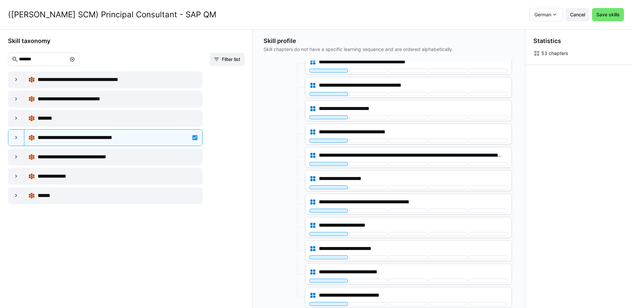
scroll to position [0, 0]
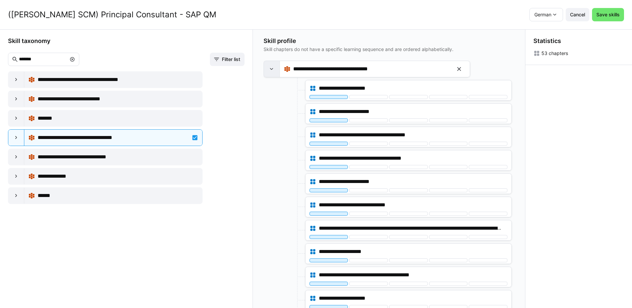
click at [273, 75] on div at bounding box center [272, 69] width 16 height 16
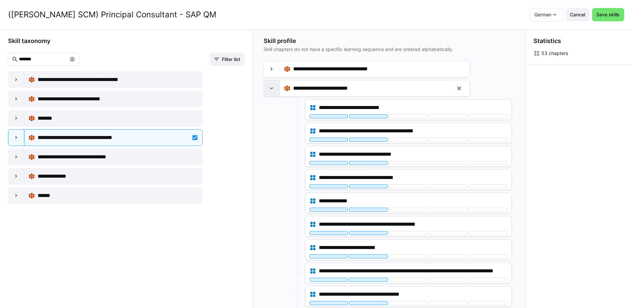
click at [273, 88] on eds-icon at bounding box center [271, 88] width 7 height 7
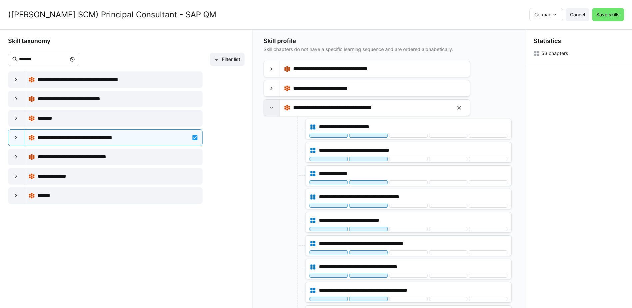
click at [275, 110] on eds-icon at bounding box center [271, 107] width 7 height 7
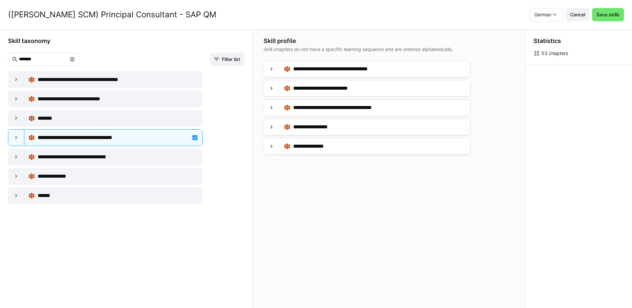
click at [75, 58] on eds-icon at bounding box center [72, 59] width 5 height 5
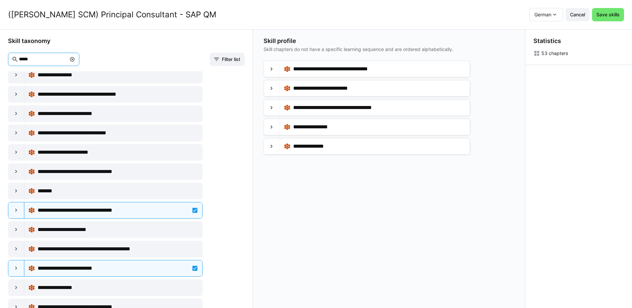
scroll to position [367, 0]
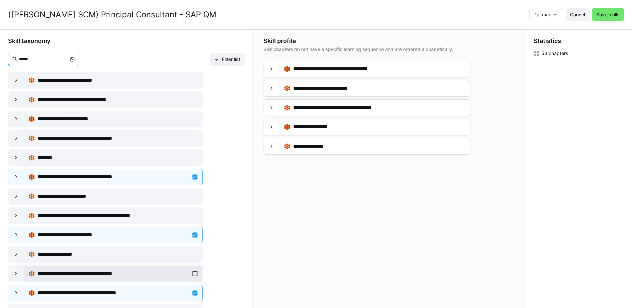
type input "*****"
click at [192, 274] on div "**********" at bounding box center [113, 273] width 170 height 13
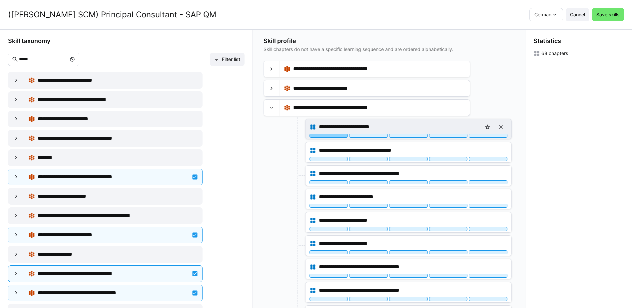
click at [339, 135] on div at bounding box center [329, 136] width 39 height 4
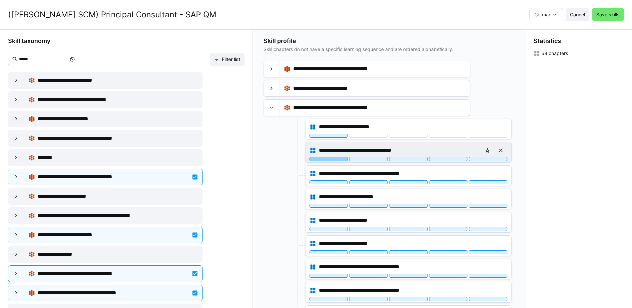
click at [345, 159] on div at bounding box center [329, 159] width 39 height 4
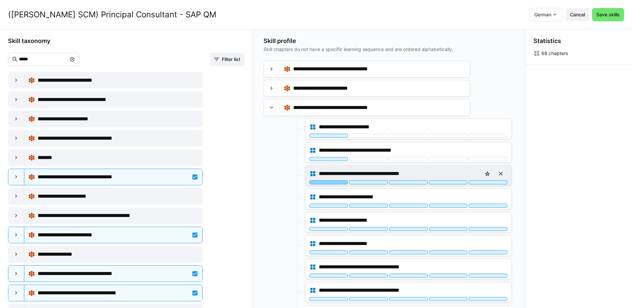
click at [340, 182] on div at bounding box center [329, 182] width 39 height 4
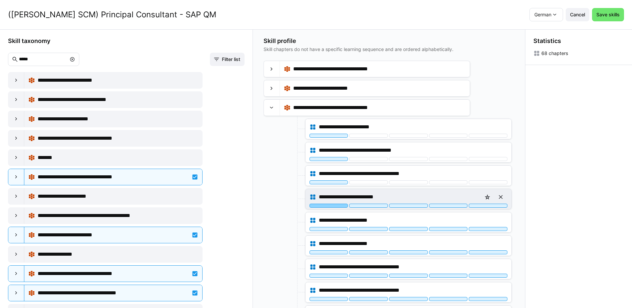
click at [342, 206] on div at bounding box center [329, 206] width 39 height 4
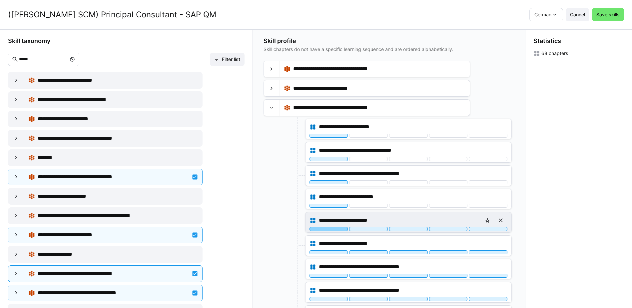
click at [340, 228] on div at bounding box center [329, 229] width 39 height 4
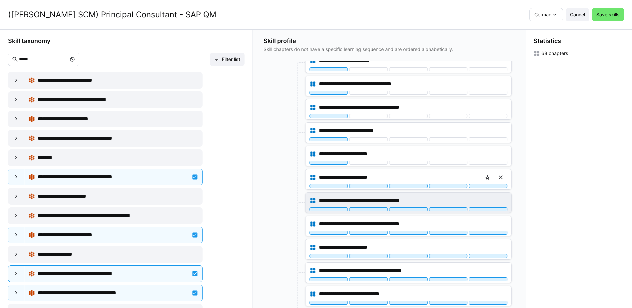
scroll to position [67, 0]
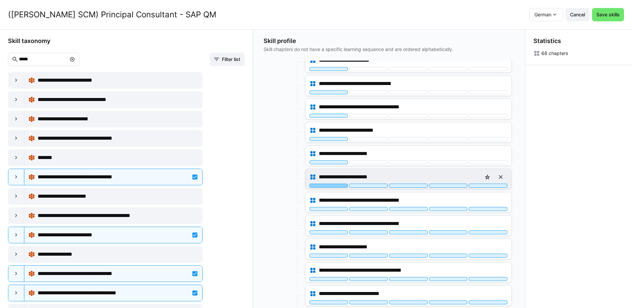
click at [342, 187] on div at bounding box center [329, 186] width 39 height 4
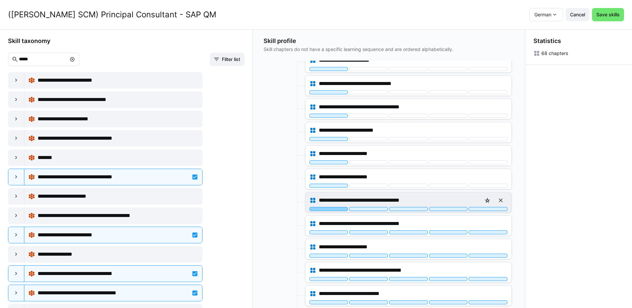
click at [340, 211] on div at bounding box center [329, 209] width 39 height 4
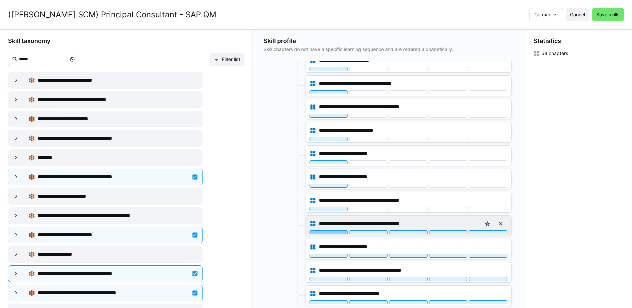
click at [343, 232] on div at bounding box center [329, 232] width 39 height 4
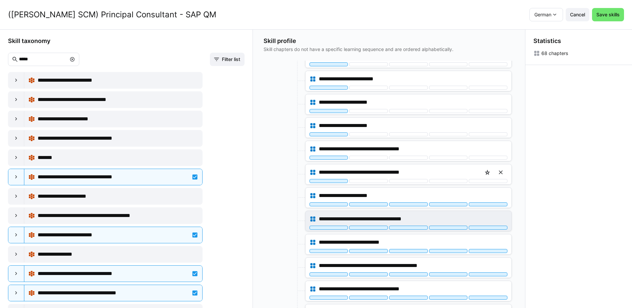
scroll to position [133, 0]
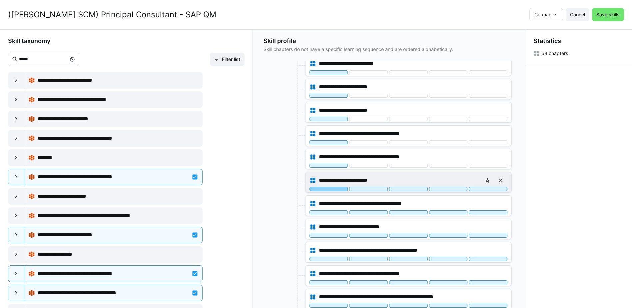
click at [337, 189] on div at bounding box center [329, 189] width 39 height 4
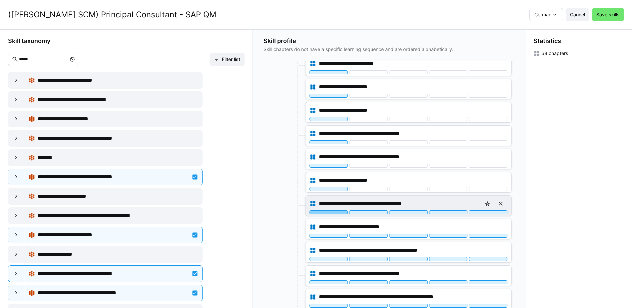
click at [340, 213] on div at bounding box center [329, 212] width 39 height 4
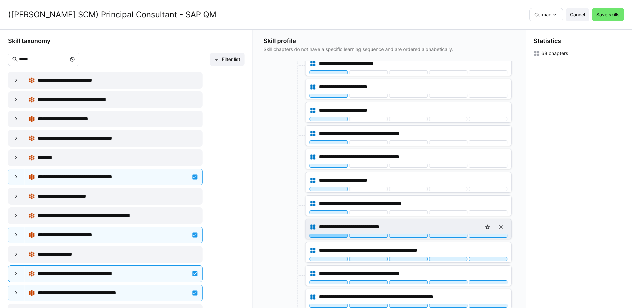
click at [341, 234] on div at bounding box center [329, 236] width 39 height 4
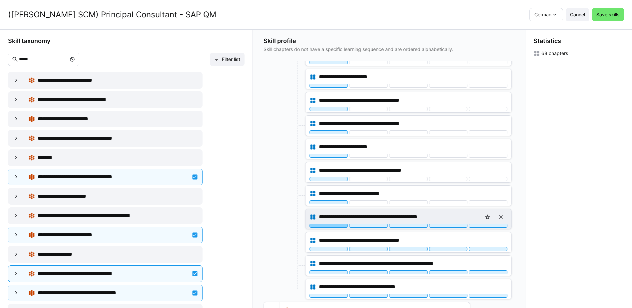
click at [339, 226] on div at bounding box center [329, 226] width 39 height 4
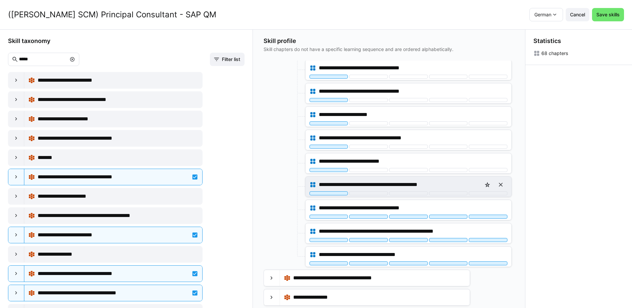
scroll to position [200, 0]
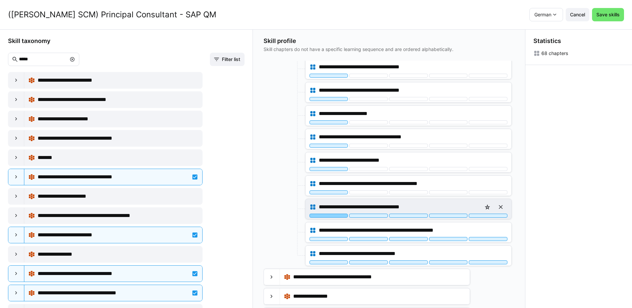
click at [340, 217] on div at bounding box center [329, 216] width 39 height 4
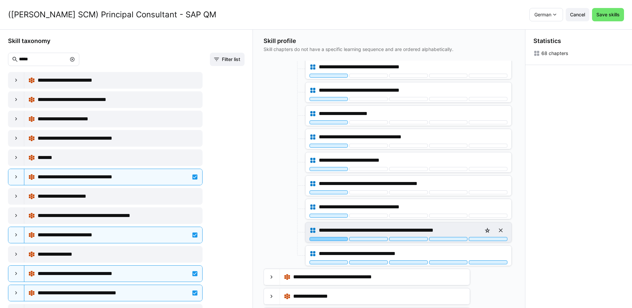
click at [338, 238] on div at bounding box center [329, 239] width 39 height 4
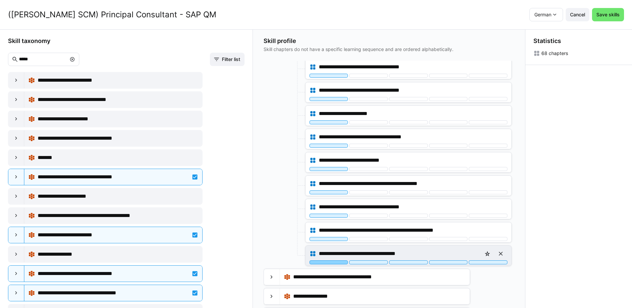
drag, startPoint x: 335, startPoint y: 262, endPoint x: 330, endPoint y: 253, distance: 9.7
click at [334, 262] on div at bounding box center [329, 262] width 39 height 4
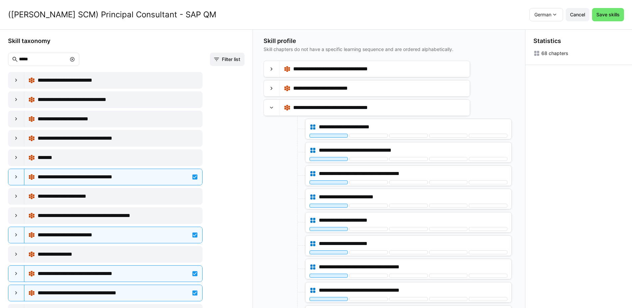
scroll to position [0, 0]
click at [270, 108] on eds-icon at bounding box center [271, 108] width 7 height 7
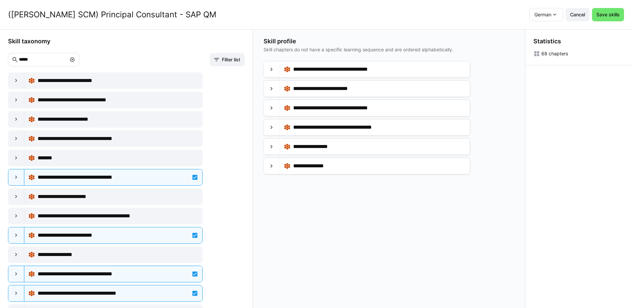
click at [75, 61] on eds-icon at bounding box center [72, 59] width 5 height 5
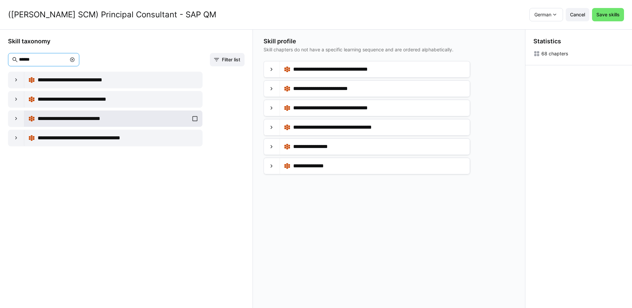
type input "******"
click at [193, 119] on div "**********" at bounding box center [113, 118] width 170 height 13
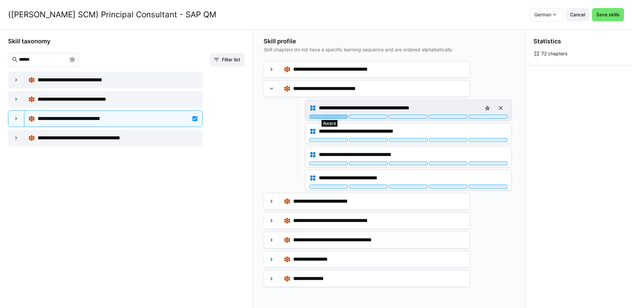
click at [337, 115] on div at bounding box center [329, 117] width 39 height 4
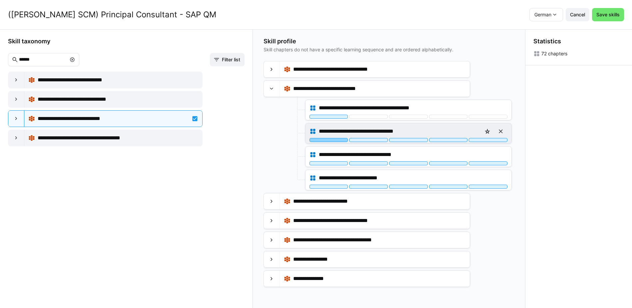
click at [340, 139] on div at bounding box center [329, 140] width 39 height 4
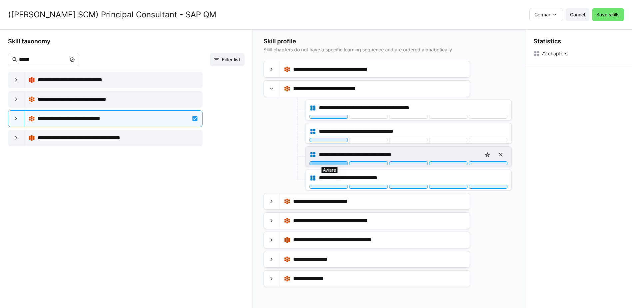
click at [337, 164] on div at bounding box center [329, 163] width 39 height 4
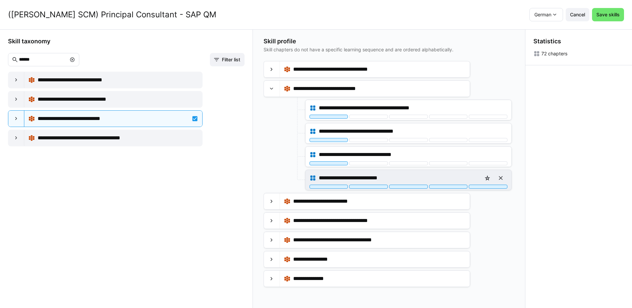
click at [341, 184] on div "**********" at bounding box center [409, 177] width 198 height 13
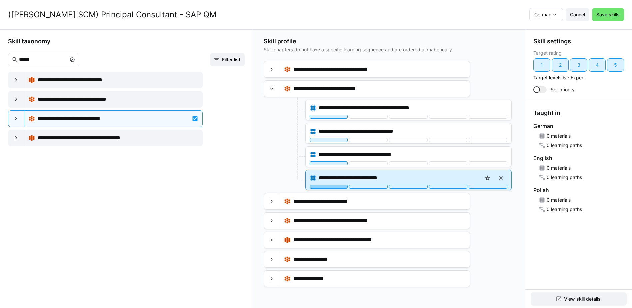
click at [324, 187] on div at bounding box center [329, 187] width 39 height 4
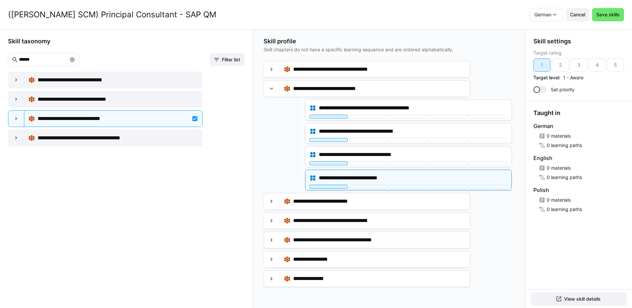
click at [272, 158] on div at bounding box center [284, 156] width 40 height 21
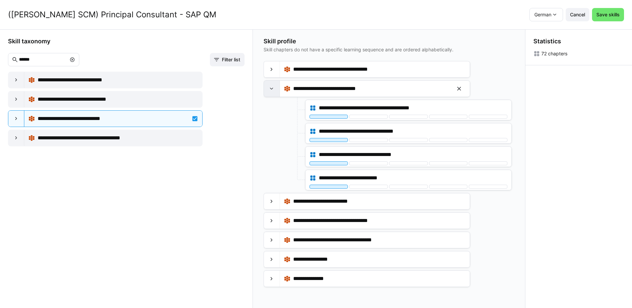
click at [275, 91] on eds-icon at bounding box center [271, 88] width 7 height 7
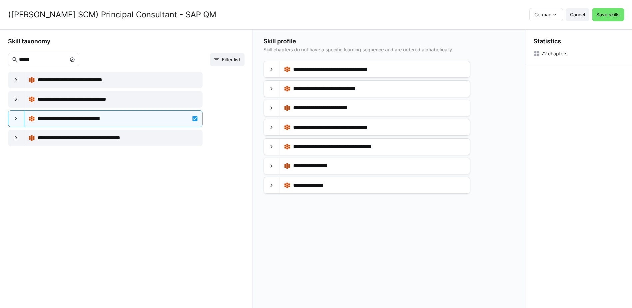
click at [75, 60] on eds-icon at bounding box center [72, 59] width 5 height 5
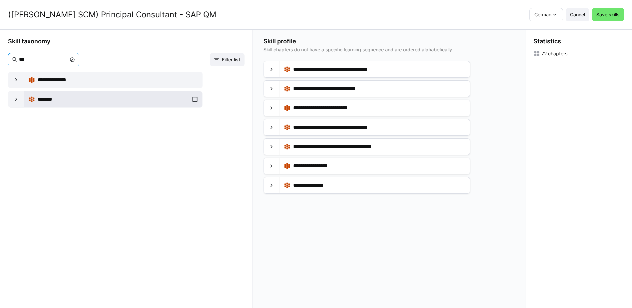
type input "***"
click at [193, 100] on div "*******" at bounding box center [113, 99] width 170 height 13
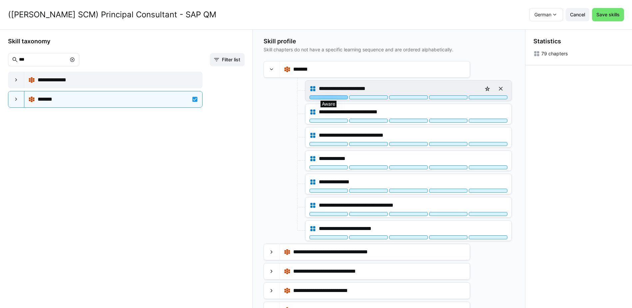
click at [327, 97] on div at bounding box center [329, 97] width 39 height 4
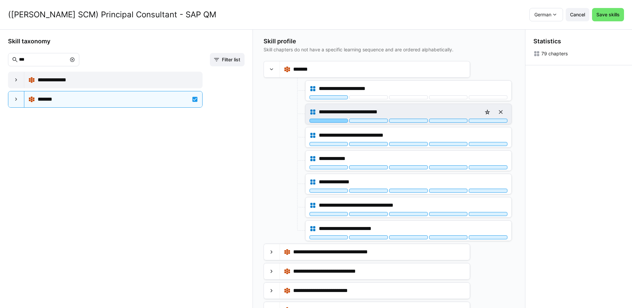
click at [330, 121] on div at bounding box center [329, 121] width 39 height 4
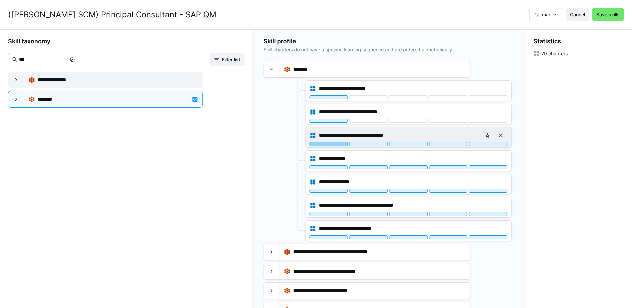
click at [336, 145] on div at bounding box center [329, 144] width 39 height 4
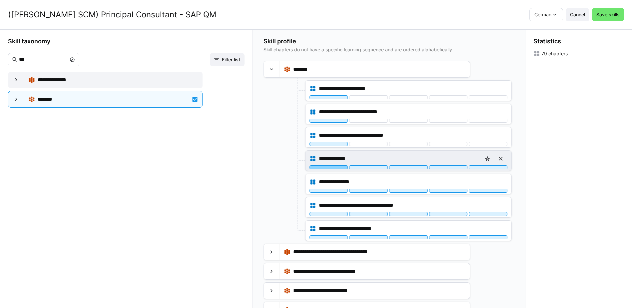
click at [337, 167] on div at bounding box center [329, 167] width 39 height 4
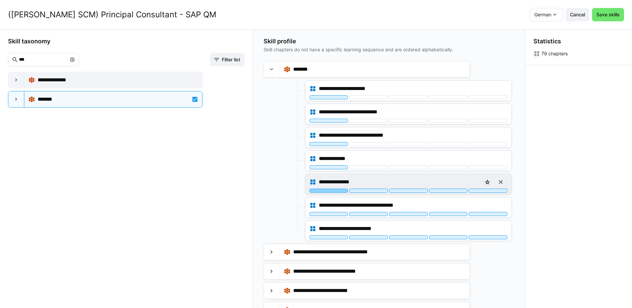
click at [335, 191] on div at bounding box center [329, 191] width 39 height 4
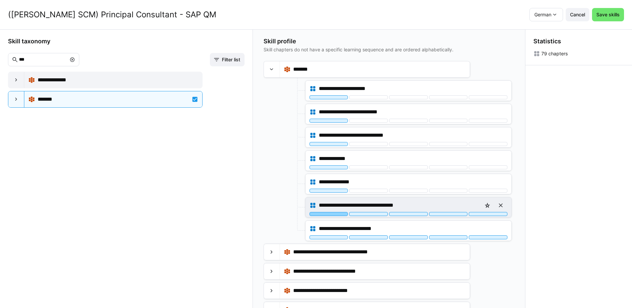
click at [338, 215] on div at bounding box center [329, 214] width 39 height 4
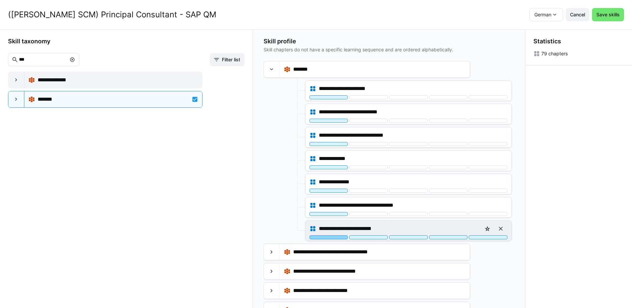
click at [333, 236] on div at bounding box center [329, 237] width 39 height 4
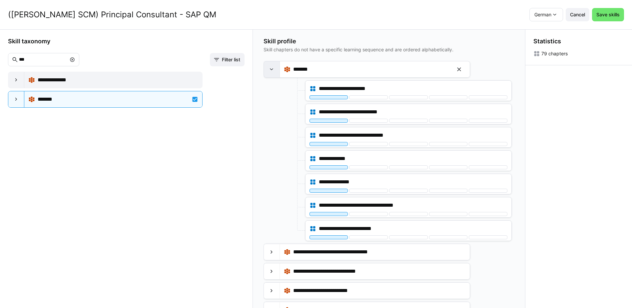
click at [272, 69] on eds-icon at bounding box center [271, 69] width 7 height 7
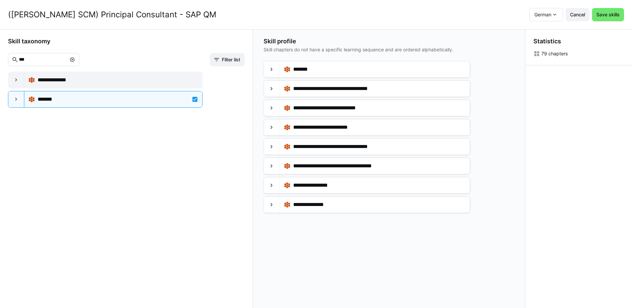
click at [75, 59] on eds-icon at bounding box center [72, 59] width 5 height 5
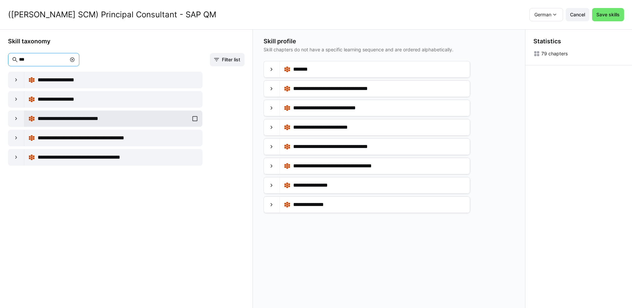
type input "***"
click at [193, 118] on div "**********" at bounding box center [113, 118] width 170 height 13
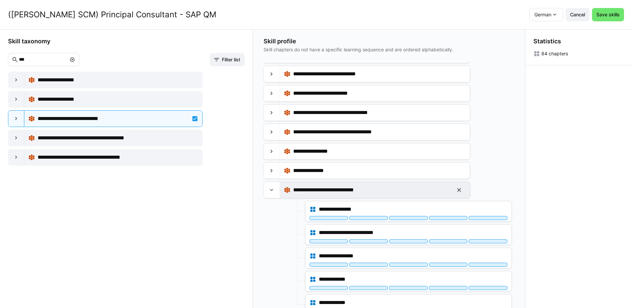
scroll to position [41, 0]
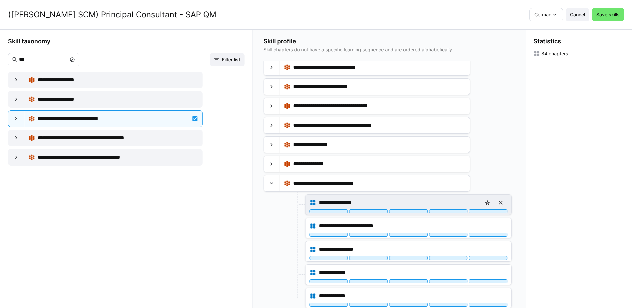
click at [342, 213] on div at bounding box center [329, 211] width 39 height 4
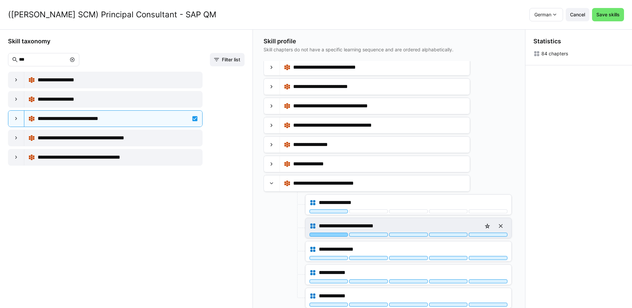
click at [340, 234] on div at bounding box center [329, 235] width 39 height 4
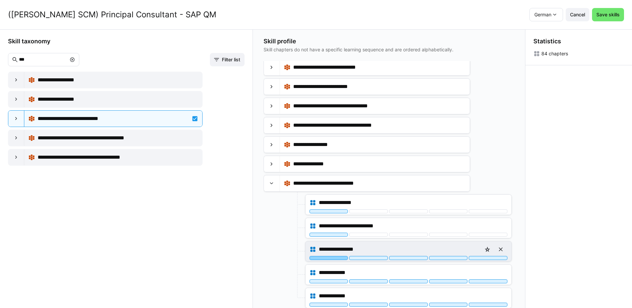
click at [339, 258] on div at bounding box center [329, 258] width 39 height 4
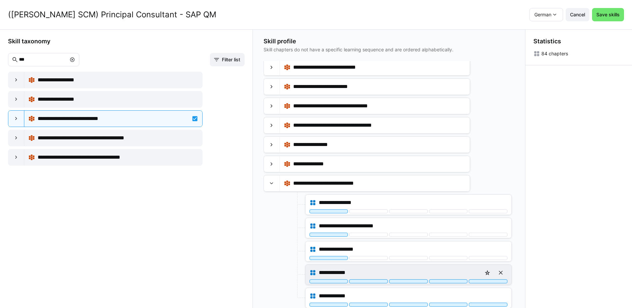
click at [336, 282] on div at bounding box center [329, 281] width 39 height 4
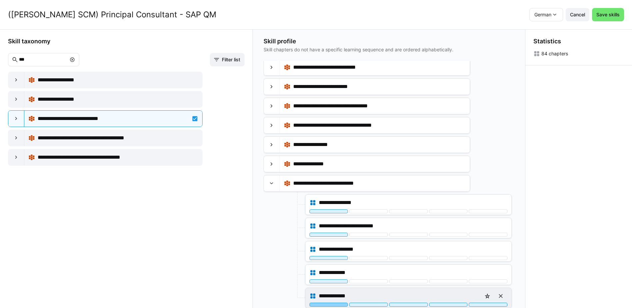
click at [341, 304] on div at bounding box center [329, 305] width 39 height 4
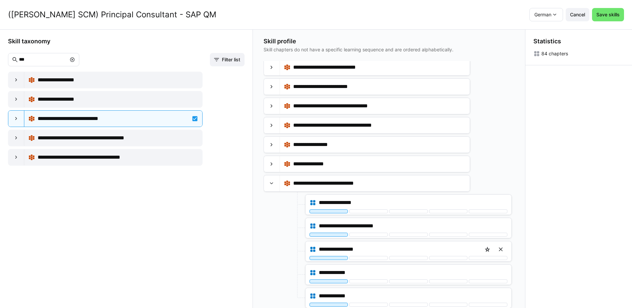
scroll to position [0, 0]
click at [277, 183] on div at bounding box center [272, 183] width 16 height 16
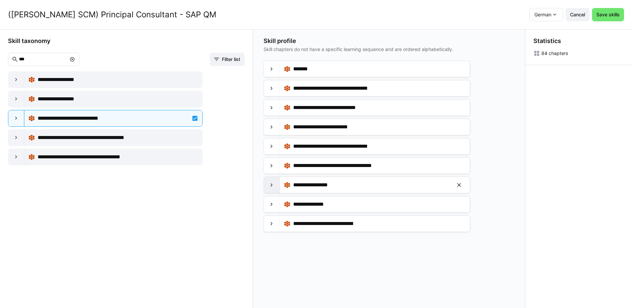
scroll to position [0, 0]
click at [613, 19] on span "Save skills" at bounding box center [608, 14] width 32 height 13
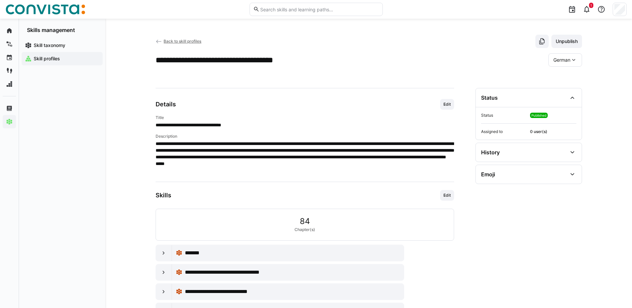
click at [192, 42] on span "Back to skill profiles" at bounding box center [183, 41] width 38 height 5
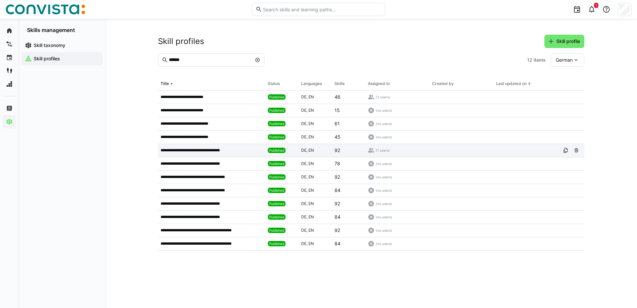
click at [380, 151] on span "(1 users)" at bounding box center [383, 150] width 14 height 5
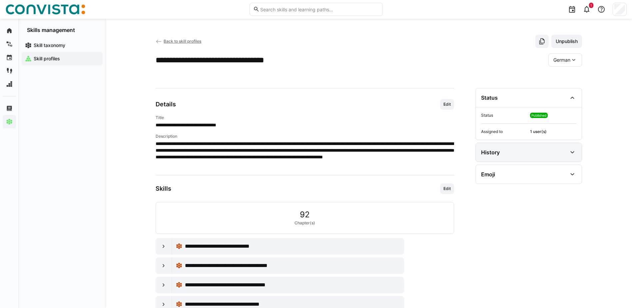
click at [569, 155] on eds-icon at bounding box center [572, 152] width 8 height 8
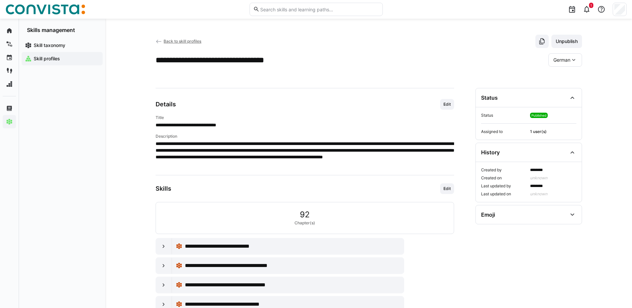
click at [541, 132] on span "1 user(s)" at bounding box center [553, 131] width 46 height 5
click at [177, 42] on span "Back to skill profiles" at bounding box center [183, 41] width 38 height 5
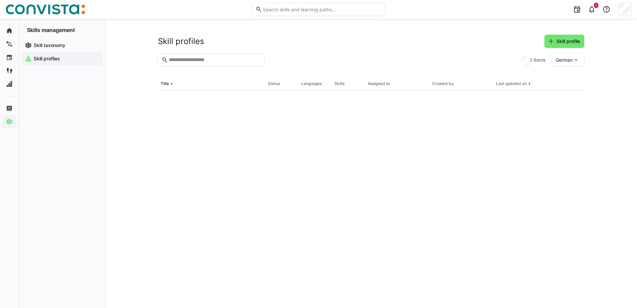
click at [44, 14] on img at bounding box center [45, 9] width 80 height 11
